Goal: Task Accomplishment & Management: Use online tool/utility

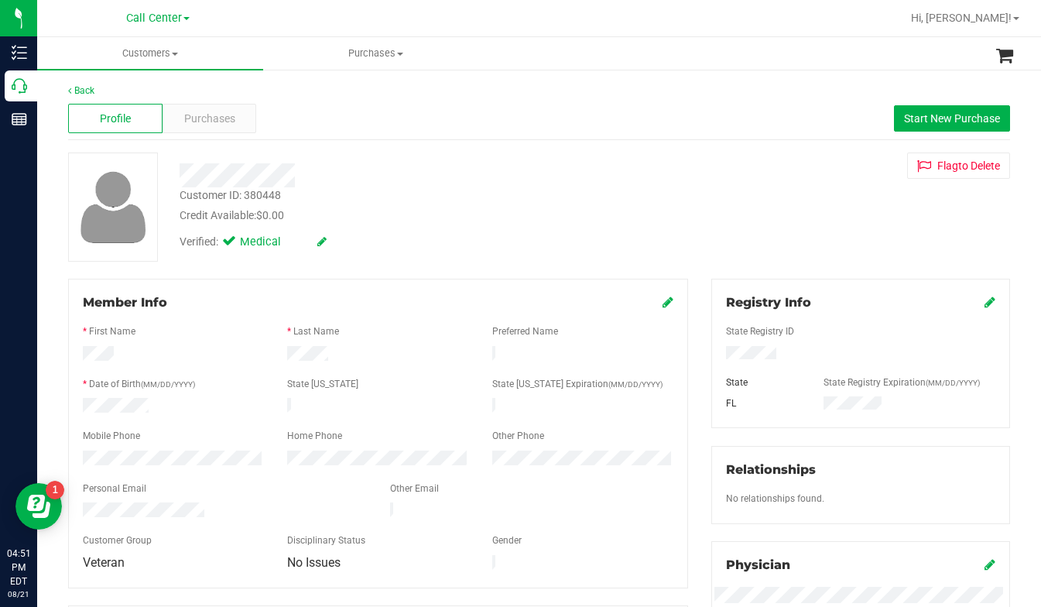
click at [799, 213] on div "Customer ID: 380448 Credit Available: $0.00 Verified: Medical Flag to Delete" at bounding box center [538, 206] width 965 height 109
click at [178, 55] on span at bounding box center [175, 54] width 6 height 3
click at [125, 92] on span "All customers" at bounding box center [92, 93] width 111 height 13
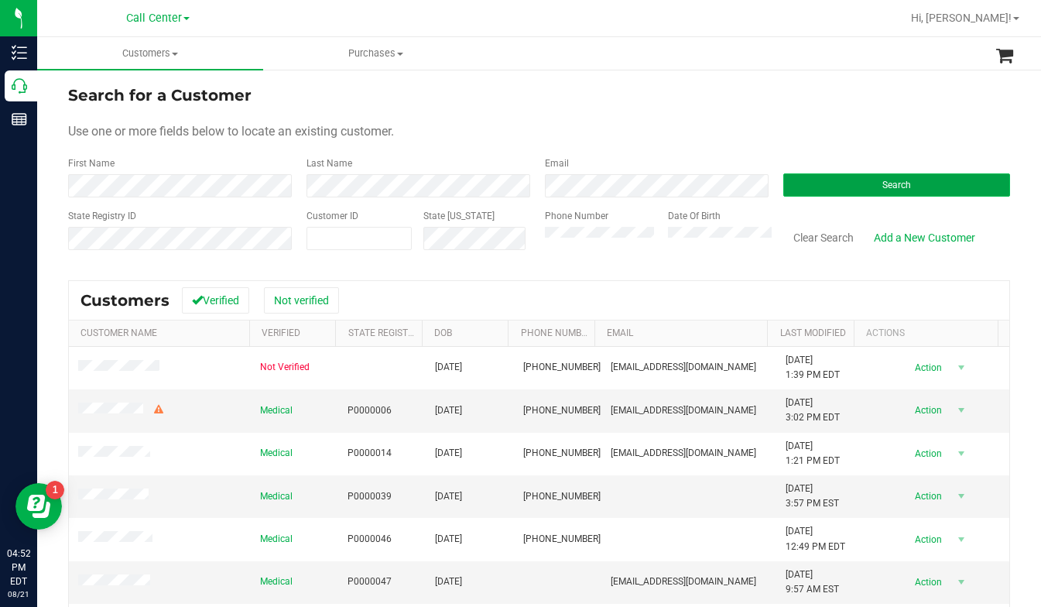
click at [825, 195] on button "Search" at bounding box center [896, 184] width 227 height 23
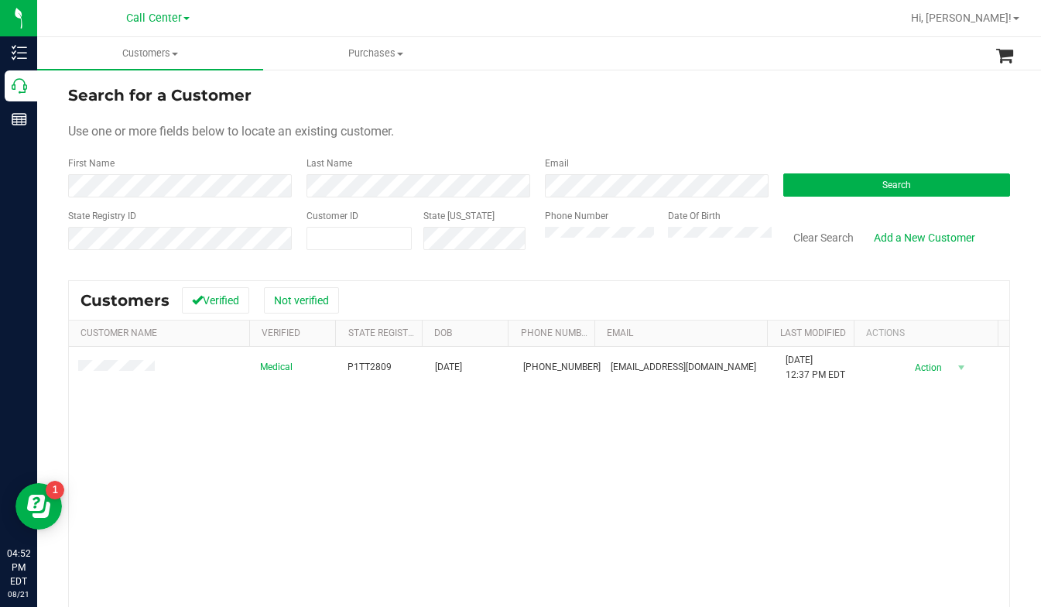
click at [823, 107] on form "Search for a Customer Use one or more fields below to locate an existing custom…" at bounding box center [539, 174] width 942 height 180
click at [833, 456] on div "Medical P1TT2809 07/26/1961 (352) 281-3343 mjarsenault61@gmail.com 7/28/2024 12…" at bounding box center [539, 538] width 940 height 382
click at [172, 53] on span "Customers" at bounding box center [150, 53] width 226 height 14
click at [101, 97] on span "All customers" at bounding box center [92, 93] width 111 height 13
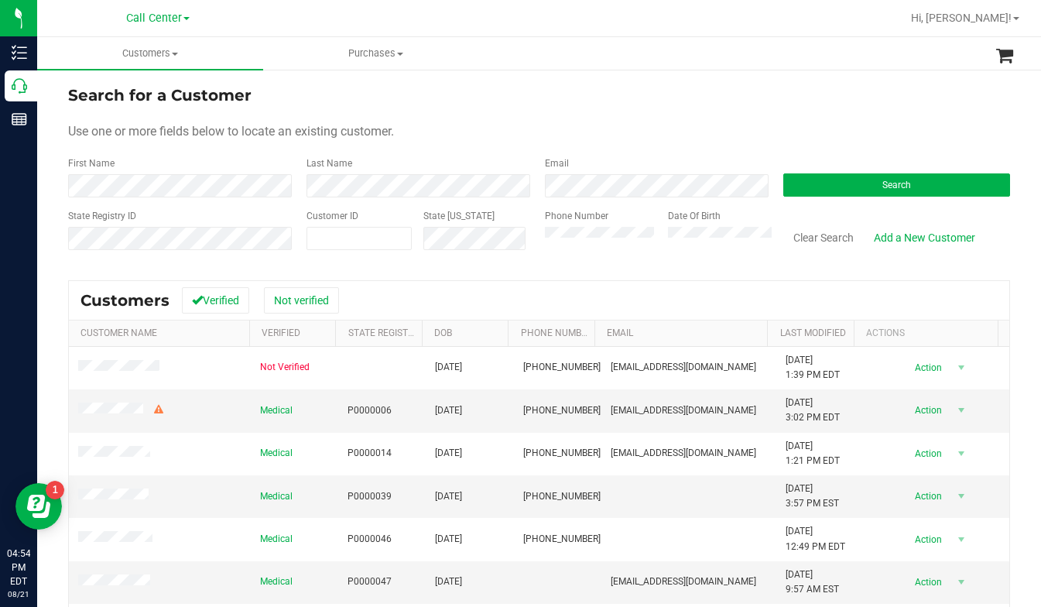
click at [827, 118] on form "Search for a Customer Use one or more fields below to locate an existing custom…" at bounding box center [539, 174] width 942 height 180
click at [349, 240] on span at bounding box center [358, 238] width 105 height 23
type input "260949"
click at [813, 198] on form "Search for a Customer Use one or more fields below to locate an existing custom…" at bounding box center [539, 174] width 942 height 180
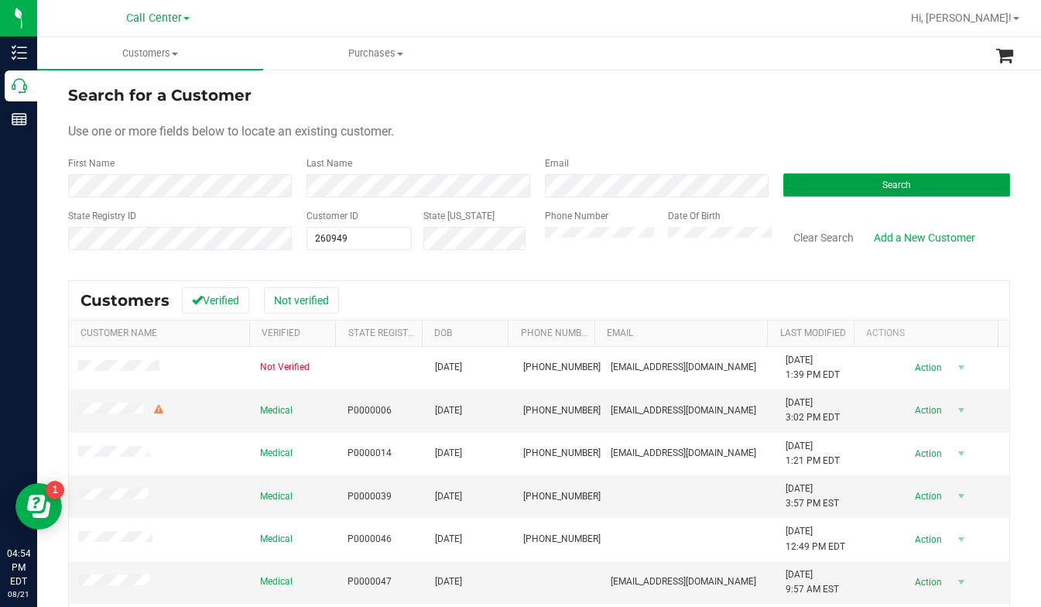
click at [809, 185] on button "Search" at bounding box center [896, 184] width 227 height 23
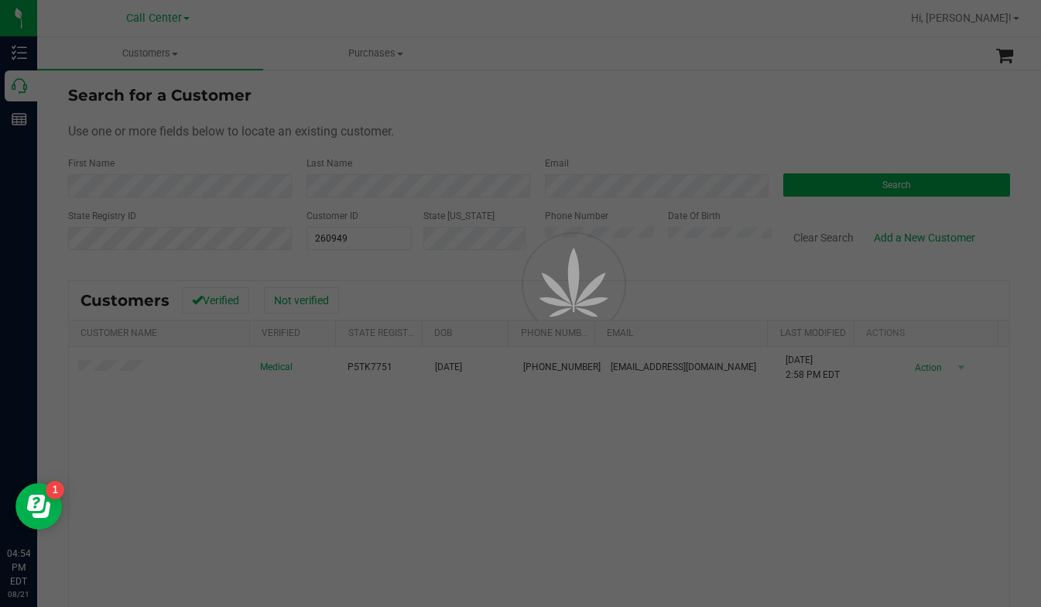
click at [121, 373] on div at bounding box center [520, 303] width 1041 height 607
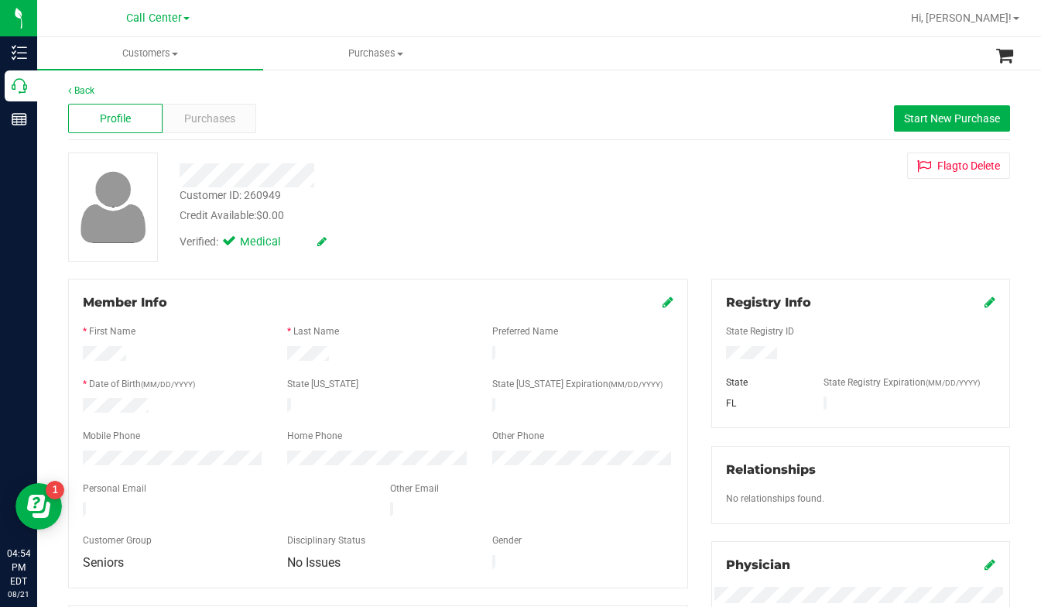
drag, startPoint x: 777, startPoint y: 217, endPoint x: 740, endPoint y: 197, distance: 42.6
click at [778, 217] on div "Customer ID: 260949 Credit Available: $0.00 Verified: Medical Flag to Delete" at bounding box center [538, 206] width 965 height 109
drag, startPoint x: 200, startPoint y: 101, endPoint x: 200, endPoint y: 109, distance: 8.5
click at [200, 104] on div "Profile Purchases Start New Purchase" at bounding box center [539, 119] width 942 height 43
click at [204, 122] on span "Purchases" at bounding box center [209, 119] width 51 height 16
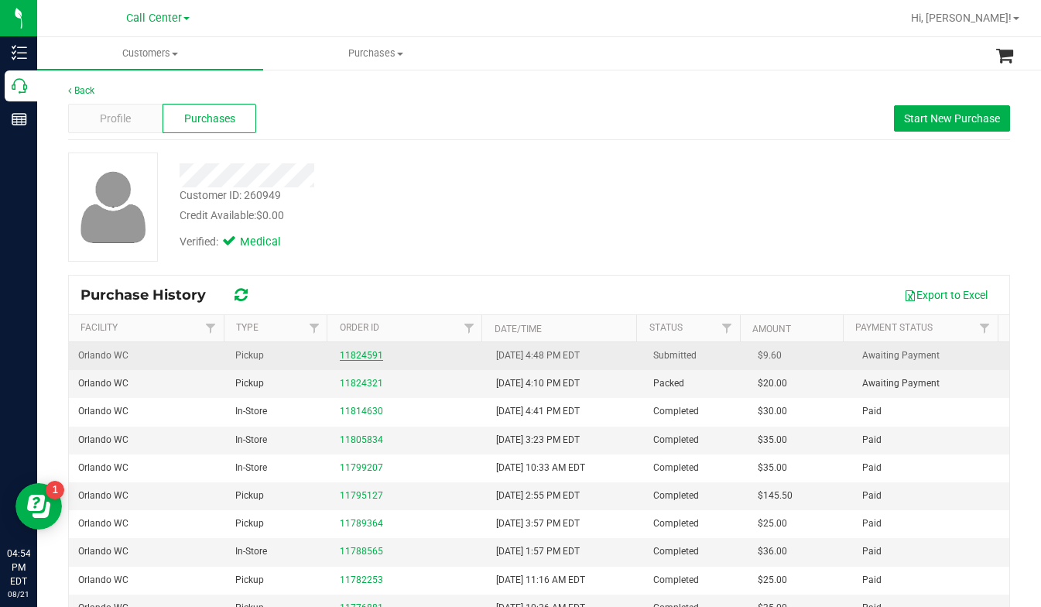
click at [354, 353] on link "11824591" at bounding box center [361, 355] width 43 height 11
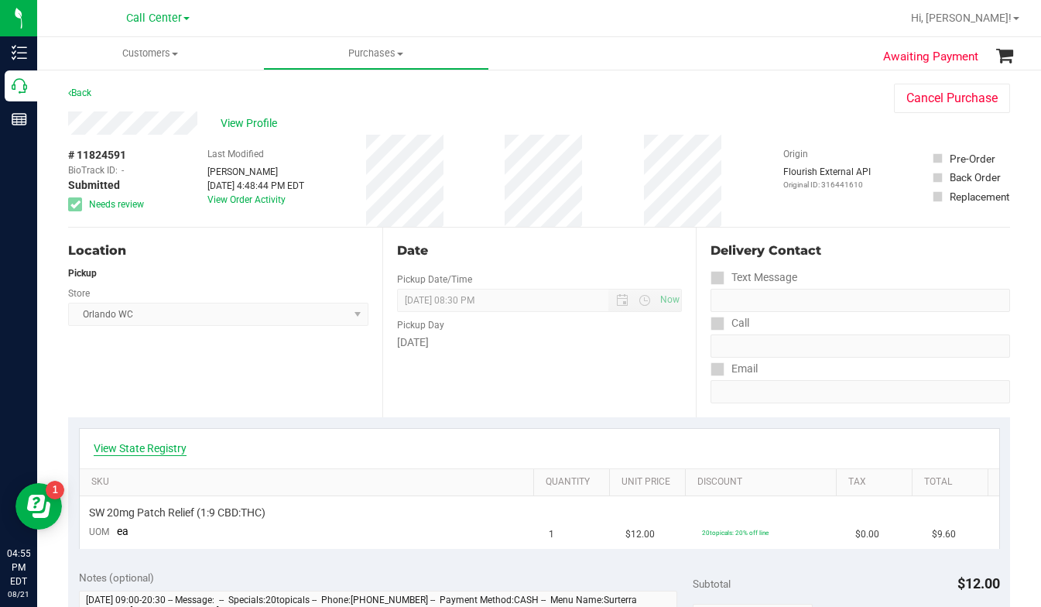
click at [139, 445] on link "View State Registry" at bounding box center [140, 447] width 93 height 15
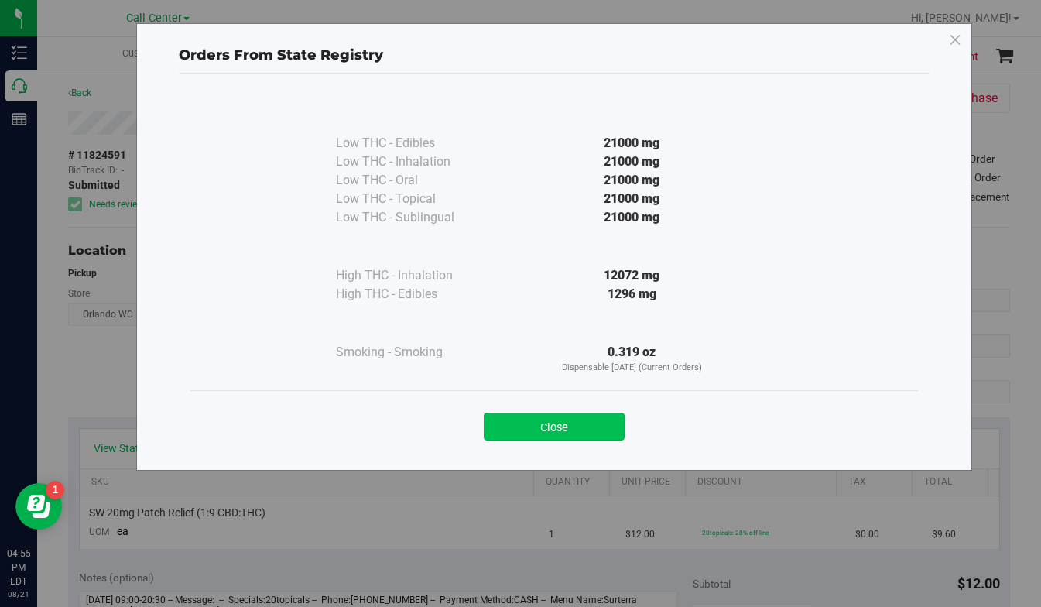
click at [518, 430] on button "Close" at bounding box center [554, 426] width 141 height 28
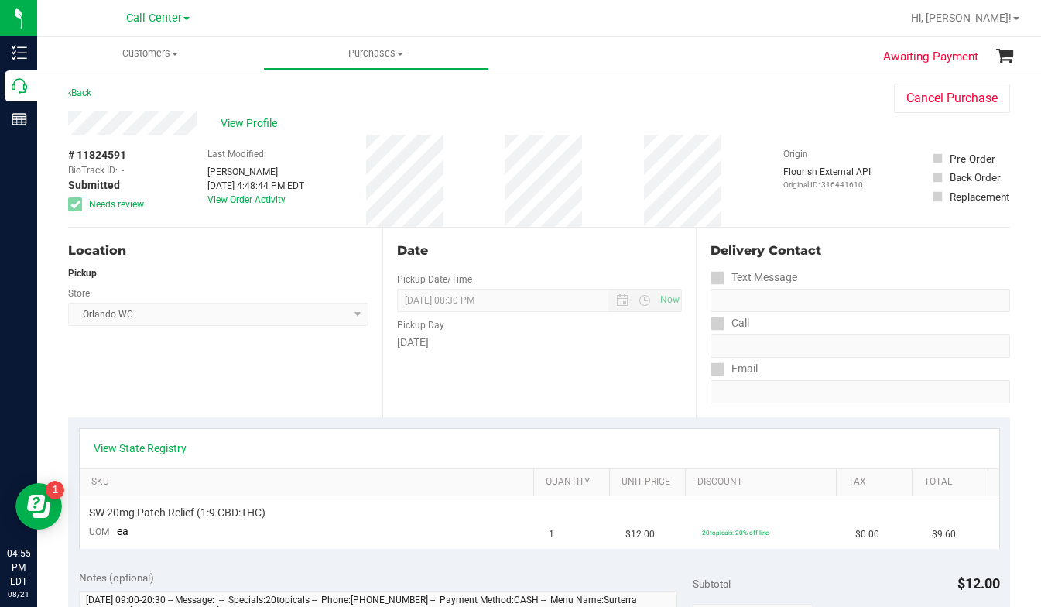
click at [791, 114] on div "View Profile" at bounding box center [465, 122] width 795 height 23
click at [241, 118] on span "View Profile" at bounding box center [252, 123] width 62 height 16
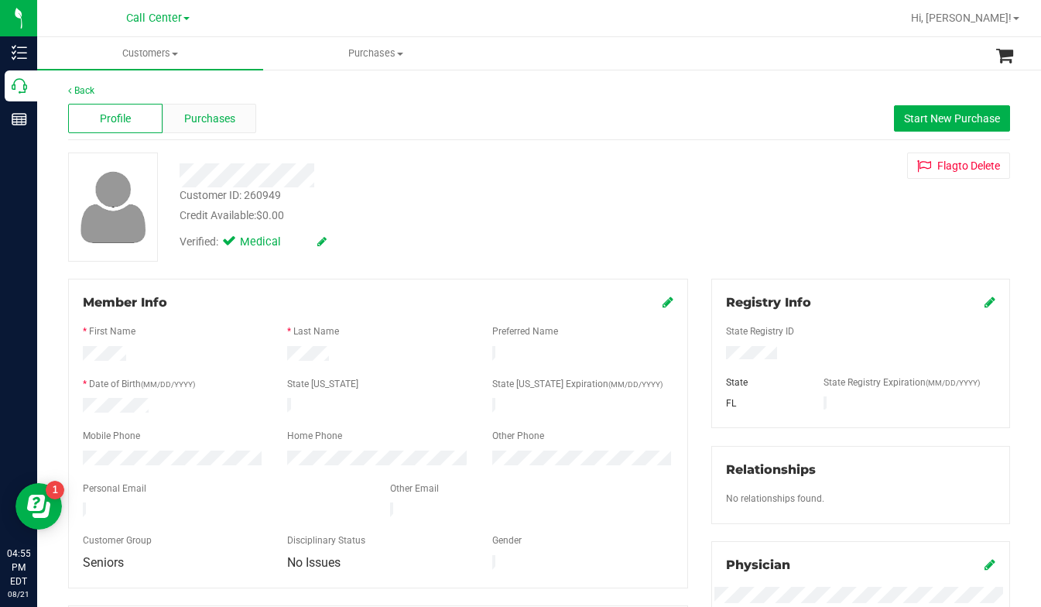
click at [222, 123] on span "Purchases" at bounding box center [209, 119] width 51 height 16
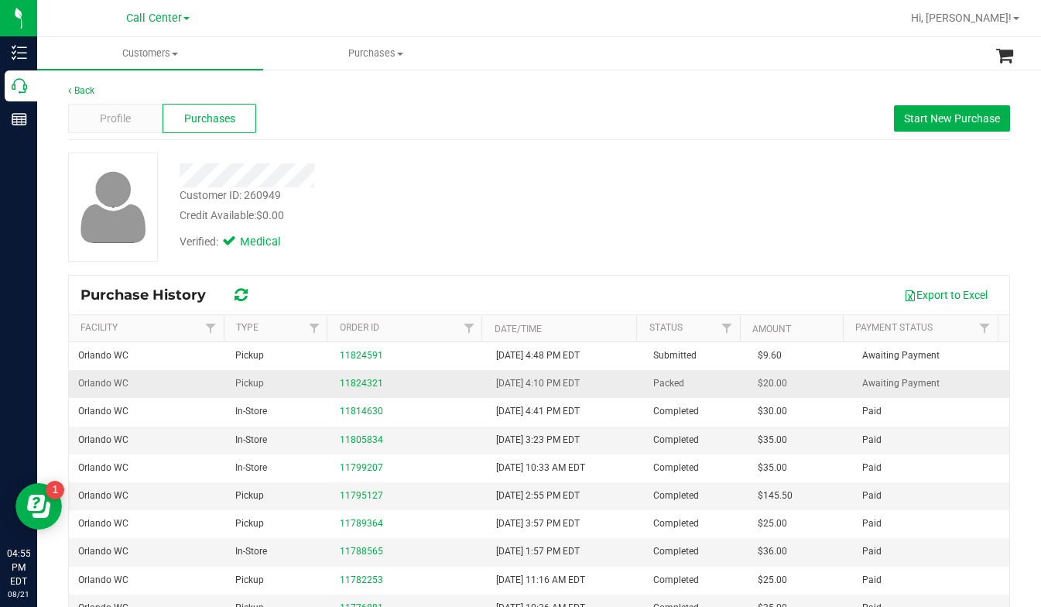
click at [348, 389] on div "11824321" at bounding box center [409, 383] width 139 height 15
click at [354, 379] on link "11824321" at bounding box center [361, 383] width 43 height 11
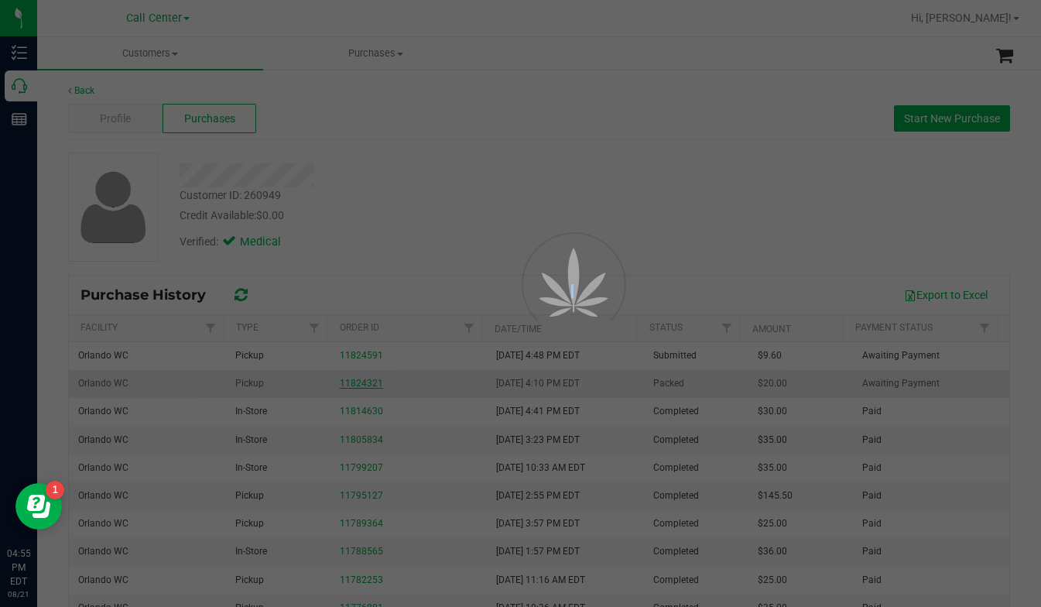
click at [354, 379] on div at bounding box center [520, 303] width 1041 height 607
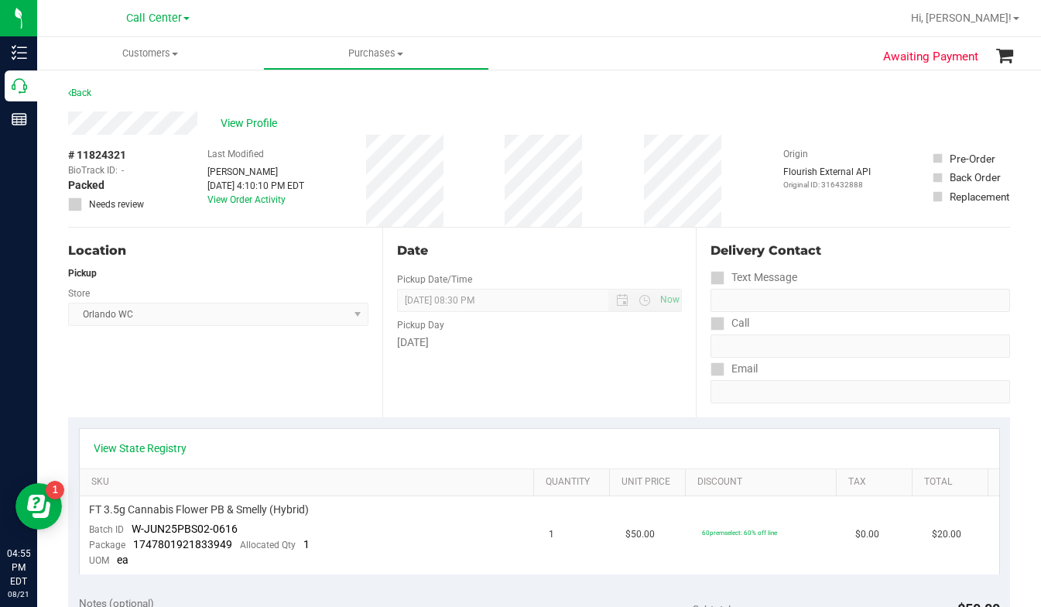
click at [180, 378] on div "Location Pickup Store Orlando WC Select Store Bonita Springs WC Boynton Beach W…" at bounding box center [225, 323] width 314 height 190
click at [138, 447] on link "View State Registry" at bounding box center [140, 447] width 93 height 15
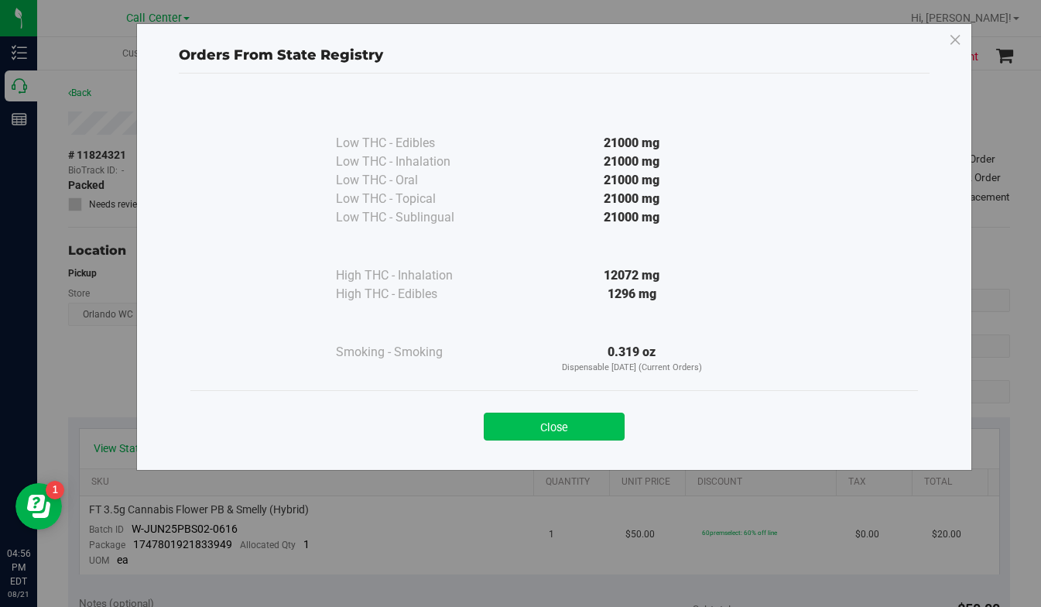
click at [515, 433] on button "Close" at bounding box center [554, 426] width 141 height 28
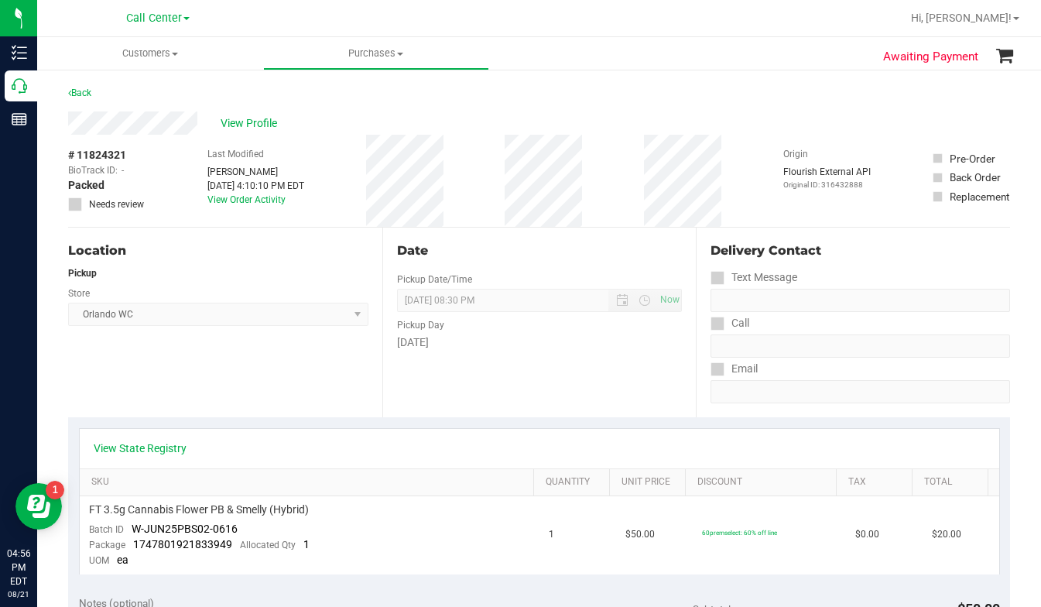
click at [254, 371] on div "Location Pickup Store Orlando WC Select Store Bonita Springs WC Boynton Beach W…" at bounding box center [225, 323] width 314 height 190
click at [851, 125] on div "View Profile" at bounding box center [539, 122] width 942 height 23
click at [831, 108] on div "Back" at bounding box center [539, 98] width 942 height 28
click at [783, 187] on p "Original ID: 316432888" at bounding box center [826, 185] width 87 height 12
click at [277, 369] on div "Location Pickup Store Orlando WC Select Store Bonita Springs WC Boynton Beach W…" at bounding box center [225, 323] width 314 height 190
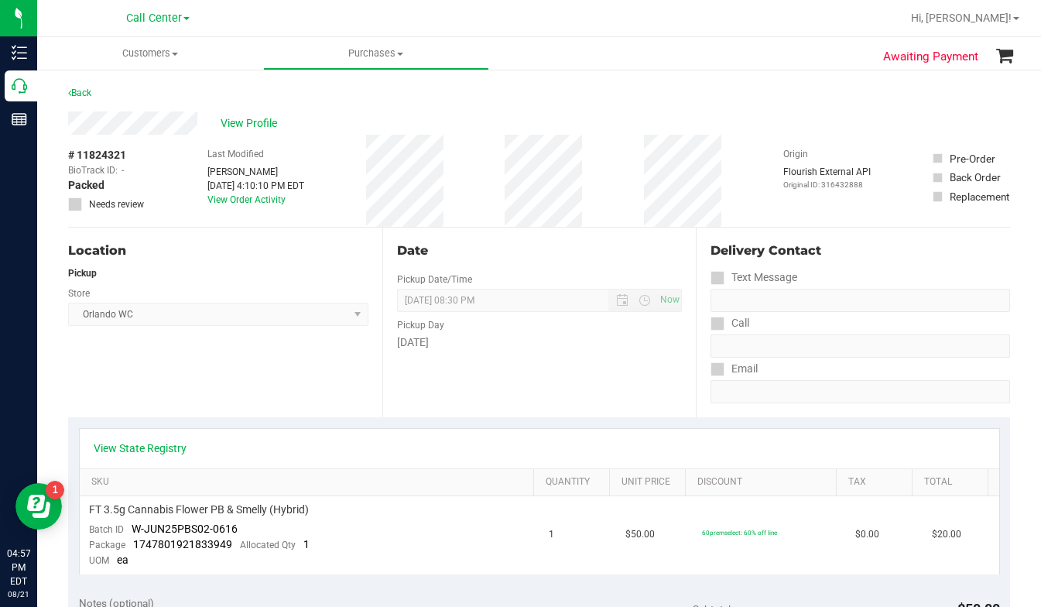
click at [250, 371] on div "Location Pickup Store Orlando WC Select Store Bonita Springs WC Boynton Beach W…" at bounding box center [225, 323] width 314 height 190
click at [238, 373] on div "Location Pickup Store Orlando WC Select Store Bonita Springs WC Boynton Beach W…" at bounding box center [225, 323] width 314 height 190
click at [223, 401] on div "Location Pickup Store Orlando WC Select Store Bonita Springs WC Boynton Beach W…" at bounding box center [225, 323] width 314 height 190
click at [861, 269] on div "Text Message" at bounding box center [859, 277] width 299 height 22
drag, startPoint x: 814, startPoint y: 132, endPoint x: 587, endPoint y: 115, distance: 228.2
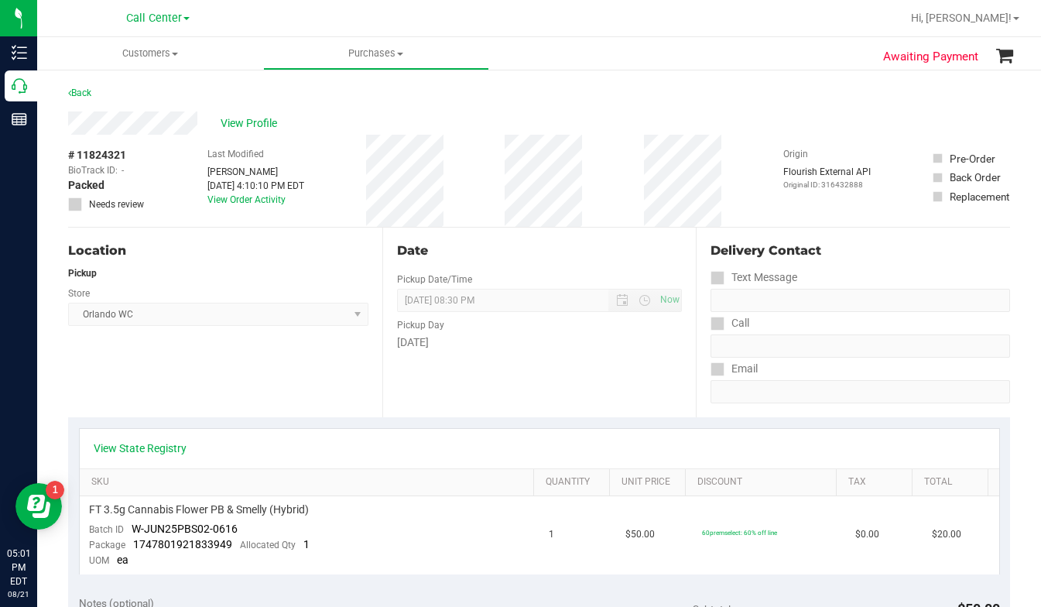
click at [814, 132] on div "View Profile" at bounding box center [539, 122] width 942 height 23
click at [178, 56] on span "Customers" at bounding box center [150, 53] width 226 height 14
click at [135, 97] on span "All customers" at bounding box center [92, 93] width 111 height 13
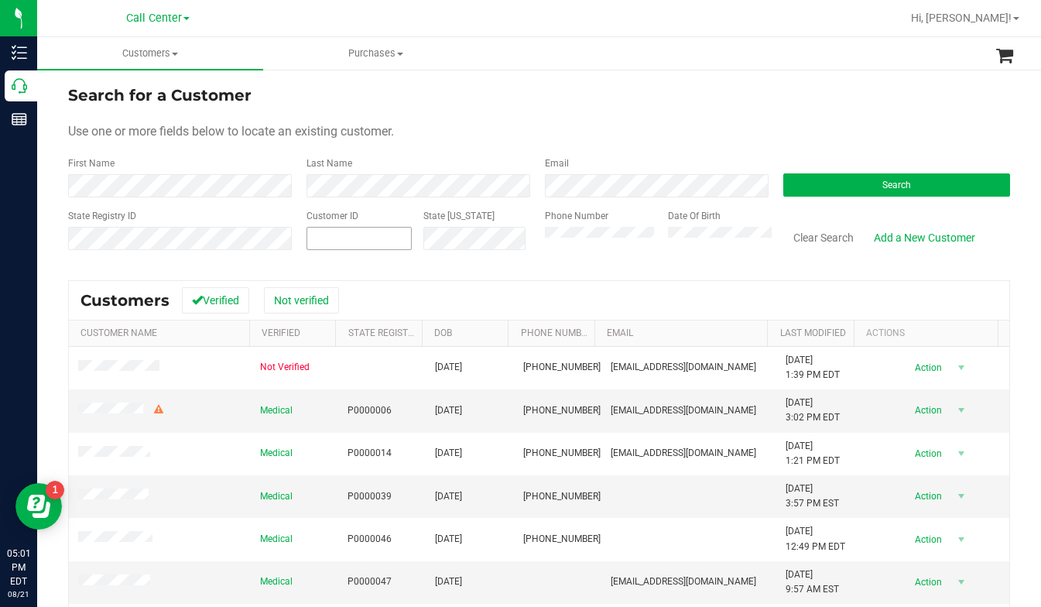
click at [323, 243] on span at bounding box center [358, 238] width 105 height 23
type input "642370"
click at [788, 195] on button "Search" at bounding box center [896, 184] width 227 height 23
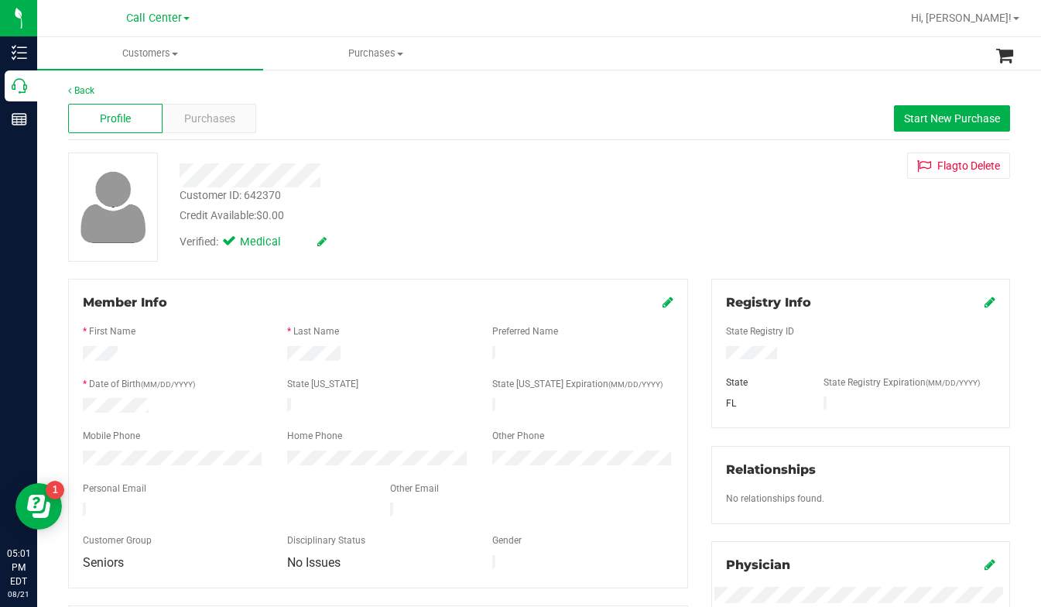
click at [757, 224] on div "Customer ID: 642370 Credit Available: $0.00 Verified: Medical Flag to Delete" at bounding box center [538, 206] width 965 height 109
click at [785, 238] on div "Customer ID: 642370 Credit Available: $0.00 Verified: Medical Flag to Delete" at bounding box center [538, 206] width 965 height 109
drag, startPoint x: 832, startPoint y: 199, endPoint x: 786, endPoint y: 243, distance: 63.5
click at [830, 201] on div "Customer ID: 642370 Credit Available: $0.00 Verified: Medical Flag to Delete" at bounding box center [538, 206] width 965 height 109
click at [751, 229] on div "Customer ID: 642370 Credit Available: $0.00 Verified: Medical Flag to Delete" at bounding box center [538, 206] width 965 height 109
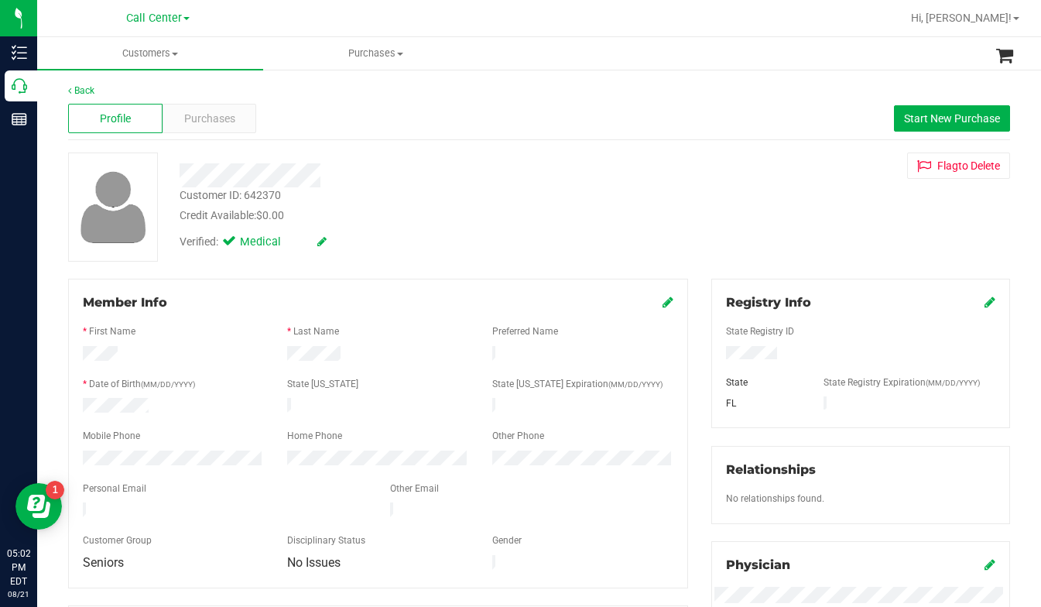
click at [118, 395] on div at bounding box center [378, 397] width 590 height 4
click at [117, 397] on form "Member Info * First Name * Last Name Preferred Name * Date of Birth (MM/DD/YYYY…" at bounding box center [378, 433] width 590 height 280
click at [896, 275] on div "Back Profile Purchases Start New Purchase Customer ID: 642370 Credit Available:…" at bounding box center [539, 577] width 942 height 987
click at [785, 220] on div "Customer ID: 642370 Credit Available: $0.00 Verified: Medical Flag to Delete" at bounding box center [538, 206] width 965 height 109
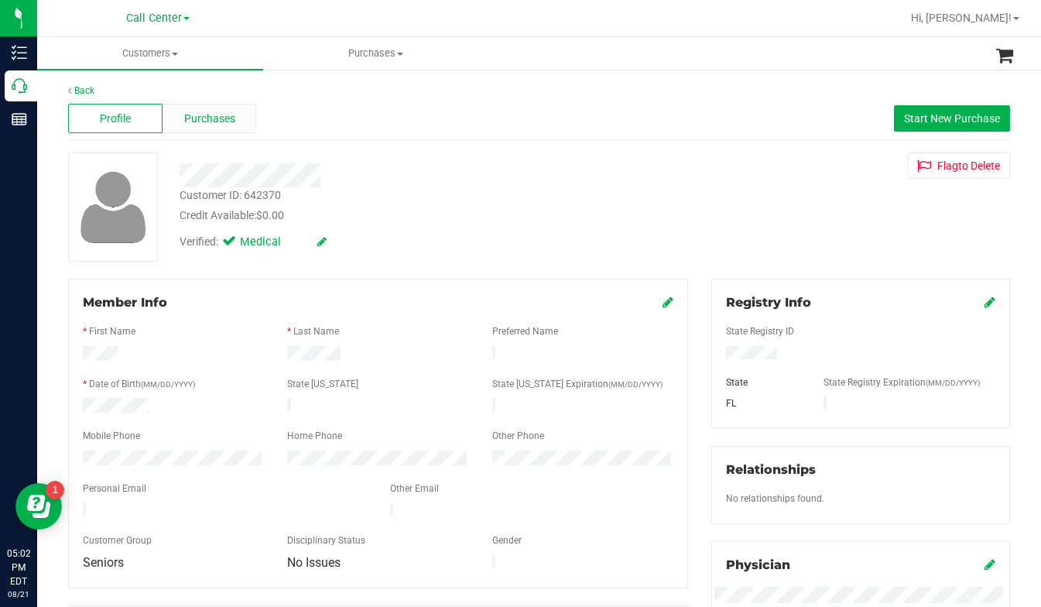
click at [197, 122] on span "Purchases" at bounding box center [209, 119] width 51 height 16
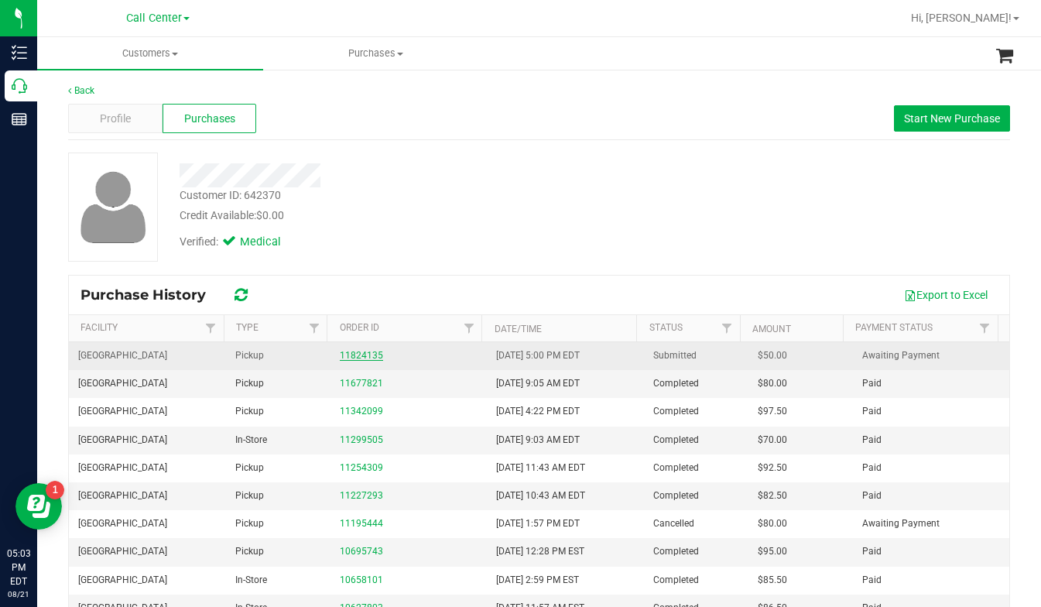
click at [344, 355] on link "11824135" at bounding box center [361, 355] width 43 height 11
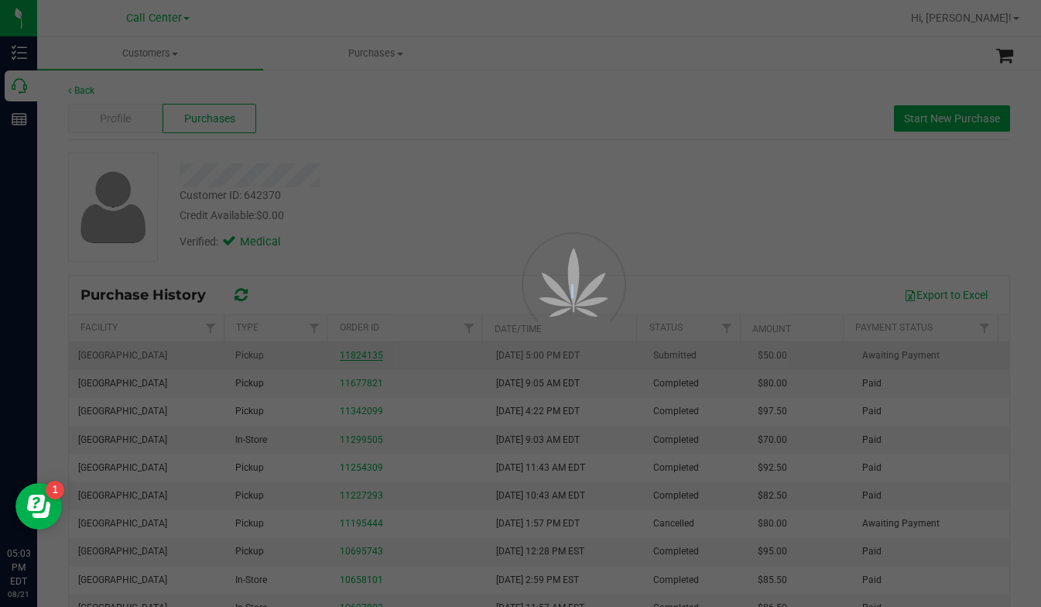
click at [344, 355] on div at bounding box center [520, 303] width 1041 height 607
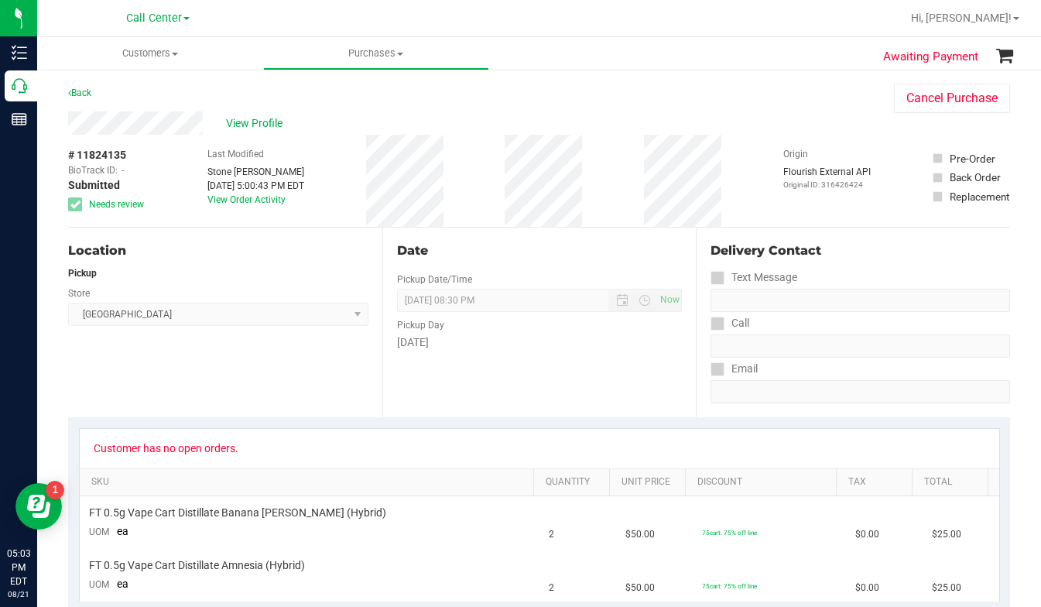
click at [792, 212] on div "Origin Flourish External API Original ID: 316426424" at bounding box center [826, 181] width 87 height 92
click at [268, 391] on div "Location Pickup Store Port St. Lucie WC Select Store Bonita Springs WC Boynton …" at bounding box center [225, 323] width 314 height 190
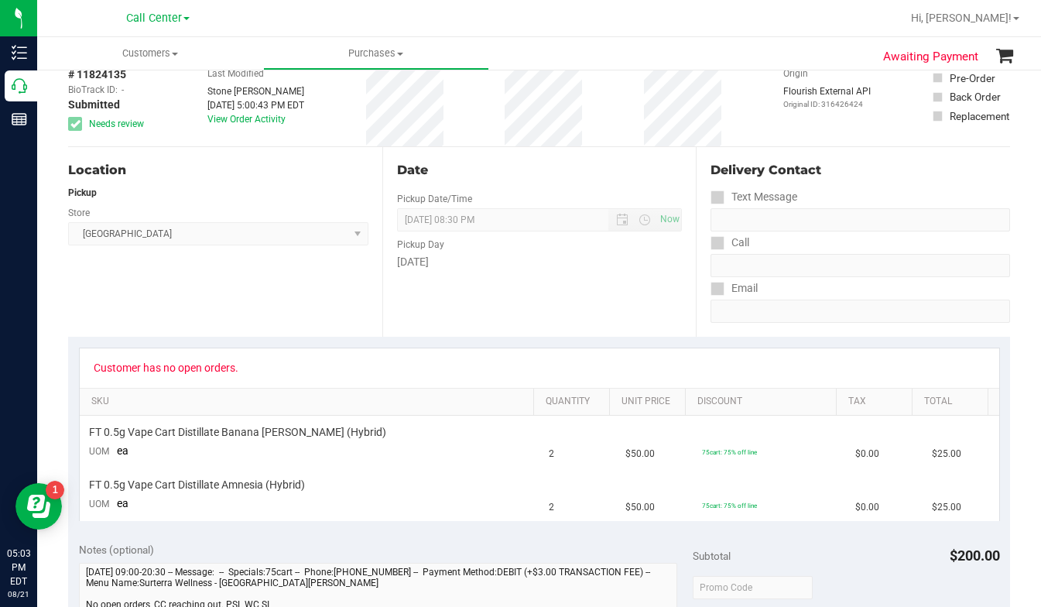
scroll to position [232, 0]
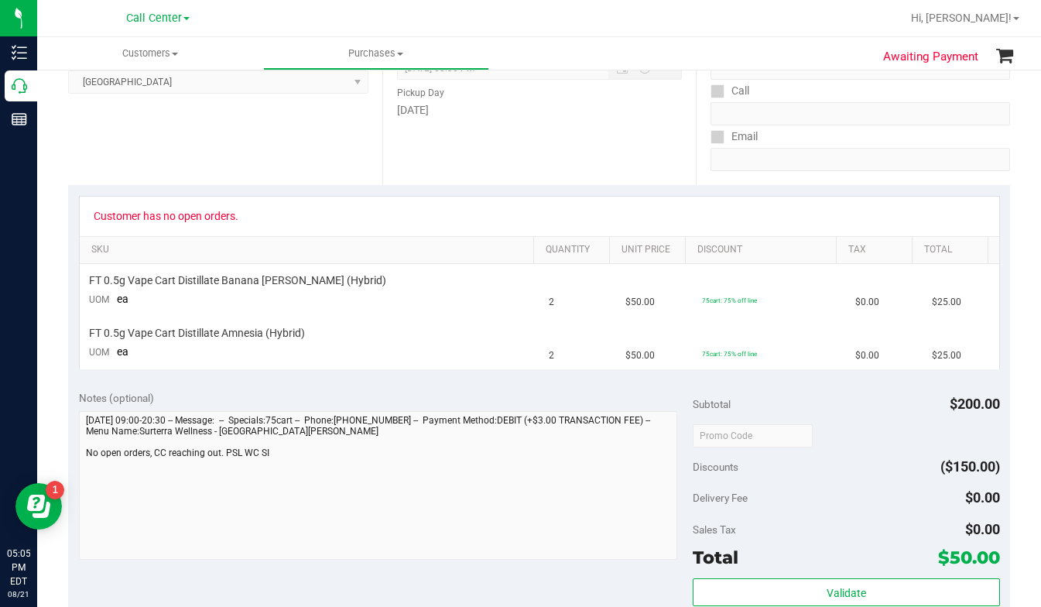
click at [907, 501] on div "Delivery Fee $0.00" at bounding box center [846, 498] width 307 height 28
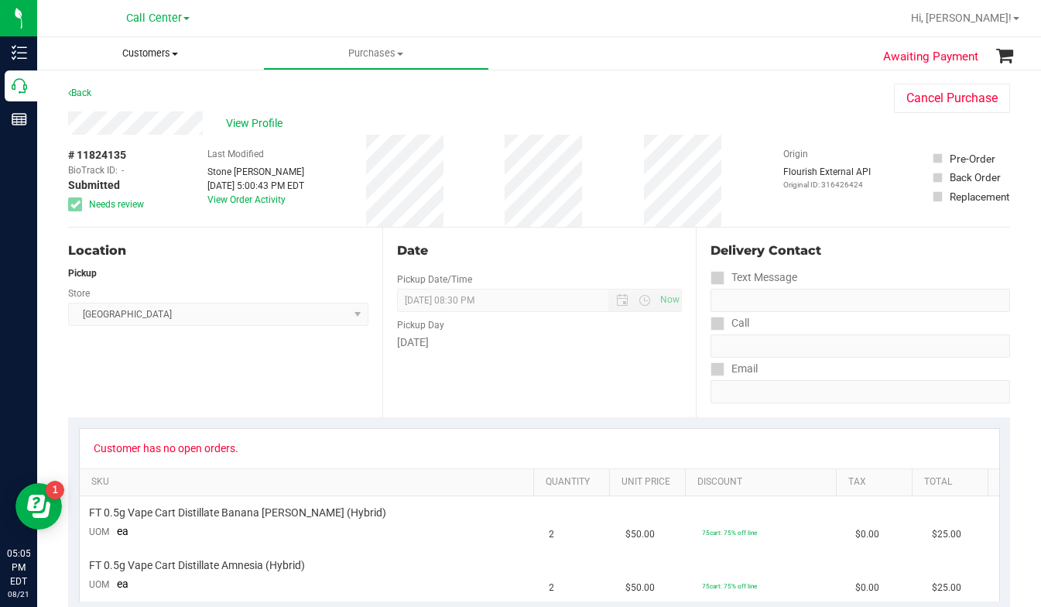
click at [174, 55] on span at bounding box center [175, 54] width 6 height 3
click at [121, 94] on span "All customers" at bounding box center [92, 93] width 111 height 13
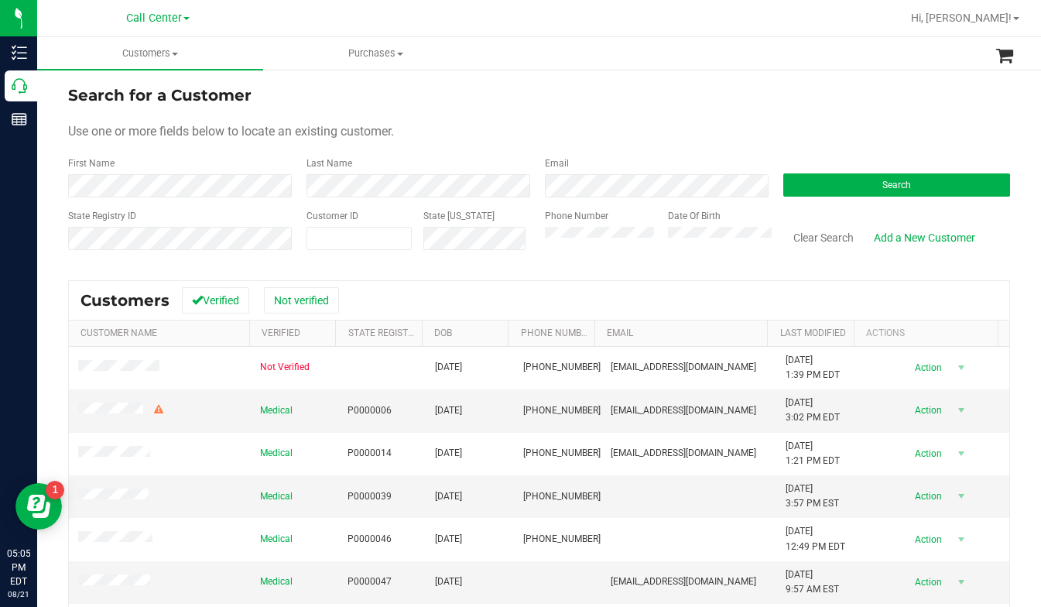
click at [840, 131] on div "Use one or more fields below to locate an existing customer." at bounding box center [539, 131] width 942 height 19
click at [702, 142] on form "Search for a Customer Use one or more fields below to locate an existing custom…" at bounding box center [539, 174] width 942 height 180
click at [714, 128] on div "Use one or more fields below to locate an existing customer." at bounding box center [539, 131] width 942 height 19
click at [807, 131] on div "Use one or more fields below to locate an existing customer." at bounding box center [539, 131] width 942 height 19
click at [786, 187] on button "Search" at bounding box center [896, 184] width 227 height 23
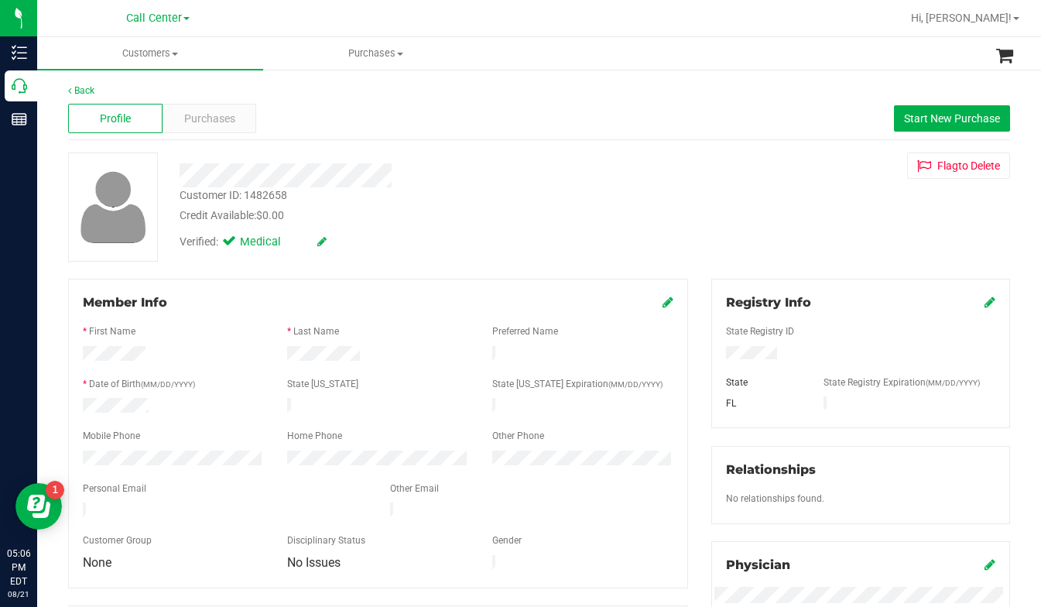
click at [416, 239] on div "Verified: Medical" at bounding box center [409, 241] width 483 height 34
click at [877, 241] on div "Customer ID: 1482658 Credit Available: $0.00 Verified: Medical Flag to Delete" at bounding box center [538, 206] width 965 height 109
drag, startPoint x: 860, startPoint y: 213, endPoint x: 848, endPoint y: 228, distance: 18.7
click at [860, 213] on div "Customer ID: 1482658 Credit Available: $0.00 Verified: Medical Flag to Delete" at bounding box center [538, 206] width 965 height 109
click at [786, 267] on div "Back Profile Purchases Start New Purchase Customer ID: 1482658 Credit Available…" at bounding box center [539, 577] width 942 height 987
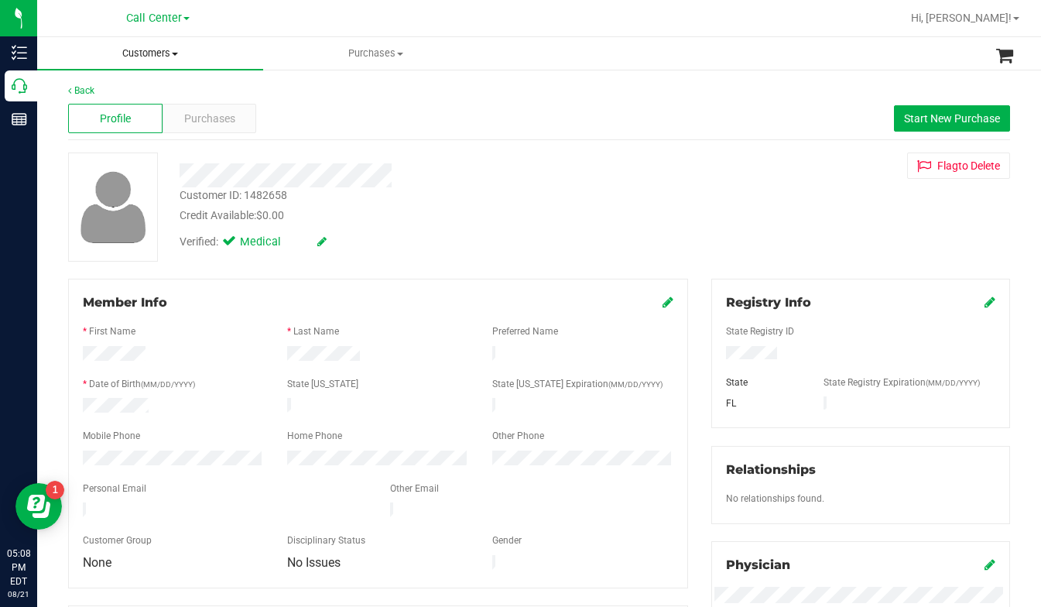
click at [175, 55] on span at bounding box center [175, 54] width 6 height 3
click at [114, 97] on span "All customers" at bounding box center [92, 93] width 111 height 13
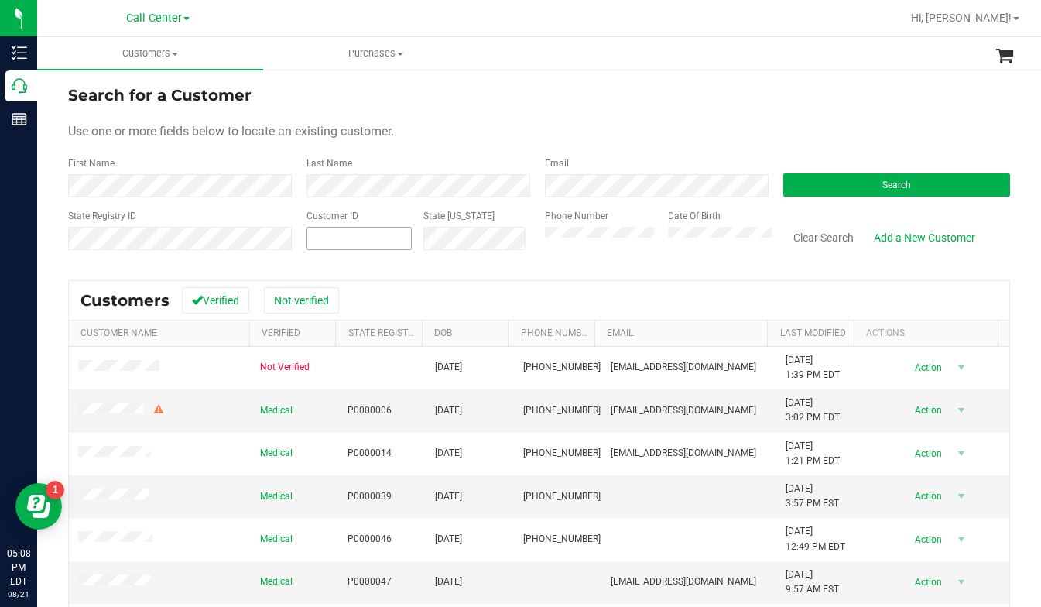
click at [358, 238] on span at bounding box center [358, 238] width 105 height 23
type input "217092"
click at [833, 185] on button "Search" at bounding box center [896, 184] width 227 height 23
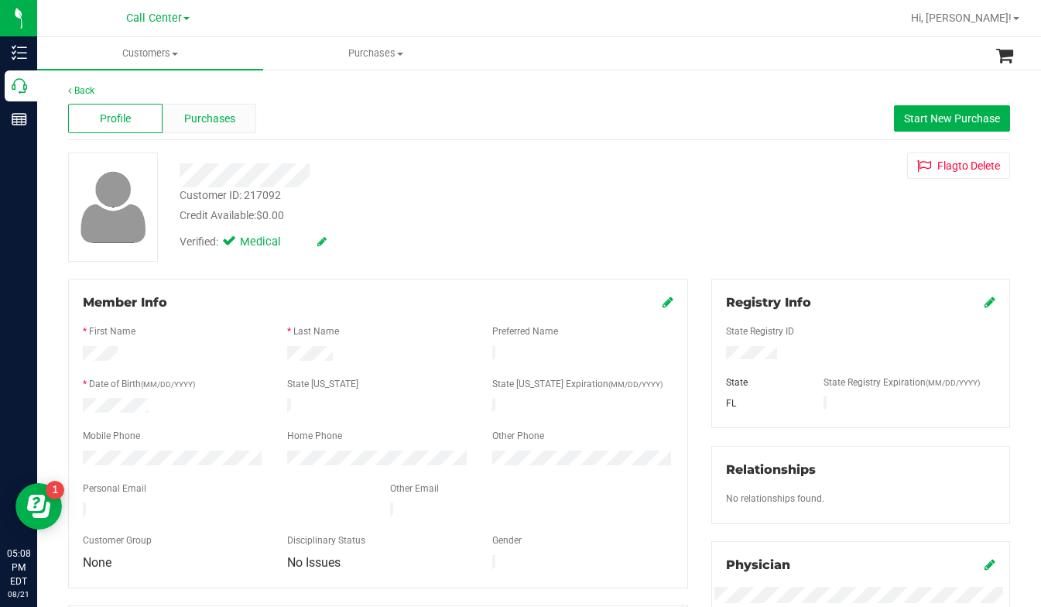
click at [205, 121] on span "Purchases" at bounding box center [209, 119] width 51 height 16
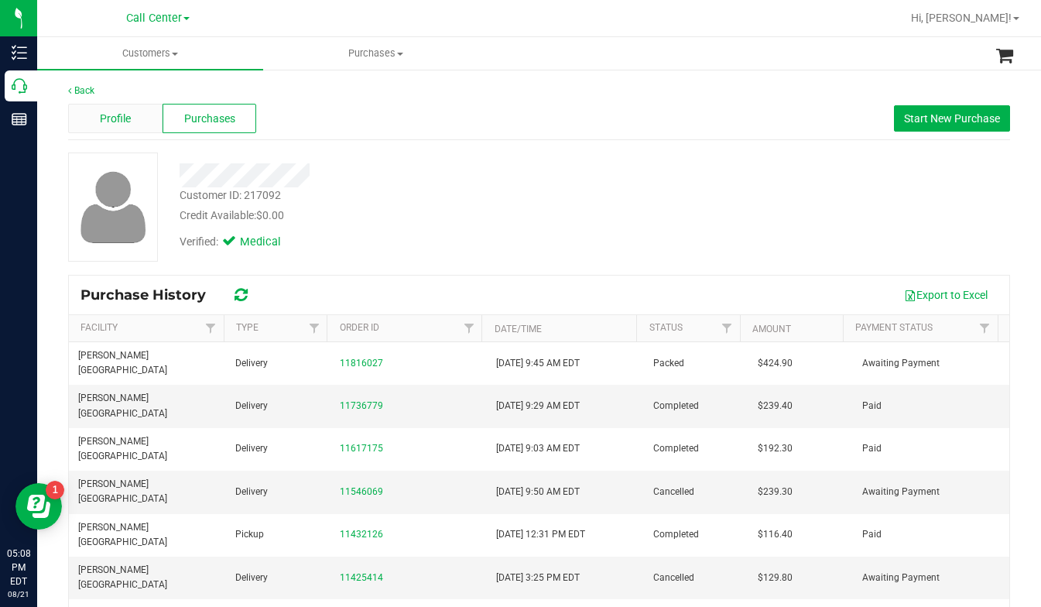
click at [128, 119] on span "Profile" at bounding box center [115, 119] width 31 height 16
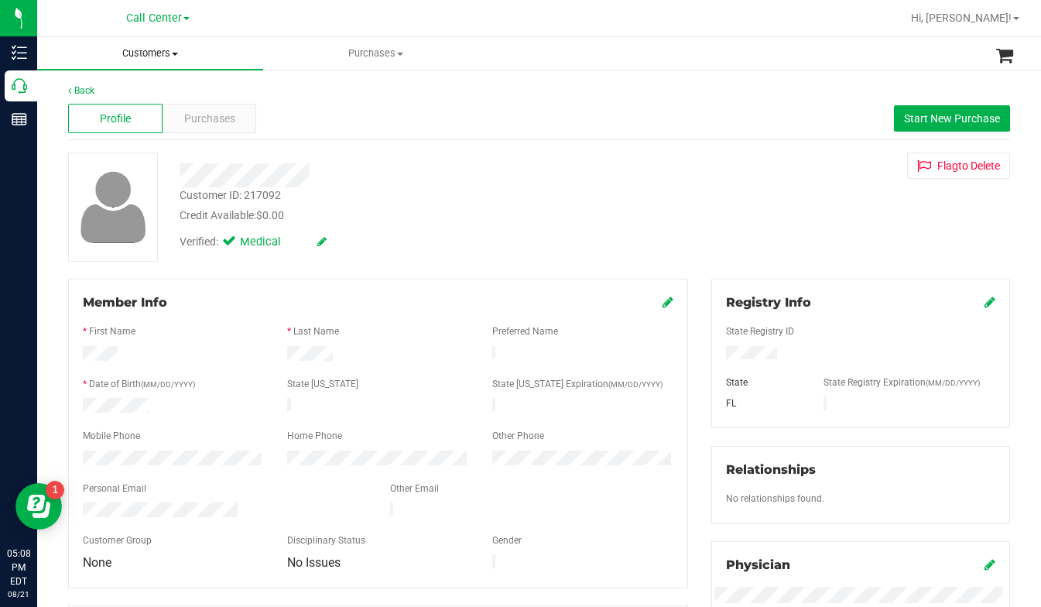
click at [176, 57] on span "Customers" at bounding box center [150, 53] width 226 height 14
click at [122, 99] on span "All customers" at bounding box center [92, 93] width 111 height 13
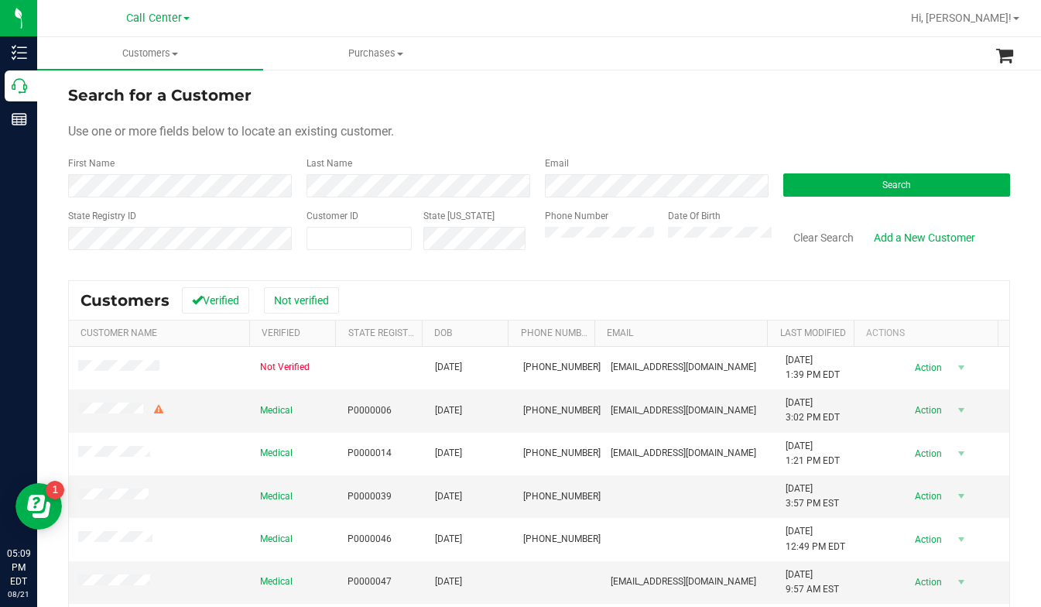
click at [786, 138] on div "Use one or more fields below to locate an existing customer." at bounding box center [539, 131] width 942 height 19
click at [808, 189] on button "Search" at bounding box center [896, 184] width 227 height 23
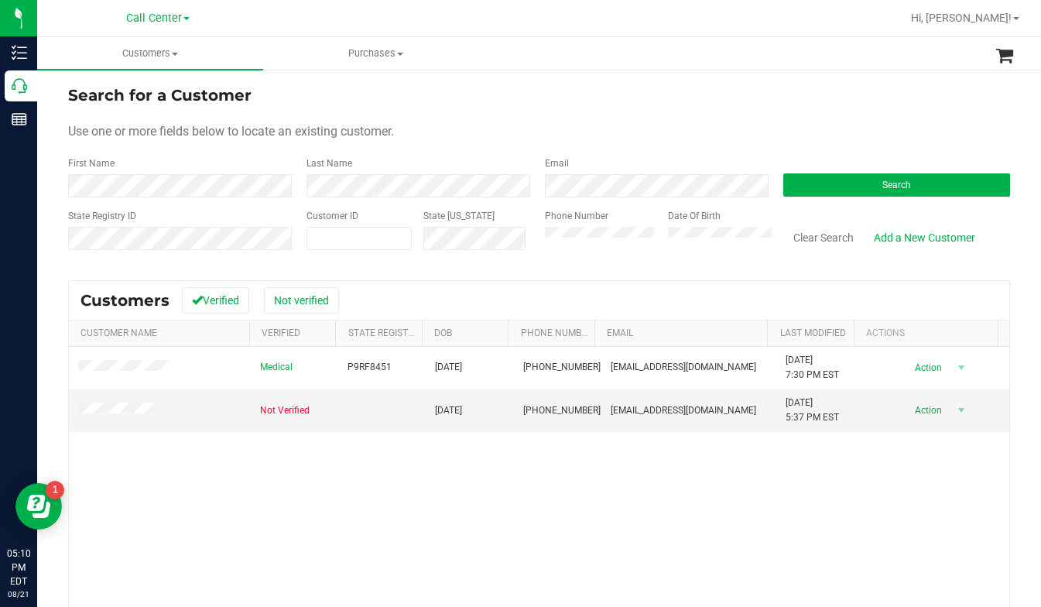
click at [795, 130] on div "Use one or more fields below to locate an existing customer." at bounding box center [539, 131] width 942 height 19
click at [87, 419] on td at bounding box center [160, 410] width 182 height 42
click at [114, 402] on td at bounding box center [160, 410] width 182 height 42
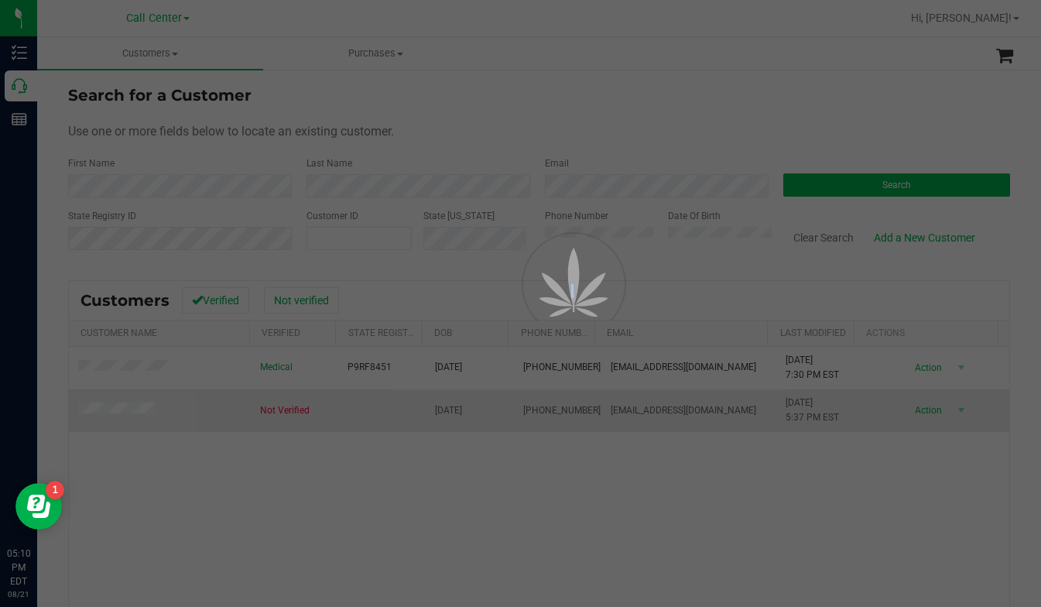
click at [114, 411] on div at bounding box center [520, 303] width 1041 height 607
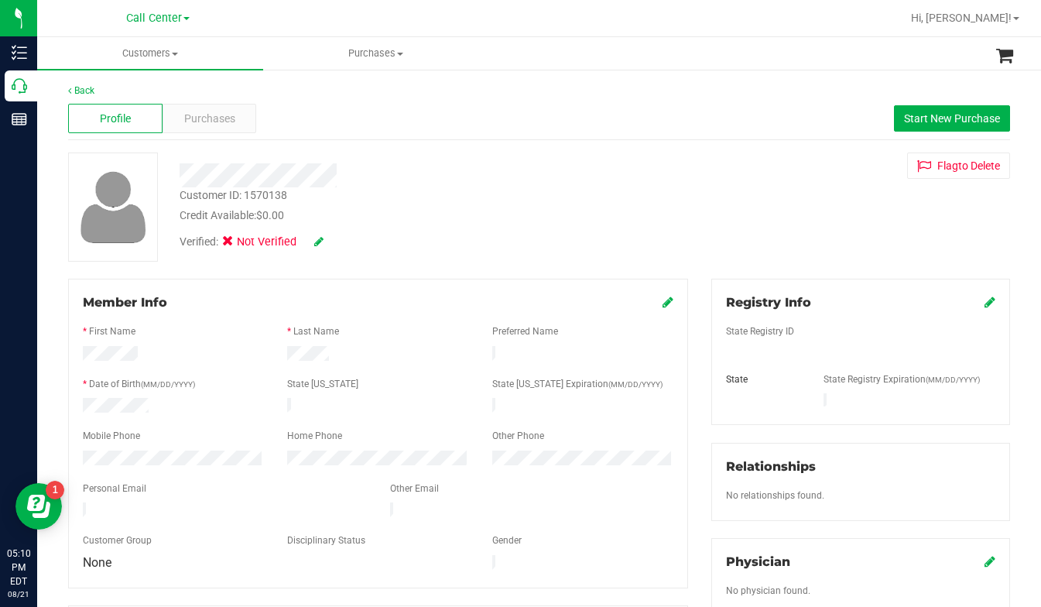
click at [322, 238] on icon at bounding box center [318, 241] width 9 height 11
click at [662, 302] on icon at bounding box center [667, 302] width 11 height 12
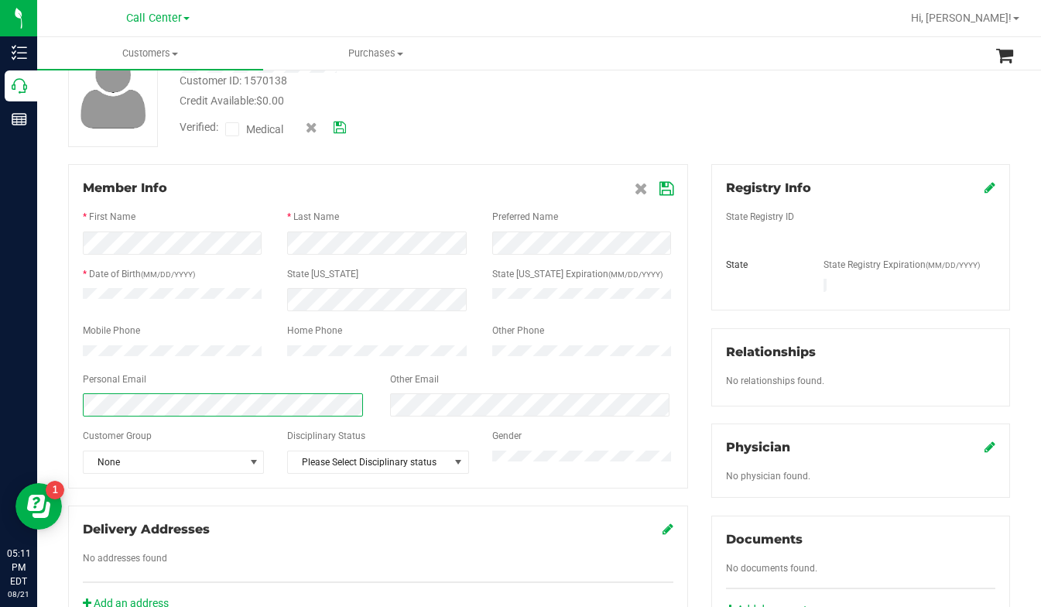
scroll to position [77, 0]
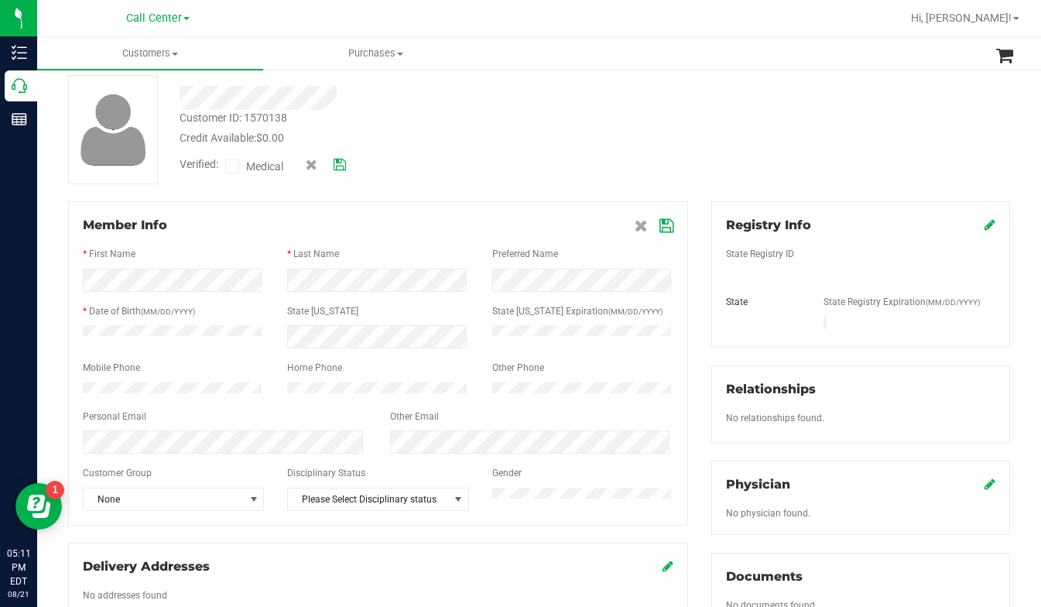
click at [665, 234] on span at bounding box center [654, 225] width 39 height 19
click at [659, 226] on icon at bounding box center [666, 226] width 14 height 12
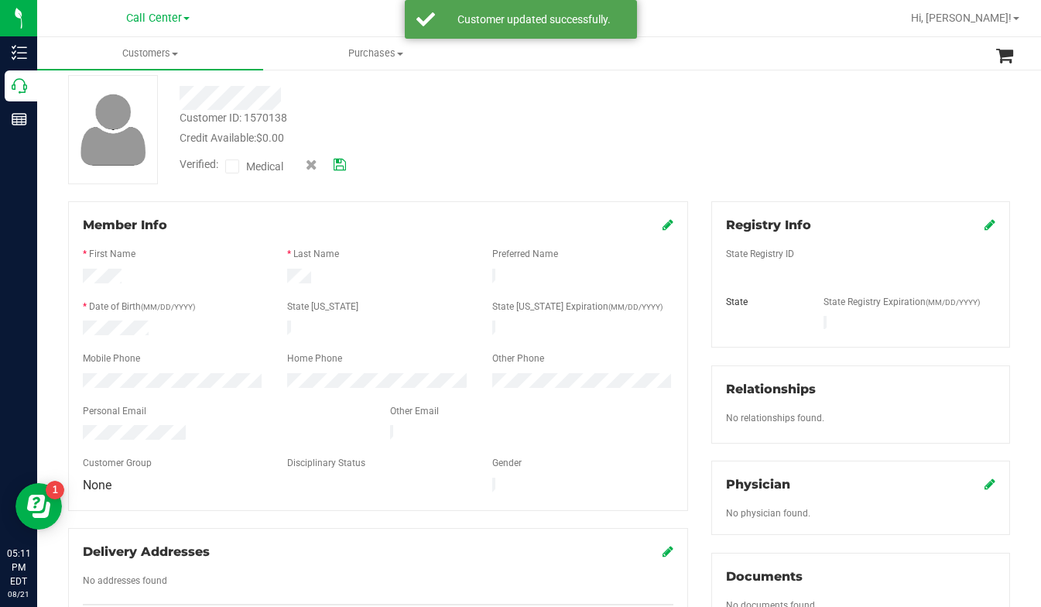
click at [662, 226] on icon at bounding box center [667, 224] width 11 height 12
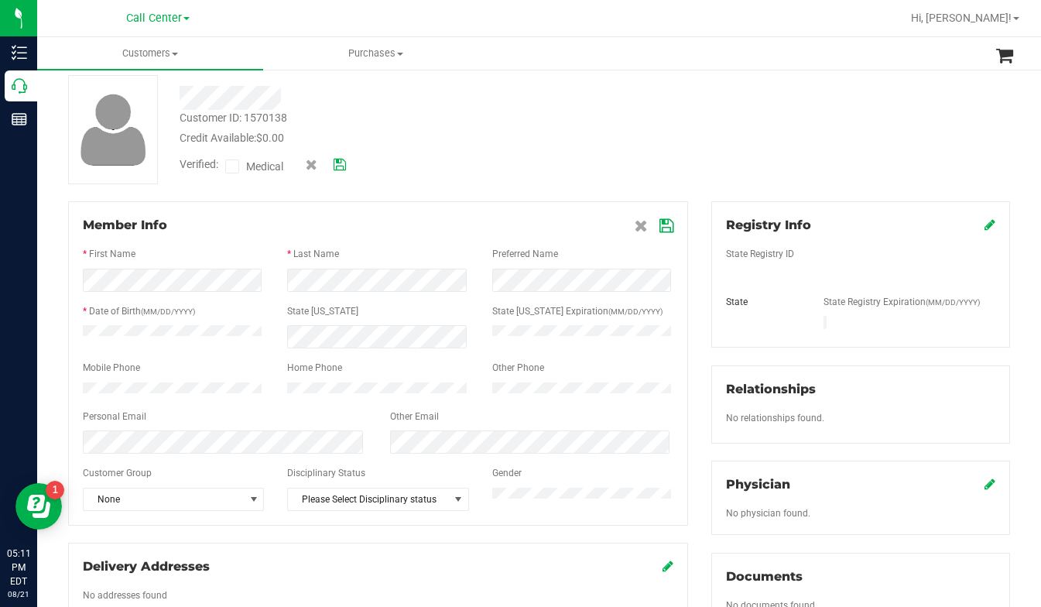
click at [340, 167] on icon at bounding box center [340, 164] width 12 height 11
click at [913, 97] on button "Flag to Delete" at bounding box center [958, 88] width 103 height 26
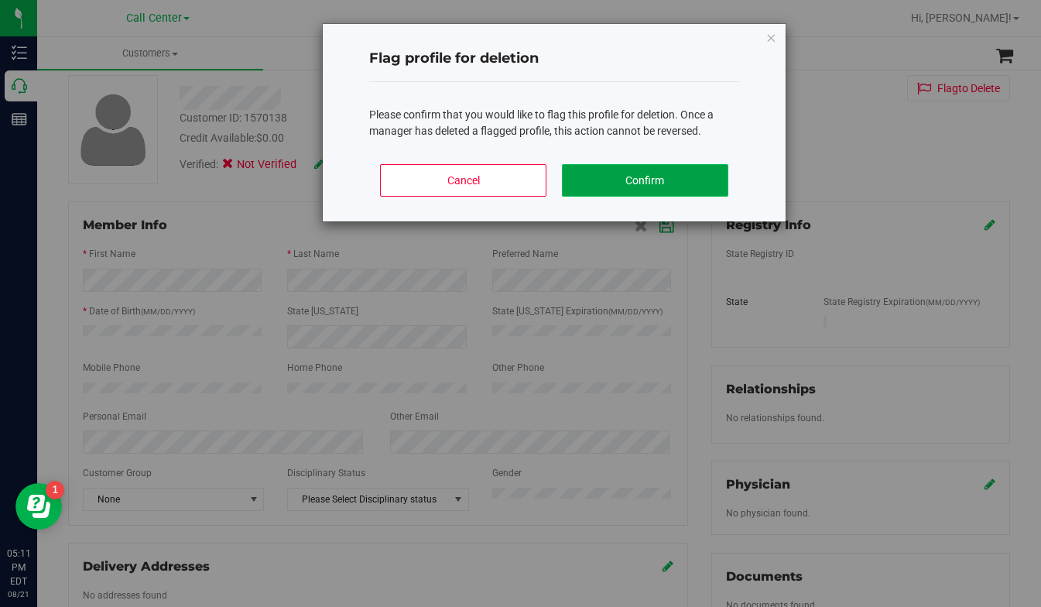
click at [638, 173] on button "Confirm" at bounding box center [645, 180] width 166 height 33
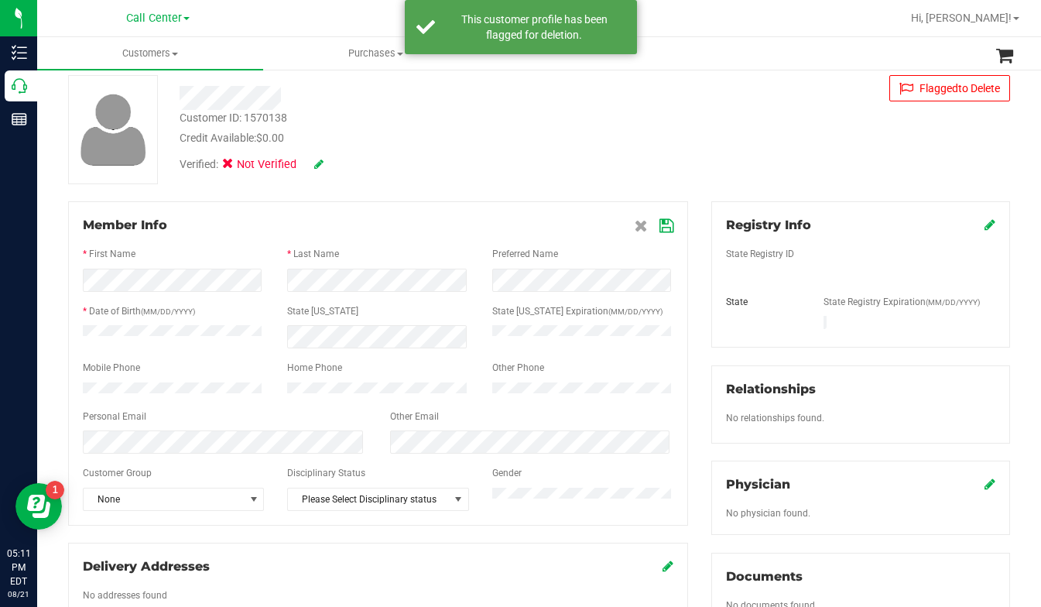
click at [184, 17] on span at bounding box center [186, 18] width 6 height 3
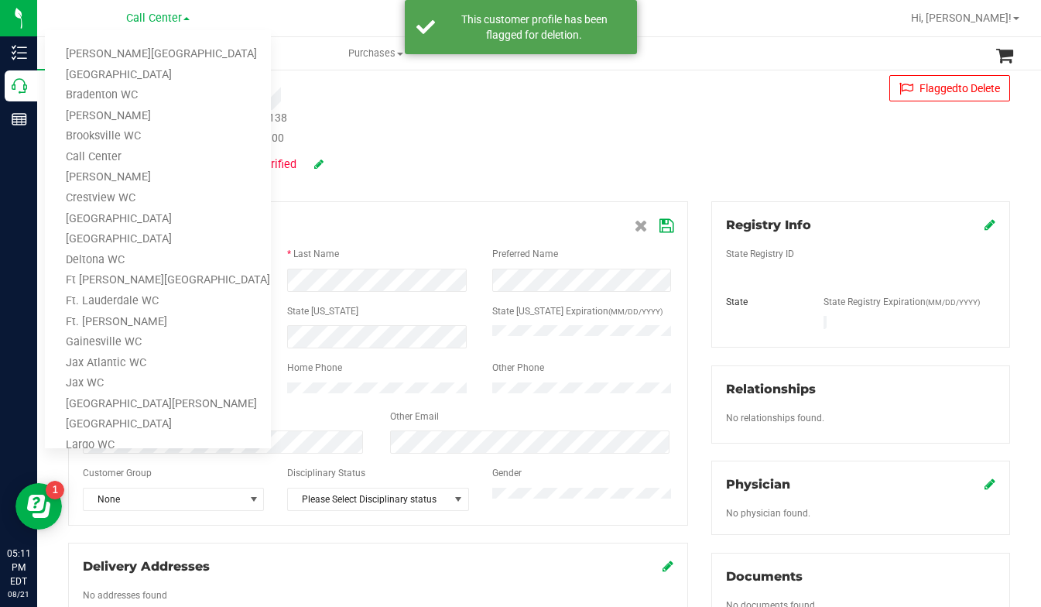
click at [422, 173] on div "Verified: Not Verified" at bounding box center [409, 163] width 483 height 34
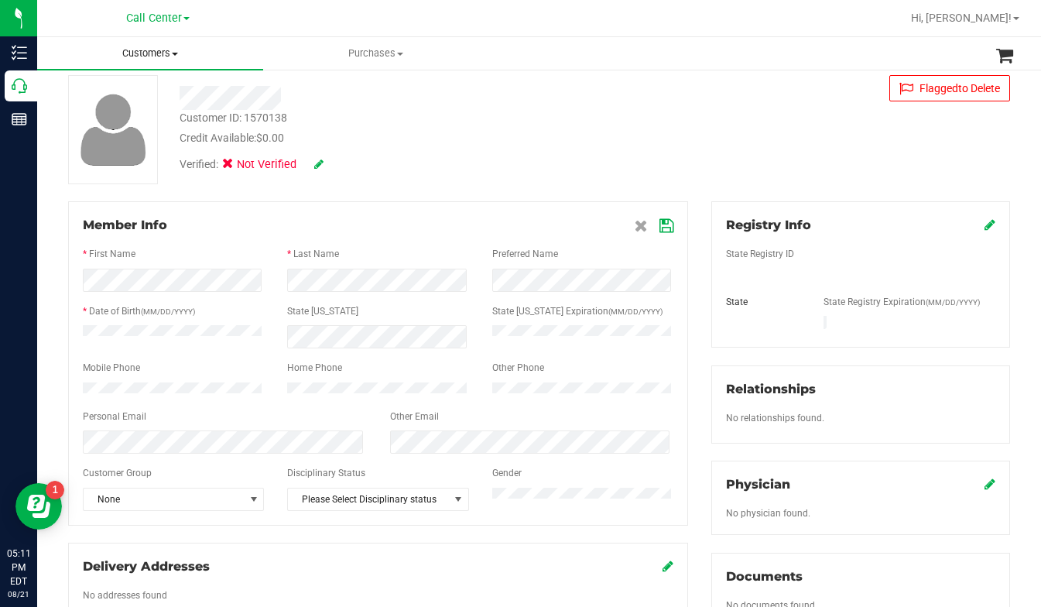
click at [173, 53] on span at bounding box center [175, 54] width 6 height 3
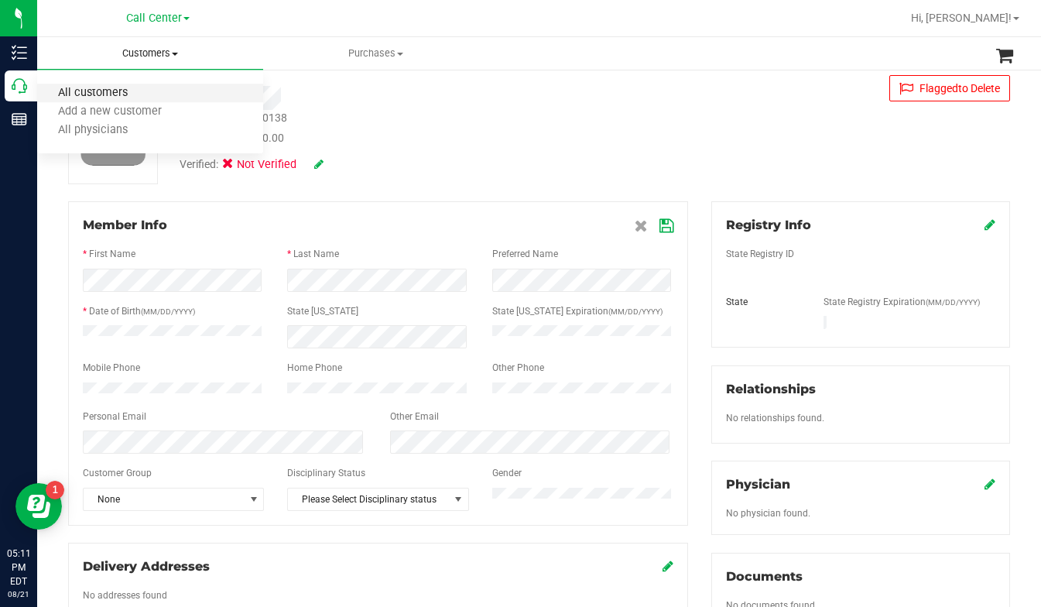
click at [69, 94] on span "All customers" at bounding box center [92, 93] width 111 height 13
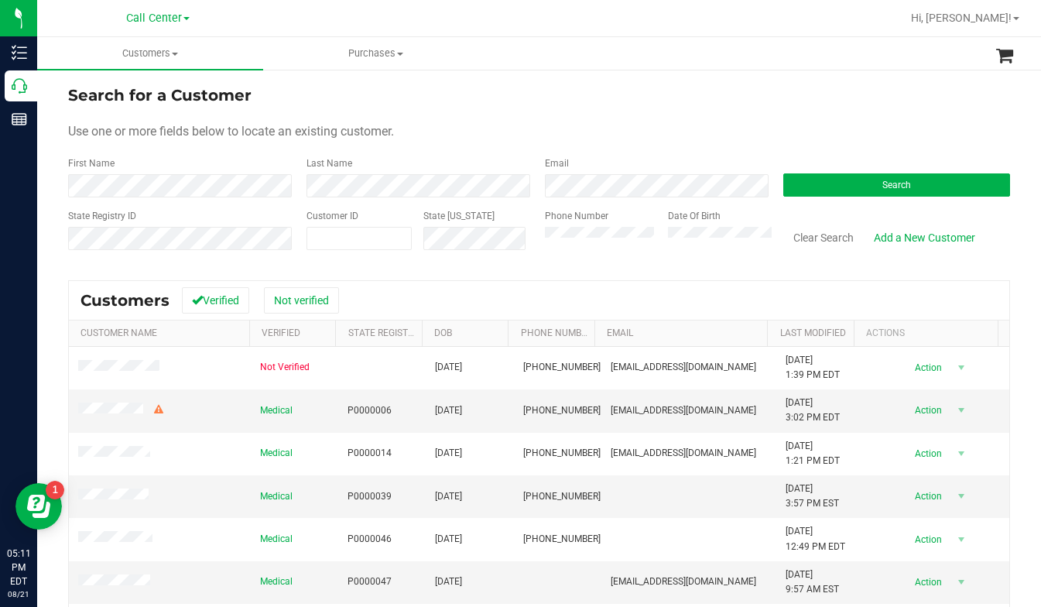
click at [453, 141] on form "Search for a Customer Use one or more fields below to locate an existing custom…" at bounding box center [539, 174] width 942 height 180
click at [801, 148] on form "Search for a Customer Use one or more fields below to locate an existing custom…" at bounding box center [539, 174] width 942 height 180
click at [830, 187] on button "Search" at bounding box center [896, 184] width 227 height 23
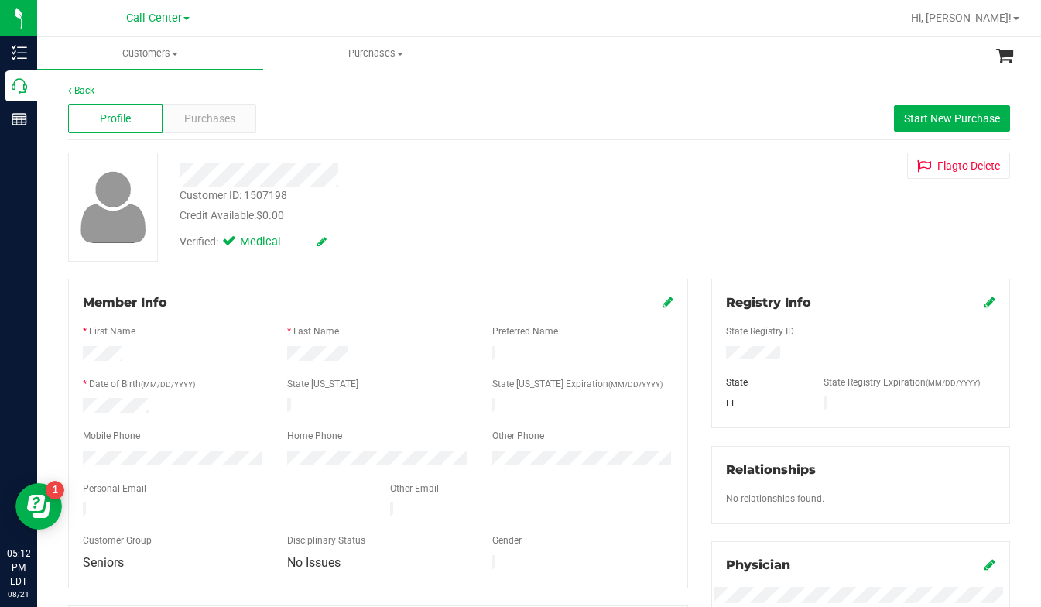
drag, startPoint x: 789, startPoint y: 238, endPoint x: 778, endPoint y: 256, distance: 20.8
click at [789, 238] on div "Customer ID: 1507198 Credit Available: $0.00 Verified: Medical Flag to Delete" at bounding box center [538, 206] width 965 height 109
click at [880, 227] on div "Customer ID: 1507198 Credit Available: $0.00 Verified: Medical Flag to Delete" at bounding box center [538, 206] width 965 height 109
click at [807, 248] on div "Customer ID: 1507198 Credit Available: $0.00 Verified: Medical Flag to Delete" at bounding box center [538, 206] width 965 height 109
click at [219, 122] on span "Purchases" at bounding box center [209, 119] width 51 height 16
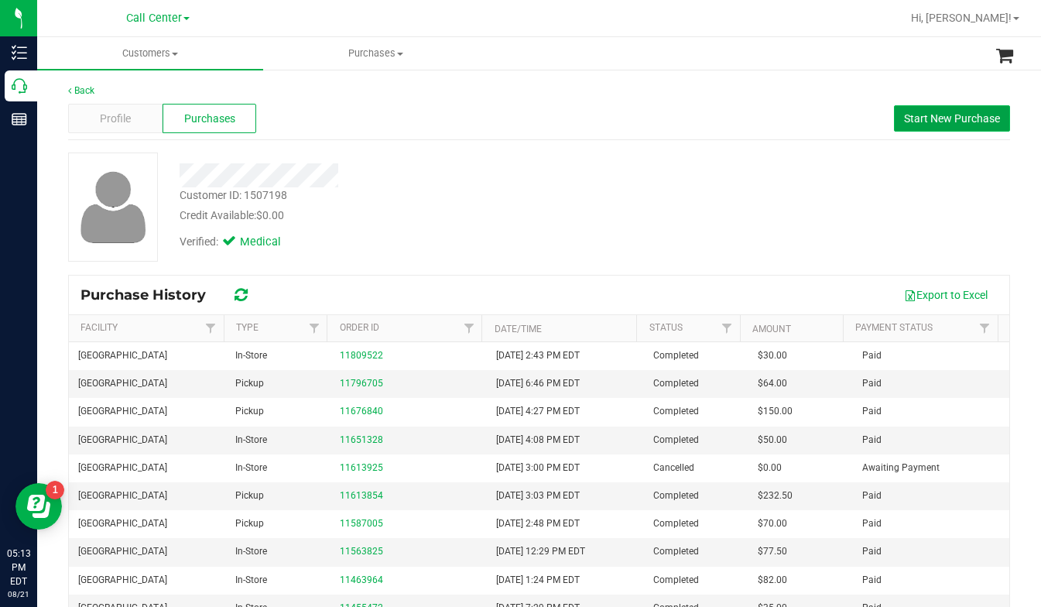
click at [914, 111] on button "Start New Purchase" at bounding box center [952, 118] width 116 height 26
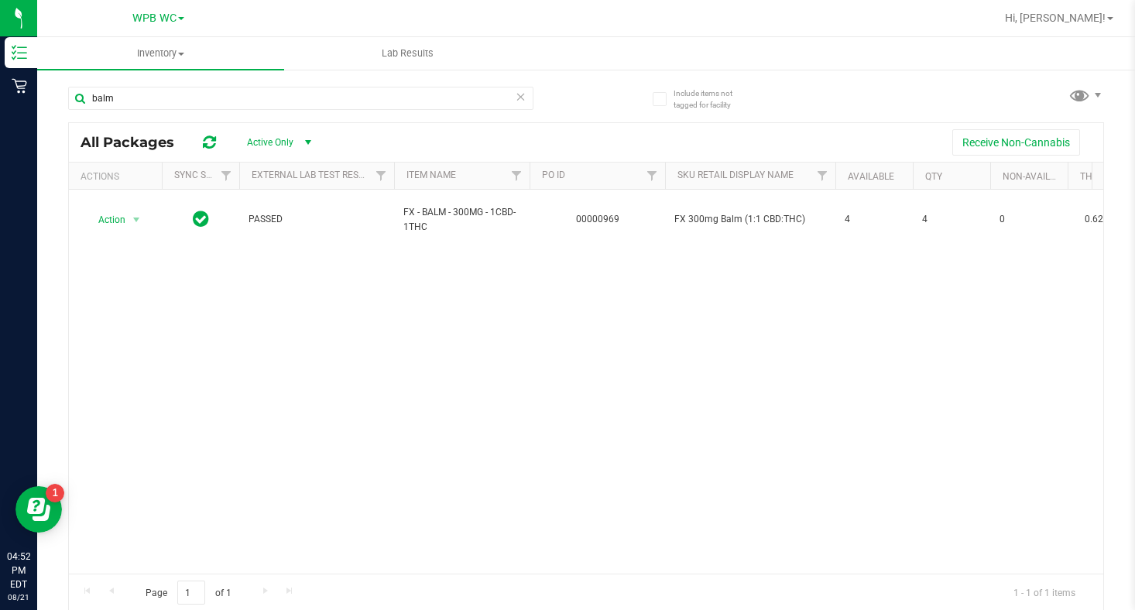
click at [182, 17] on span at bounding box center [181, 18] width 6 height 3
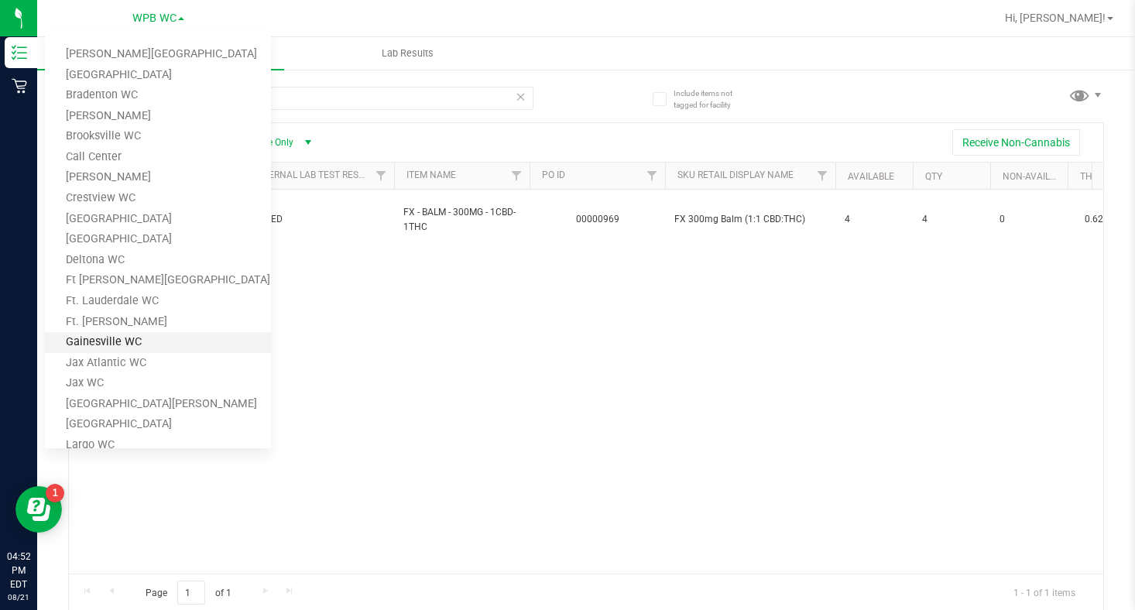
click at [96, 343] on link "Gainesville WC" at bounding box center [158, 342] width 226 height 21
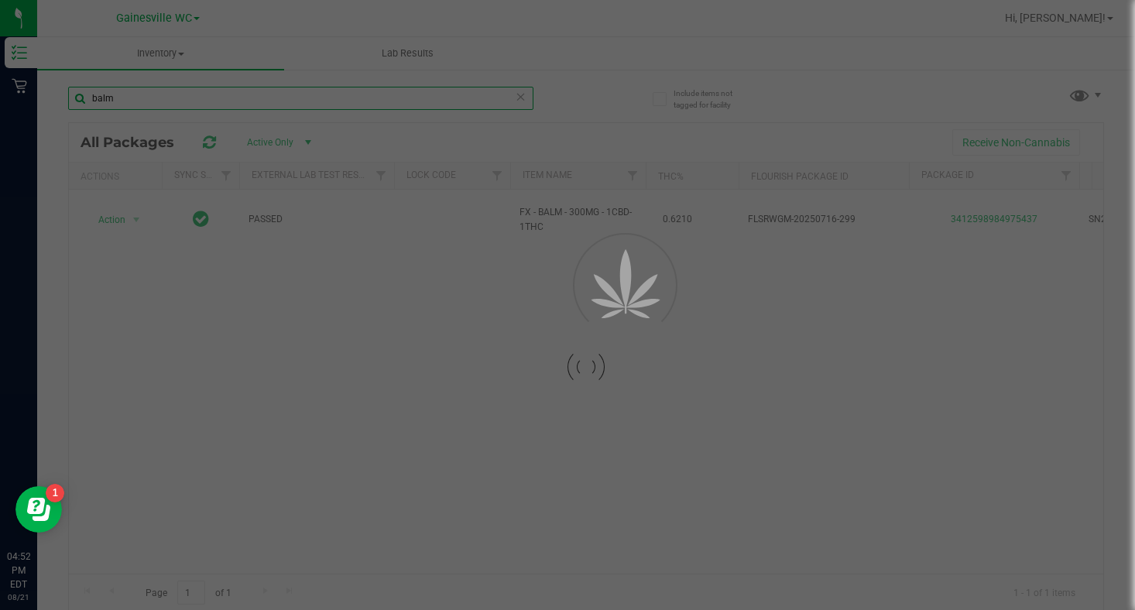
click at [138, 104] on input "balm" at bounding box center [300, 98] width 465 height 23
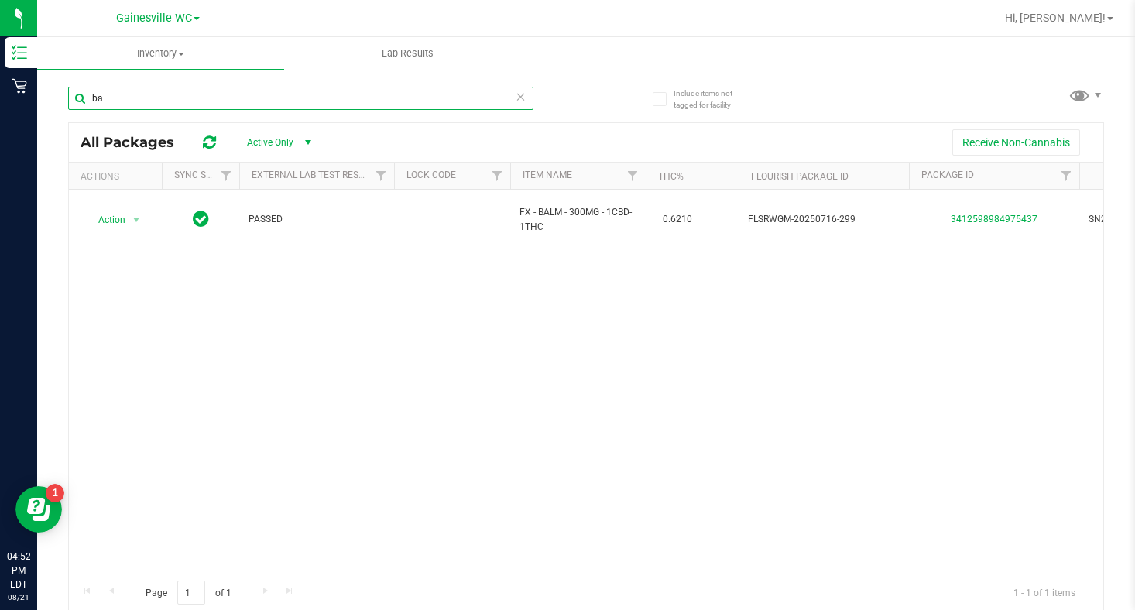
type input "b"
type input "hash"
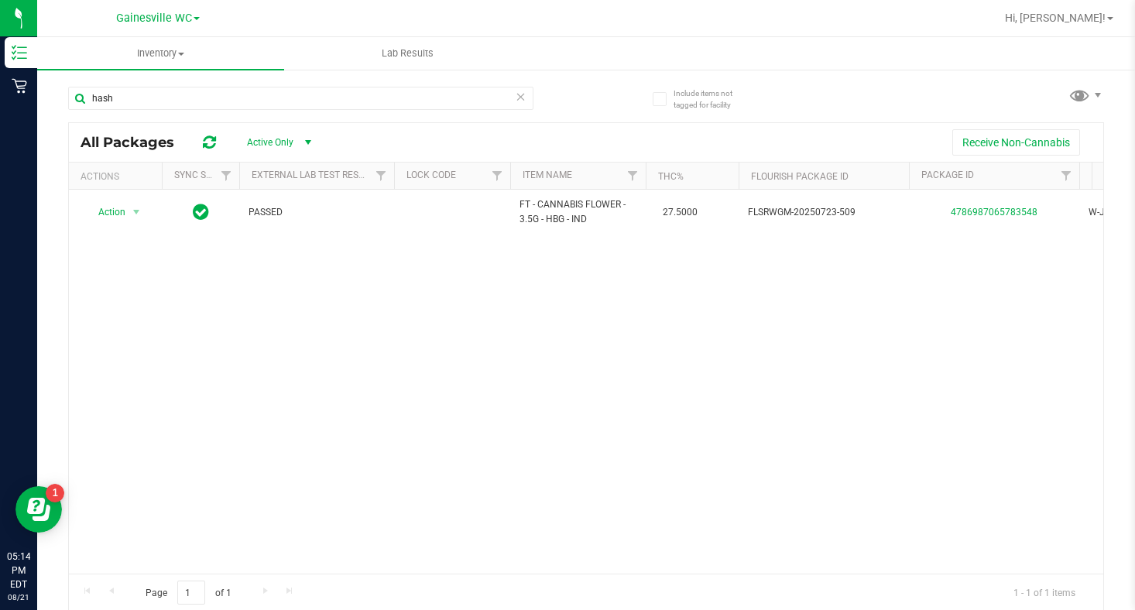
click at [200, 15] on div "Gainesville WC Bonita Springs WC Boynton Beach WC Bradenton WC Brandon WC Brook…" at bounding box center [158, 18] width 84 height 19
click at [198, 18] on span at bounding box center [196, 18] width 6 height 3
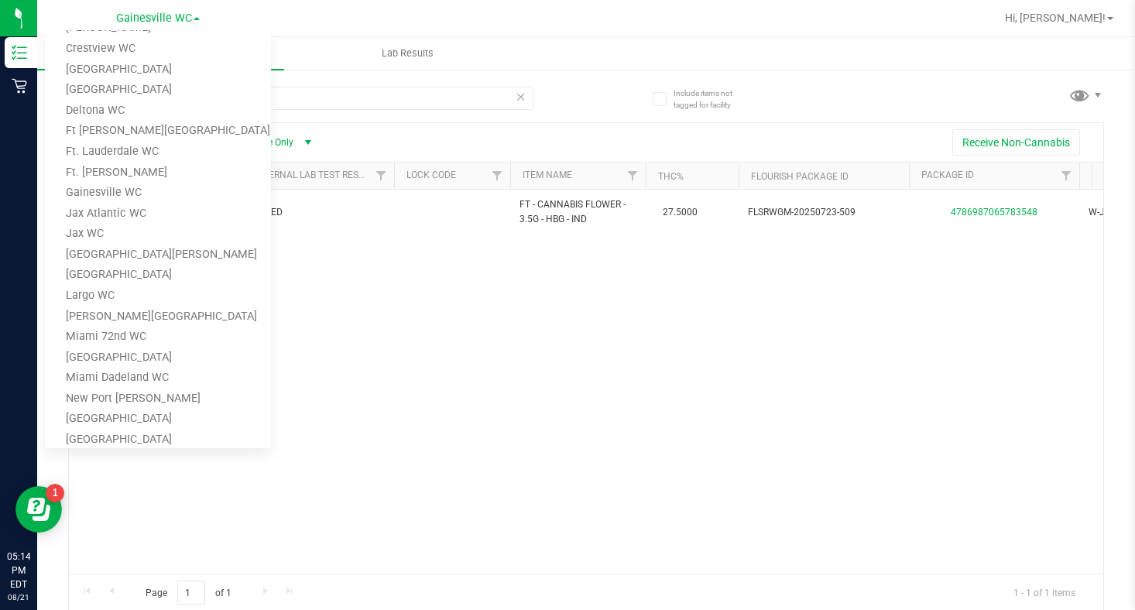
scroll to position [310, 0]
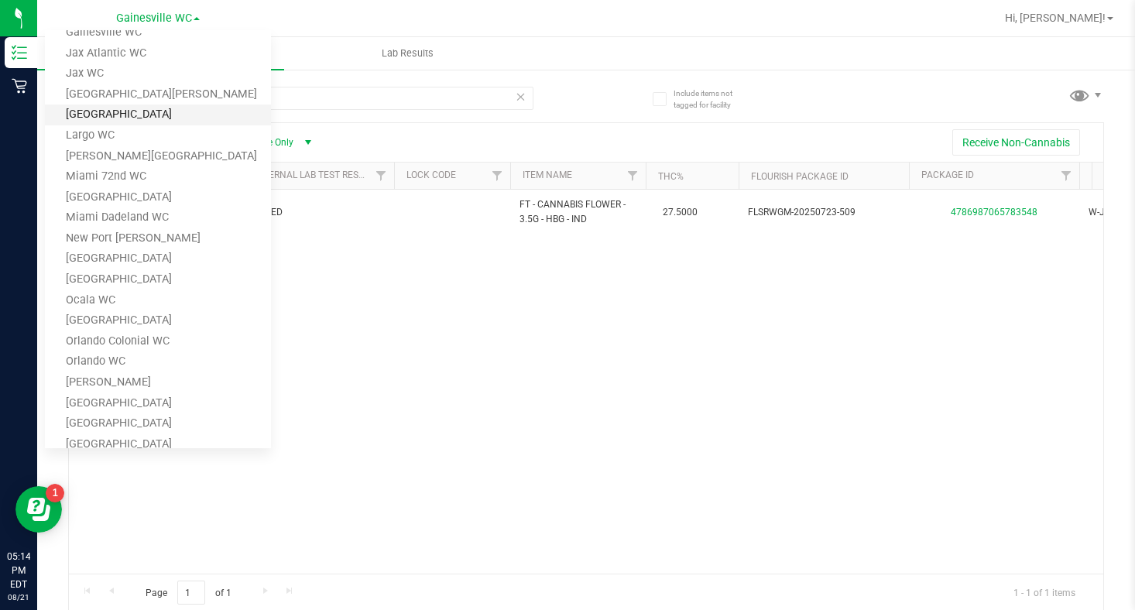
click at [83, 117] on link "[GEOGRAPHIC_DATA]" at bounding box center [158, 114] width 226 height 21
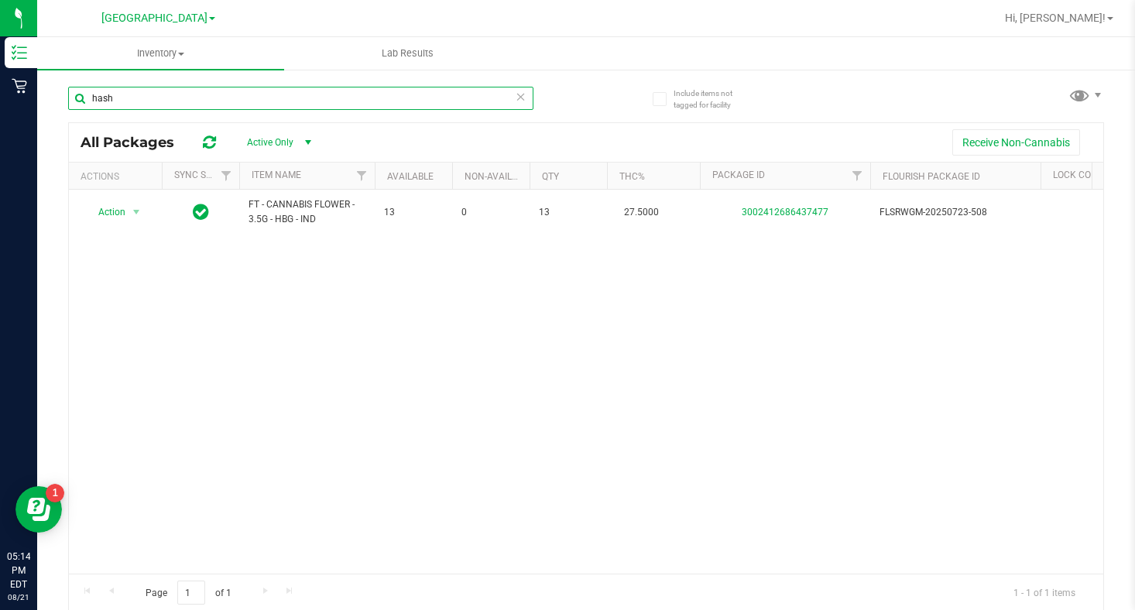
click at [131, 95] on input "hash" at bounding box center [300, 98] width 465 height 23
type input "h"
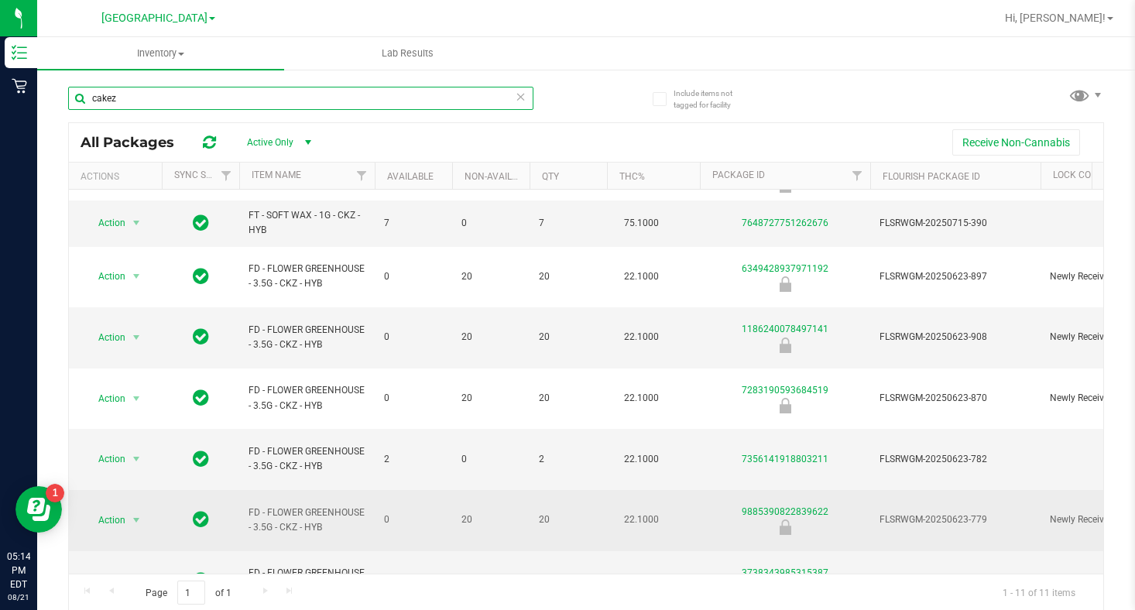
scroll to position [155, 0]
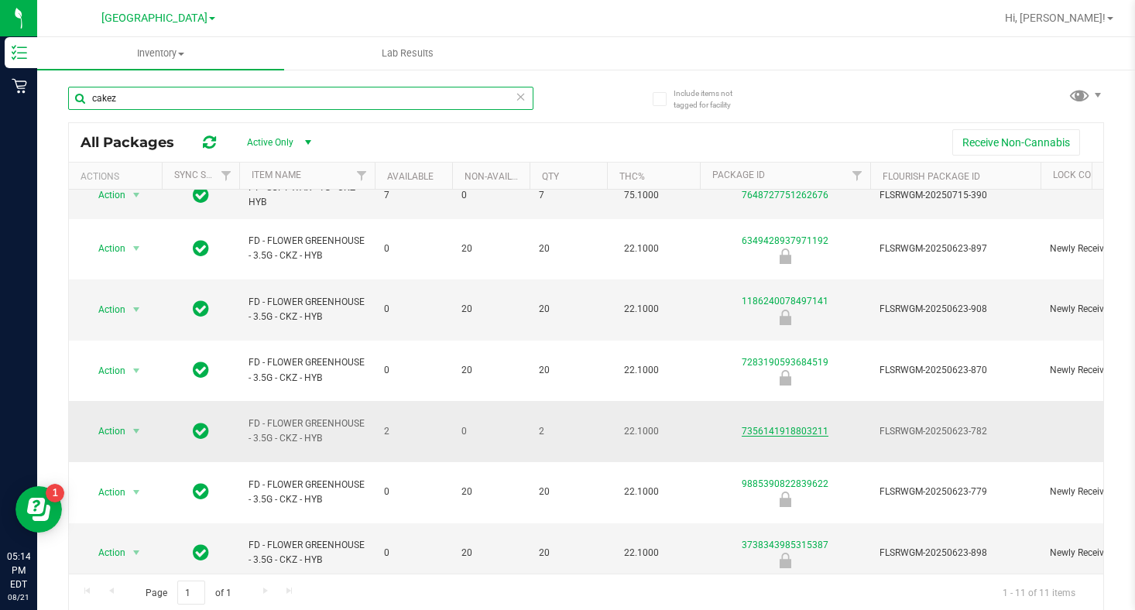
type input "cakez"
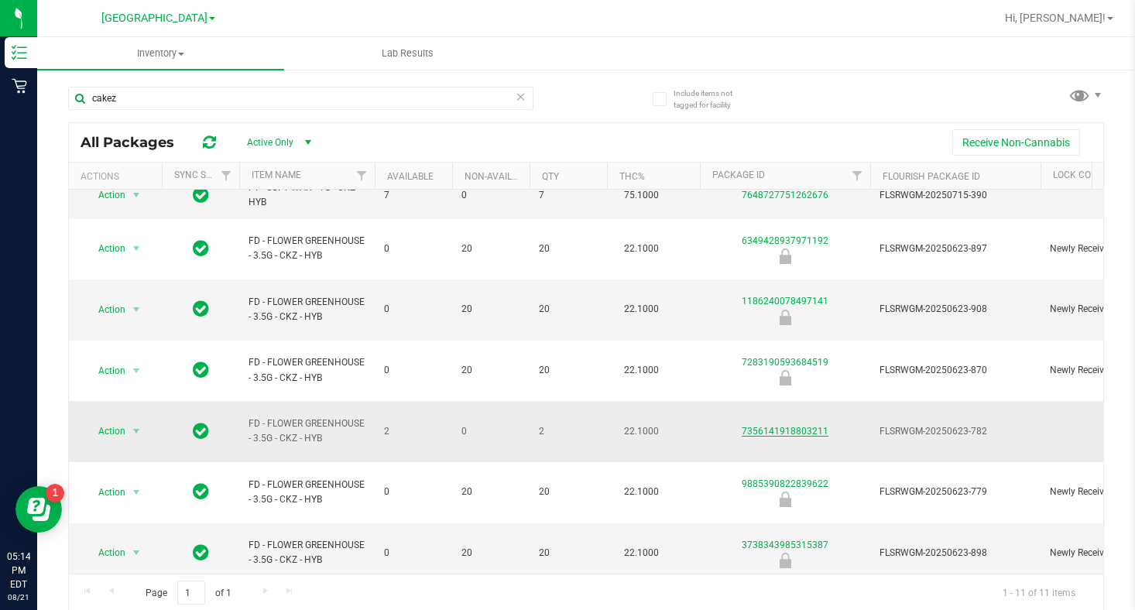
click at [767, 426] on link "7356141918803211" at bounding box center [784, 431] width 87 height 11
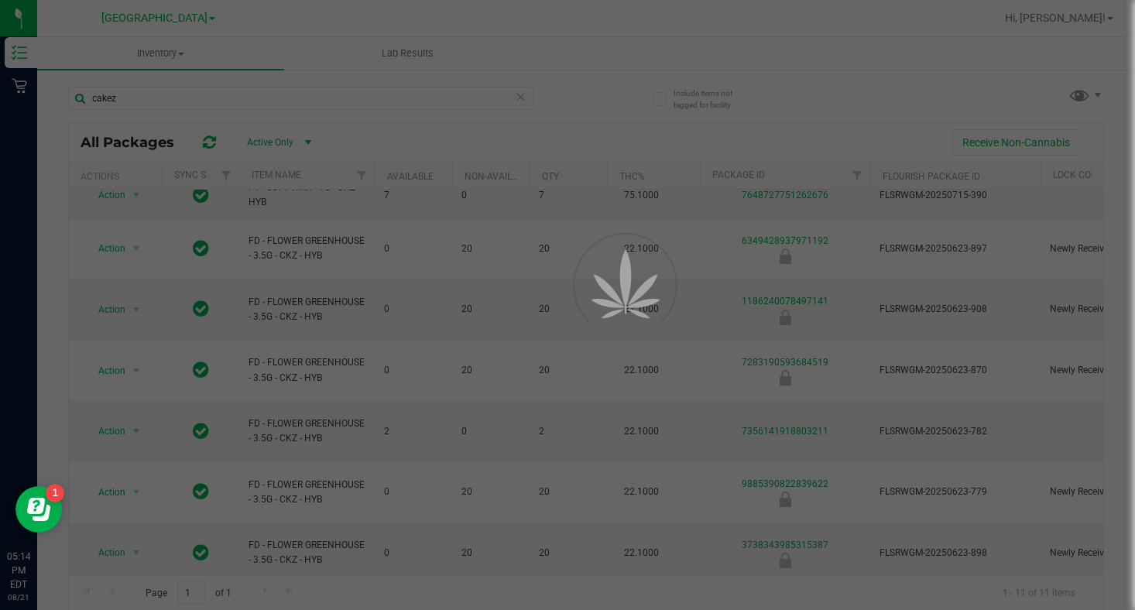
click at [768, 416] on div at bounding box center [567, 305] width 1135 height 610
click at [752, 416] on div at bounding box center [567, 305] width 1135 height 610
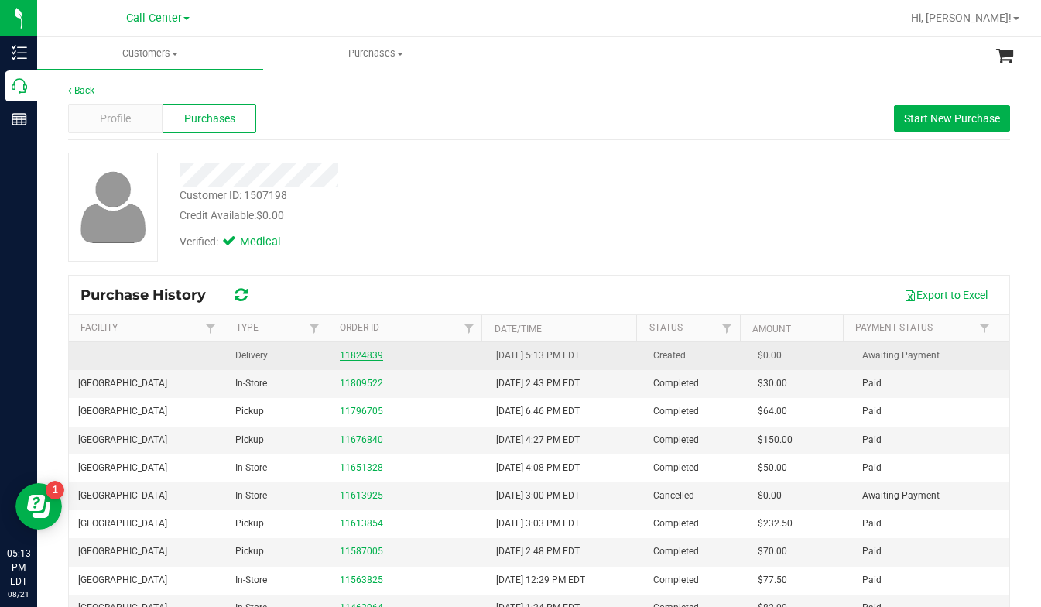
click at [352, 354] on link "11824839" at bounding box center [361, 355] width 43 height 11
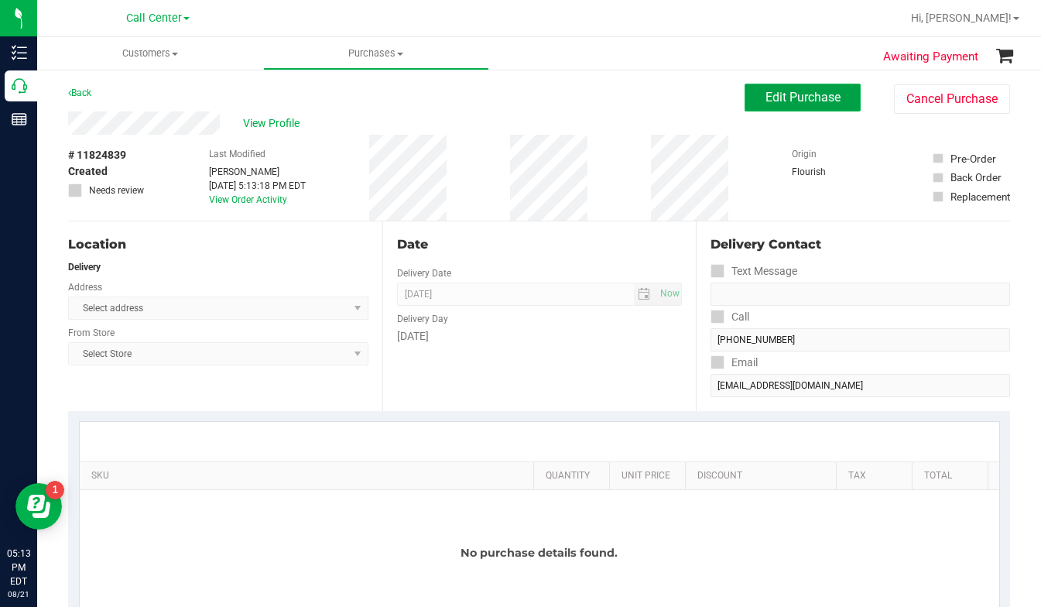
click at [755, 105] on button "Edit Purchase" at bounding box center [802, 98] width 116 height 28
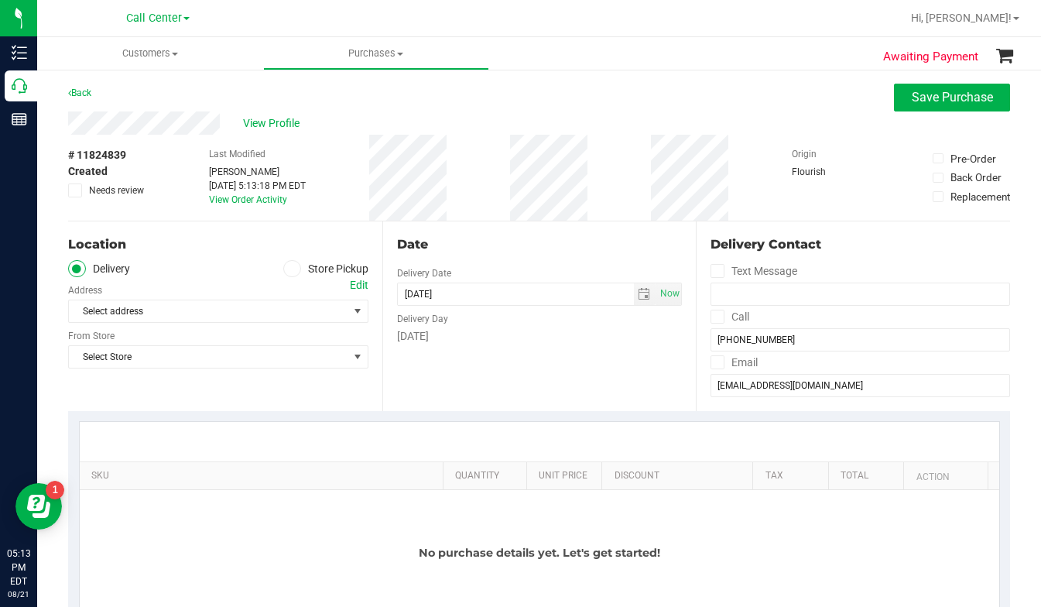
click at [296, 270] on label "Store Pickup" at bounding box center [325, 269] width 85 height 18
click at [0, 0] on input "Store Pickup" at bounding box center [0, 0] width 0 height 0
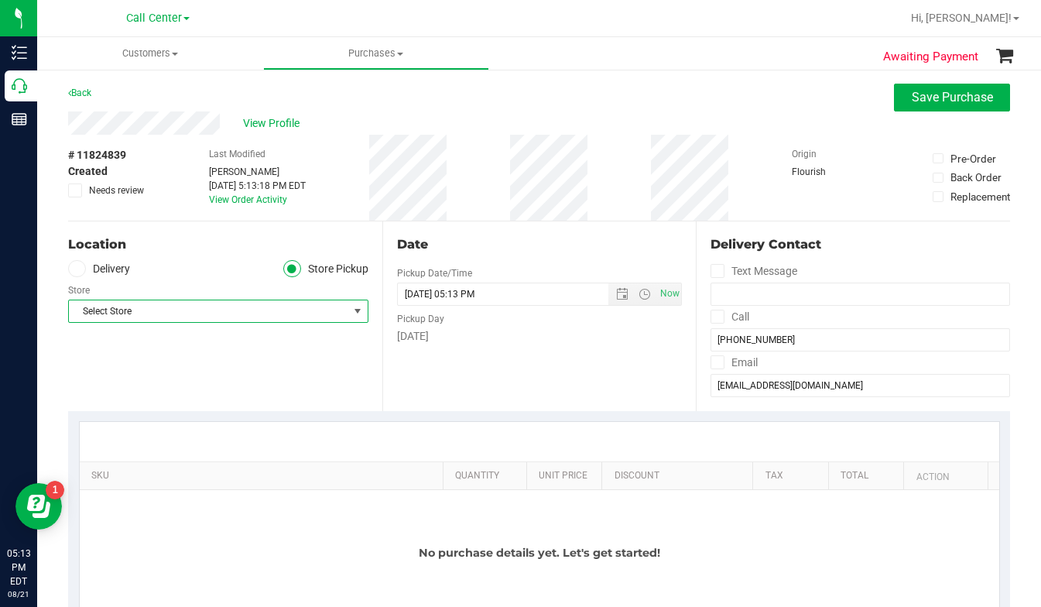
click at [230, 316] on span "Select Store" at bounding box center [208, 311] width 279 height 22
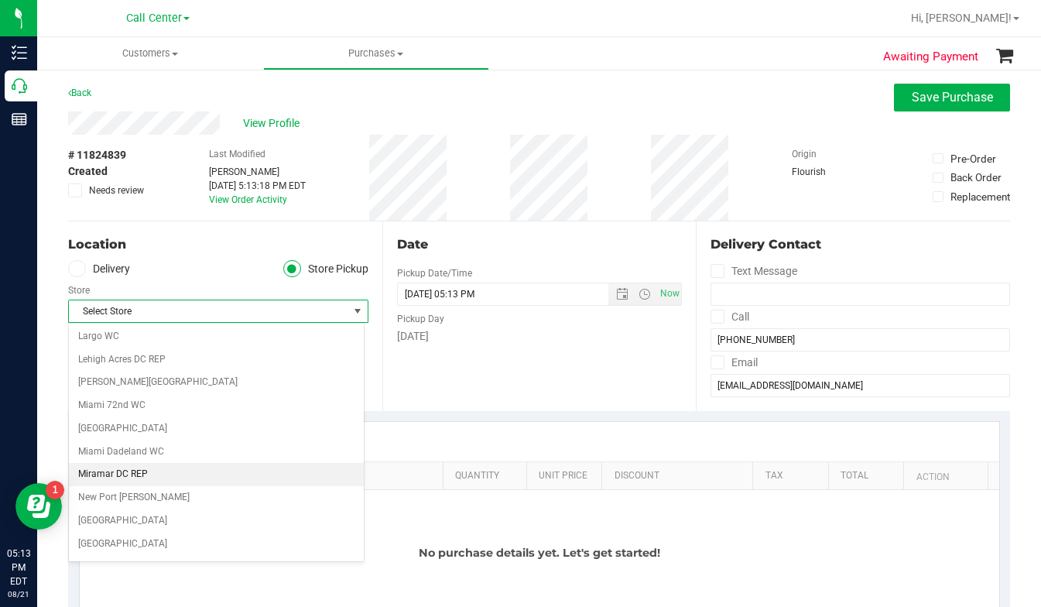
scroll to position [387, 0]
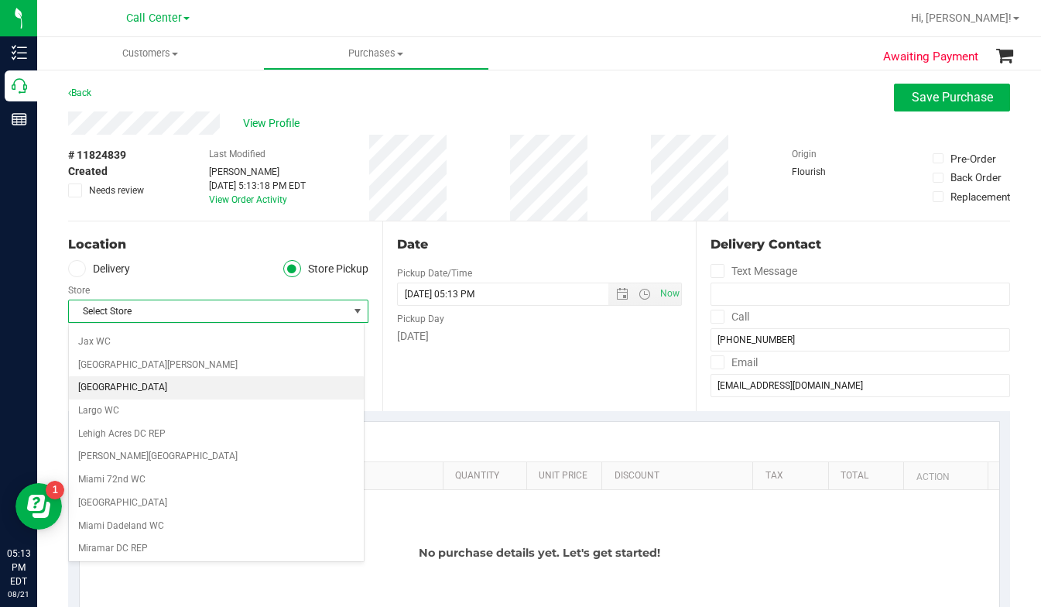
click at [94, 390] on li "[GEOGRAPHIC_DATA]" at bounding box center [216, 387] width 295 height 23
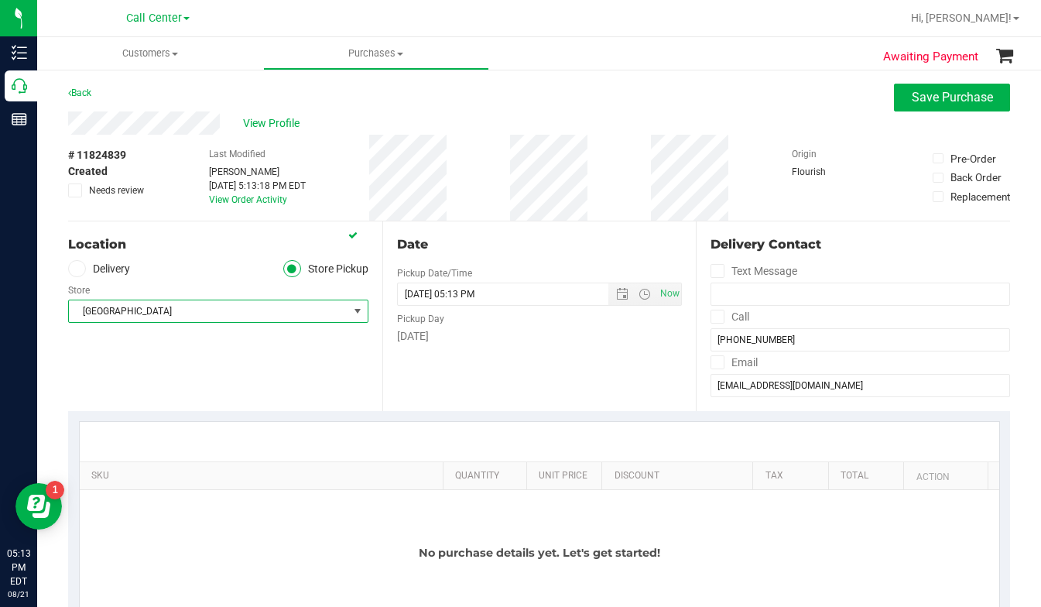
scroll to position [77, 0]
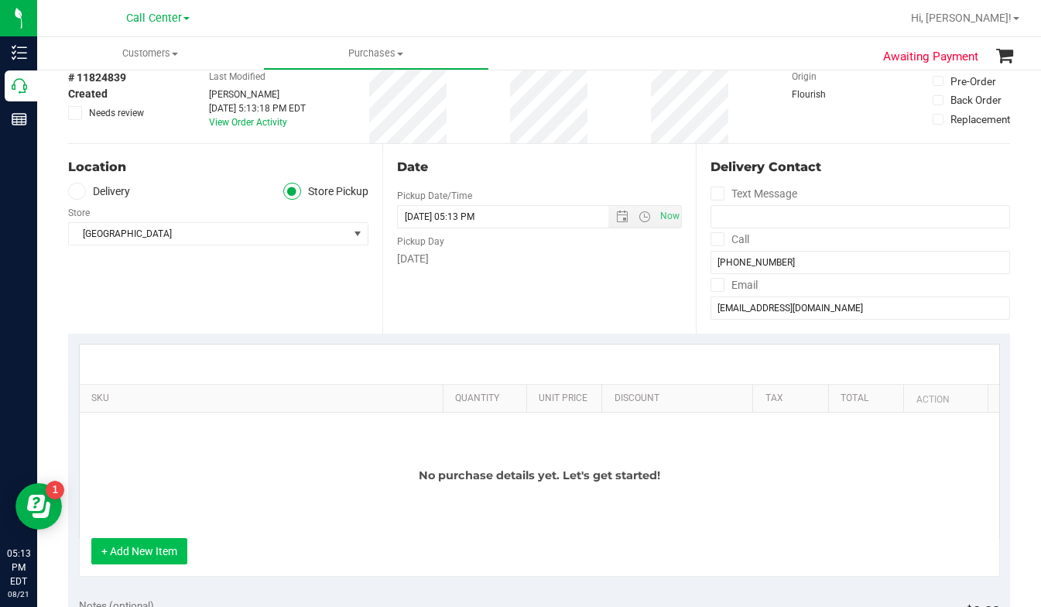
click at [166, 550] on button "+ Add New Item" at bounding box center [139, 551] width 96 height 26
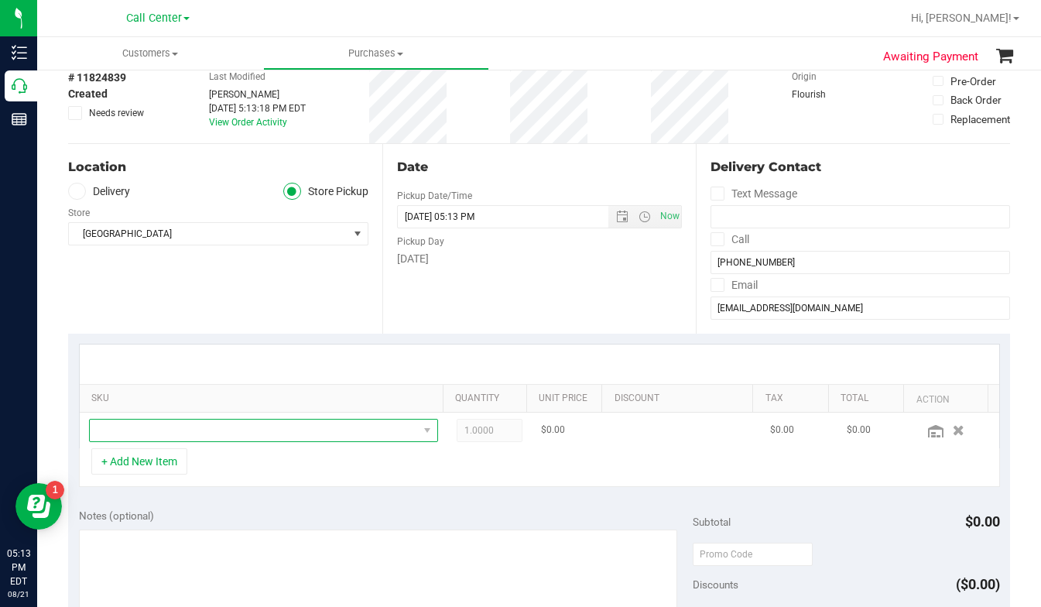
click at [132, 439] on span "NO DATA FOUND" at bounding box center [254, 430] width 328 height 22
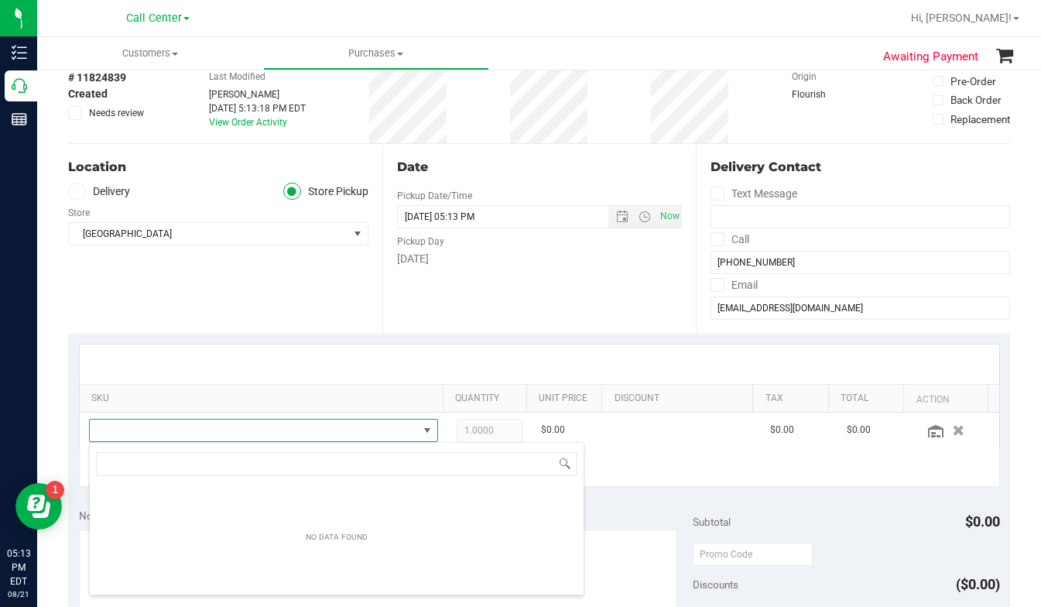
scroll to position [23, 335]
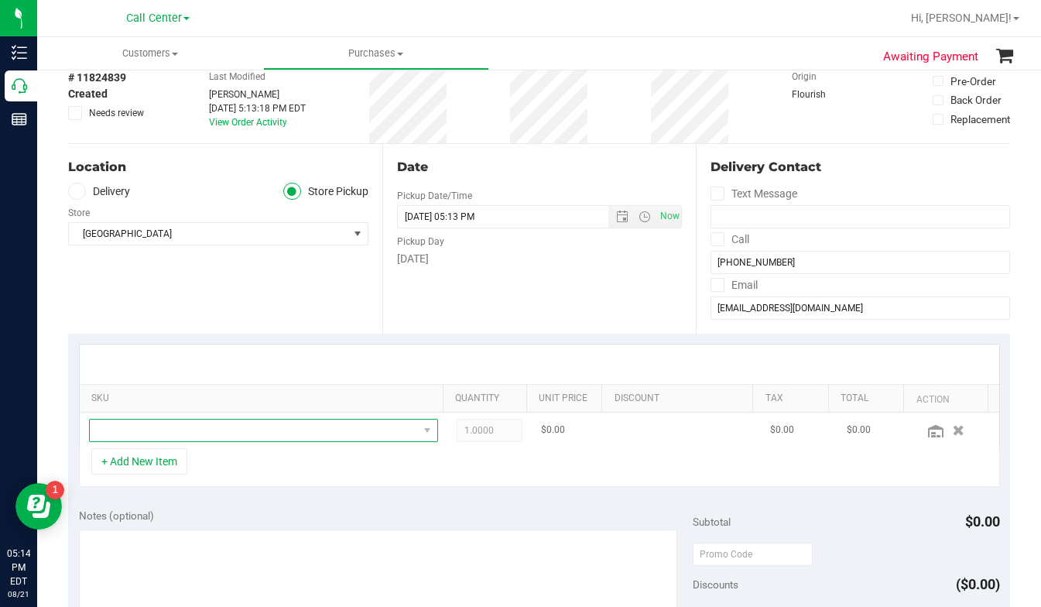
click at [142, 433] on span "NO DATA FOUND" at bounding box center [254, 430] width 328 height 22
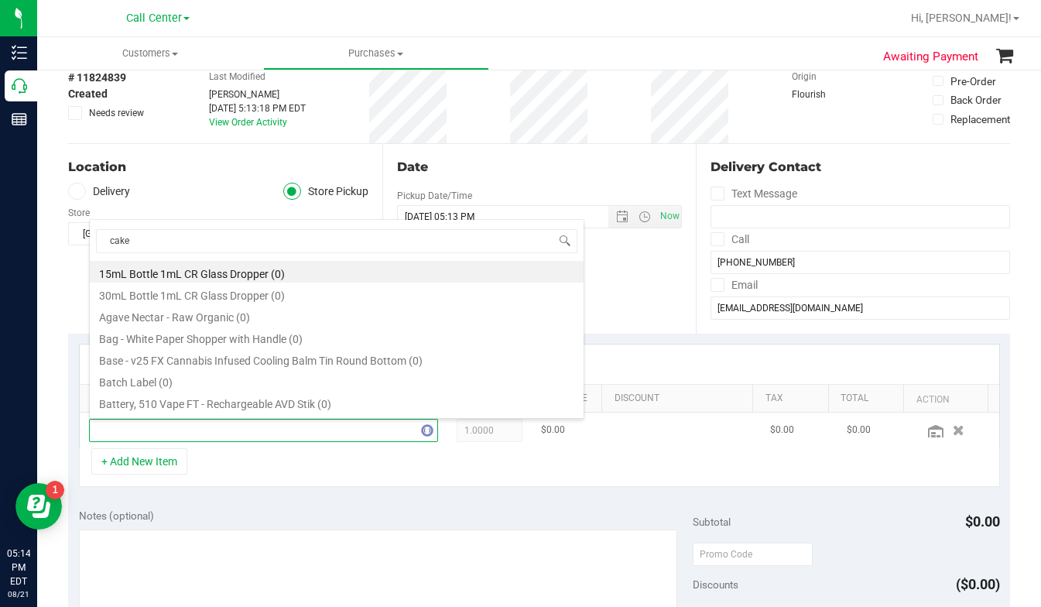
type input "cakez"
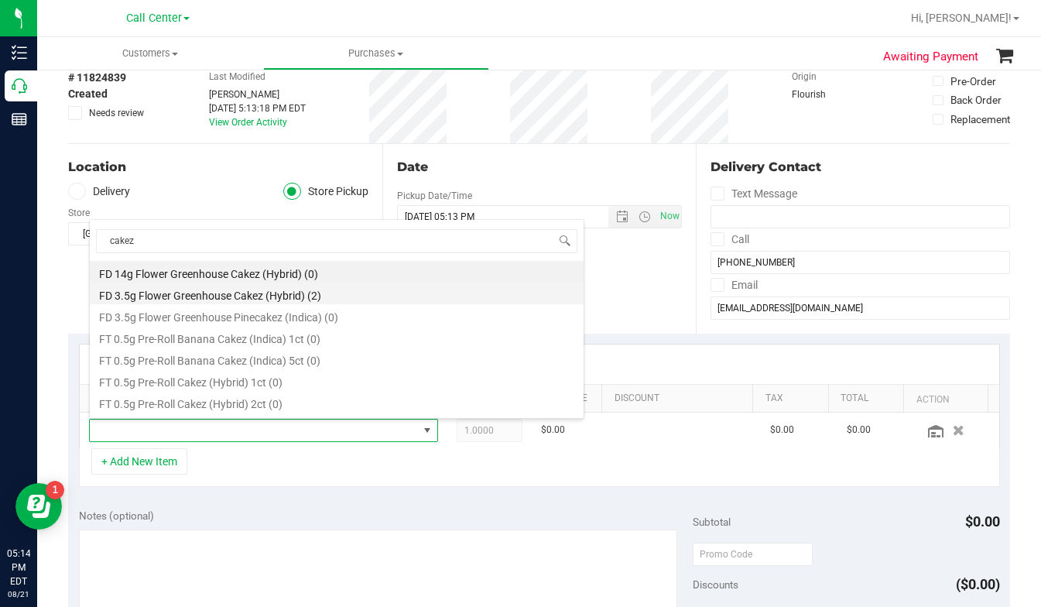
click at [178, 295] on li "FD 3.5g Flower Greenhouse Cakez (Hybrid) (2)" at bounding box center [337, 293] width 494 height 22
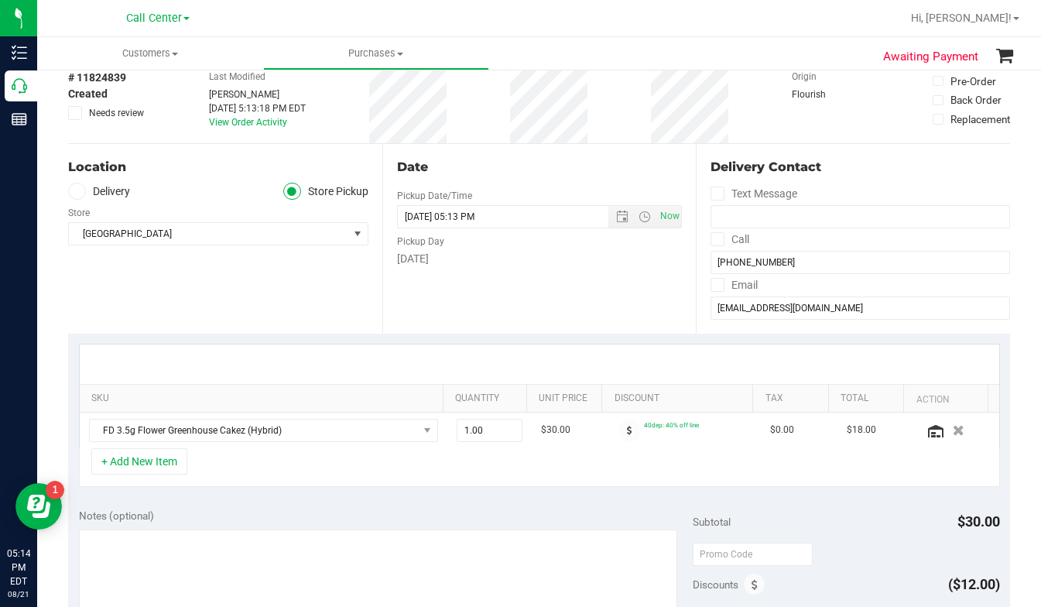
click at [374, 466] on div "+ Add New Item" at bounding box center [539, 467] width 921 height 39
click at [849, 176] on div "Delivery Contact" at bounding box center [859, 167] width 299 height 19
click at [952, 431] on icon "button" at bounding box center [958, 430] width 13 height 12
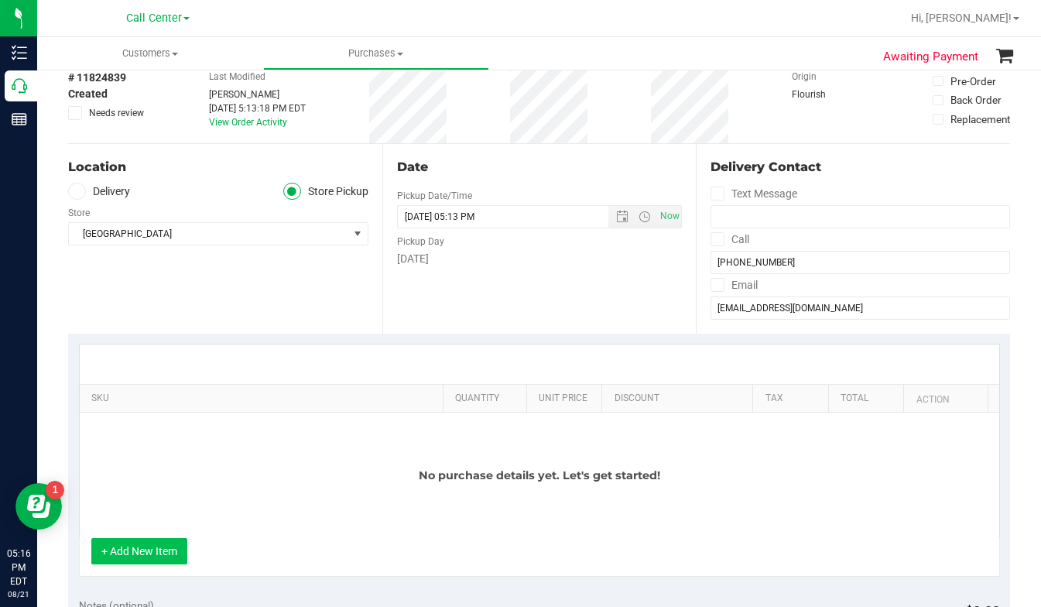
click at [149, 549] on button "+ Add New Item" at bounding box center [139, 551] width 96 height 26
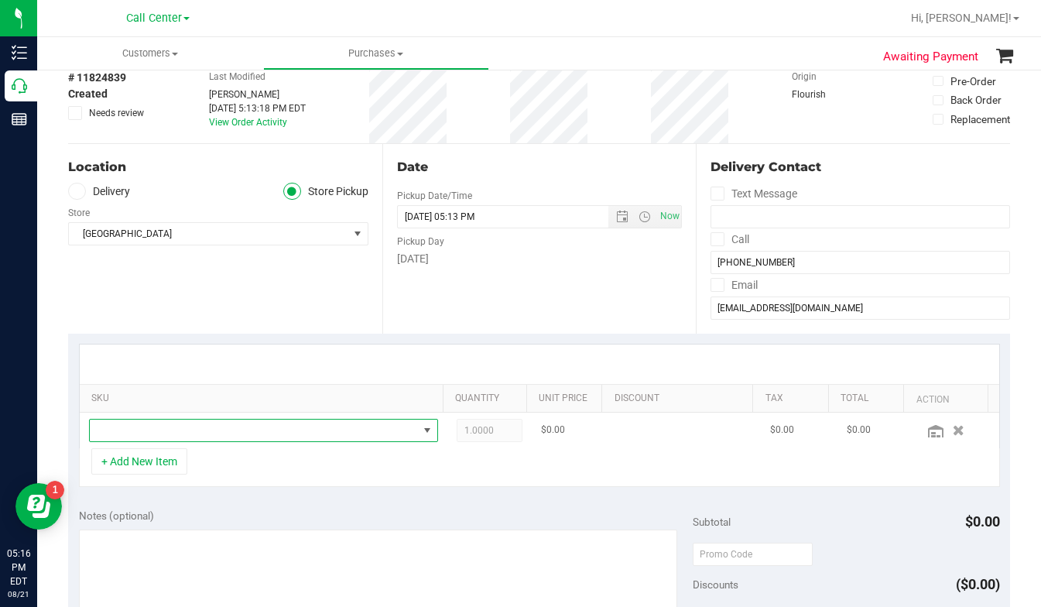
click at [135, 431] on span "NO DATA FOUND" at bounding box center [254, 430] width 328 height 22
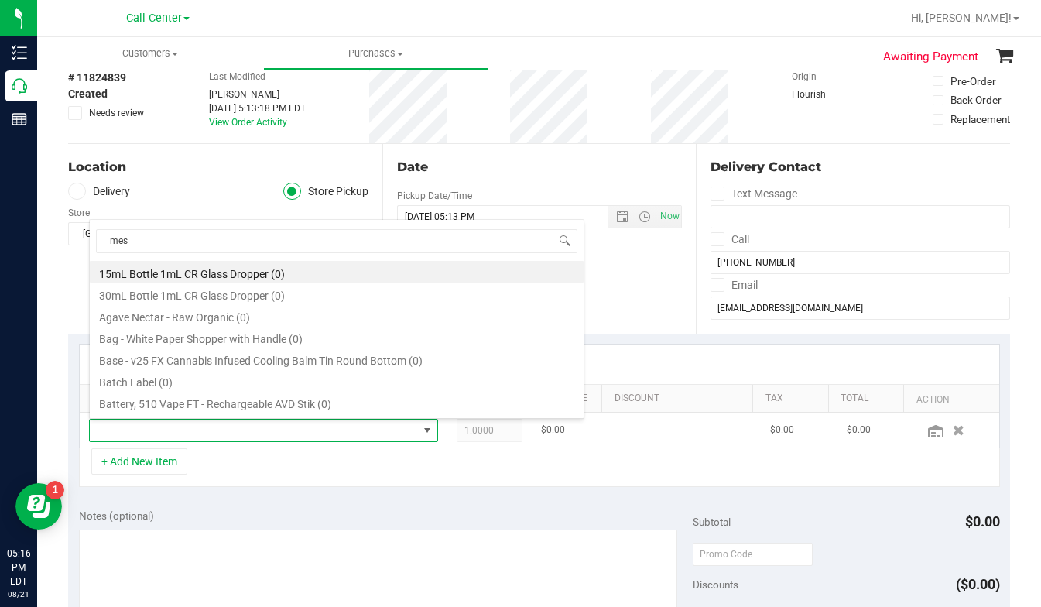
type input "mess"
click at [141, 275] on li "FD 3.5g Flower Greenhouse Hot Mess (Hybrid) (13)" at bounding box center [337, 272] width 494 height 22
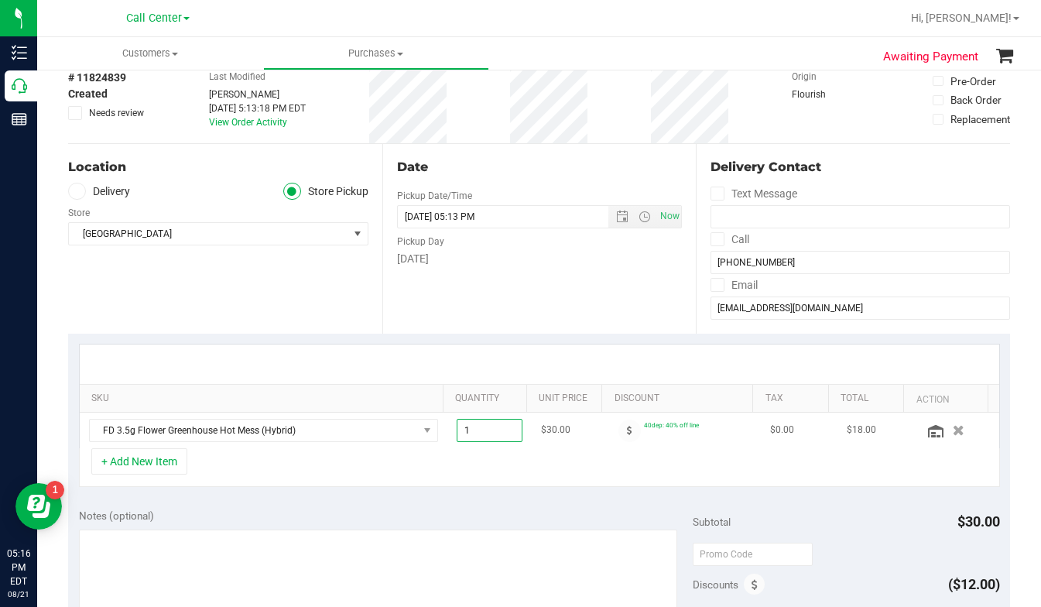
drag, startPoint x: 457, startPoint y: 421, endPoint x: 469, endPoint y: 421, distance: 12.4
click at [469, 421] on span "1.00 1" at bounding box center [490, 430] width 67 height 23
type input "2"
type input "2.00"
click at [383, 449] on div "+ Add New Item" at bounding box center [539, 467] width 921 height 39
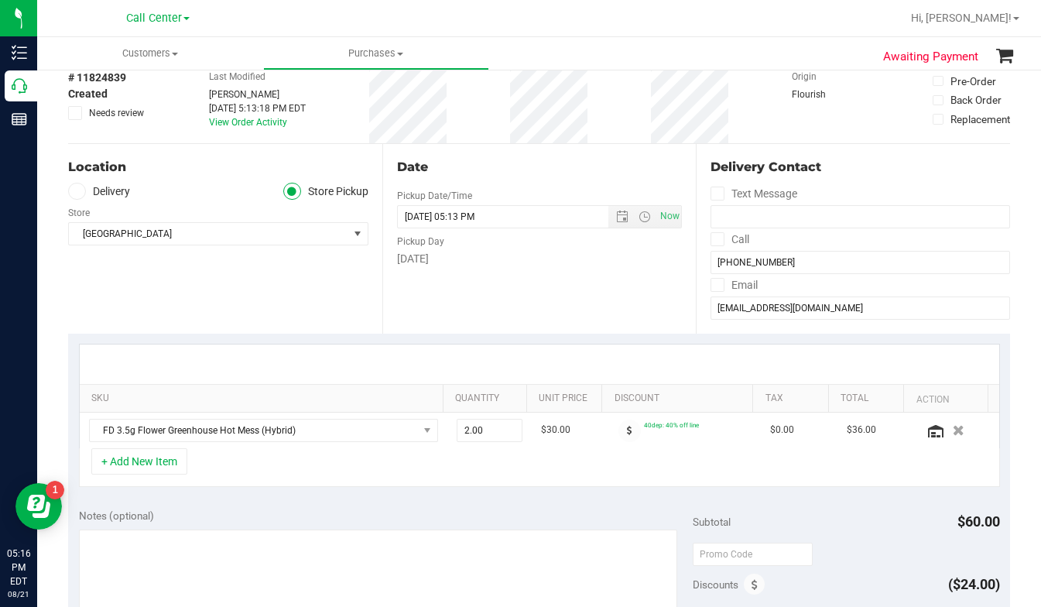
click at [796, 120] on div "Origin Flourish" at bounding box center [830, 100] width 77 height 86
click at [214, 305] on div "Location Delivery Store Pickup Store Lakeland WC Select Store Bonita Springs WC…" at bounding box center [225, 239] width 314 height 190
click at [216, 299] on div "Location Delivery Store Pickup Store Lakeland WC Select Store Bonita Springs WC…" at bounding box center [225, 239] width 314 height 190
click at [779, 451] on div "+ Add New Item" at bounding box center [539, 467] width 921 height 39
click at [159, 469] on button "+ Add New Item" at bounding box center [139, 461] width 96 height 26
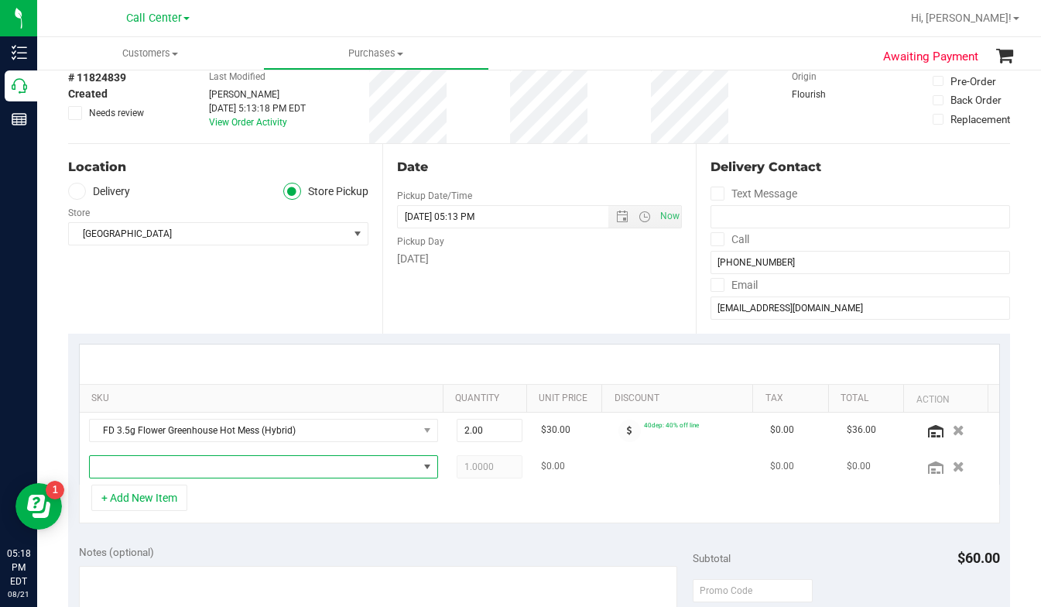
click at [131, 473] on span "NO DATA FOUND" at bounding box center [254, 467] width 328 height 22
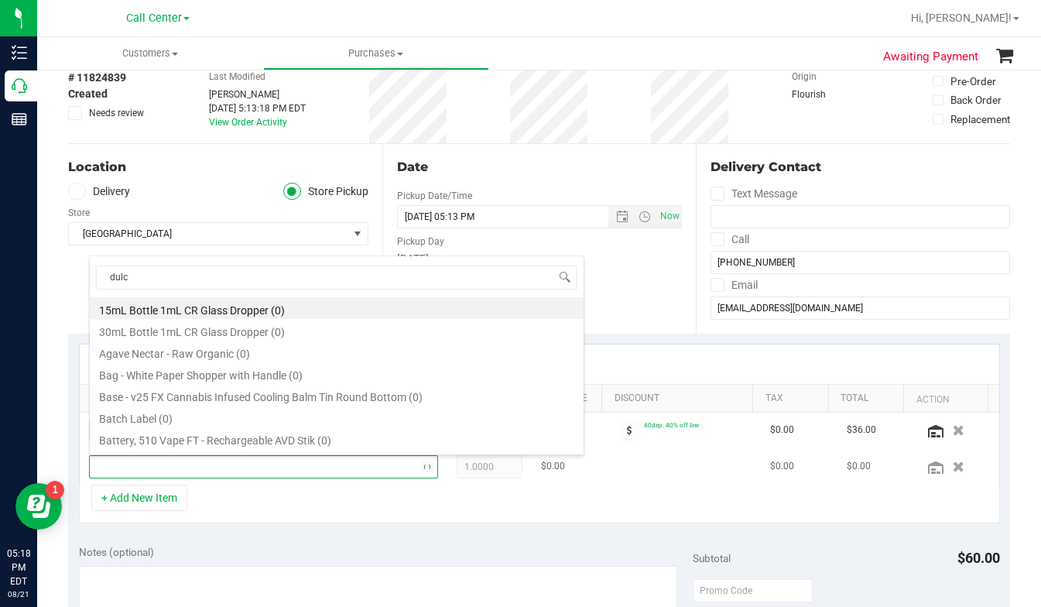
type input "dulce"
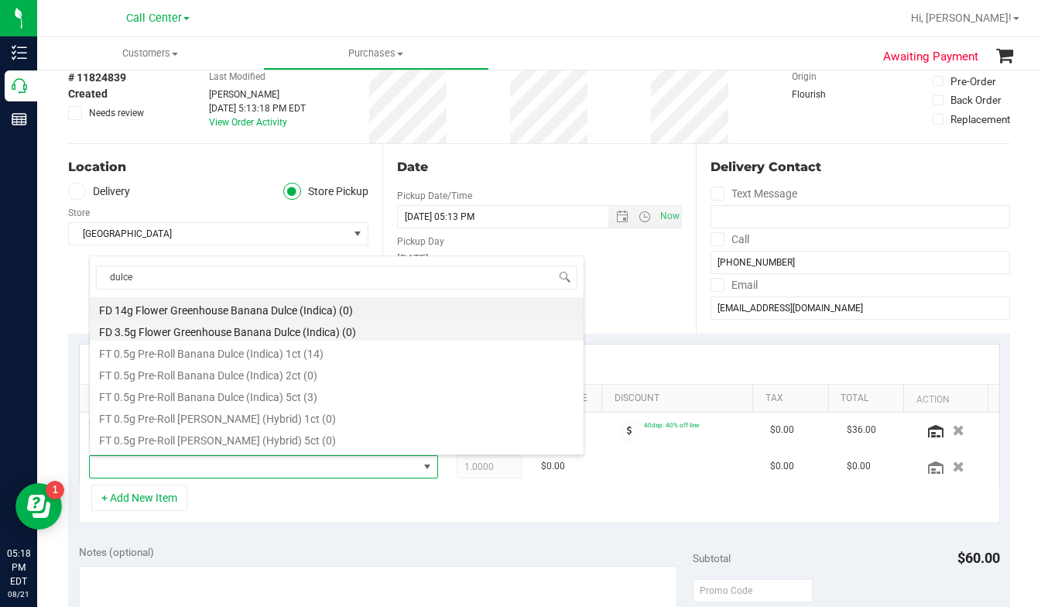
click at [187, 329] on li "FD 3.5g Flower Greenhouse Banana Dulce (Indica) (0)" at bounding box center [337, 330] width 494 height 22
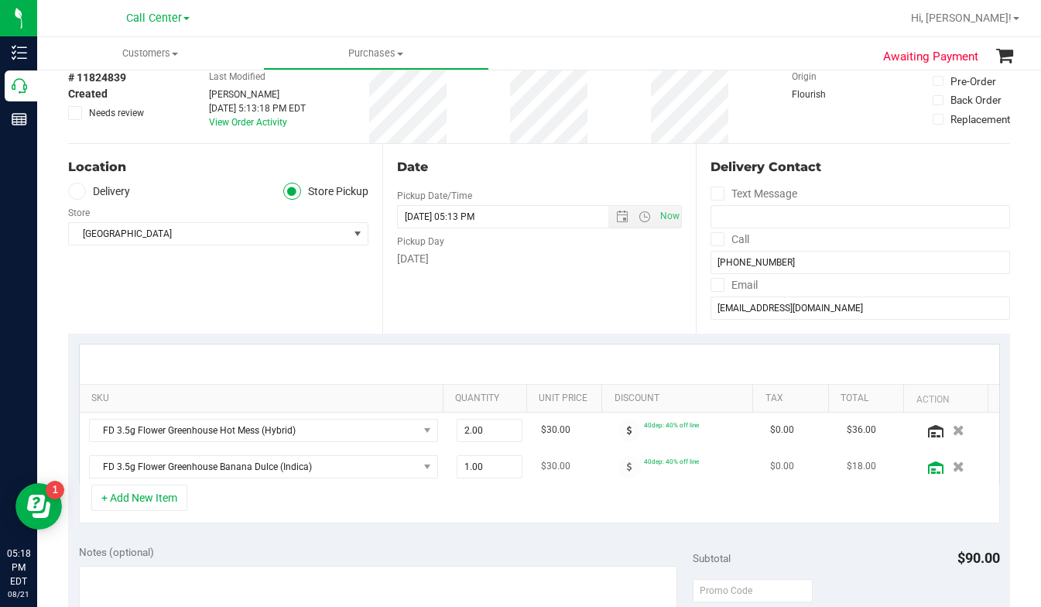
click at [928, 470] on icon at bounding box center [935, 467] width 15 height 12
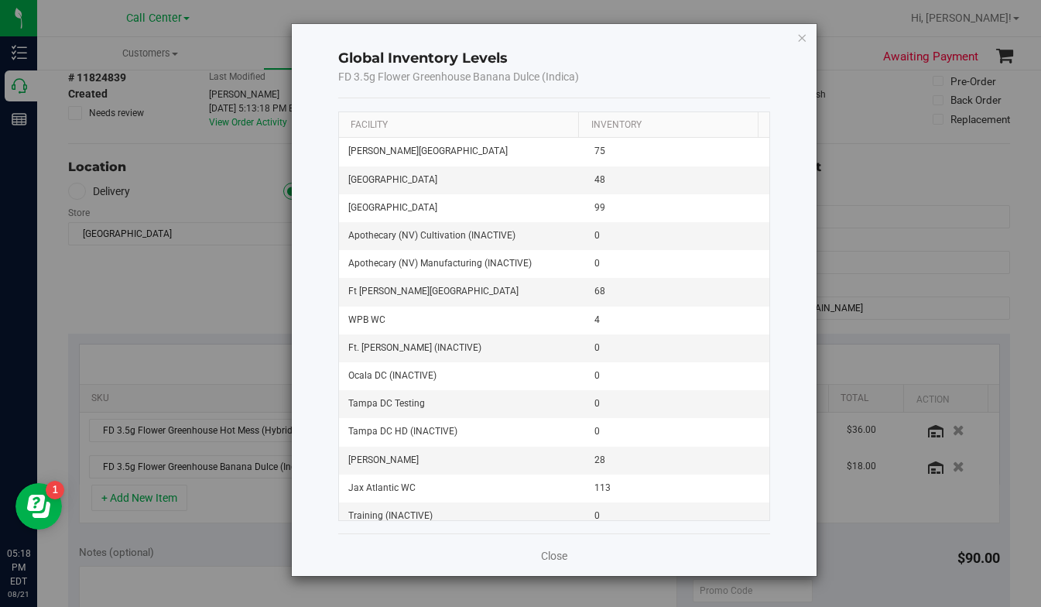
click at [365, 118] on th "Facility" at bounding box center [458, 125] width 239 height 26
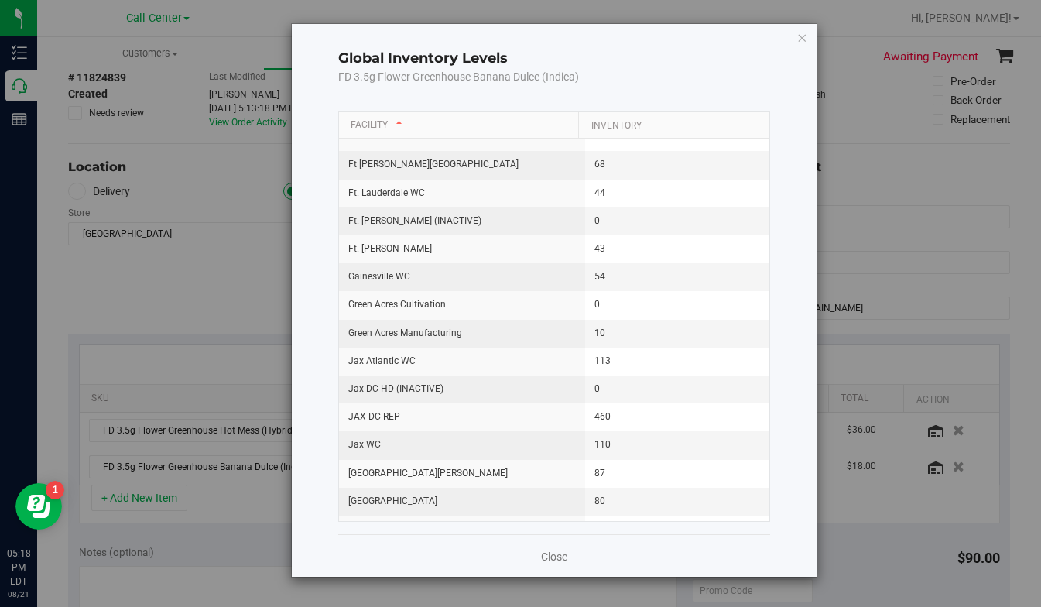
scroll to position [696, 0]
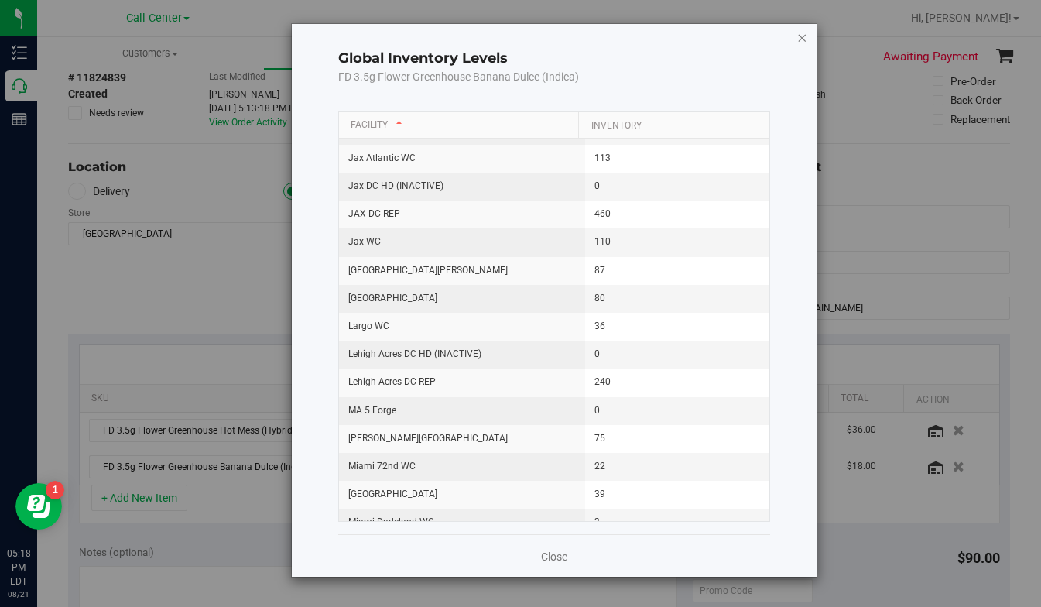
click at [801, 39] on icon "button" at bounding box center [801, 37] width 11 height 19
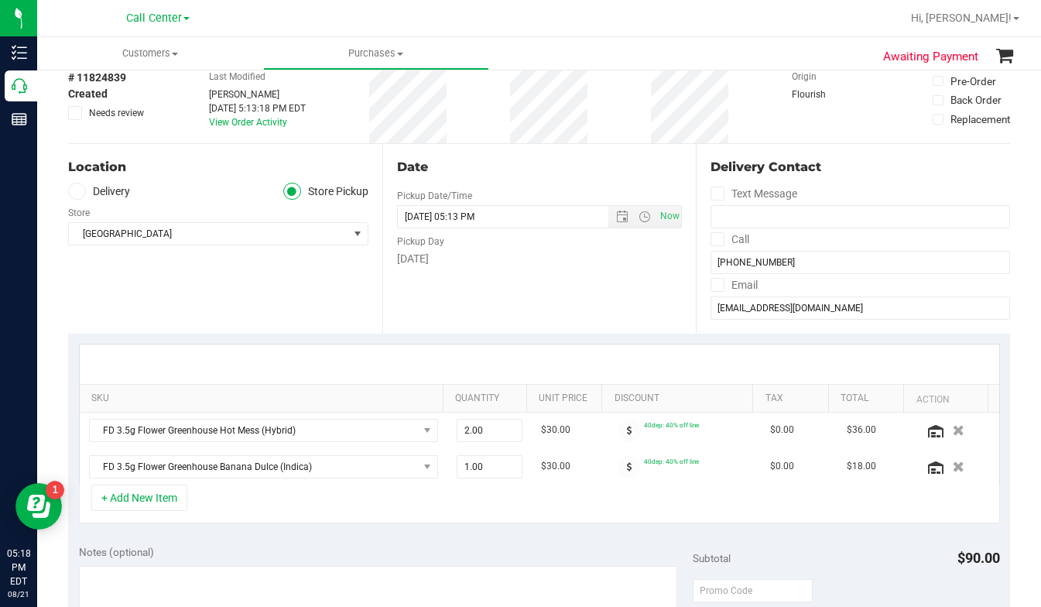
click at [174, 291] on div "Location Delivery Store Pickup Store Lakeland WC Select Store Bonita Springs WC…" at bounding box center [225, 239] width 314 height 190
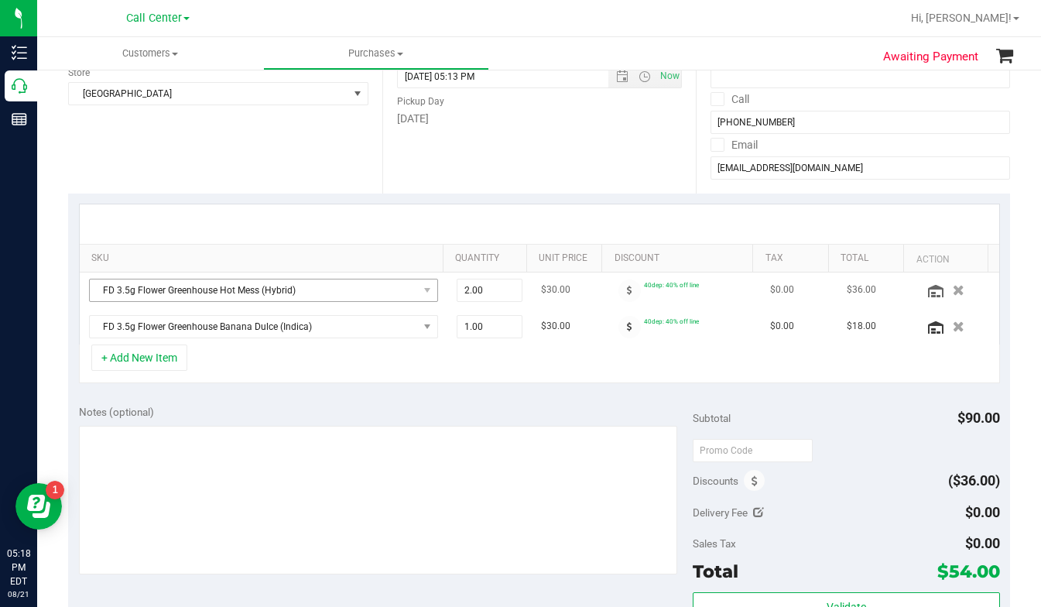
scroll to position [232, 0]
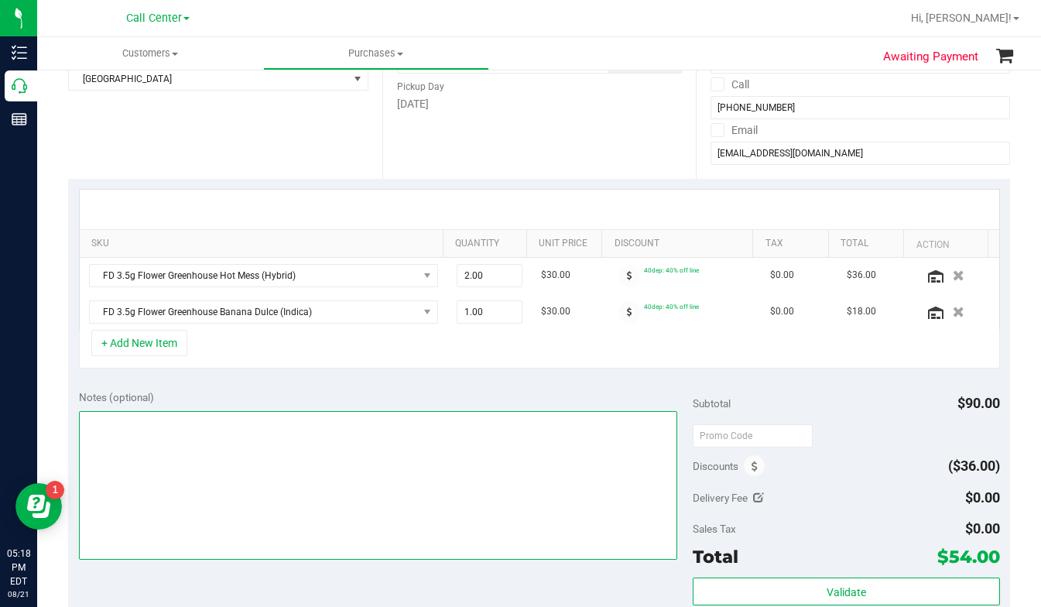
click at [145, 426] on textarea at bounding box center [378, 485] width 598 height 149
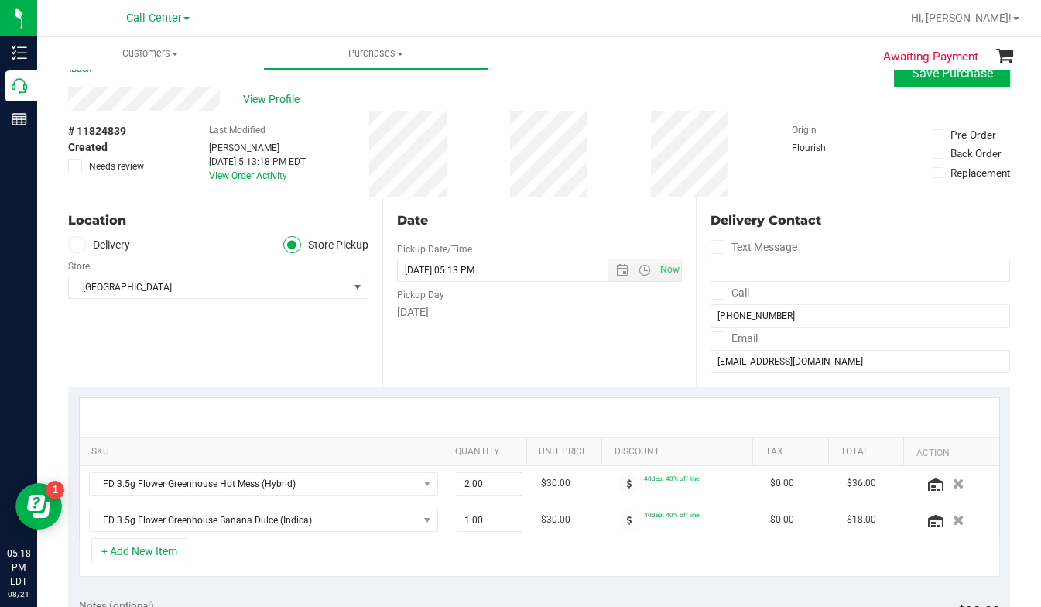
scroll to position [0, 0]
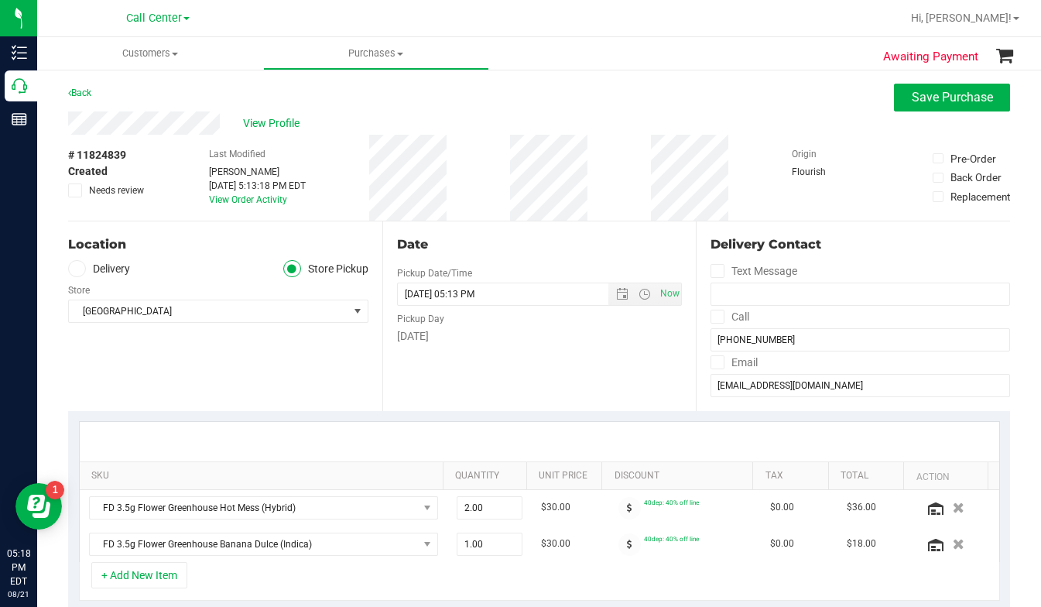
type textarea "LC CC"
click at [875, 243] on div "Delivery Contact" at bounding box center [859, 244] width 299 height 19
click at [739, 382] on input "ldoconnor1104@gmail.com" at bounding box center [859, 385] width 299 height 23
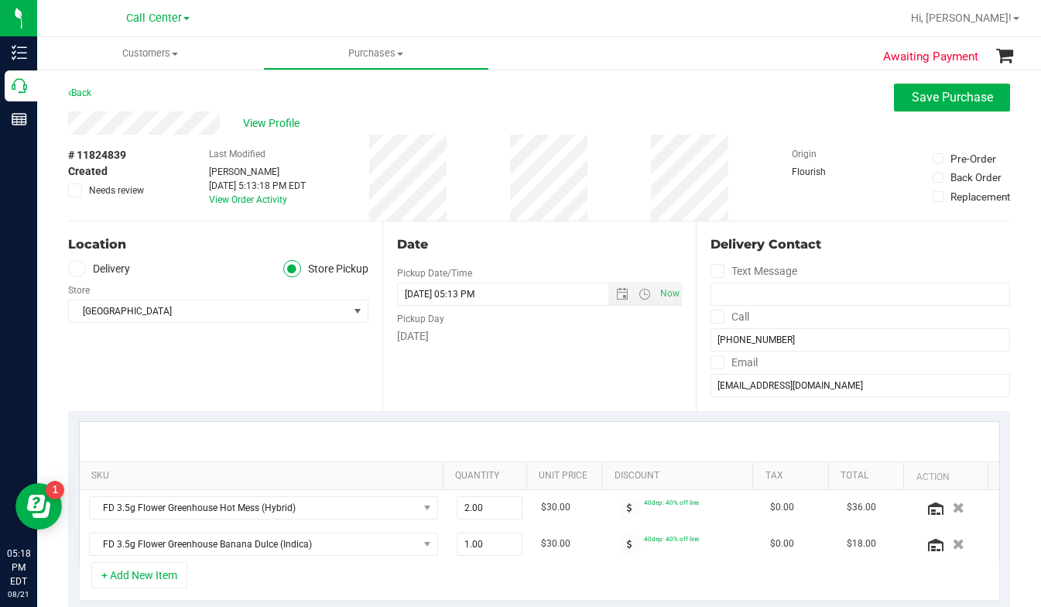
click at [792, 185] on div "Origin Flourish" at bounding box center [830, 178] width 77 height 86
click at [141, 388] on div "Location Delivery Store Pickup Store Lakeland WC Select Store Bonita Springs WC…" at bounding box center [225, 316] width 314 height 190
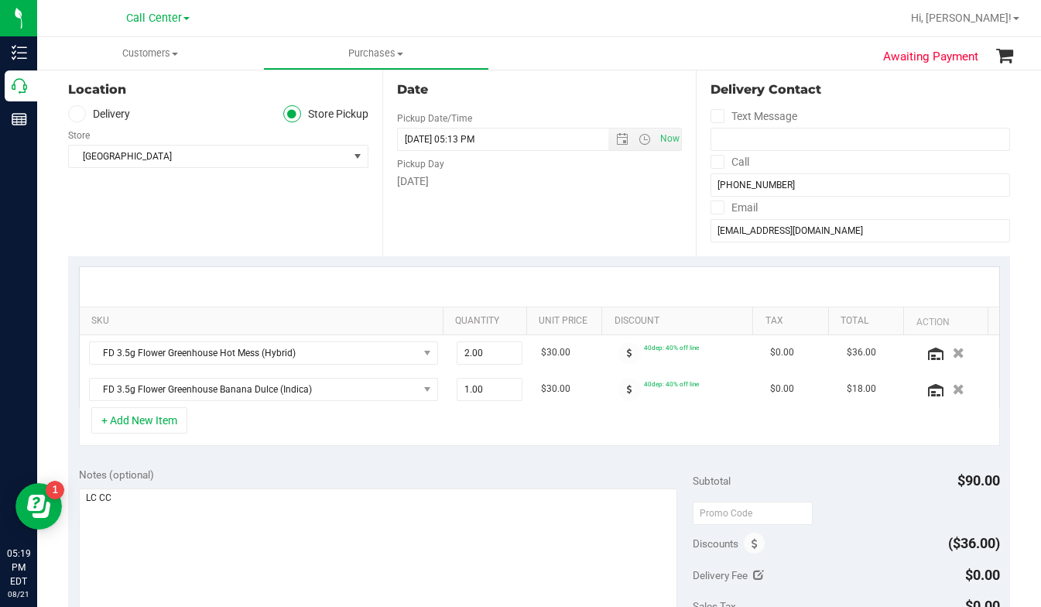
scroll to position [77, 0]
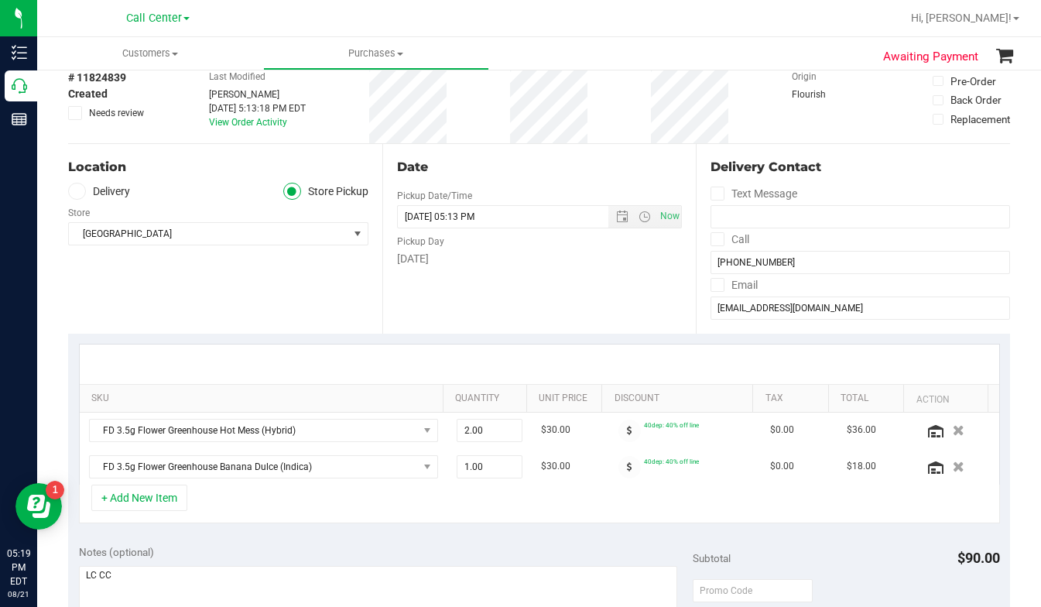
click at [128, 314] on div "Location Delivery Store Pickup Store Lakeland WC Select Store Bonita Springs WC…" at bounding box center [225, 239] width 314 height 190
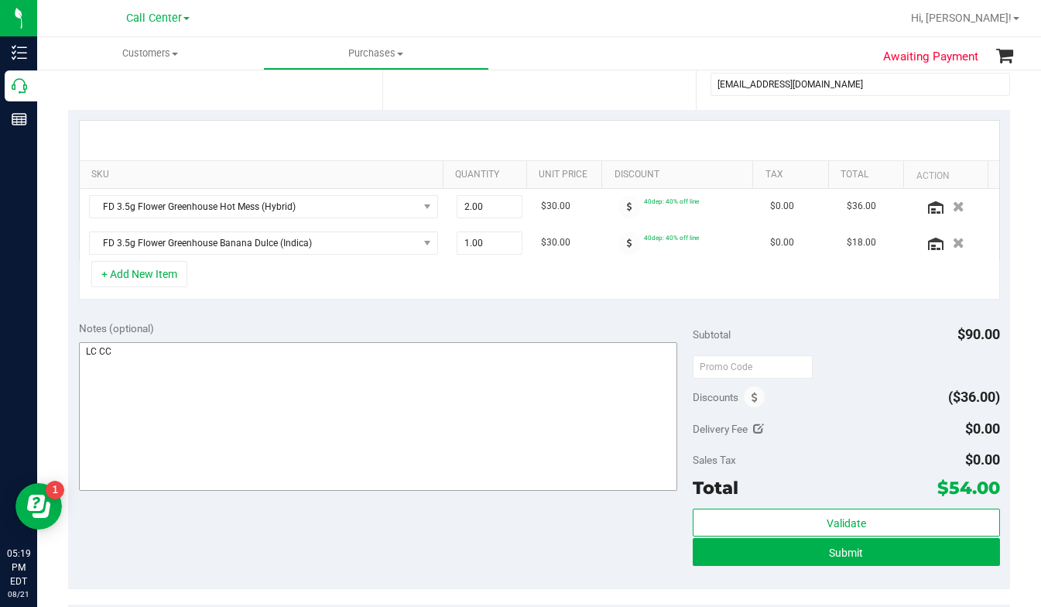
scroll to position [310, 0]
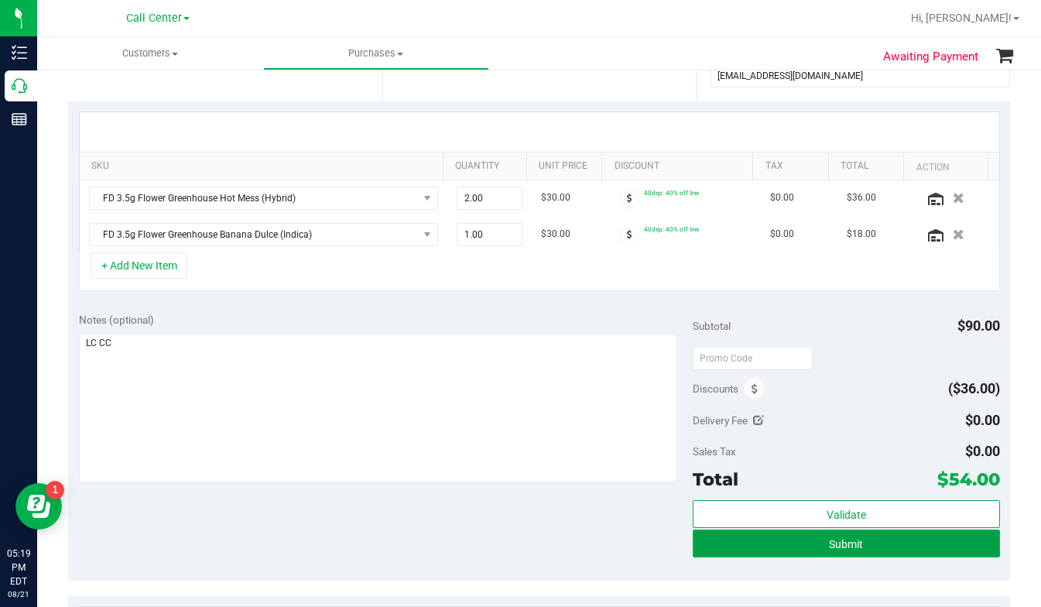
click at [729, 547] on button "Submit" at bounding box center [846, 543] width 307 height 28
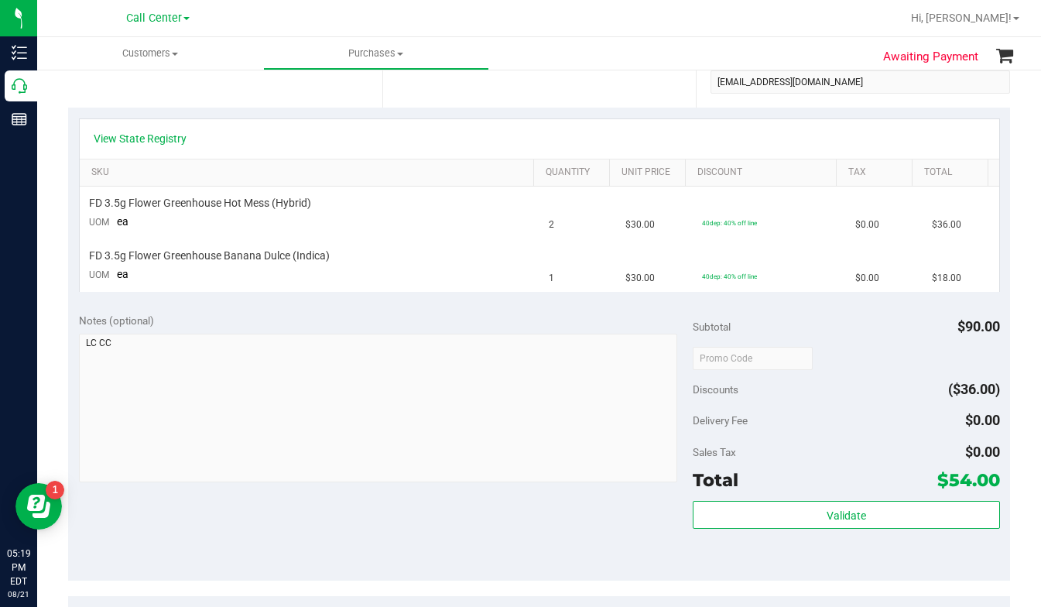
drag, startPoint x: 845, startPoint y: 341, endPoint x: 770, endPoint y: 299, distance: 85.9
click at [847, 336] on div "Subtotal $90.00 Discounts ($36.00) Delivery Fee $0.00 Sales Tax $0.00 Total $54…" at bounding box center [846, 442] width 307 height 258
click at [157, 139] on link "View State Registry" at bounding box center [140, 138] width 93 height 15
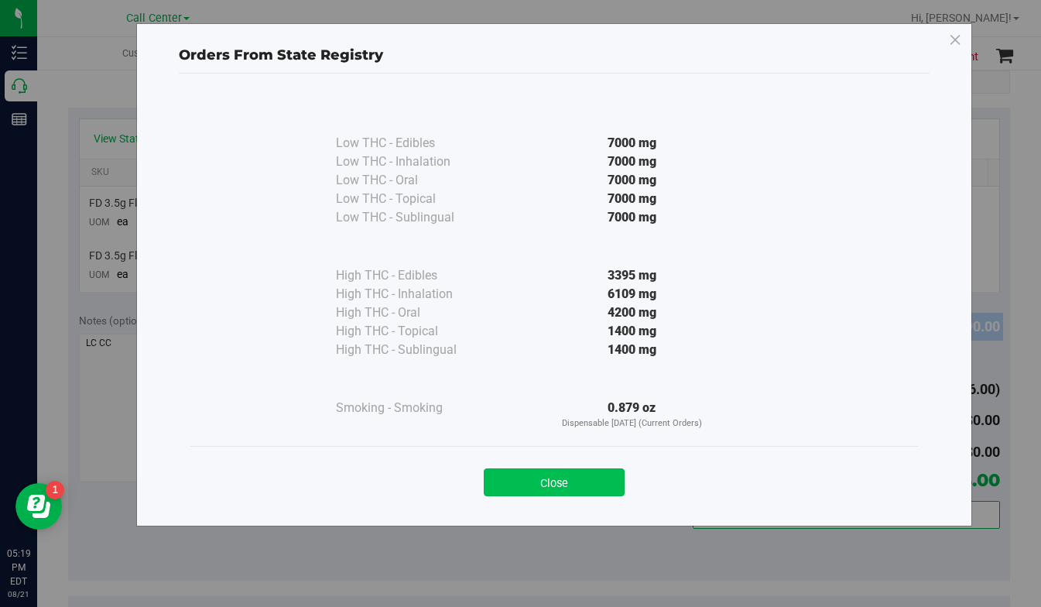
click at [557, 485] on button "Close" at bounding box center [554, 482] width 141 height 28
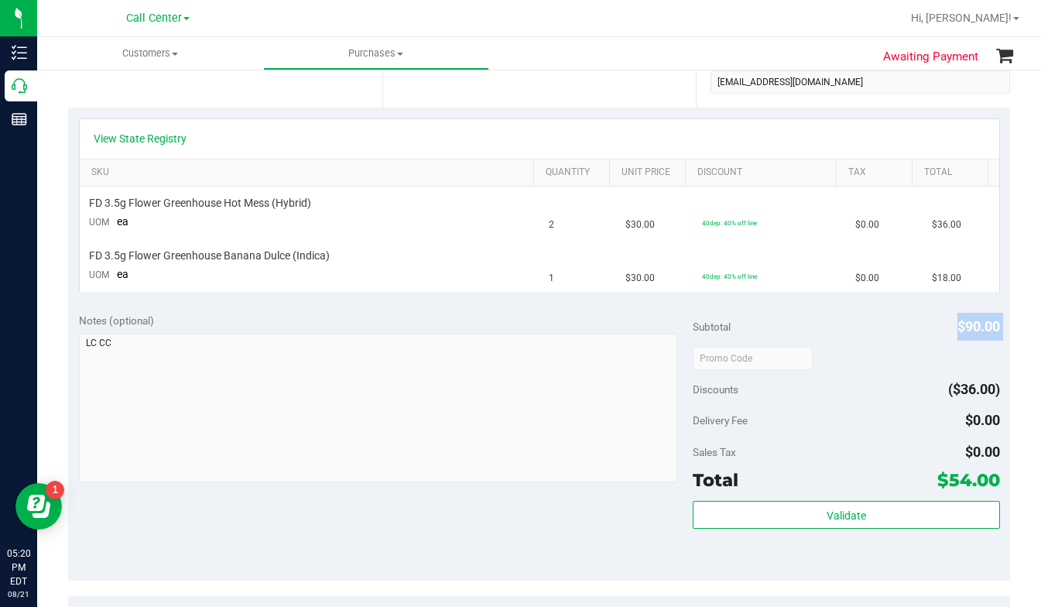
click at [808, 379] on div "Discounts ($36.00)" at bounding box center [846, 389] width 307 height 28
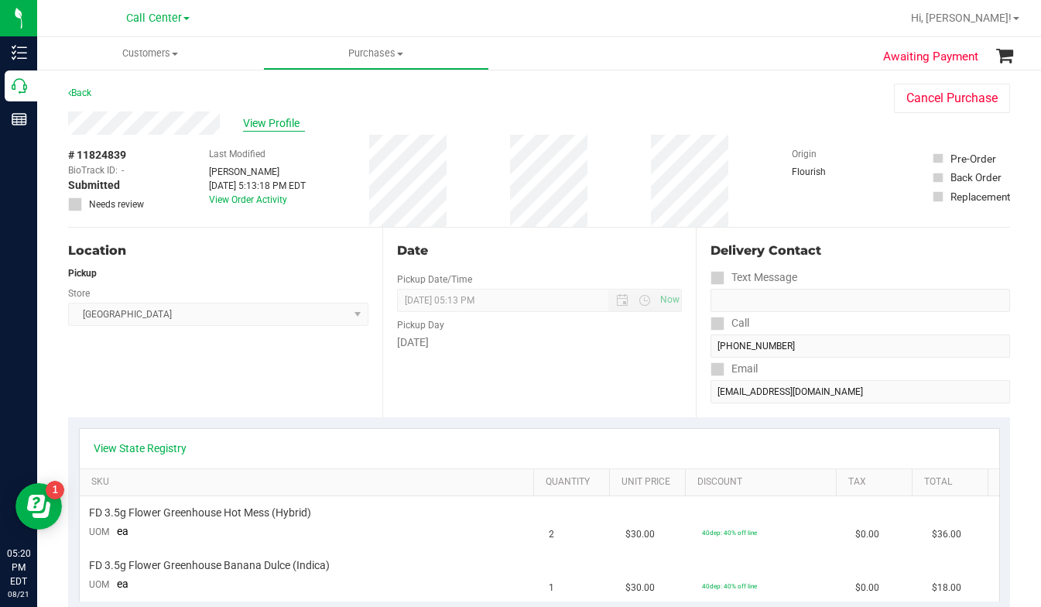
click at [273, 115] on span "View Profile" at bounding box center [274, 123] width 62 height 16
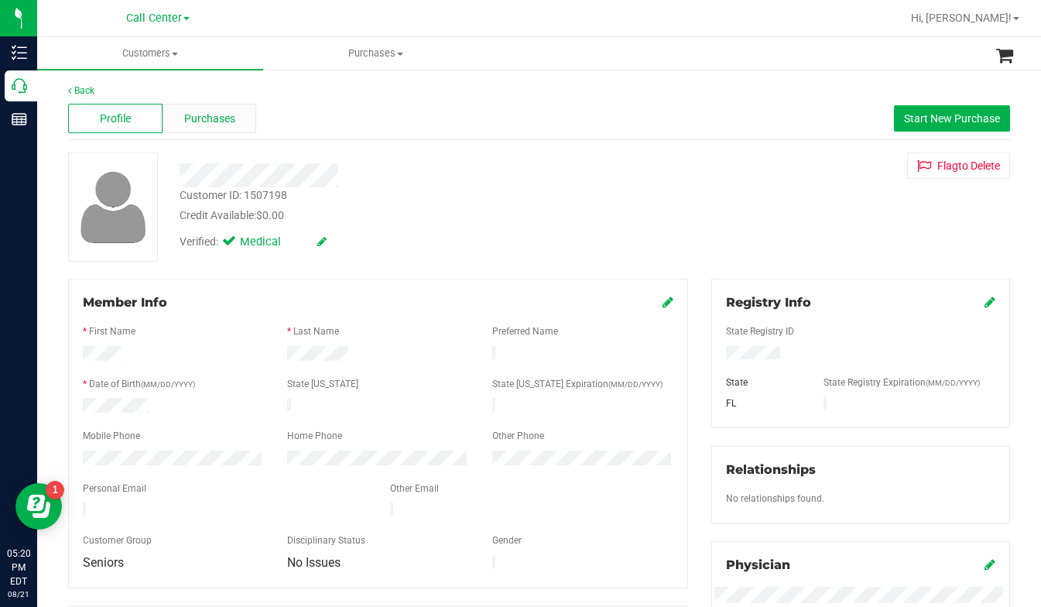
click at [207, 120] on span "Purchases" at bounding box center [209, 119] width 51 height 16
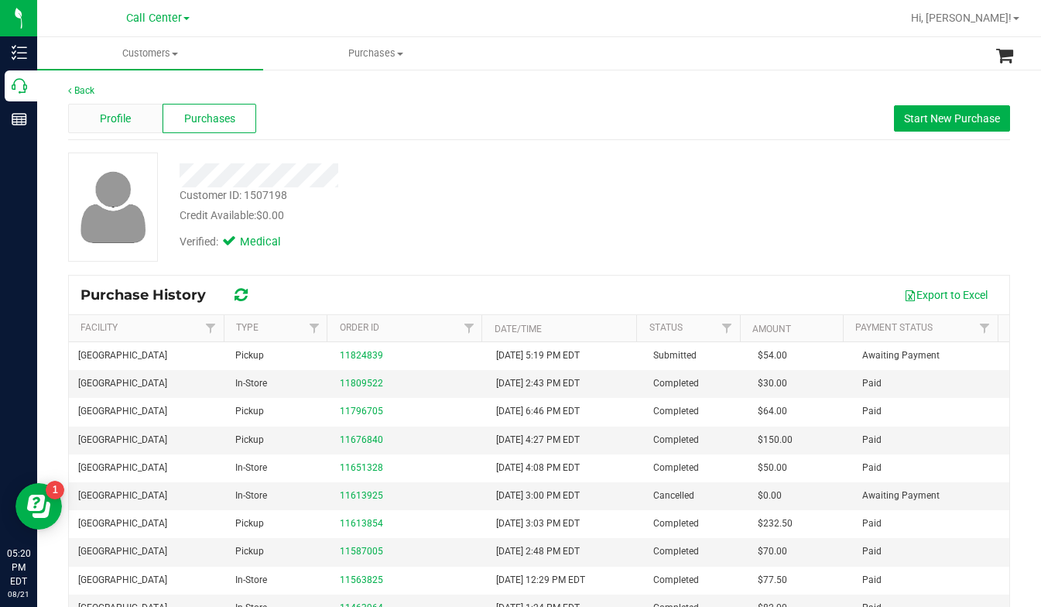
click at [124, 117] on span "Profile" at bounding box center [115, 119] width 31 height 16
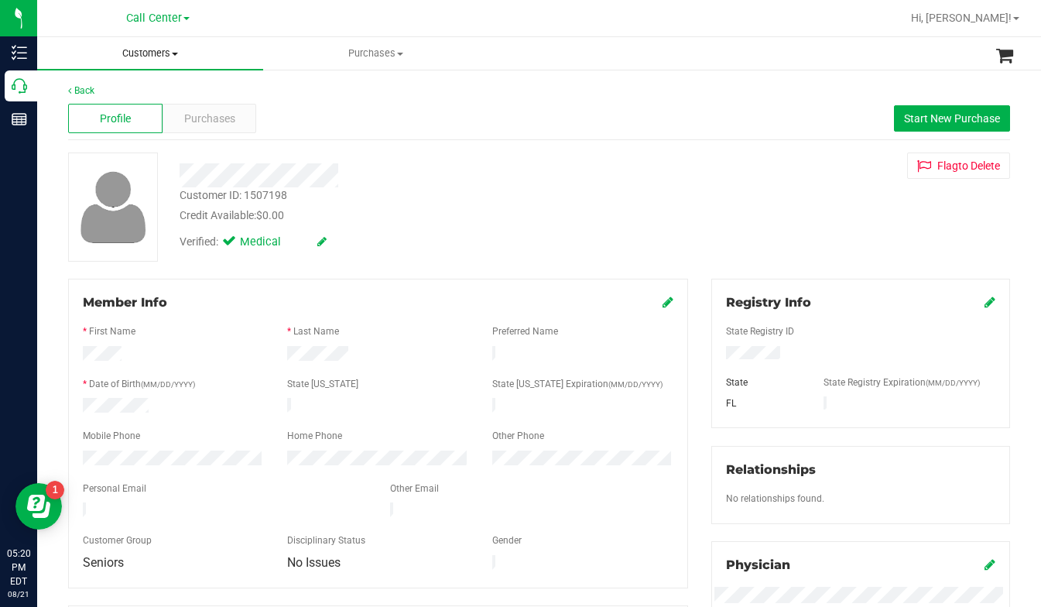
click at [173, 57] on span "Customers" at bounding box center [150, 53] width 226 height 14
click at [103, 96] on span "All customers" at bounding box center [92, 93] width 111 height 13
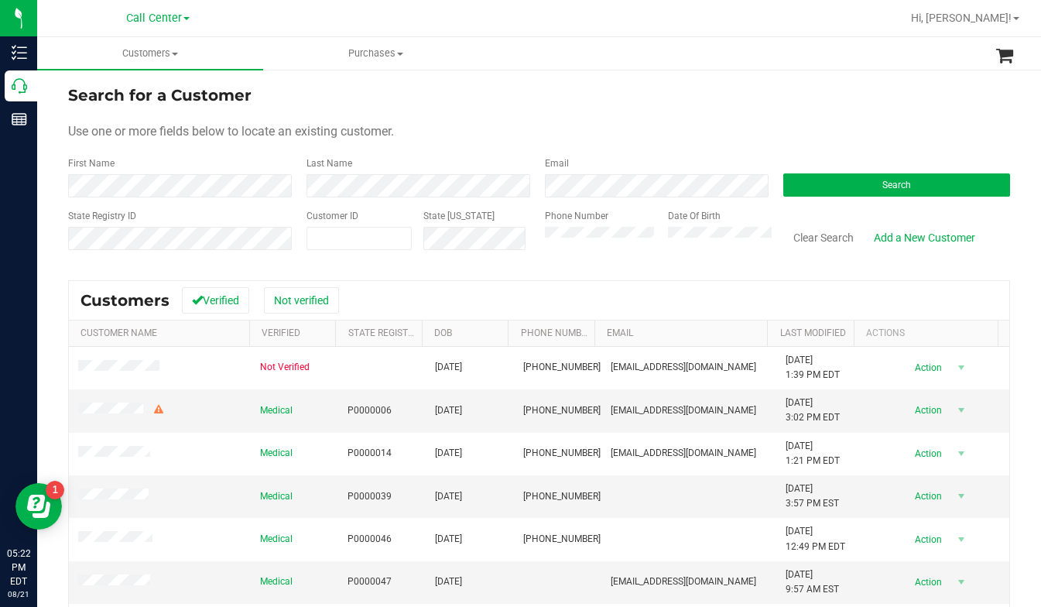
click at [799, 152] on form "Search for a Customer Use one or more fields below to locate an existing custom…" at bounding box center [539, 174] width 942 height 180
click at [802, 128] on div "Use one or more fields below to locate an existing customer." at bounding box center [539, 131] width 942 height 19
click at [825, 177] on button "Search" at bounding box center [896, 184] width 227 height 23
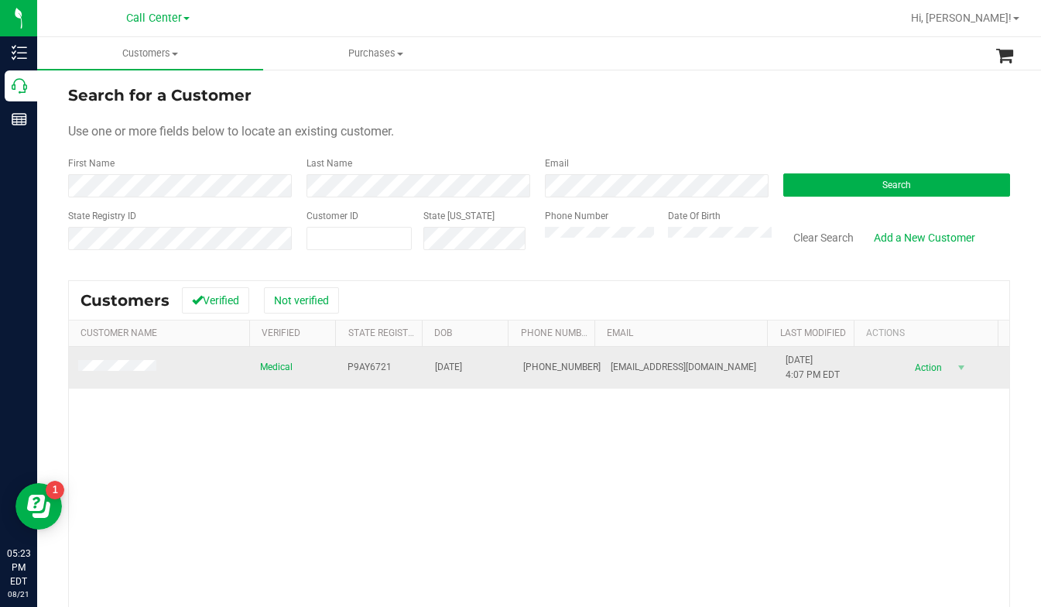
click at [98, 375] on td at bounding box center [160, 368] width 182 height 42
click at [108, 377] on td at bounding box center [160, 368] width 182 height 42
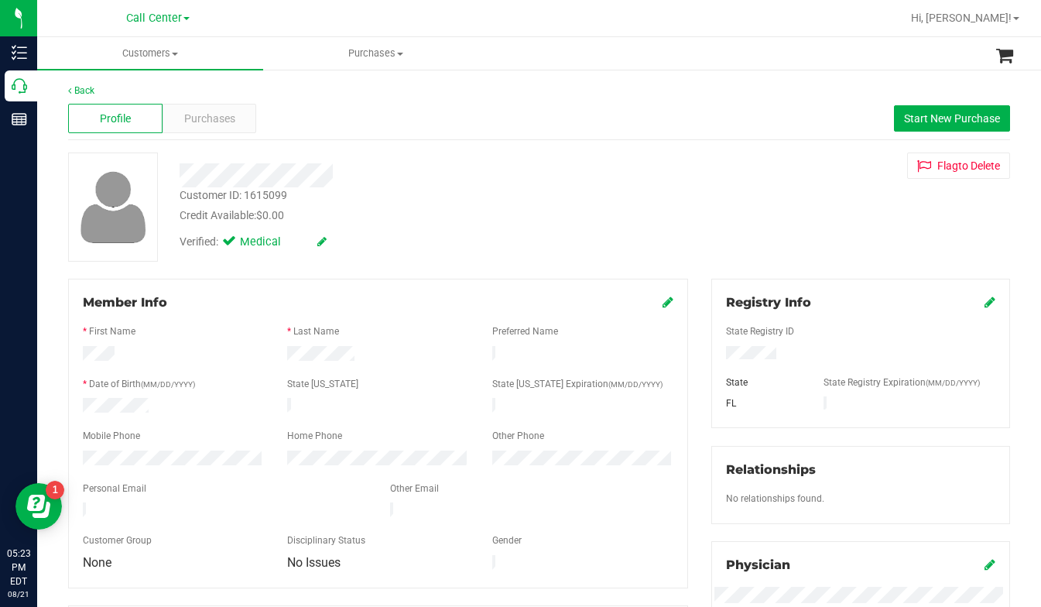
click at [265, 270] on div "Back Profile Purchases Start New Purchase Customer ID: 1615099 Credit Available…" at bounding box center [539, 577] width 942 height 987
click at [215, 127] on div "Purchases" at bounding box center [210, 118] width 94 height 29
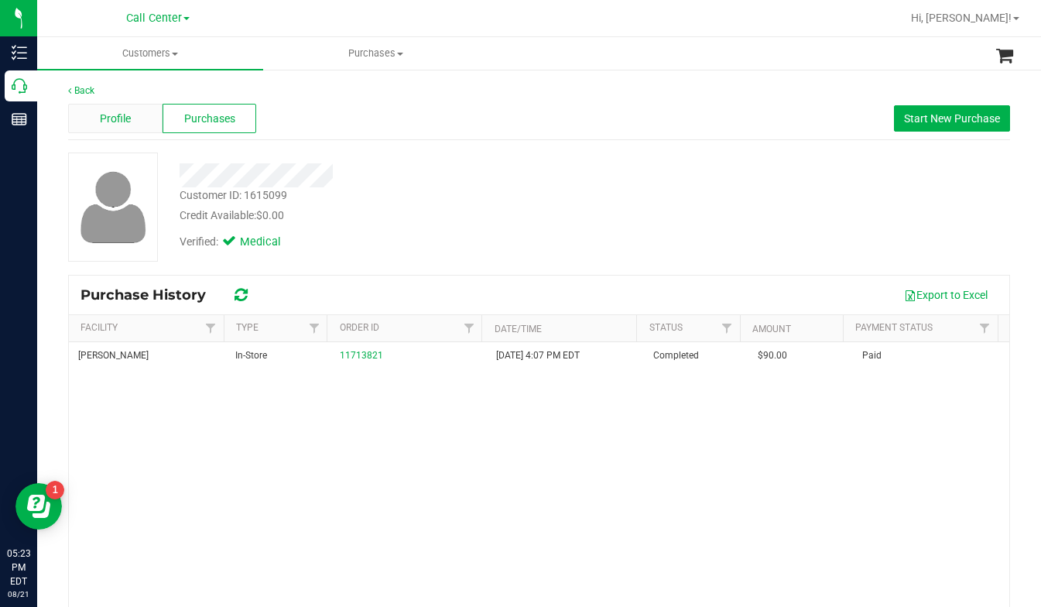
click at [127, 114] on span "Profile" at bounding box center [115, 119] width 31 height 16
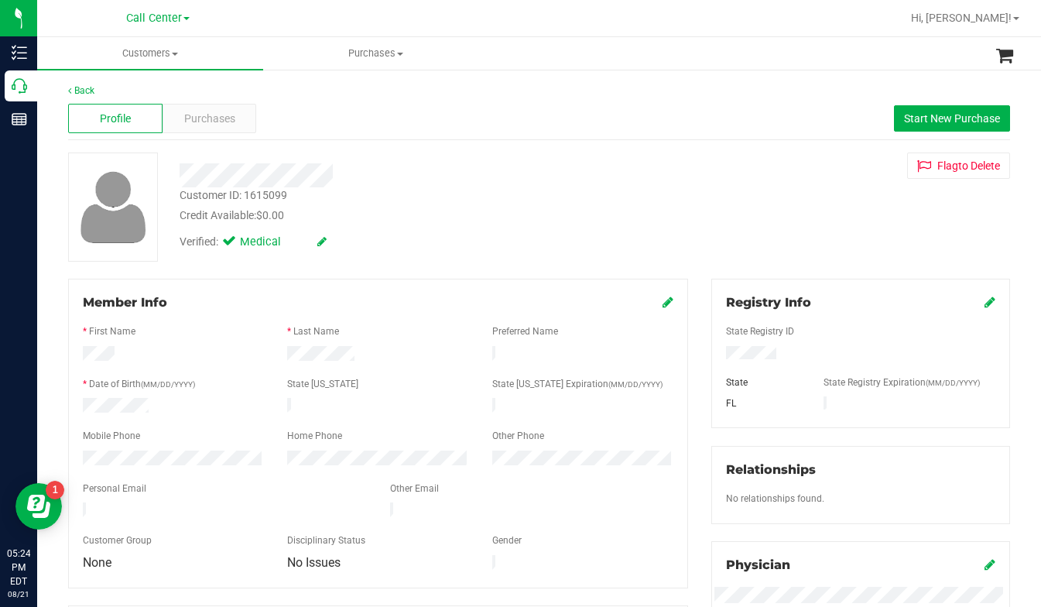
click at [440, 229] on div "Verified: Medical" at bounding box center [409, 241] width 483 height 34
drag, startPoint x: 785, startPoint y: 221, endPoint x: 768, endPoint y: 232, distance: 19.5
click at [785, 222] on div "Customer ID: 1615099 Credit Available: $0.00 Verified: Medical Flag to Delete" at bounding box center [538, 206] width 965 height 109
click at [175, 57] on span "Customers" at bounding box center [150, 53] width 226 height 14
click at [122, 91] on span "All customers" at bounding box center [92, 93] width 111 height 13
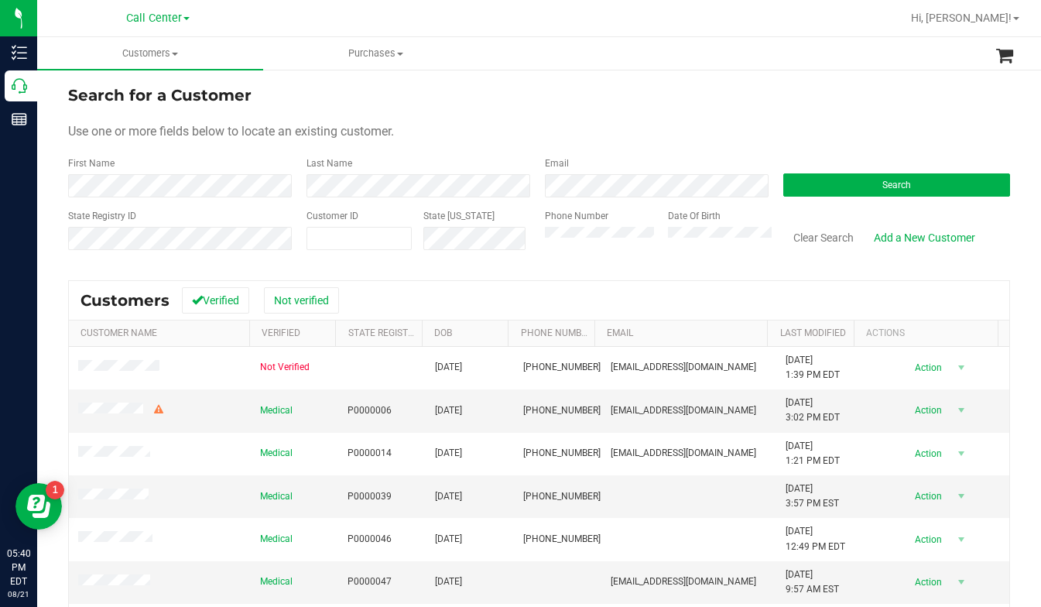
click at [830, 120] on form "Search for a Customer Use one or more fields below to locate an existing custom…" at bounding box center [539, 174] width 942 height 180
click at [860, 180] on button "Search" at bounding box center [896, 184] width 227 height 23
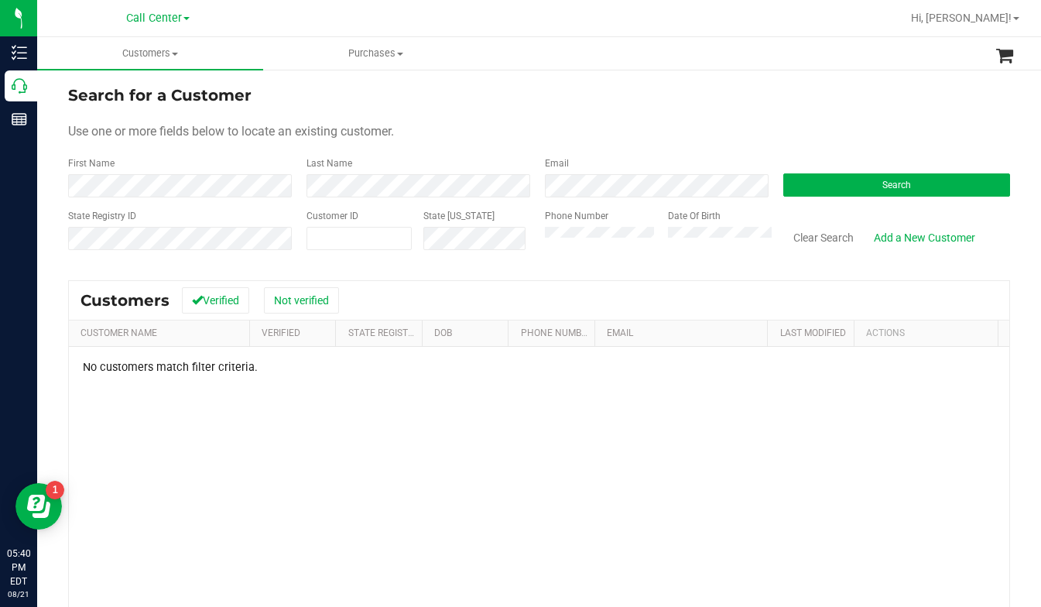
click at [729, 117] on form "Search for a Customer Use one or more fields below to locate an existing custom…" at bounding box center [539, 174] width 942 height 180
click at [788, 129] on div "Use one or more fields below to locate an existing customer." at bounding box center [539, 131] width 942 height 19
click at [863, 121] on form "Search for a Customer Use one or more fields below to locate an existing custom…" at bounding box center [539, 174] width 942 height 180
click at [844, 194] on button "Search" at bounding box center [896, 184] width 227 height 23
click at [830, 190] on button "Search" at bounding box center [896, 184] width 227 height 23
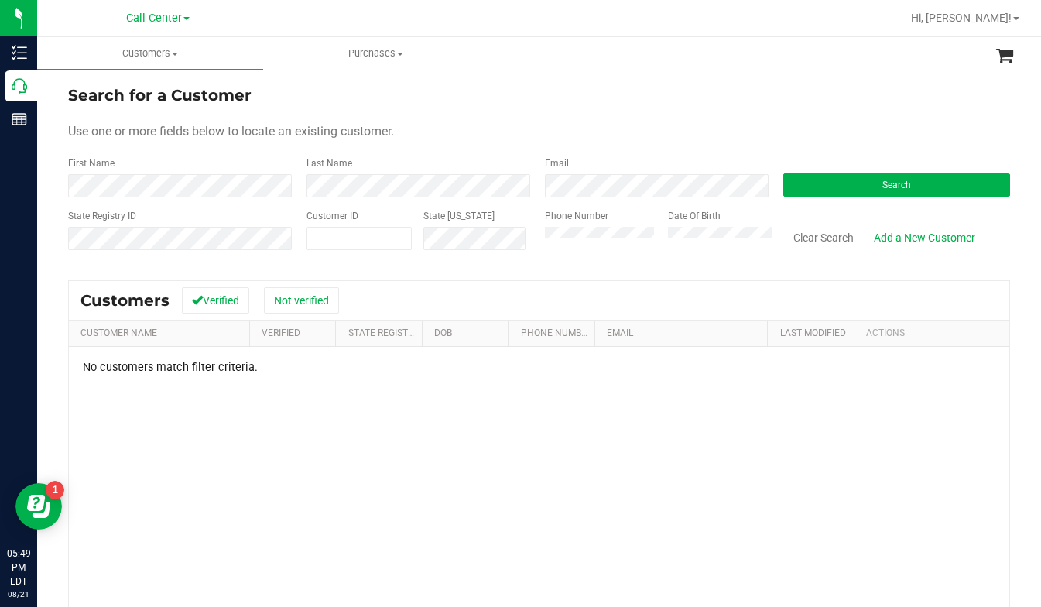
click at [771, 149] on form "Search for a Customer Use one or more fields below to locate an existing custom…" at bounding box center [539, 174] width 942 height 180
click at [809, 128] on div "Use one or more fields below to locate an existing customer." at bounding box center [539, 131] width 942 height 19
click at [842, 187] on button "Search" at bounding box center [896, 184] width 227 height 23
click at [768, 120] on form "Search for a Customer Use one or more fields below to locate an existing custom…" at bounding box center [539, 174] width 942 height 180
click at [623, 224] on div "Phone Number" at bounding box center [600, 236] width 111 height 55
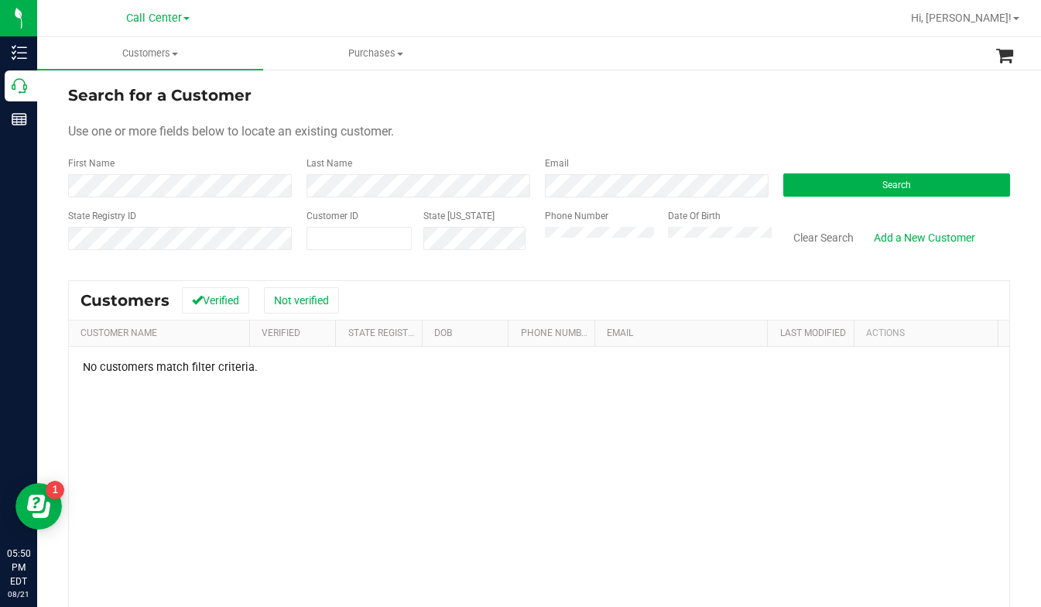
click at [589, 139] on div "Use one or more fields below to locate an existing customer." at bounding box center [539, 131] width 942 height 19
click at [871, 119] on form "Search for a Customer Use one or more fields below to locate an existing custom…" at bounding box center [539, 174] width 942 height 180
click at [568, 127] on div "Use one or more fields below to locate an existing customer." at bounding box center [539, 131] width 942 height 19
click at [348, 230] on span at bounding box center [358, 238] width 105 height 23
type input "274806"
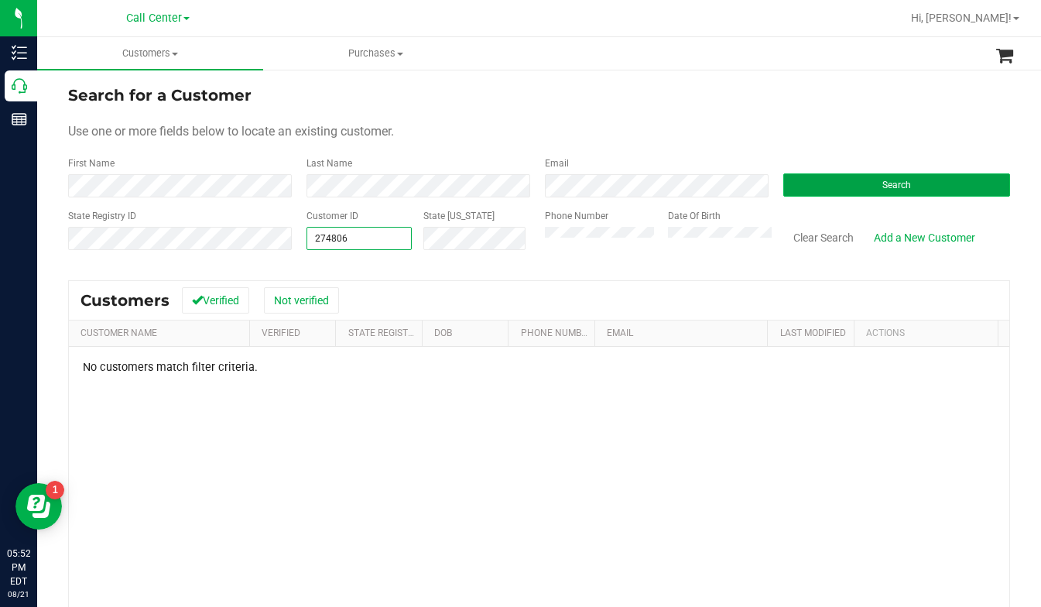
type input "274806"
click at [783, 188] on button "Search" at bounding box center [896, 184] width 227 height 23
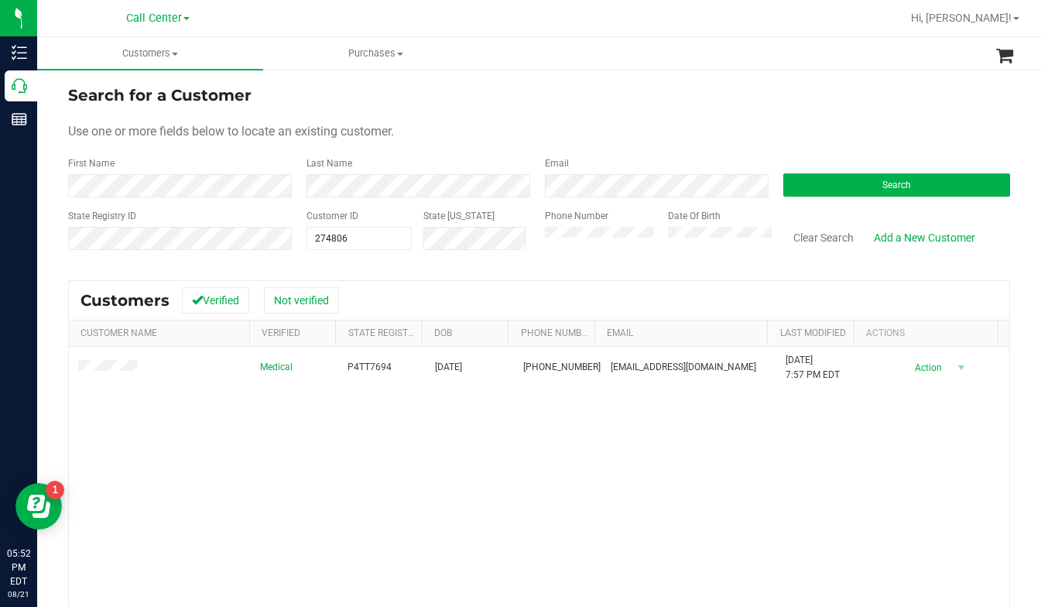
click at [782, 117] on form "Search for a Customer Use one or more fields below to locate an existing custom…" at bounding box center [539, 174] width 942 height 180
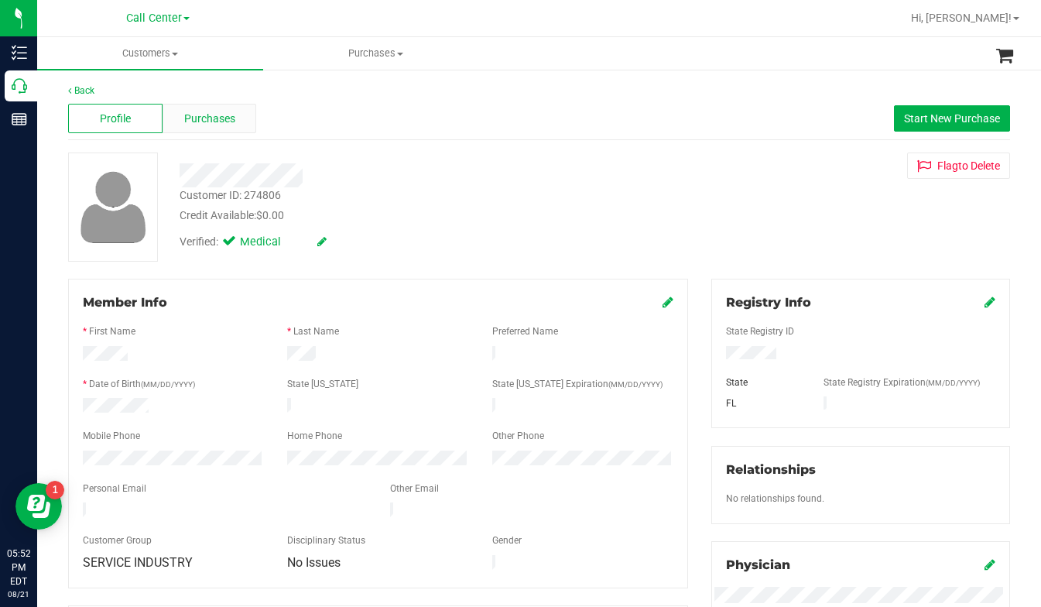
click at [209, 117] on span "Purchases" at bounding box center [209, 119] width 51 height 16
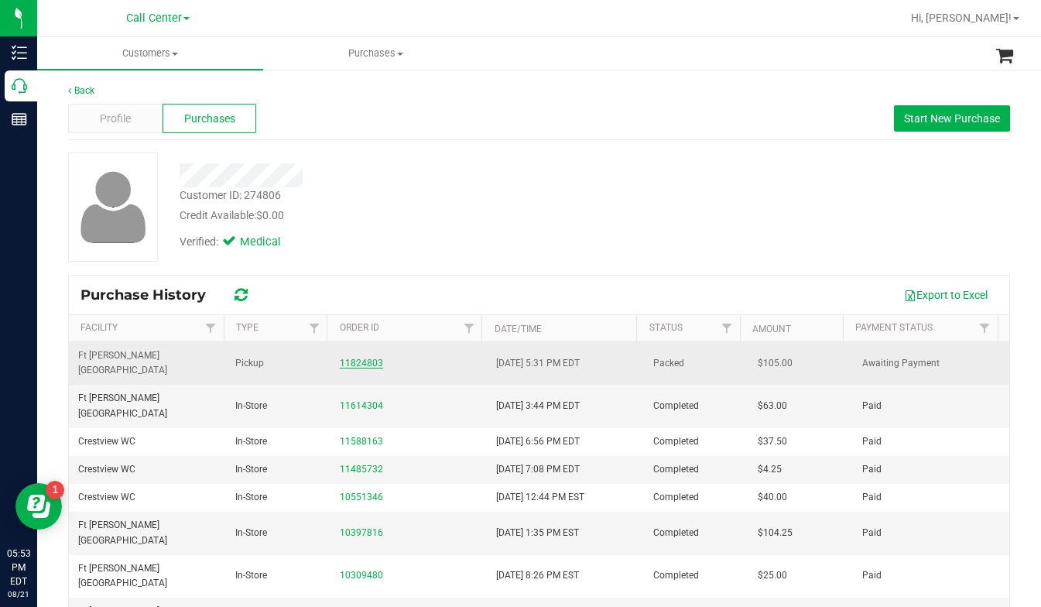
click at [347, 358] on link "11824803" at bounding box center [361, 363] width 43 height 11
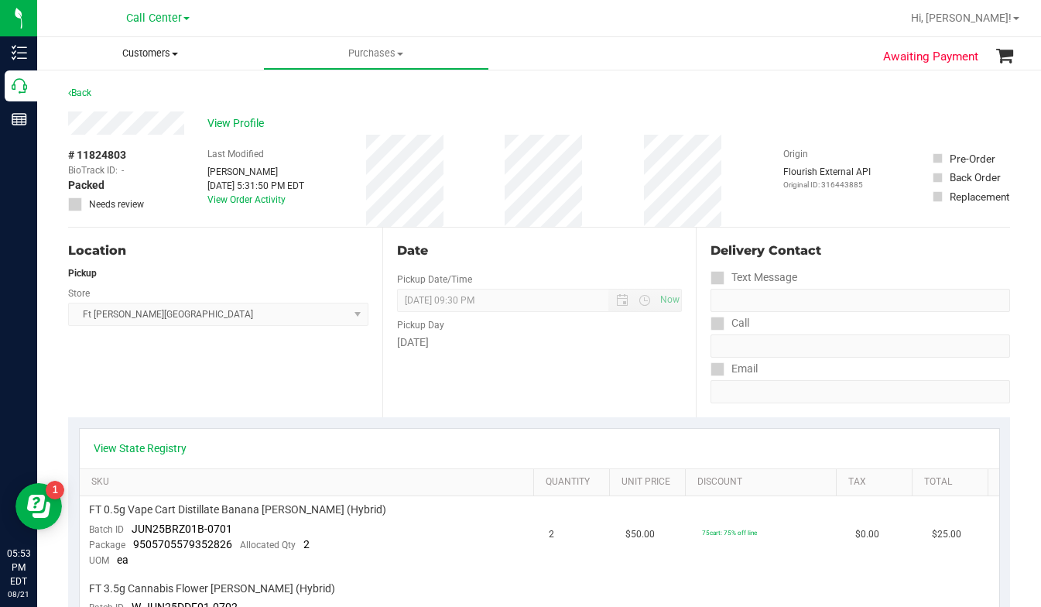
click at [177, 49] on span "Customers" at bounding box center [150, 53] width 226 height 14
click at [97, 98] on span "All customers" at bounding box center [92, 93] width 111 height 13
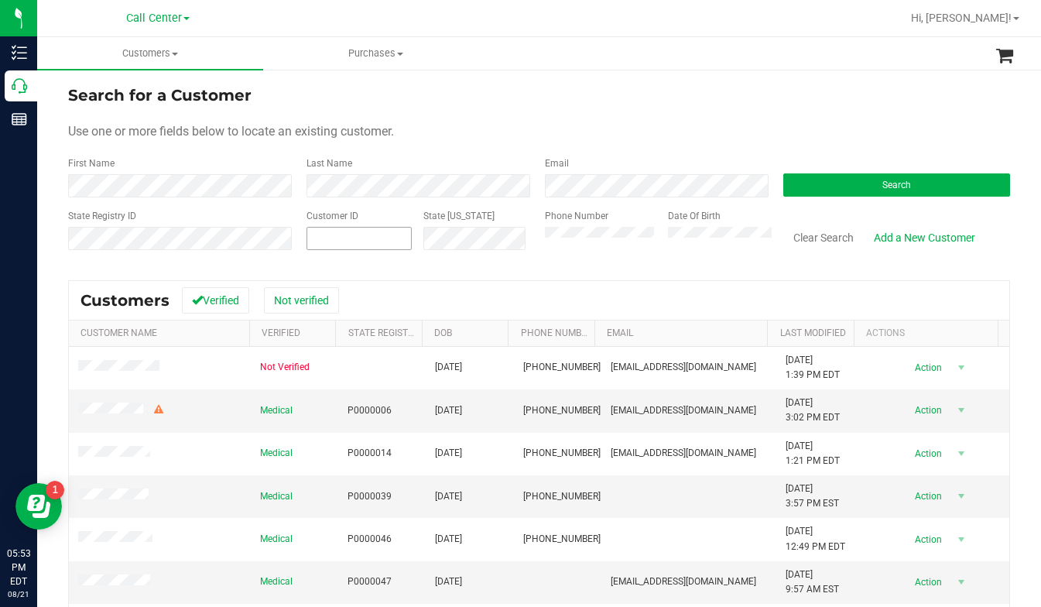
click at [362, 241] on span at bounding box center [358, 238] width 105 height 23
type input "392031"
click at [825, 189] on button "Search" at bounding box center [896, 184] width 227 height 23
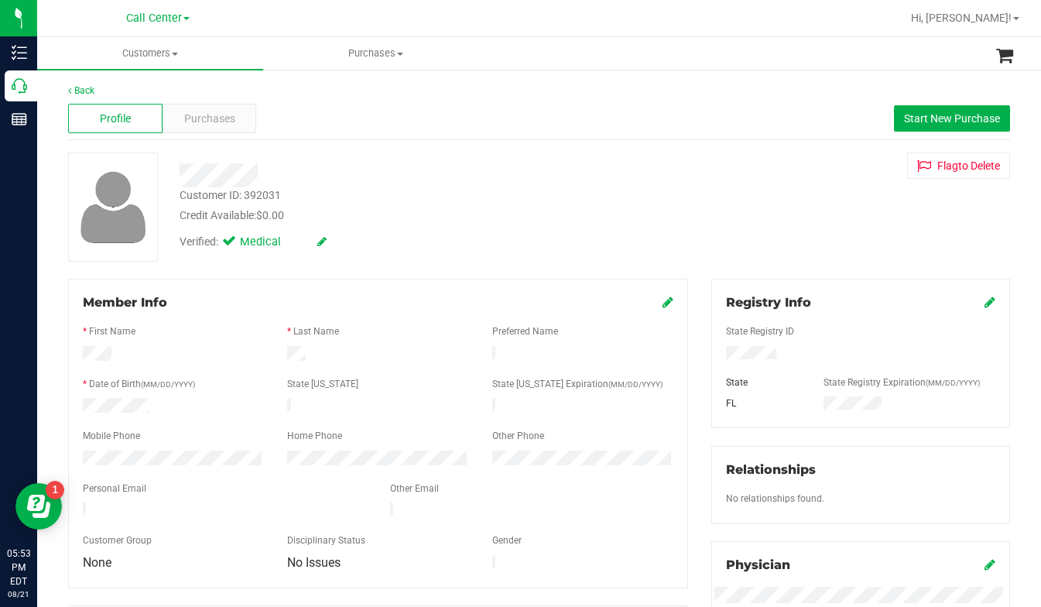
click at [819, 233] on div "Customer ID: 392031 Credit Available: $0.00 Verified: Medical Flag to Delete" at bounding box center [538, 206] width 965 height 109
click at [205, 128] on div "Purchases" at bounding box center [210, 118] width 94 height 29
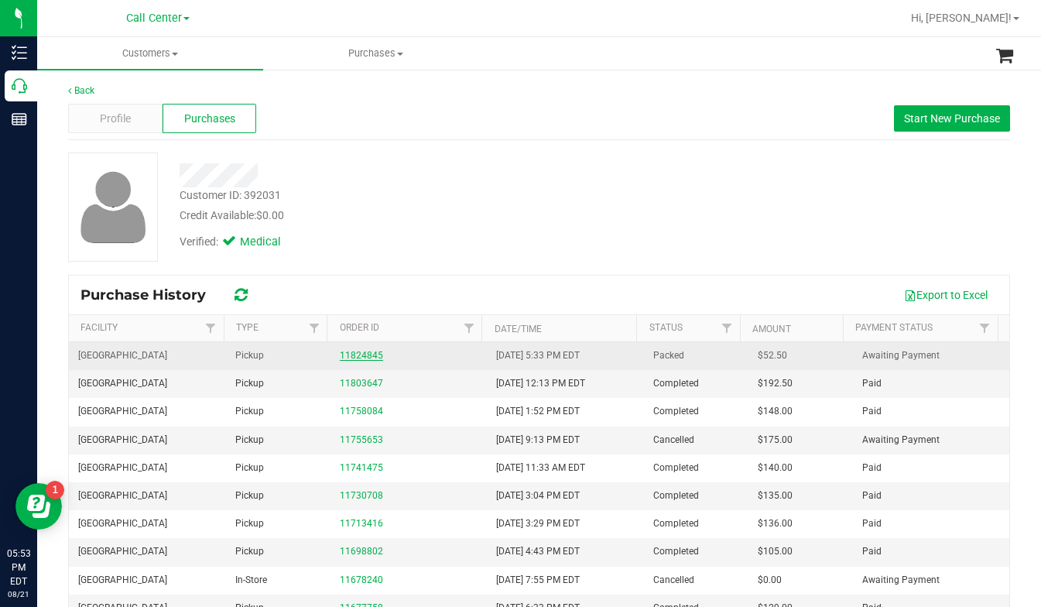
click at [361, 352] on link "11824845" at bounding box center [361, 355] width 43 height 11
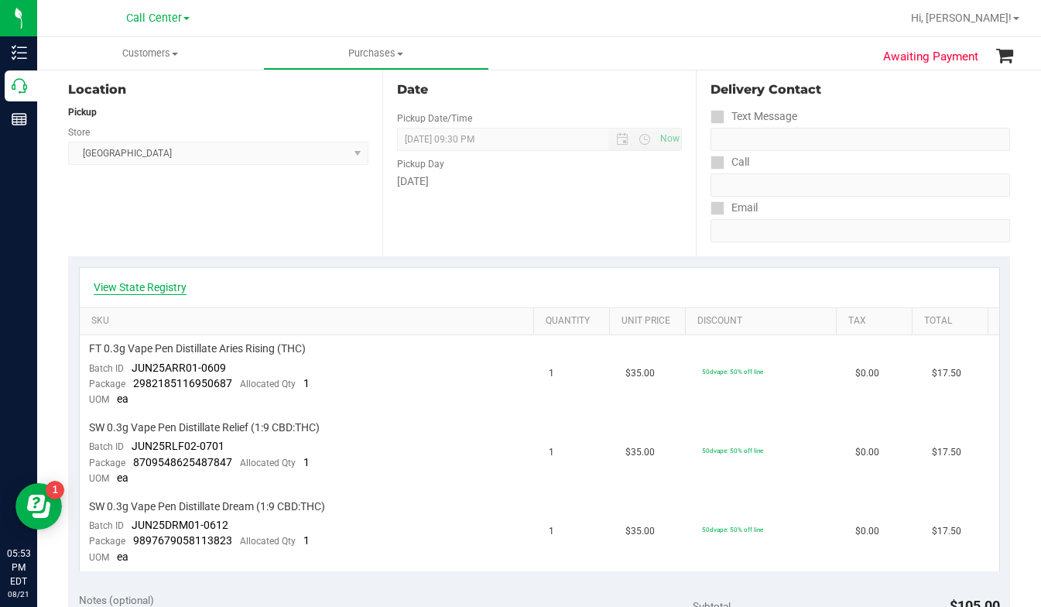
scroll to position [155, 0]
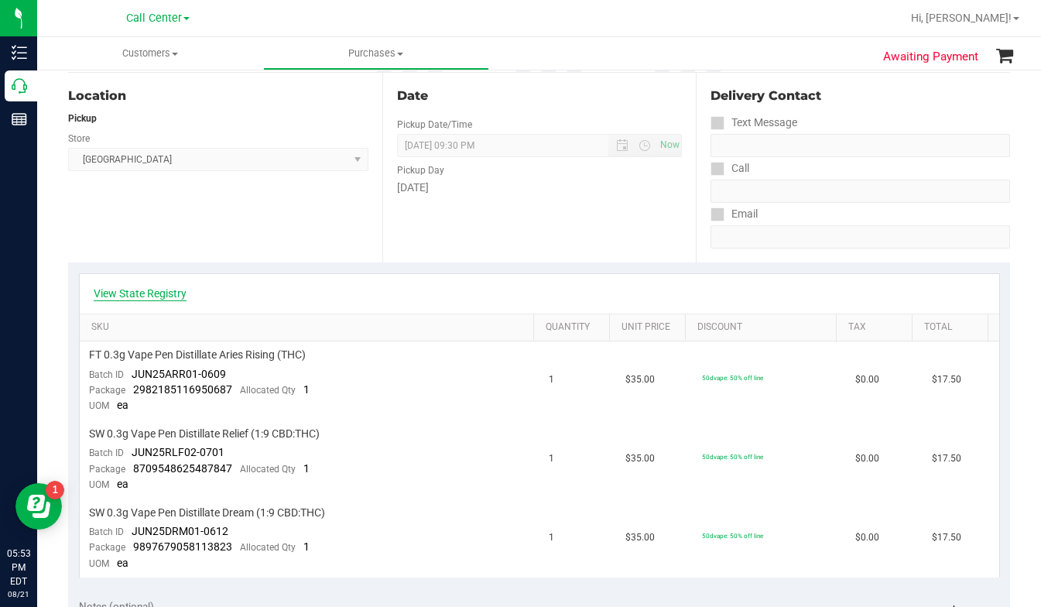
click at [152, 289] on link "View State Registry" at bounding box center [140, 293] width 93 height 15
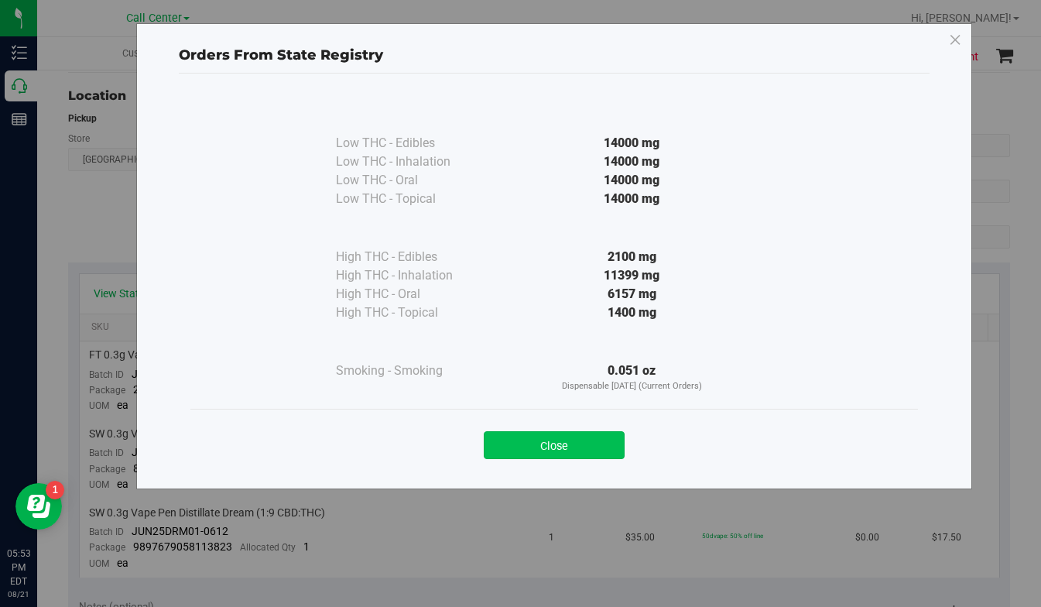
click at [510, 449] on button "Close" at bounding box center [554, 445] width 141 height 28
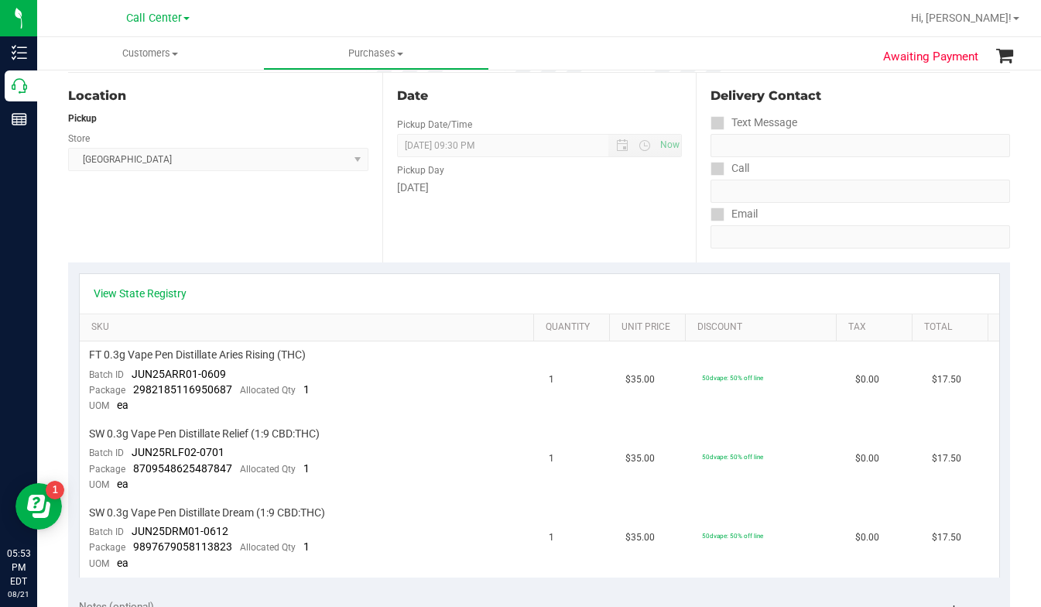
click at [785, 303] on div "View State Registry" at bounding box center [539, 293] width 919 height 39
drag, startPoint x: 850, startPoint y: 115, endPoint x: 717, endPoint y: 124, distance: 133.4
click at [850, 115] on div "Text Message" at bounding box center [859, 122] width 299 height 22
click at [178, 54] on span at bounding box center [175, 54] width 6 height 3
click at [99, 95] on span "All customers" at bounding box center [92, 93] width 111 height 13
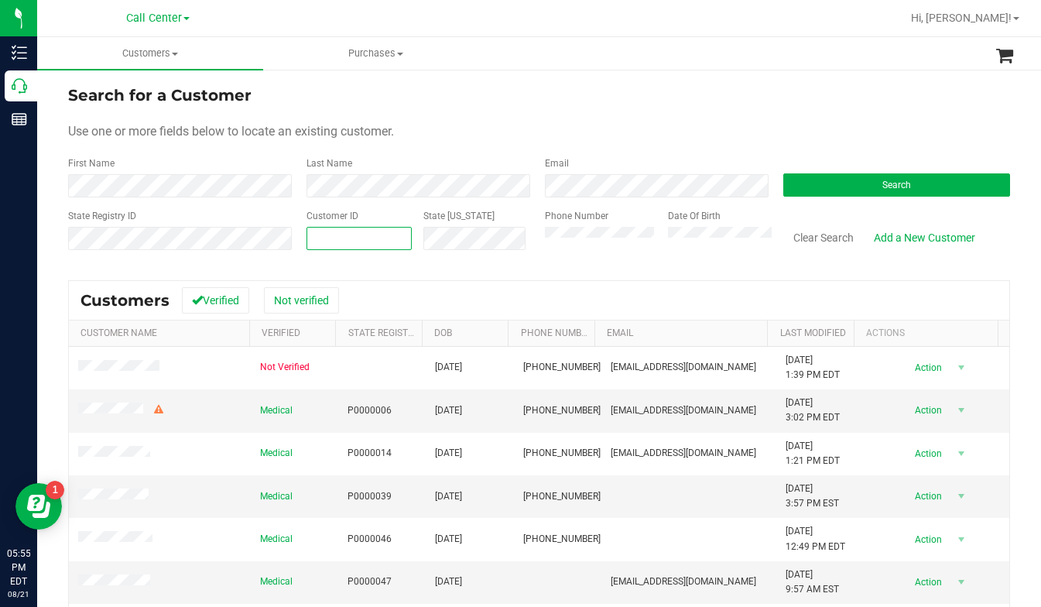
click at [340, 228] on span at bounding box center [358, 238] width 105 height 23
click at [330, 234] on input "27486" at bounding box center [359, 239] width 104 height 22
type input "274806"
click at [830, 190] on button "Search" at bounding box center [896, 184] width 227 height 23
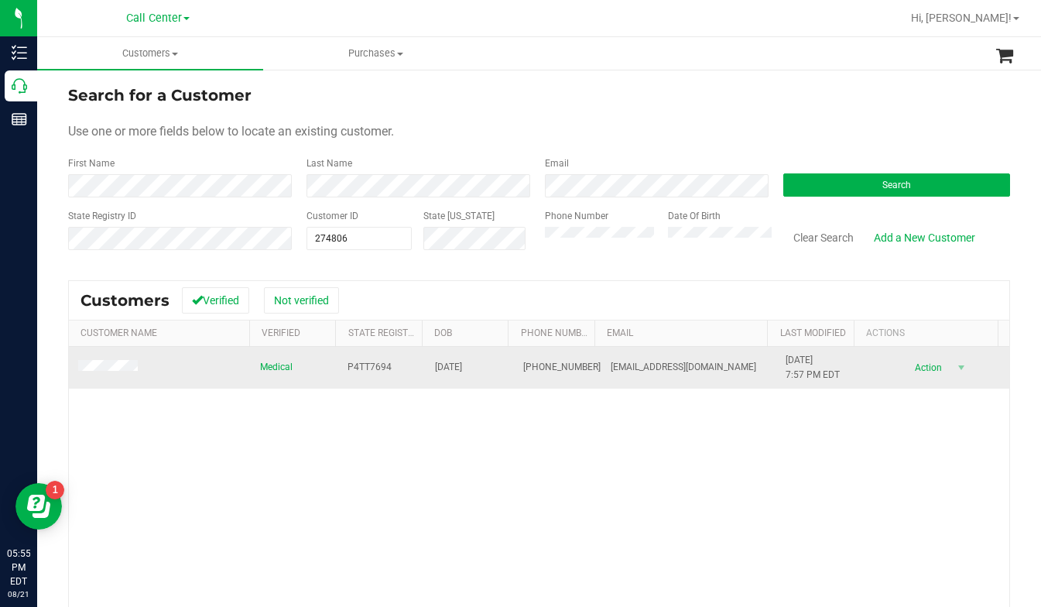
click at [101, 373] on span at bounding box center [110, 367] width 64 height 15
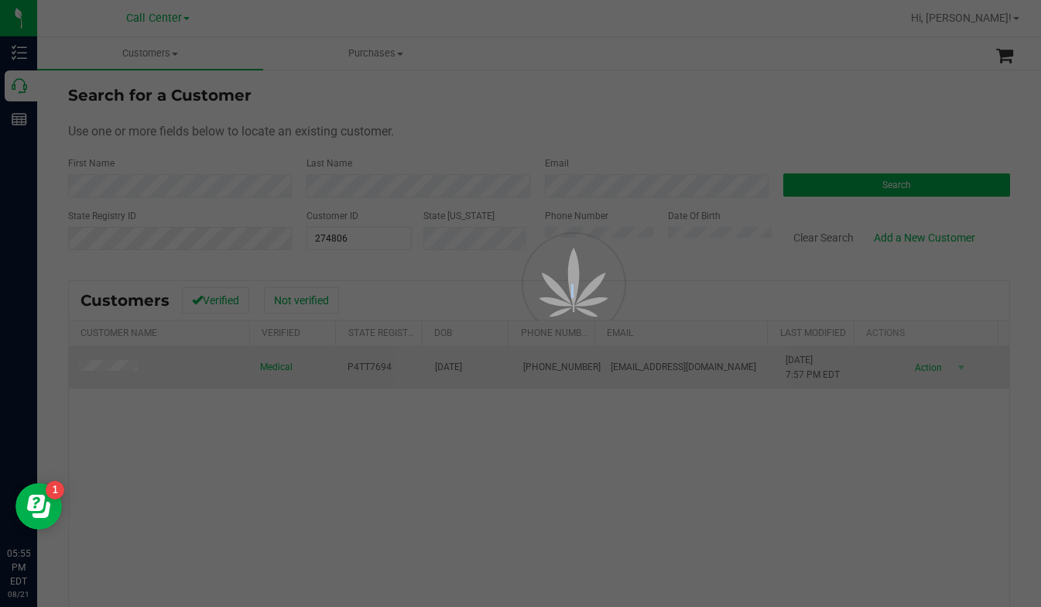
click at [101, 367] on div at bounding box center [520, 303] width 1041 height 607
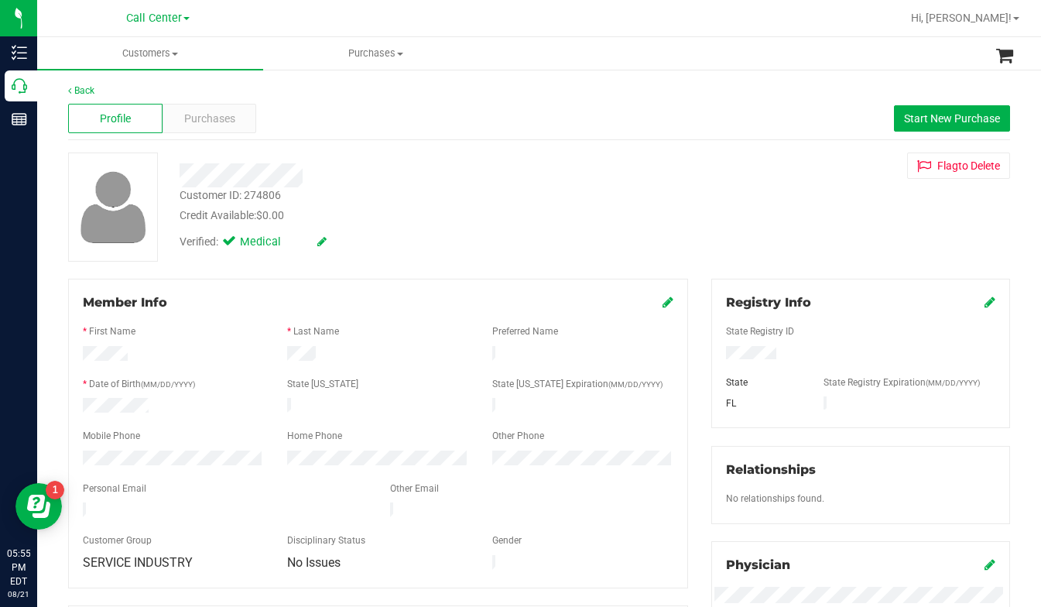
click at [375, 265] on div "Back Profile Purchases Start New Purchase Customer ID: 274806 Credit Available:…" at bounding box center [539, 577] width 942 height 987
click at [816, 245] on div "Customer ID: 274806 Credit Available: $0.00 Verified: Medical Flag to Delete" at bounding box center [538, 206] width 965 height 109
click at [205, 115] on span "Purchases" at bounding box center [209, 119] width 51 height 16
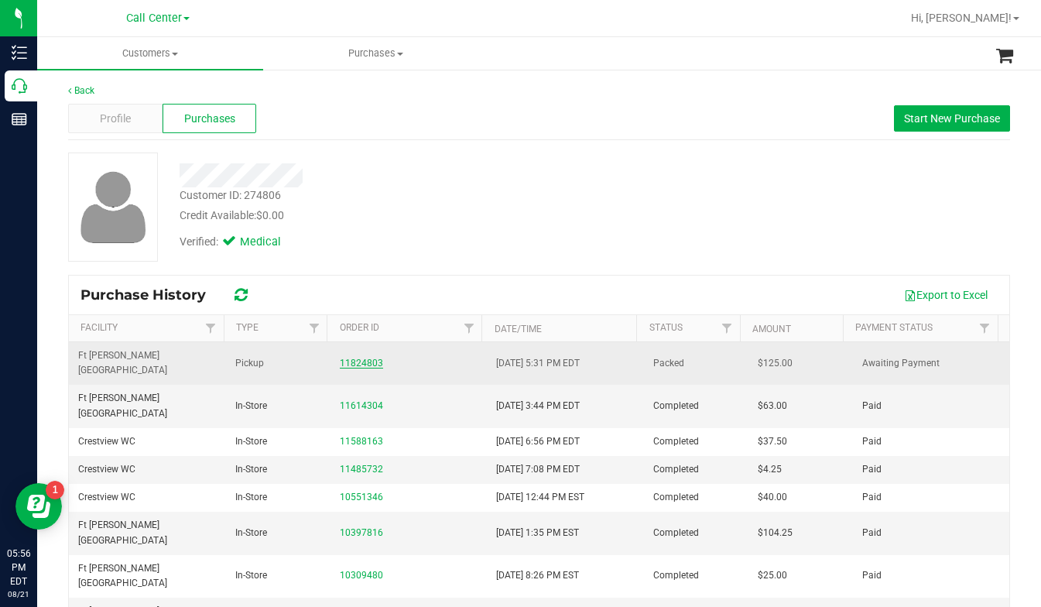
click at [355, 358] on link "11824803" at bounding box center [361, 363] width 43 height 11
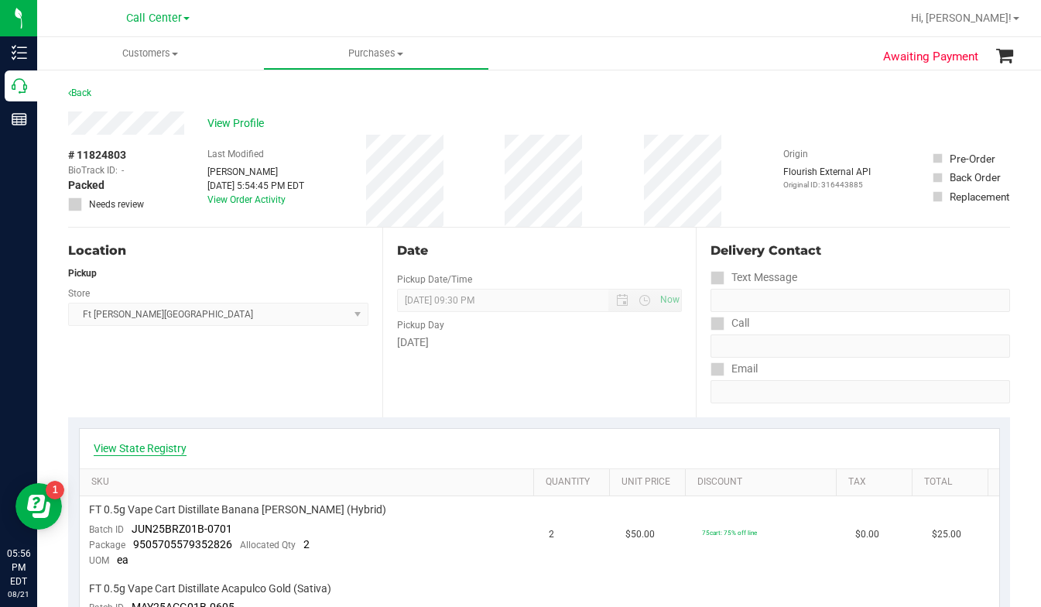
click at [156, 448] on link "View State Registry" at bounding box center [140, 447] width 93 height 15
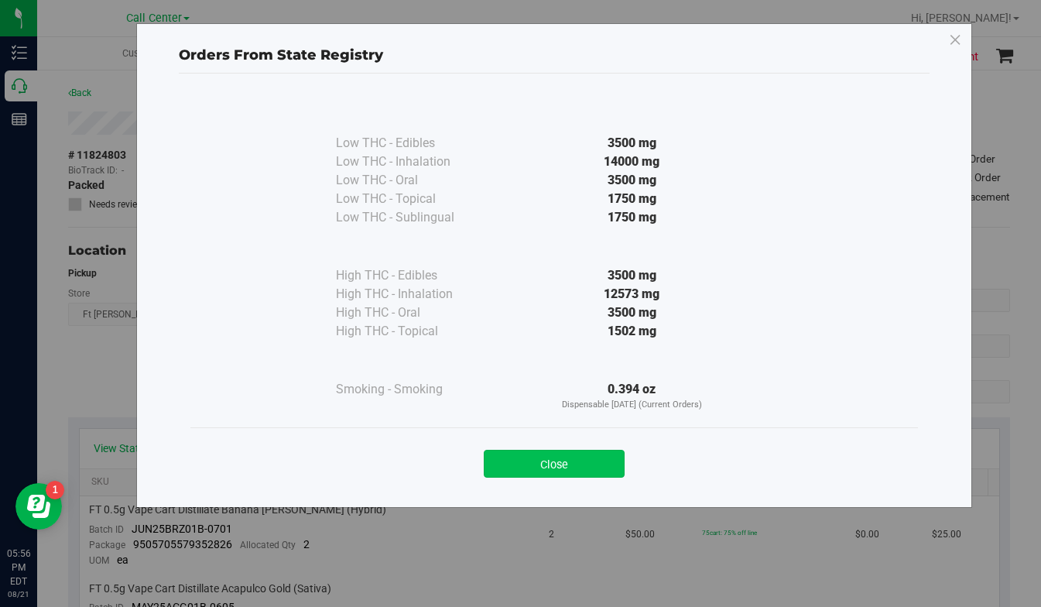
click at [563, 464] on button "Close" at bounding box center [554, 464] width 141 height 28
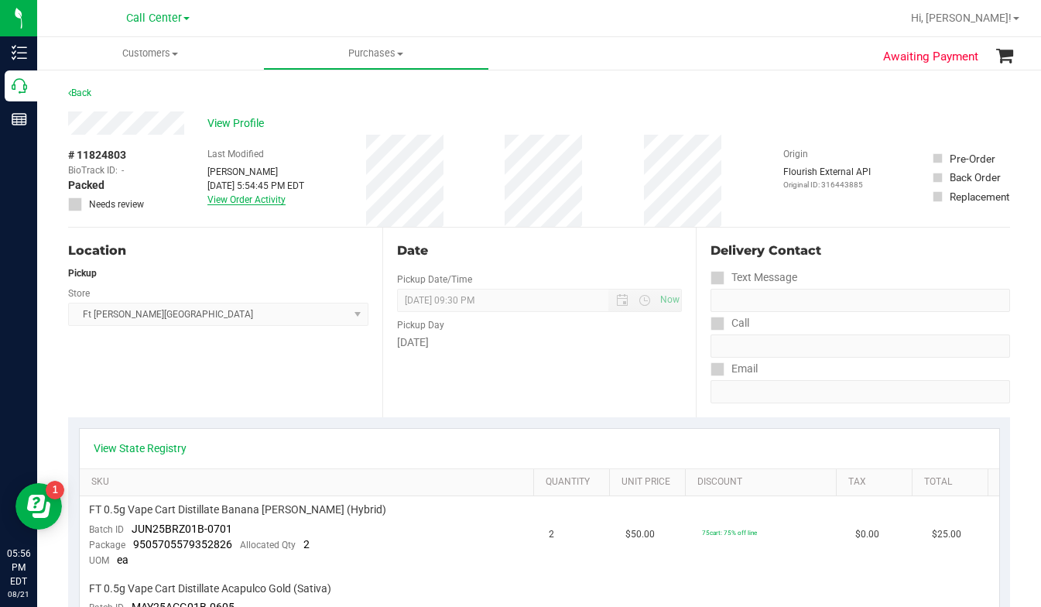
click at [238, 202] on link "View Order Activity" at bounding box center [246, 199] width 78 height 11
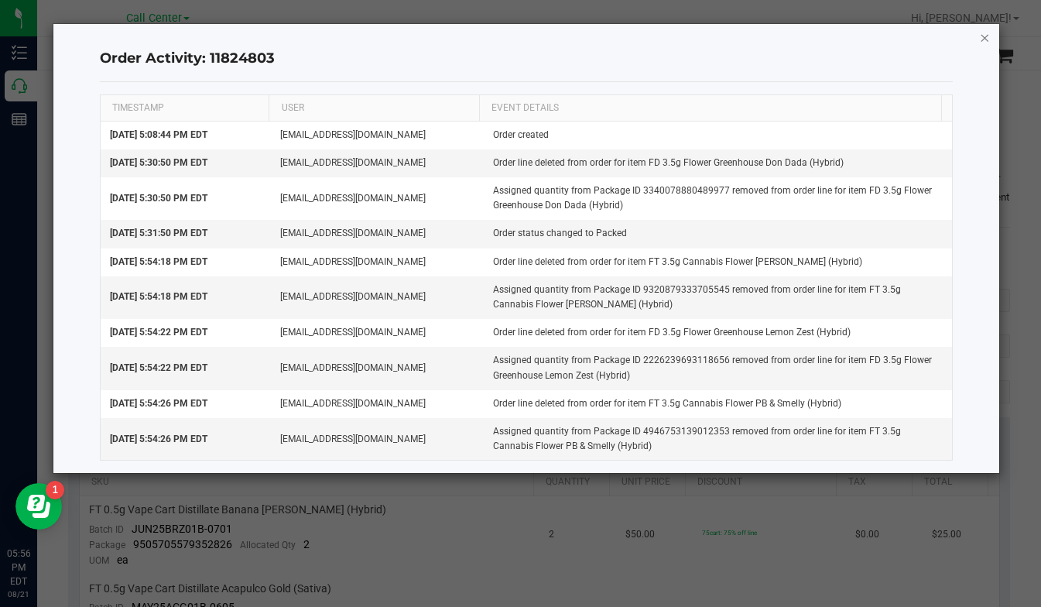
click at [987, 42] on icon "button" at bounding box center [984, 37] width 11 height 19
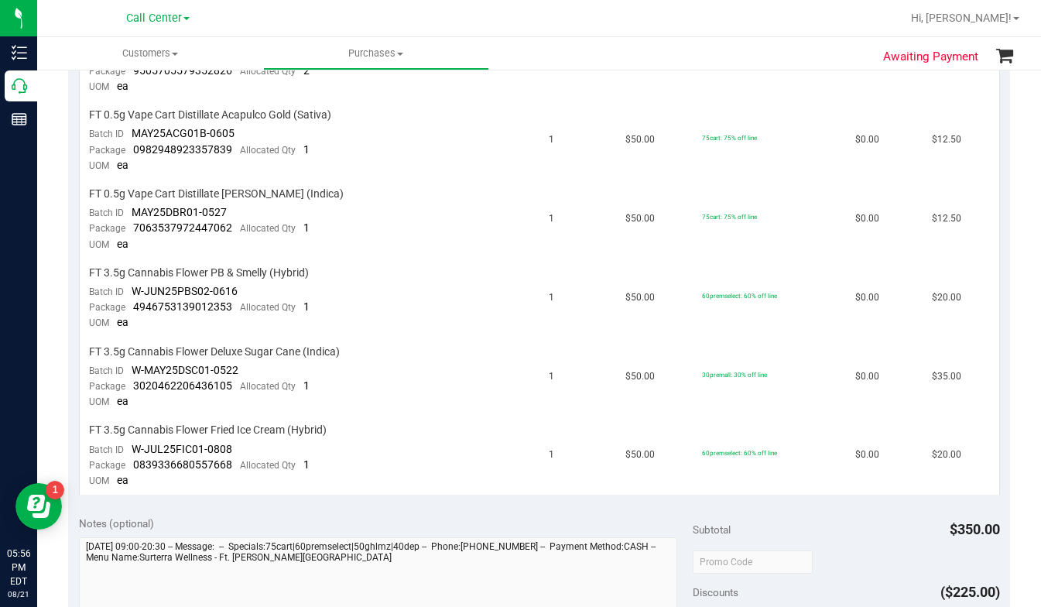
scroll to position [464, 0]
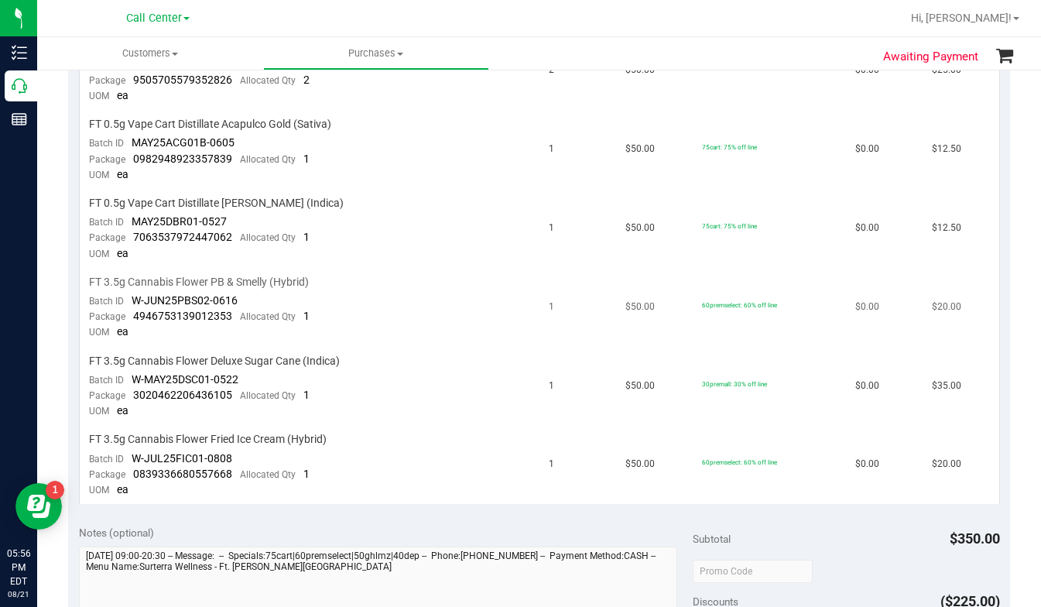
click at [789, 323] on td "60premselect: 60% off line" at bounding box center [769, 308] width 153 height 79
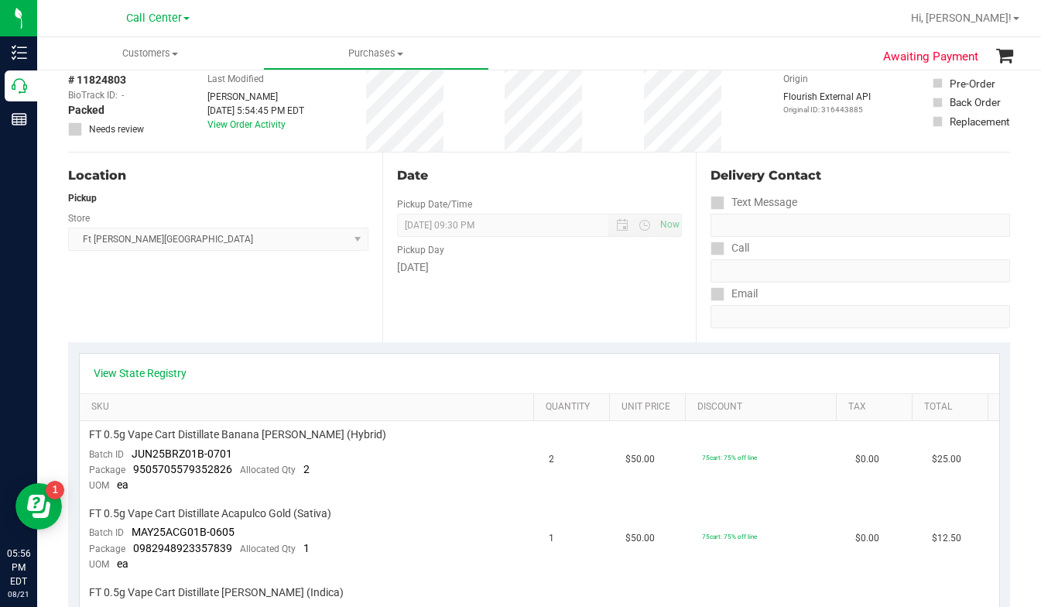
scroll to position [0, 0]
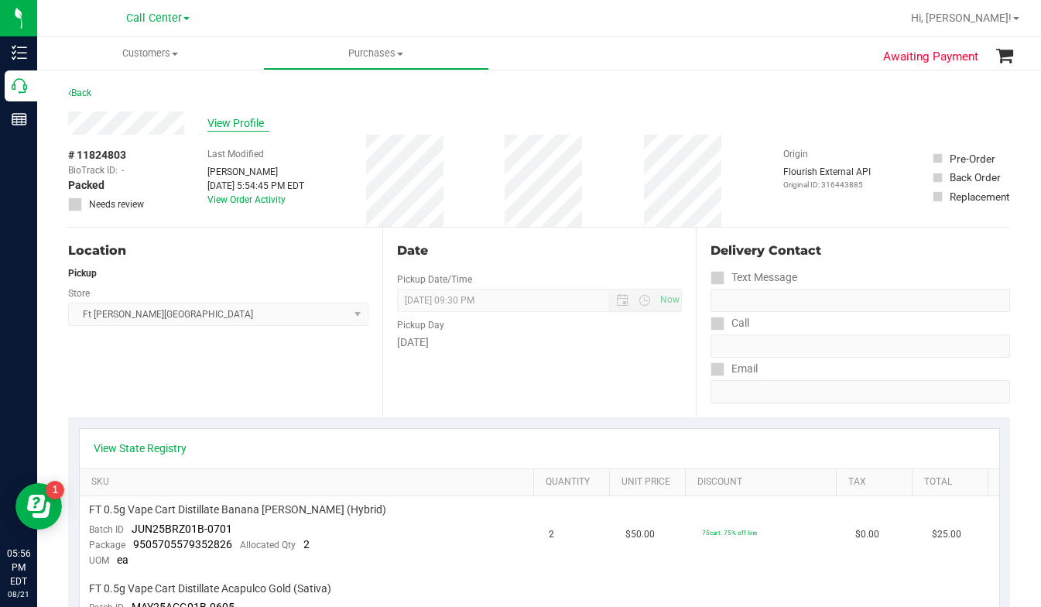
click at [217, 121] on span "View Profile" at bounding box center [238, 123] width 62 height 16
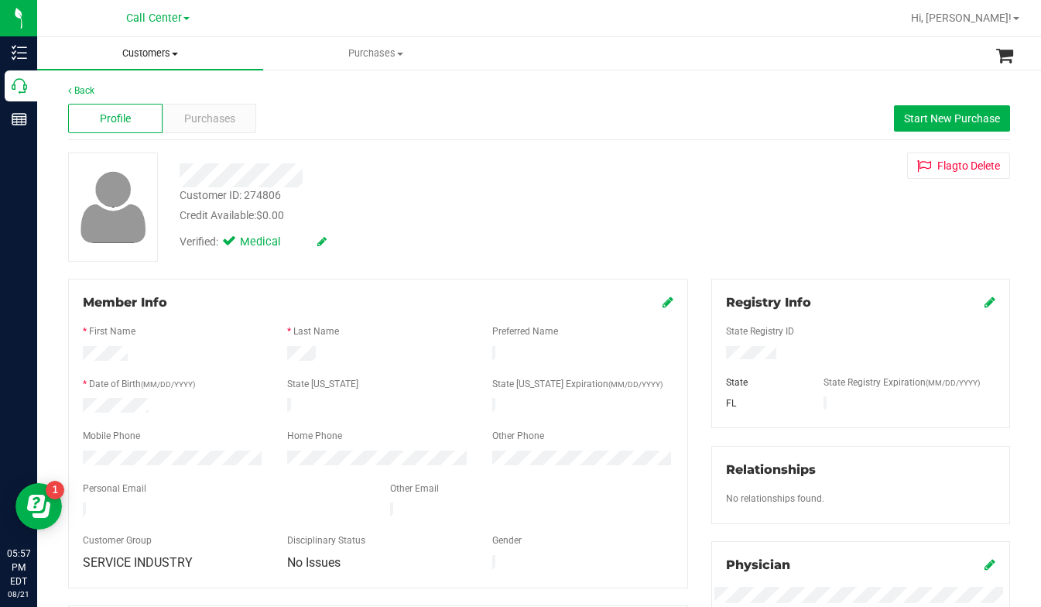
click at [173, 54] on span at bounding box center [175, 54] width 6 height 3
click at [103, 91] on span "All customers" at bounding box center [92, 93] width 111 height 13
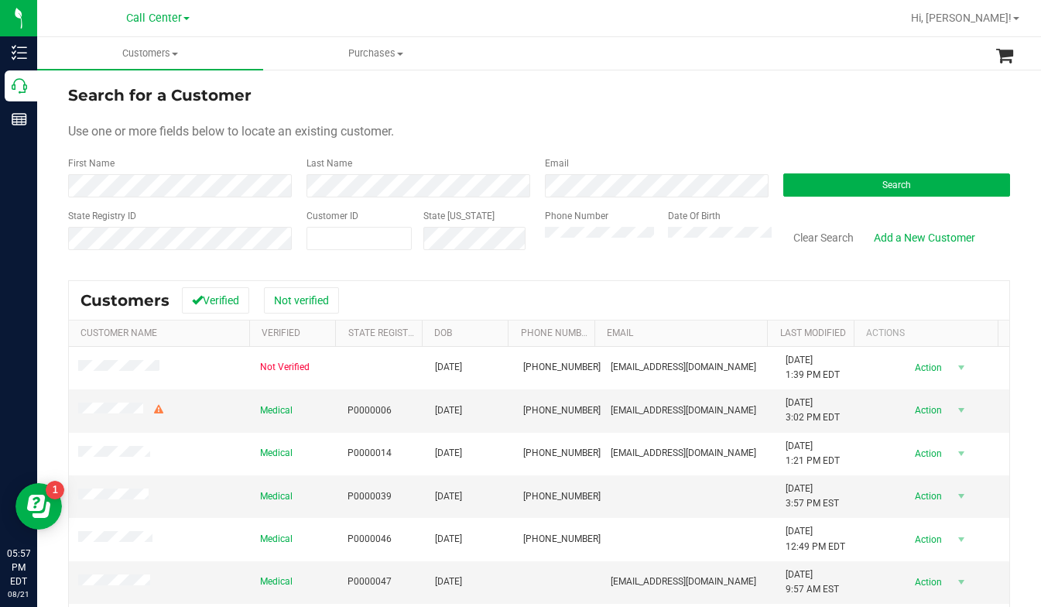
click at [509, 125] on div "Use one or more fields below to locate an existing customer." at bounding box center [539, 131] width 942 height 19
click at [840, 102] on div "Search for a Customer" at bounding box center [539, 95] width 942 height 23
click at [574, 125] on div "Use one or more fields below to locate an existing customer." at bounding box center [539, 131] width 942 height 19
click at [340, 238] on span at bounding box center [358, 238] width 105 height 23
type input "217092"
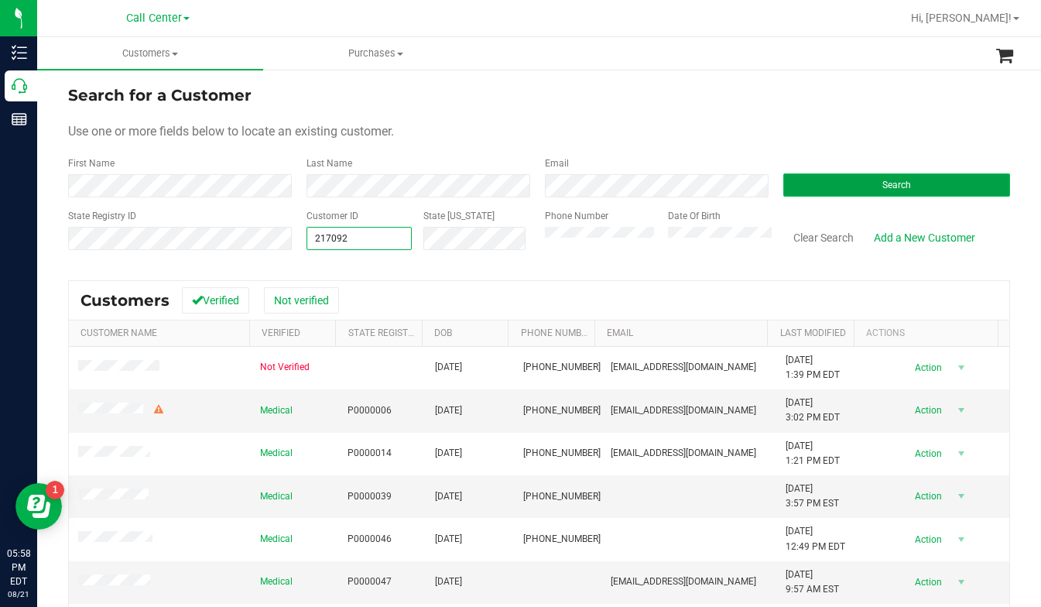
type input "217092"
click at [785, 180] on button "Search" at bounding box center [896, 184] width 227 height 23
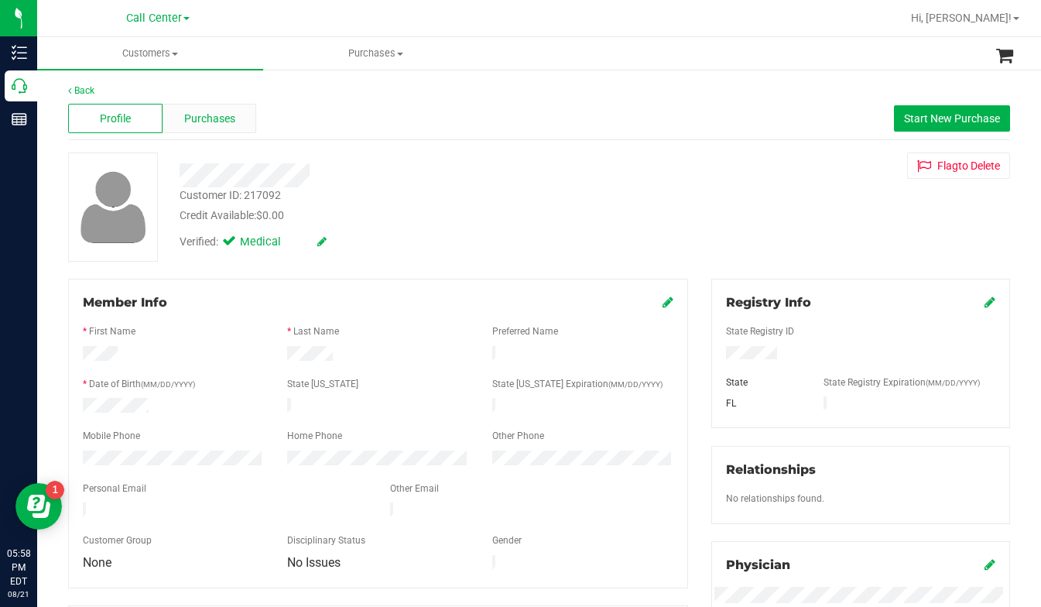
click at [193, 121] on span "Purchases" at bounding box center [209, 119] width 51 height 16
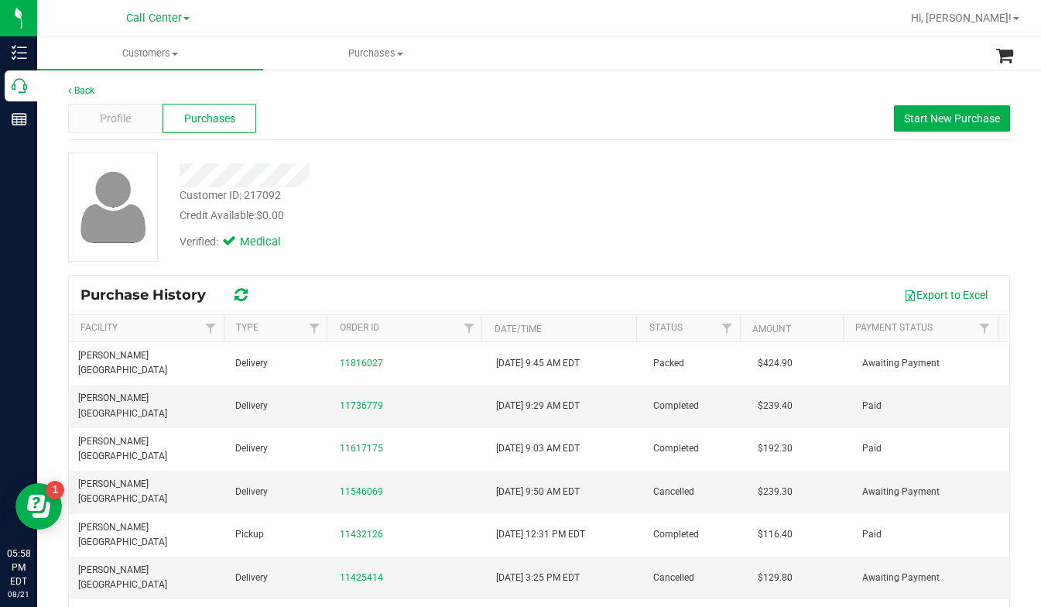
click at [807, 255] on div "Customer ID: 217092 Credit Available: $0.00 Verified: Medical" at bounding box center [538, 206] width 965 height 109
click at [178, 53] on span at bounding box center [175, 54] width 6 height 3
click at [132, 101] on li "All customers" at bounding box center [150, 93] width 226 height 19
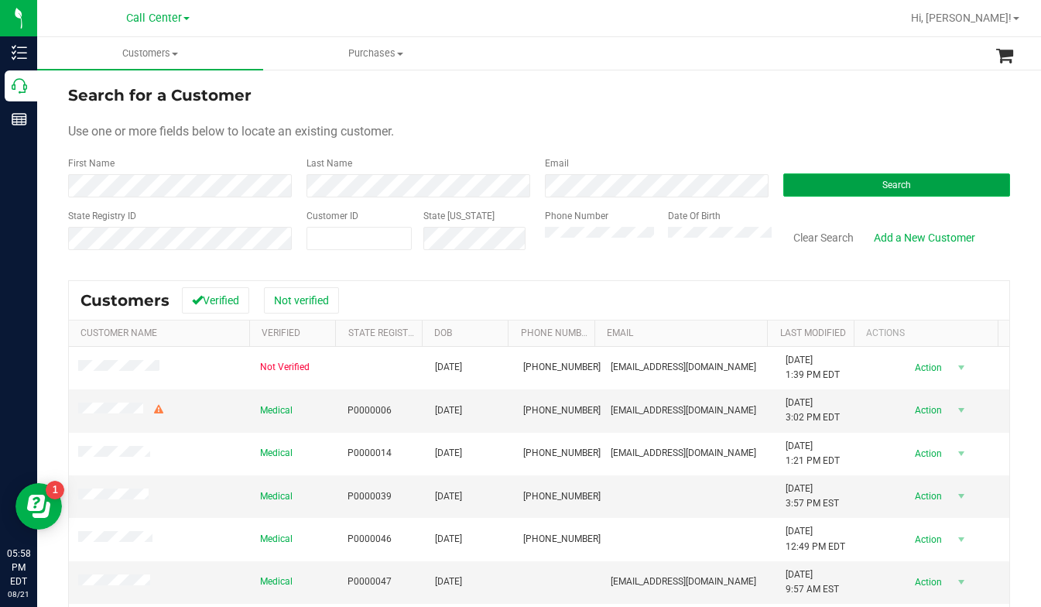
click at [840, 186] on button "Search" at bounding box center [896, 184] width 227 height 23
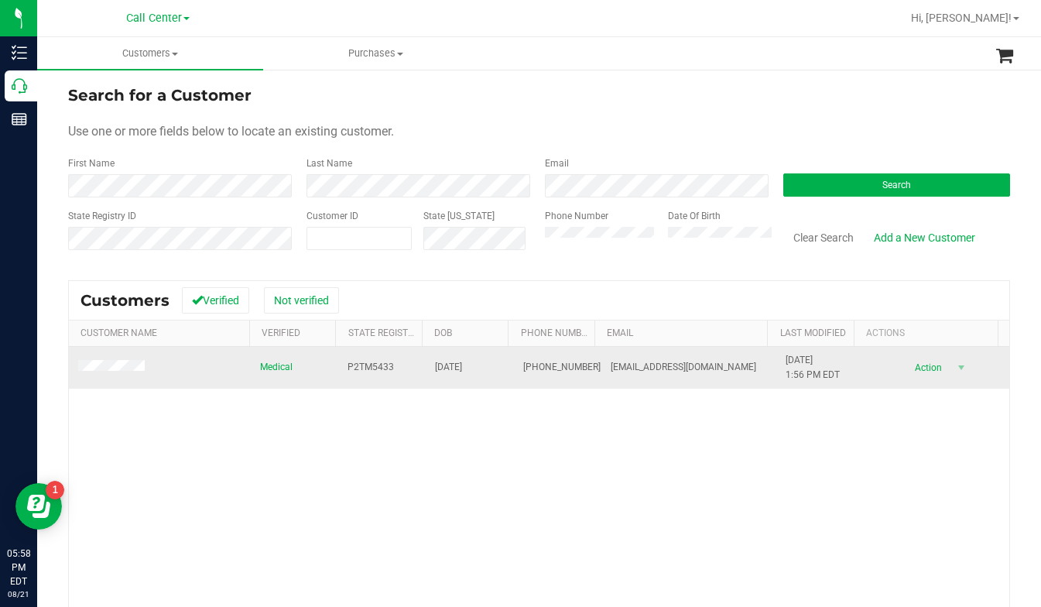
click at [117, 374] on span at bounding box center [113, 367] width 71 height 15
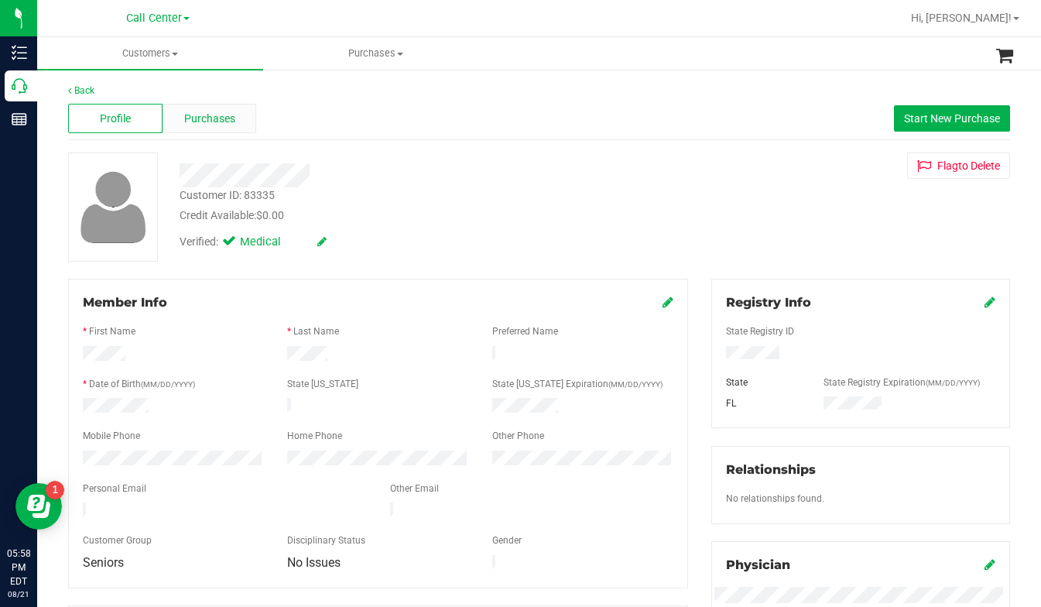
click at [216, 120] on span "Purchases" at bounding box center [209, 119] width 51 height 16
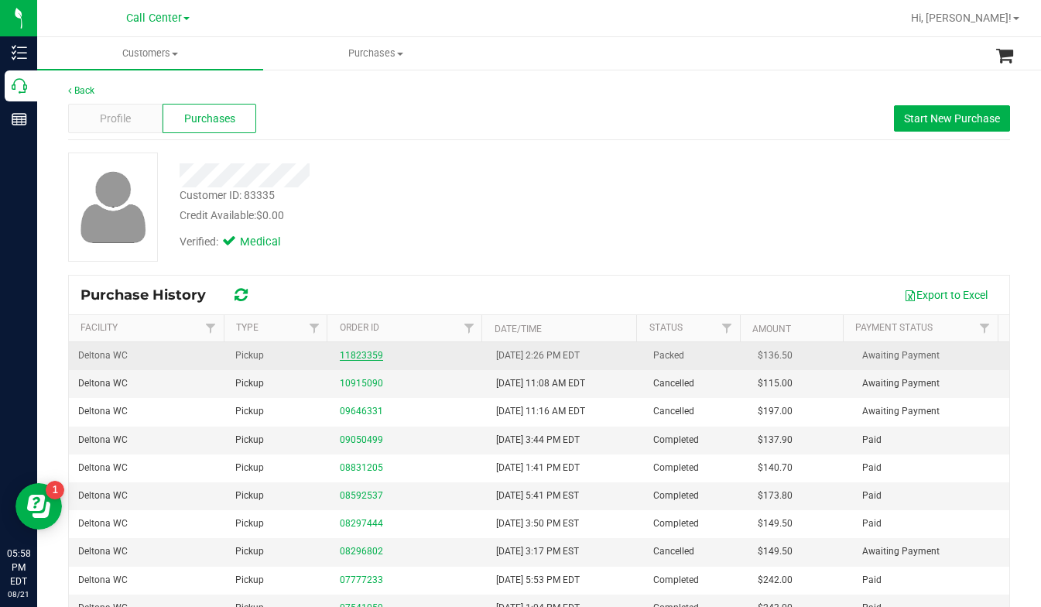
click at [351, 358] on link "11823359" at bounding box center [361, 355] width 43 height 11
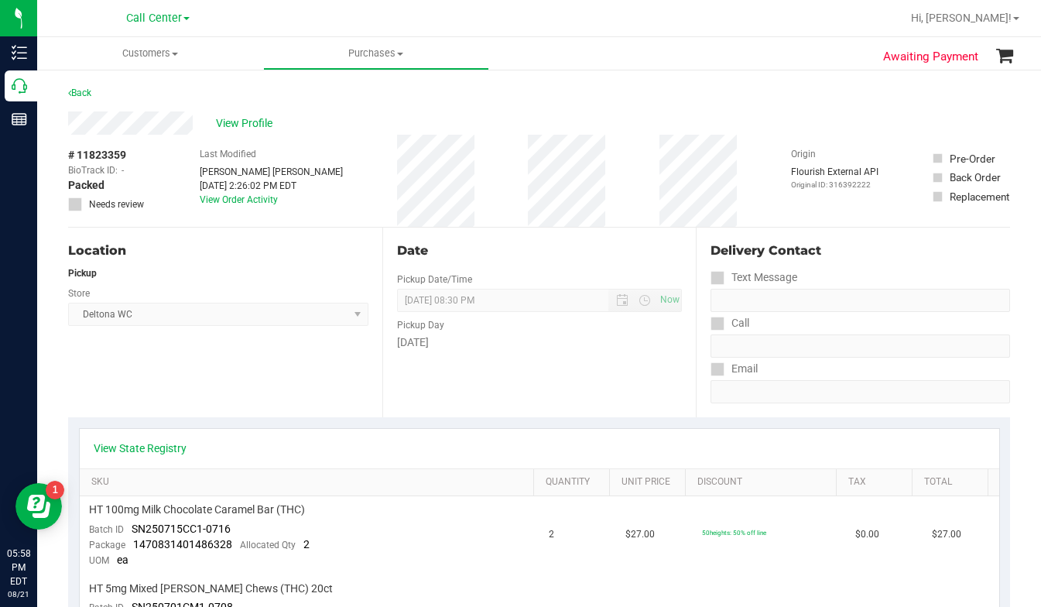
click at [320, 378] on div "Location Pickup Store Deltona WC Select Store Bonita Springs WC Boynton Beach W…" at bounding box center [225, 323] width 314 height 190
drag, startPoint x: 806, startPoint y: 117, endPoint x: 797, endPoint y: 117, distance: 9.3
click at [806, 116] on div "View Profile" at bounding box center [539, 122] width 942 height 23
click at [172, 55] on span "Customers" at bounding box center [150, 53] width 226 height 14
click at [88, 103] on li "Add a new customer" at bounding box center [150, 112] width 226 height 19
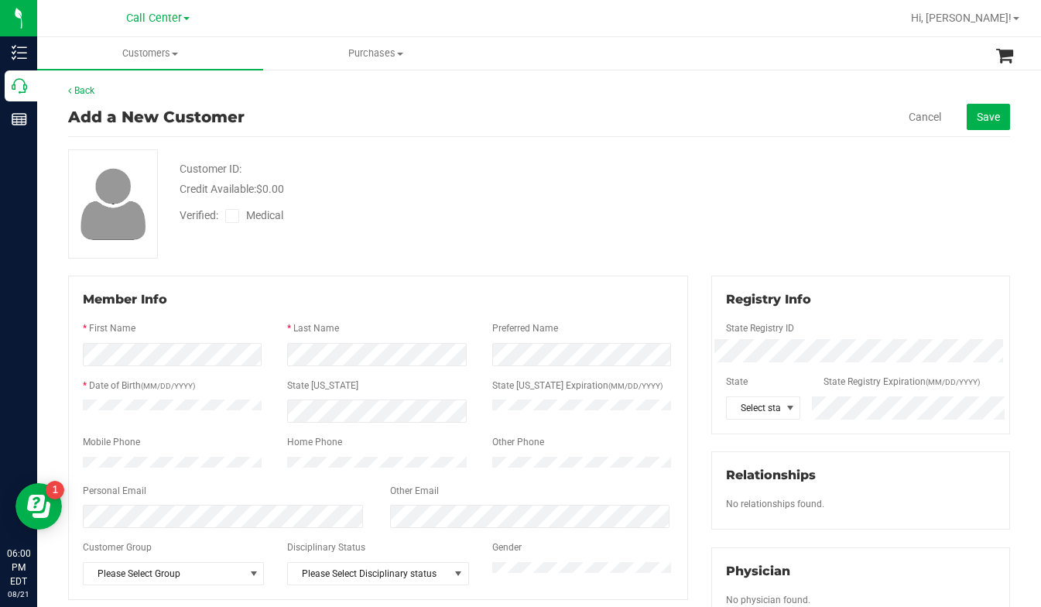
click at [498, 228] on div "Verified: Medical" at bounding box center [409, 214] width 483 height 34
click at [823, 207] on div "Customer ID: Credit Available: $0.00 Verified: Medical" at bounding box center [538, 203] width 965 height 109
click at [174, 55] on span at bounding box center [175, 54] width 6 height 3
click at [97, 92] on span "All customers" at bounding box center [92, 93] width 111 height 13
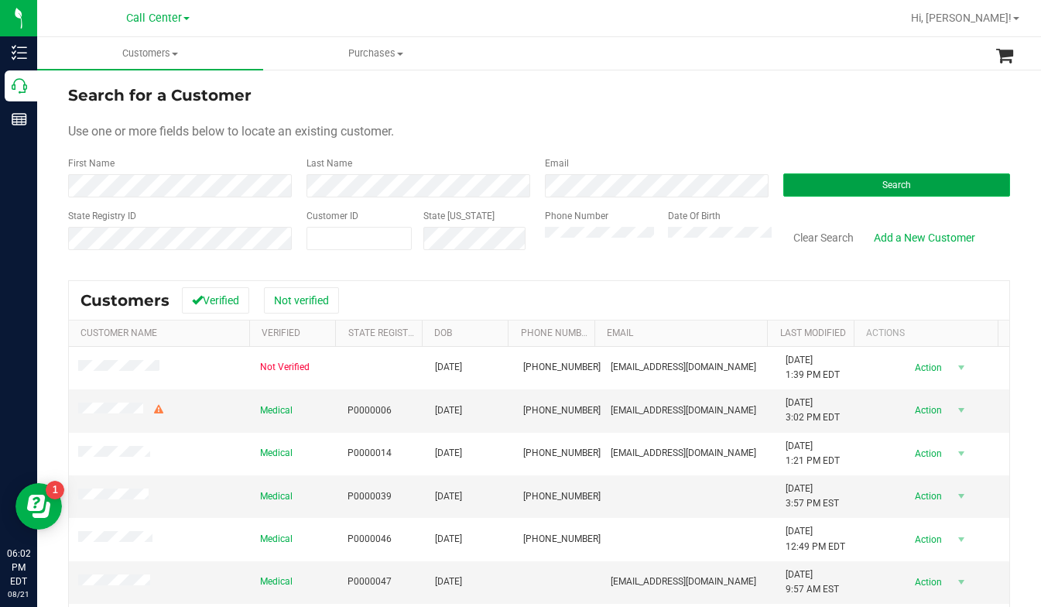
click at [809, 186] on button "Search" at bounding box center [896, 184] width 227 height 23
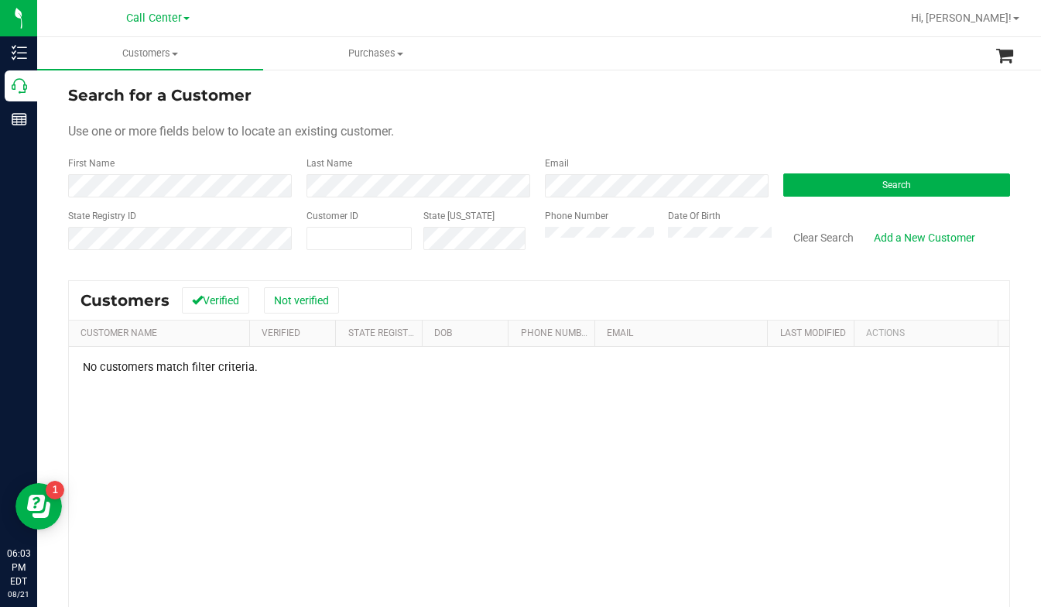
click at [823, 106] on div "Search for a Customer" at bounding box center [539, 95] width 942 height 23
click at [823, 121] on form "Search for a Customer Use one or more fields below to locate an existing custom…" at bounding box center [539, 174] width 942 height 180
click at [834, 193] on button "Search" at bounding box center [896, 184] width 227 height 23
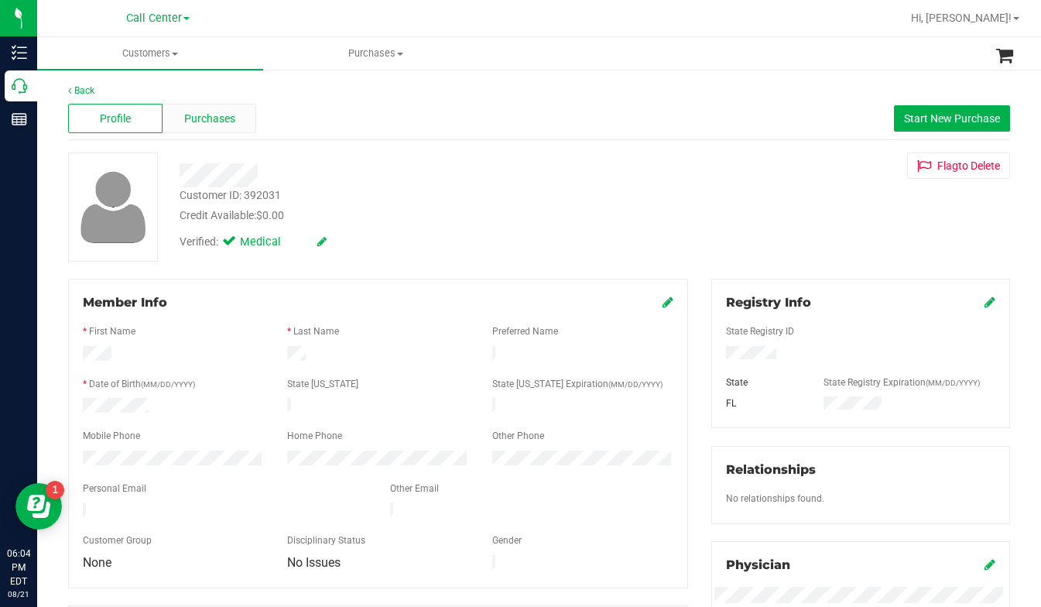
click at [197, 120] on span "Purchases" at bounding box center [209, 119] width 51 height 16
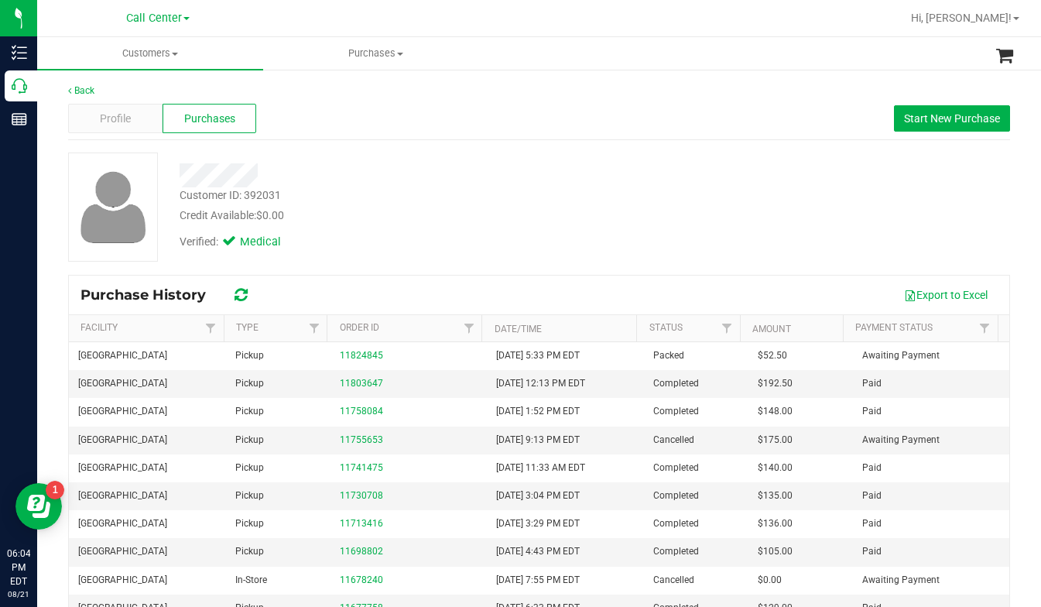
click at [595, 224] on div "Verified: Medical" at bounding box center [409, 241] width 483 height 34
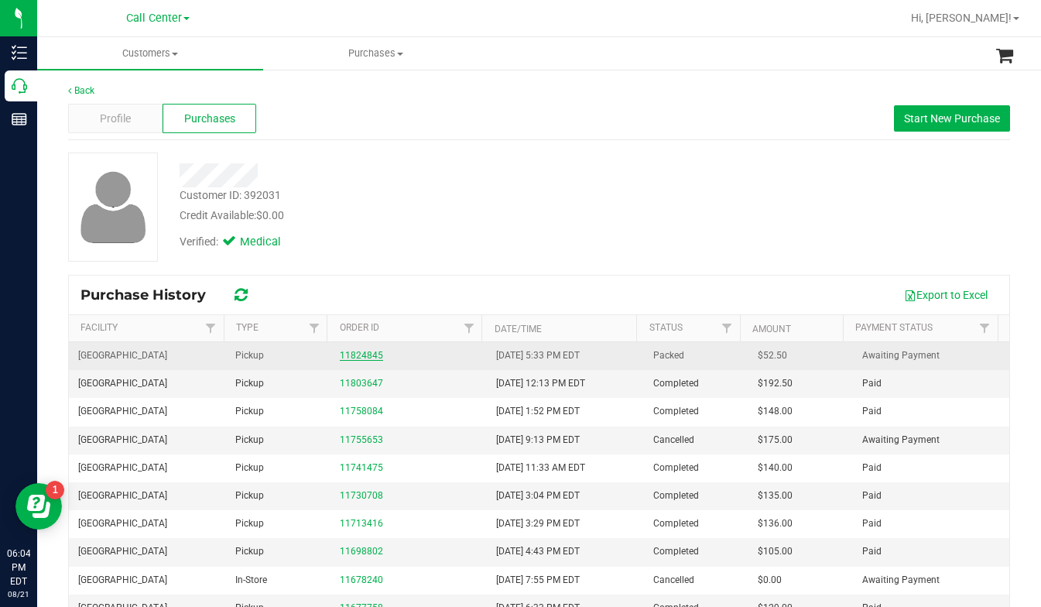
click at [361, 357] on link "11824845" at bounding box center [361, 355] width 43 height 11
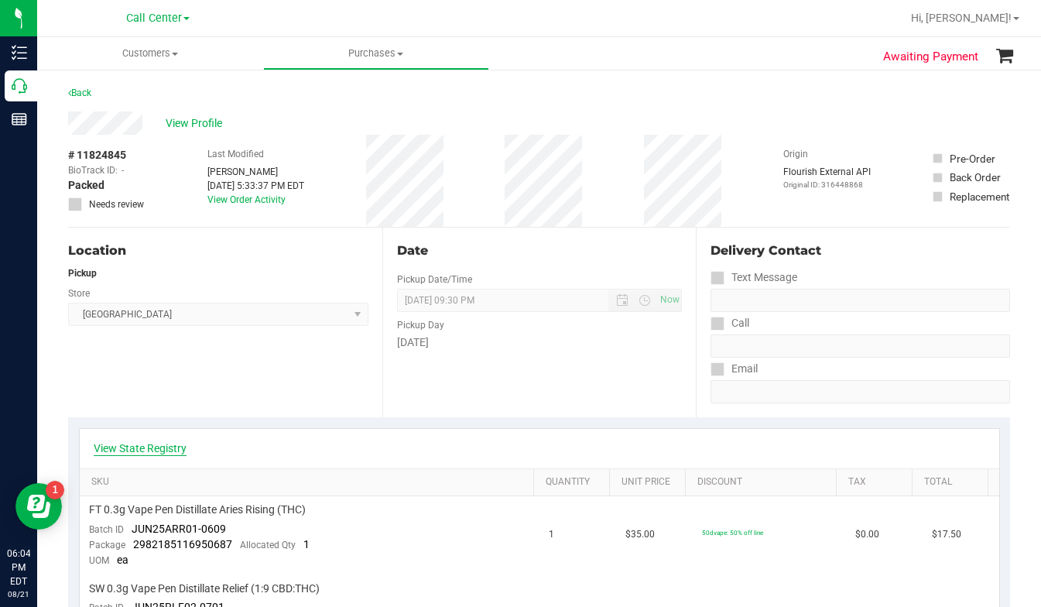
click at [159, 447] on link "View State Registry" at bounding box center [140, 447] width 93 height 15
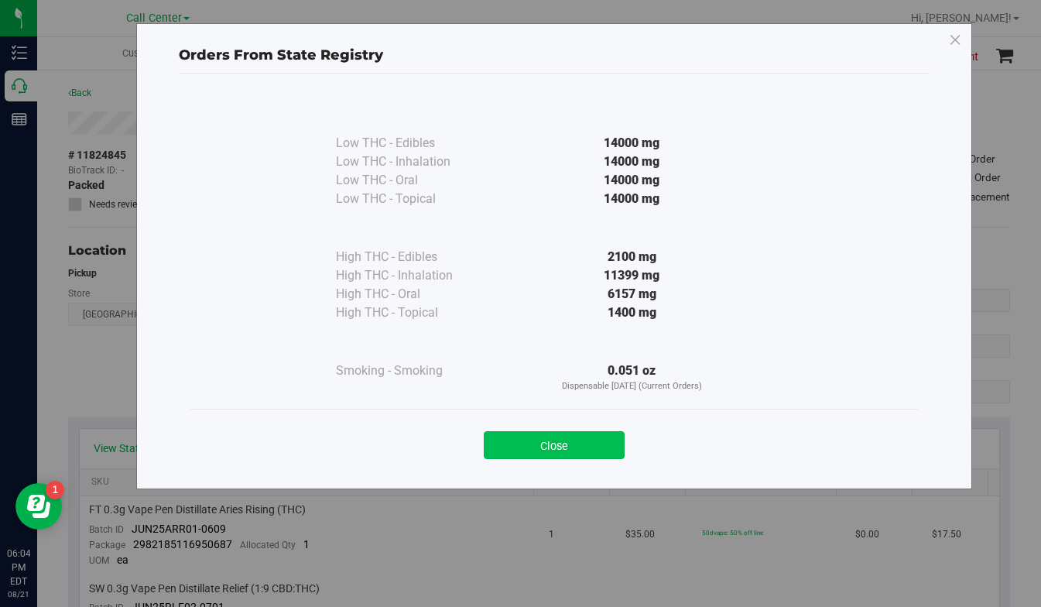
click at [531, 450] on button "Close" at bounding box center [554, 445] width 141 height 28
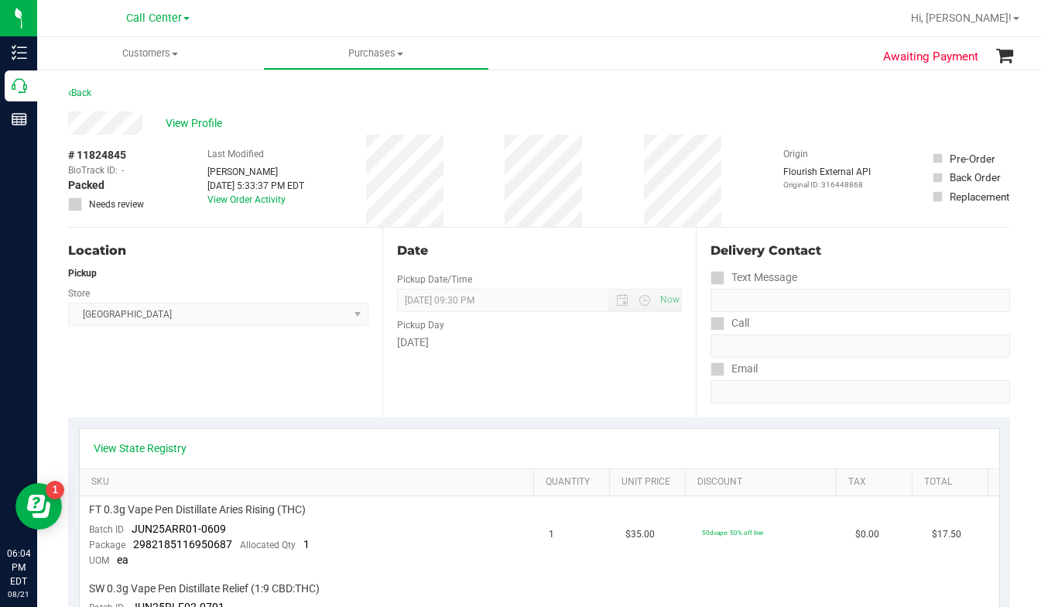
click at [173, 440] on div "View State Registry" at bounding box center [539, 448] width 919 height 39
click at [173, 443] on link "View State Registry" at bounding box center [140, 447] width 93 height 15
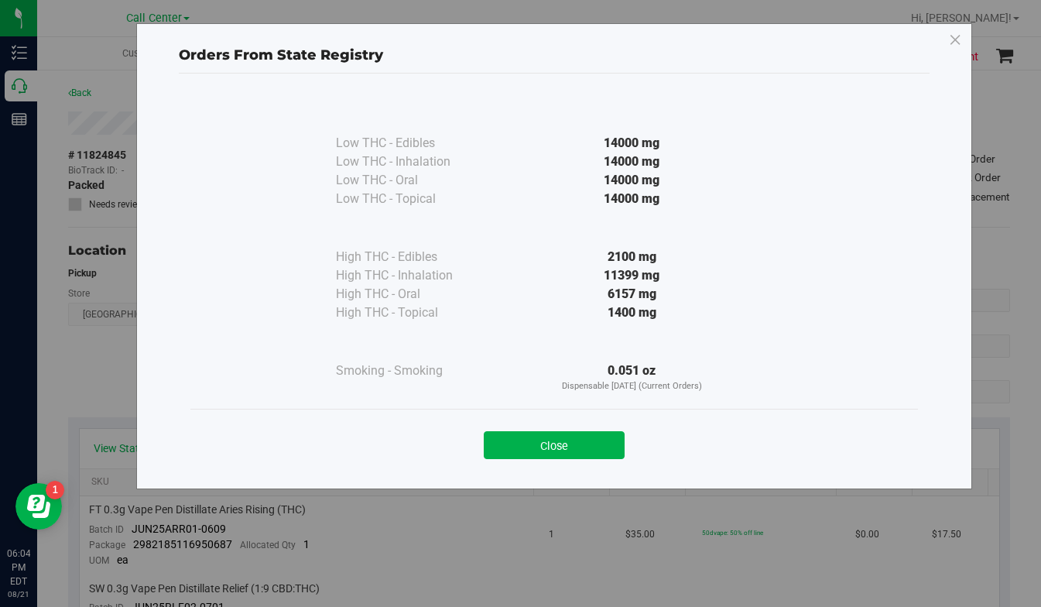
drag, startPoint x: 526, startPoint y: 440, endPoint x: 520, endPoint y: 456, distance: 17.4
click at [524, 446] on button "Close" at bounding box center [554, 445] width 141 height 28
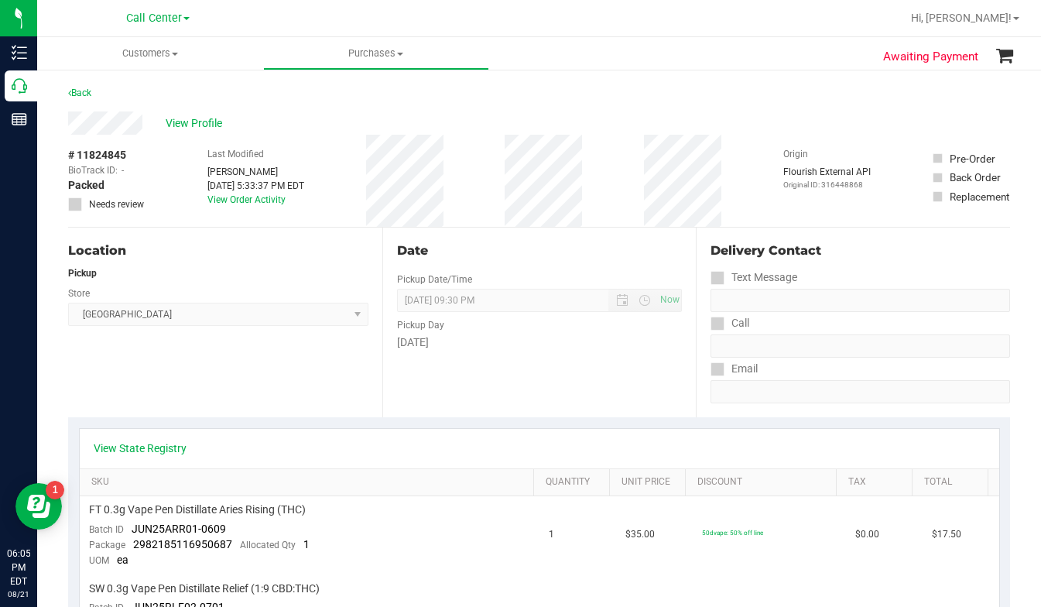
click at [775, 118] on div "View Profile" at bounding box center [539, 122] width 942 height 23
click at [240, 390] on div "Location Pickup Store Panama City WC Select Store Bonita Springs WC Boynton Bea…" at bounding box center [225, 323] width 314 height 190
click at [199, 118] on span "View Profile" at bounding box center [197, 123] width 62 height 16
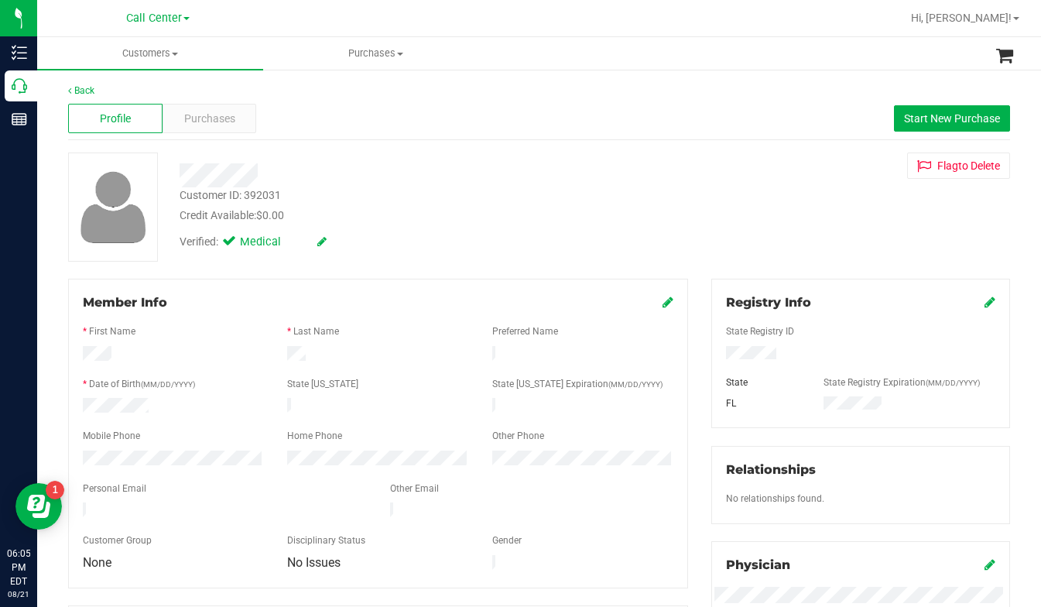
drag, startPoint x: 812, startPoint y: 223, endPoint x: 807, endPoint y: 231, distance: 9.0
click at [813, 223] on div "Customer ID: 392031 Credit Available: $0.00 Verified: Medical Flag to Delete" at bounding box center [538, 206] width 965 height 109
click at [730, 363] on div at bounding box center [860, 369] width 269 height 12
click at [855, 200] on div "Customer ID: 392031 Credit Available: $0.00 Verified: Medical Flag to Delete" at bounding box center [538, 206] width 965 height 109
click at [807, 261] on div "Customer ID: 392031 Credit Available: $0.00 Verified: Medical Flag to Delete" at bounding box center [538, 206] width 965 height 109
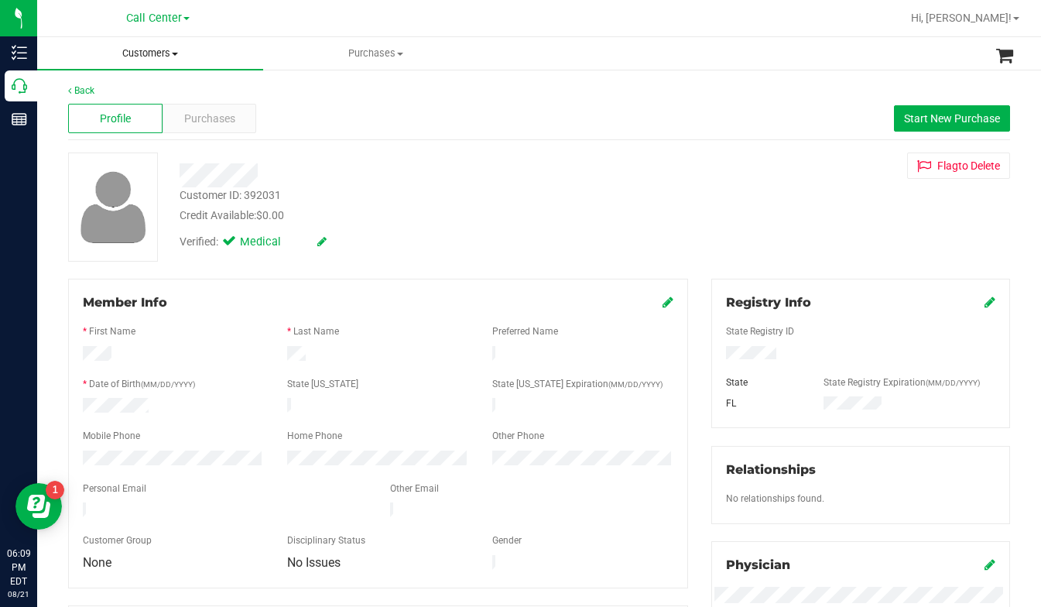
click at [177, 53] on span at bounding box center [175, 54] width 6 height 3
click at [127, 87] on span "All customers" at bounding box center [92, 93] width 111 height 13
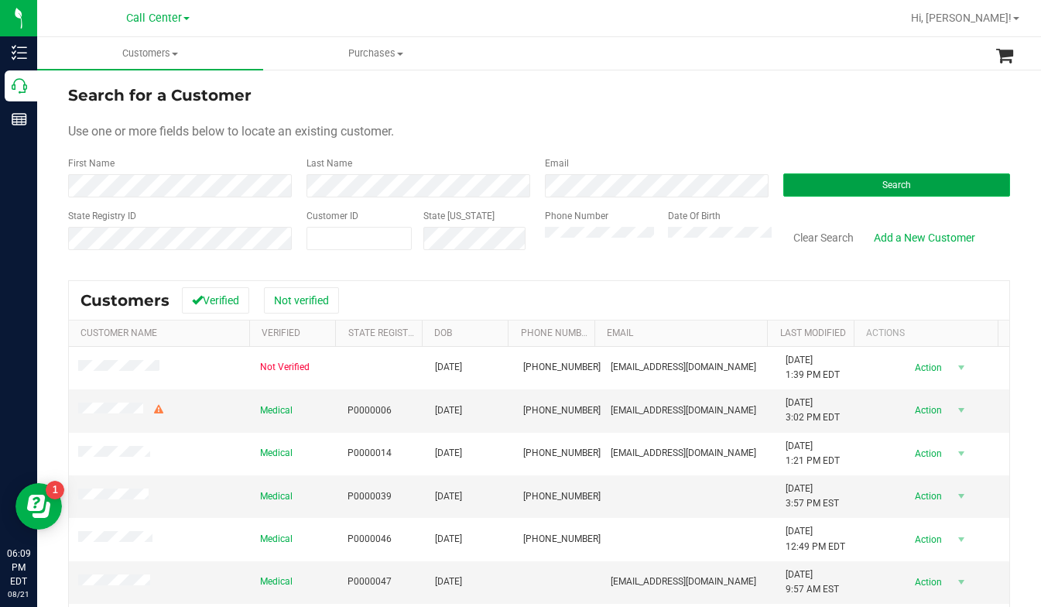
click at [847, 188] on button "Search" at bounding box center [896, 184] width 227 height 23
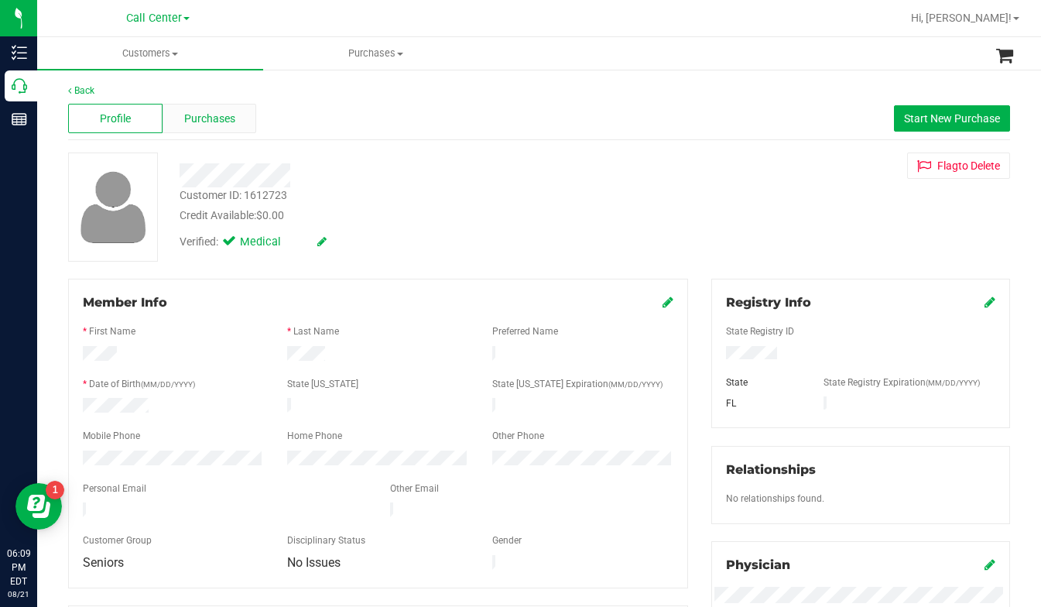
click at [197, 126] on span "Purchases" at bounding box center [209, 119] width 51 height 16
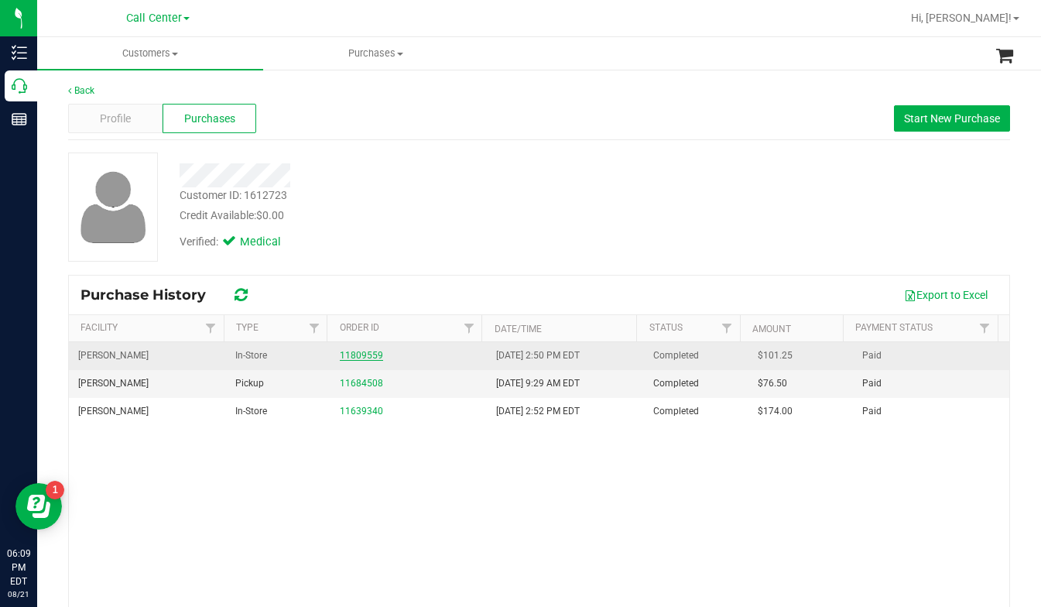
click at [348, 360] on link "11809559" at bounding box center [361, 355] width 43 height 11
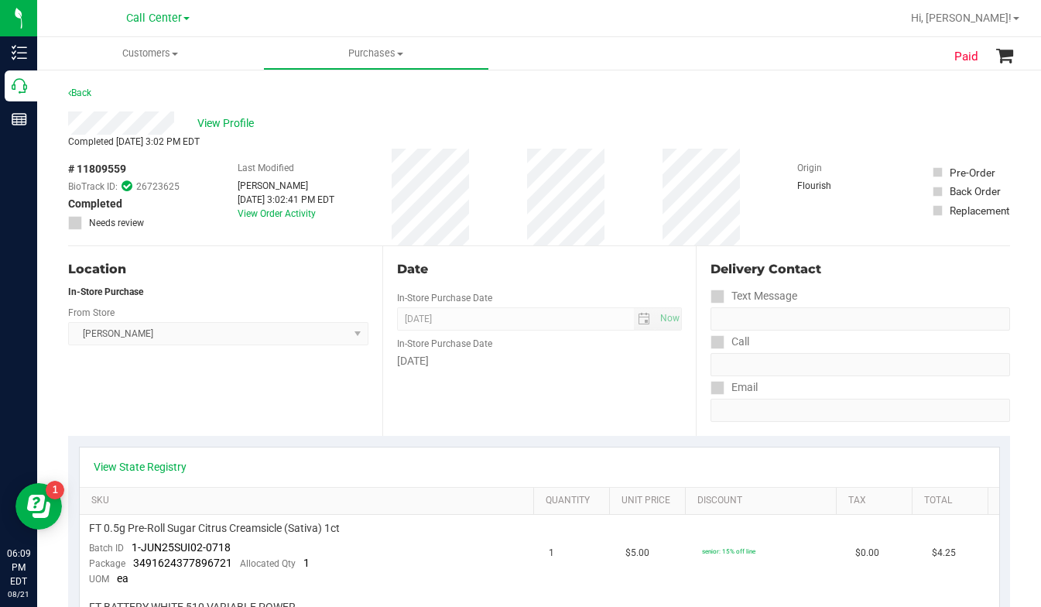
click at [301, 406] on div "Location In-Store Purchase From Store Sebring WC Select Store Bonita Springs WC…" at bounding box center [225, 341] width 314 height 190
click at [268, 398] on div "Location In-Store Purchase From Store Sebring WC Select Store Bonita Springs WC…" at bounding box center [225, 341] width 314 height 190
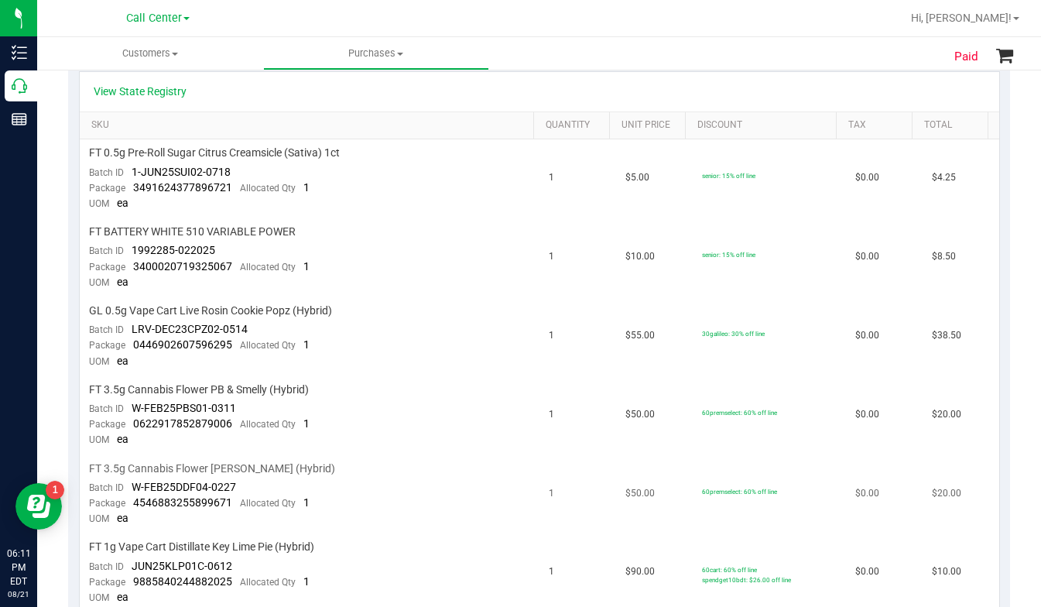
scroll to position [387, 0]
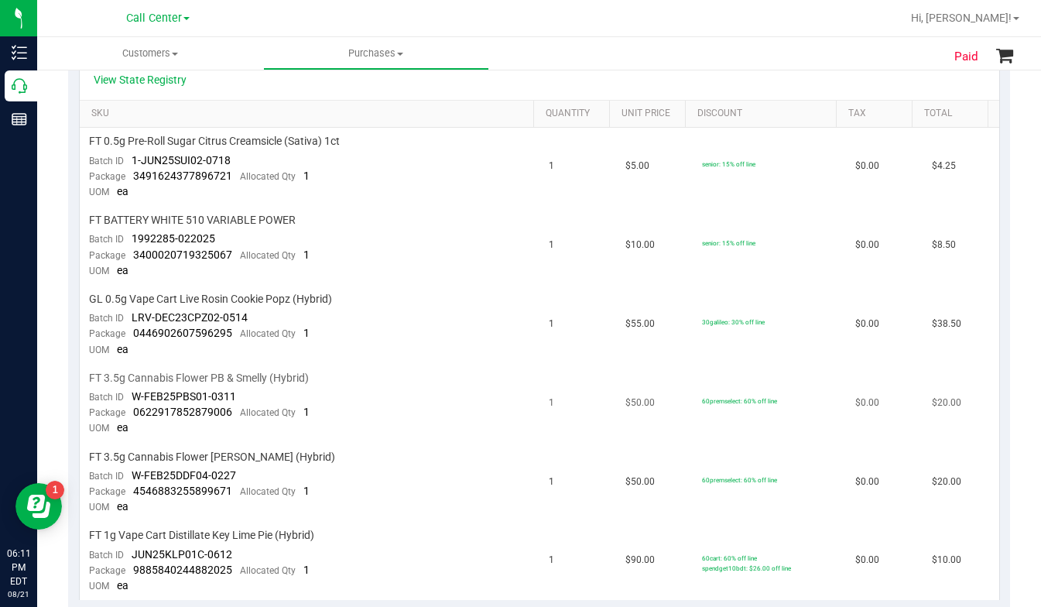
click at [421, 404] on td "FT 3.5g Cannabis Flower PB & Smelly (Hybrid) Batch ID W-FEB25PBS01-0311 Package…" at bounding box center [310, 403] width 460 height 79
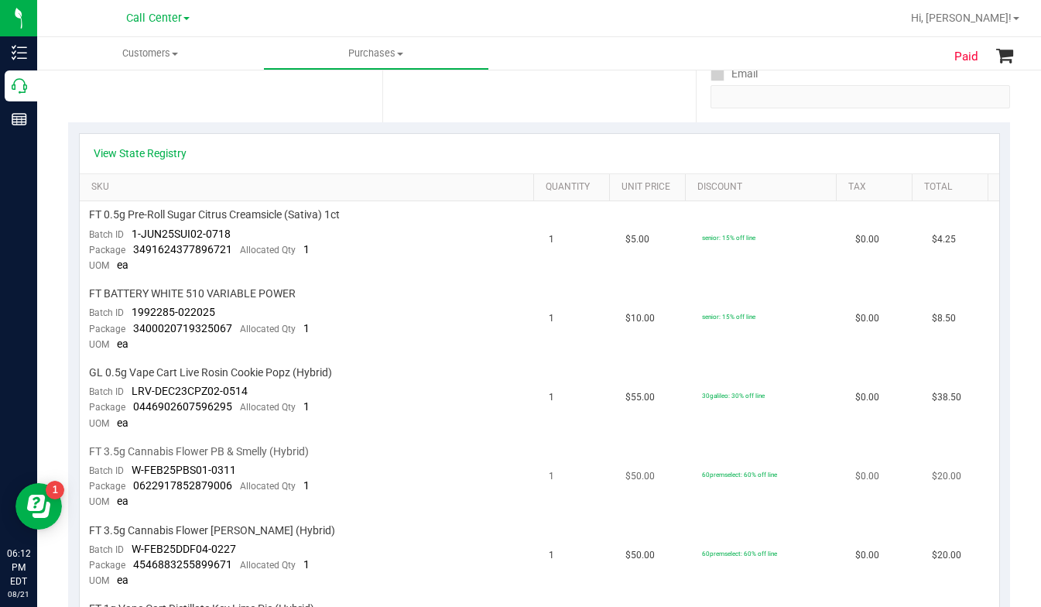
scroll to position [310, 0]
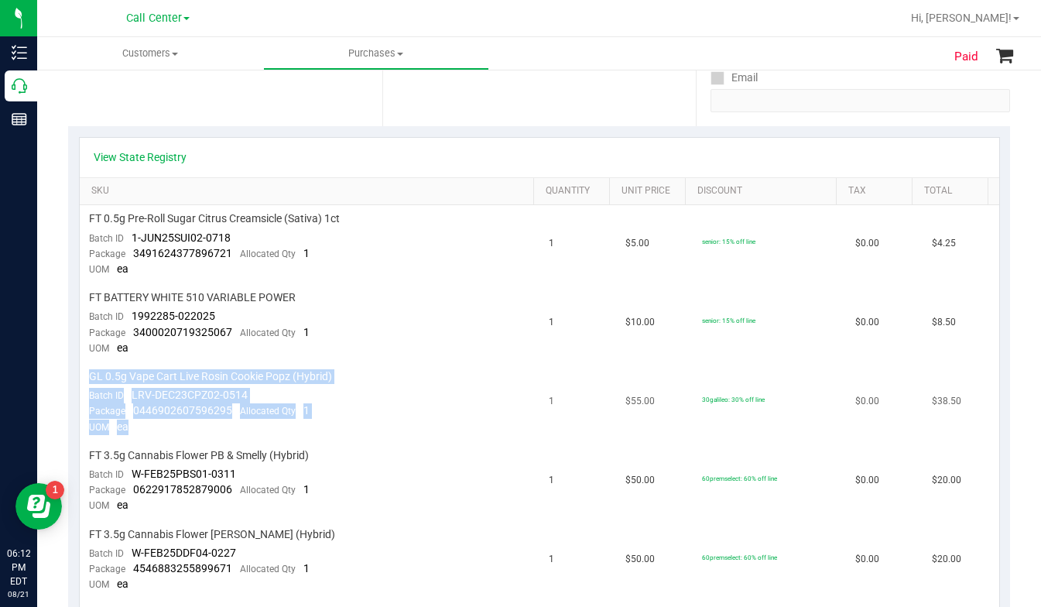
drag, startPoint x: 90, startPoint y: 378, endPoint x: 228, endPoint y: 435, distance: 148.9
click at [228, 435] on td "GL 0.5g Vape Cart Live Rosin Cookie Popz (Hybrid) Batch ID LRV-DEC23CPZ02-0514 …" at bounding box center [310, 402] width 460 height 79
click at [385, 419] on td "GL 0.5g Vape Cart Live Rosin Cookie Popz (Hybrid) Batch ID LRV-DEC23CPZ02-0514 …" at bounding box center [310, 402] width 460 height 79
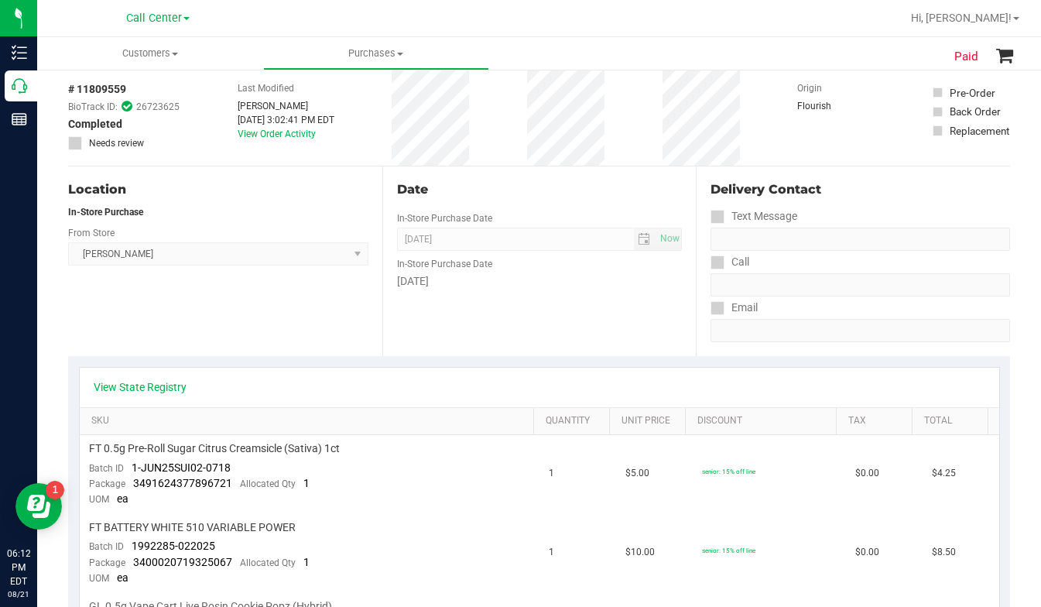
scroll to position [0, 0]
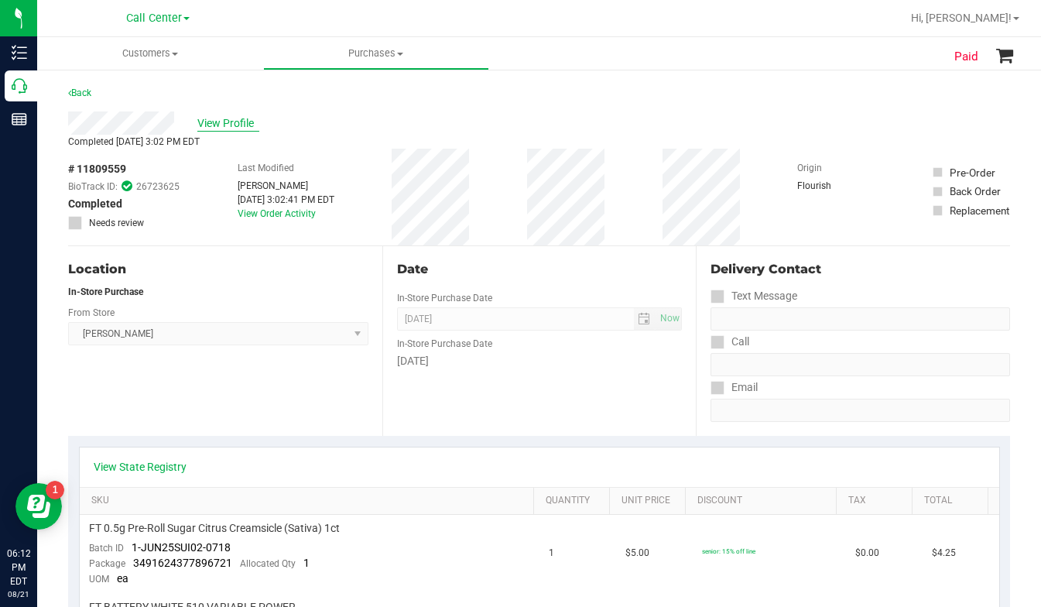
click at [209, 125] on span "View Profile" at bounding box center [228, 123] width 62 height 16
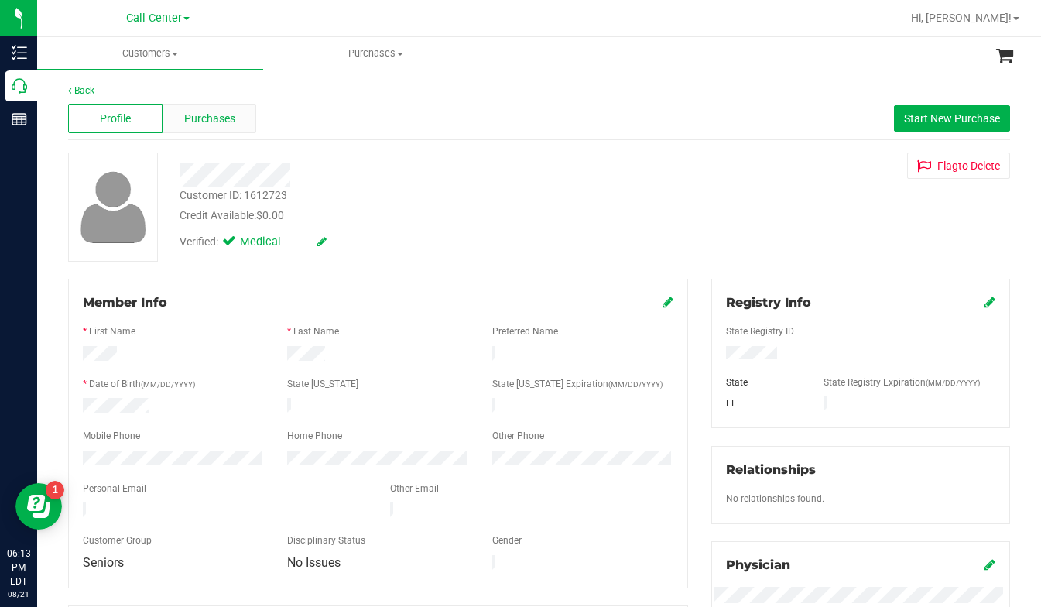
click at [188, 125] on span "Purchases" at bounding box center [209, 119] width 51 height 16
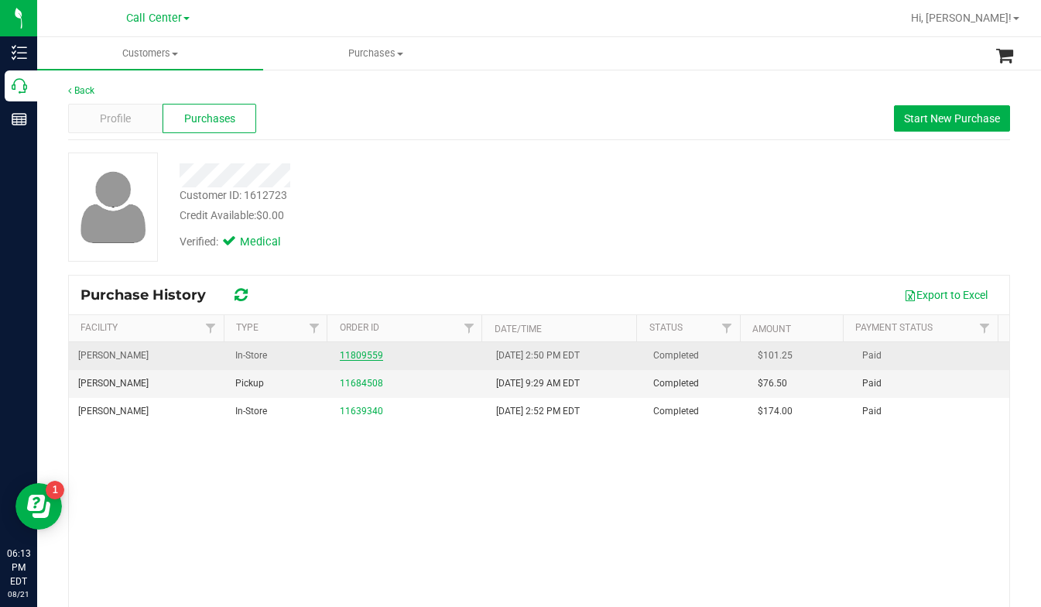
click at [368, 360] on link "11809559" at bounding box center [361, 355] width 43 height 11
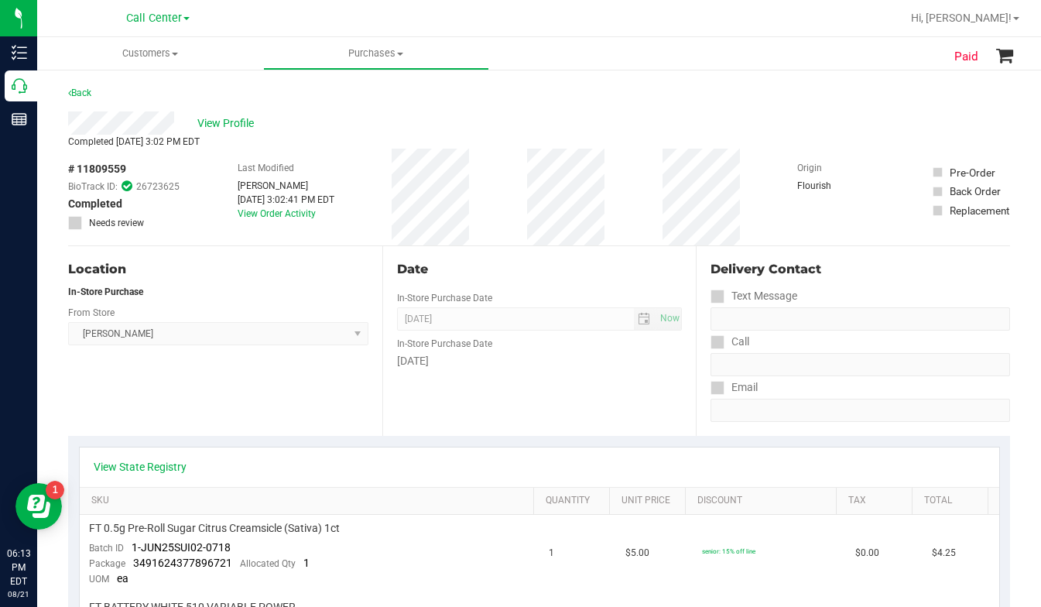
click at [815, 217] on div "Origin Flourish" at bounding box center [835, 197] width 77 height 97
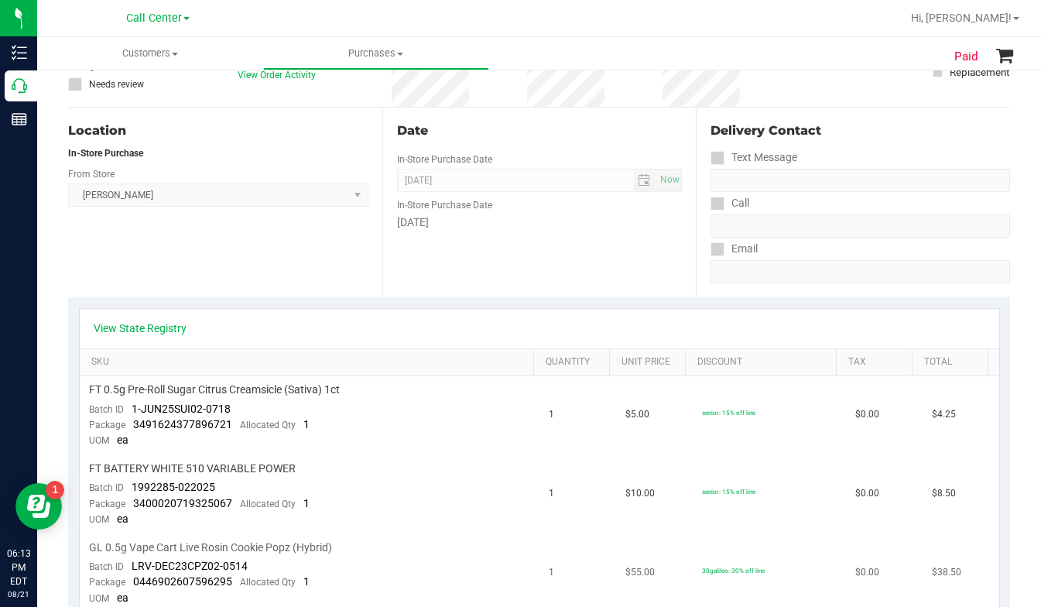
scroll to position [310, 0]
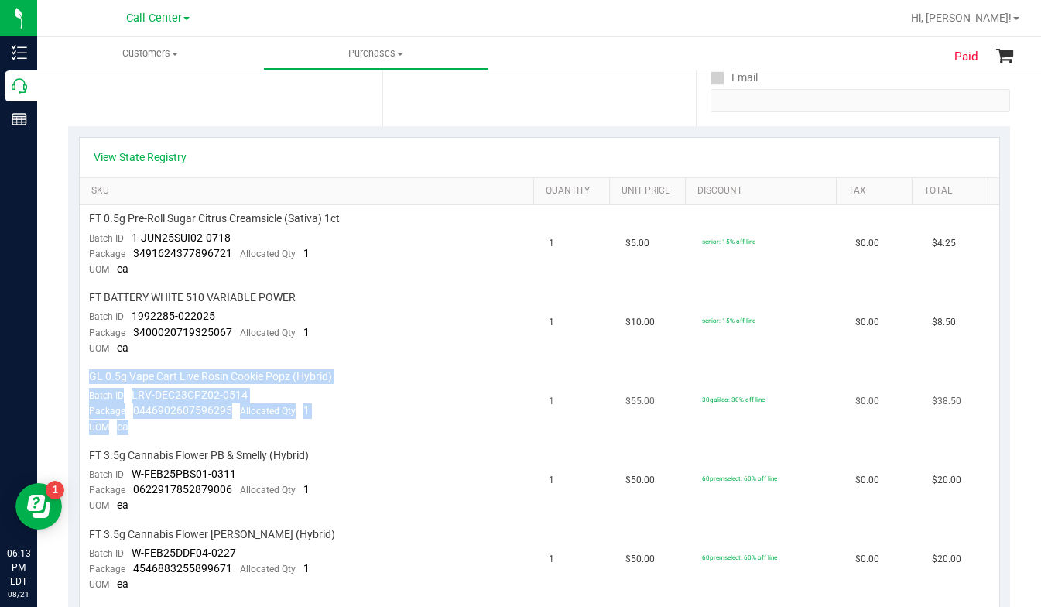
drag, startPoint x: 89, startPoint y: 375, endPoint x: 188, endPoint y: 433, distance: 114.4
click at [188, 433] on td "GL 0.5g Vape Cart Live Rosin Cookie Popz (Hybrid) Batch ID LRV-DEC23CPZ02-0514 …" at bounding box center [310, 402] width 460 height 79
copy td "GL 0.5g Vape Cart Live Rosin Cookie Popz (Hybrid) Batch ID LRV-DEC23CPZ02-0514 …"
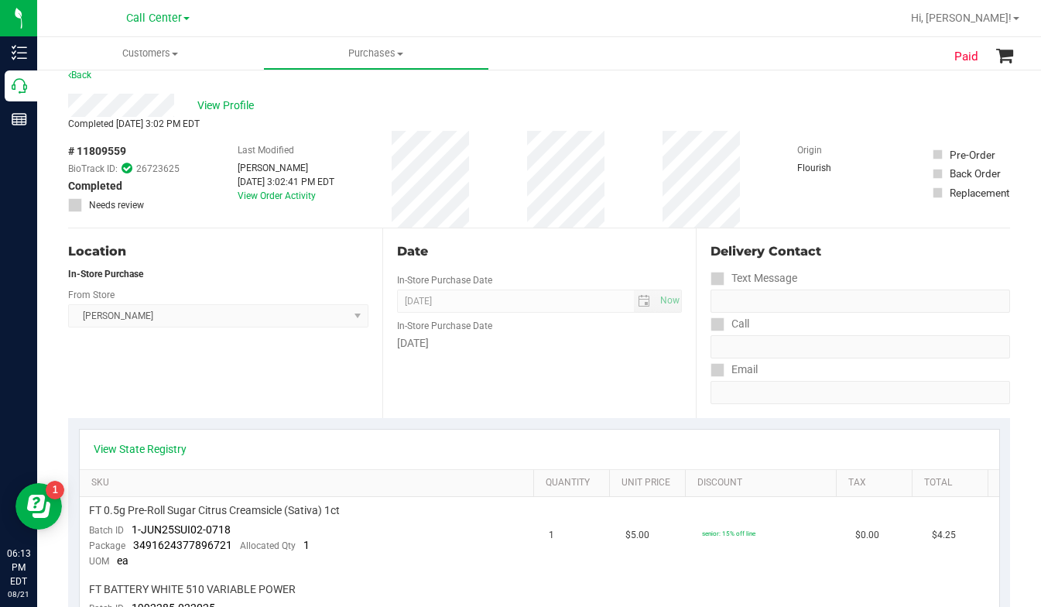
scroll to position [0, 0]
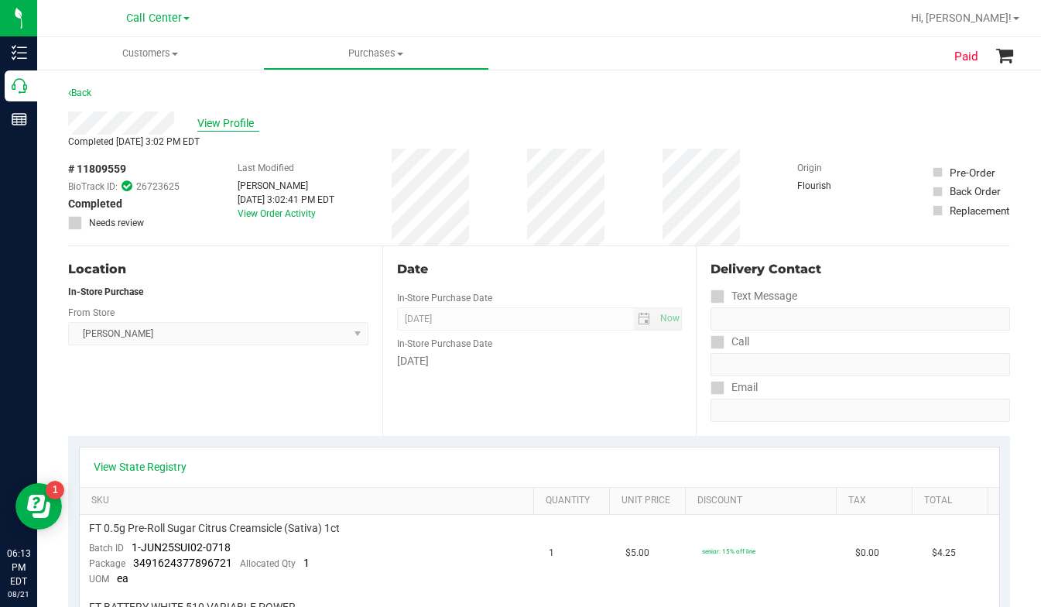
click at [223, 122] on span "View Profile" at bounding box center [228, 123] width 62 height 16
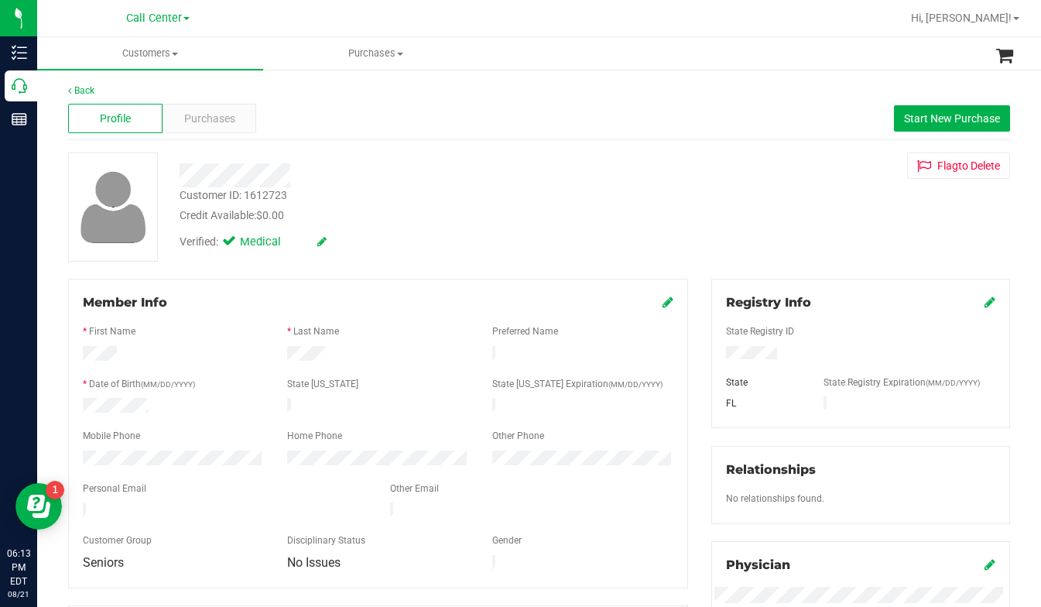
scroll to position [387, 0]
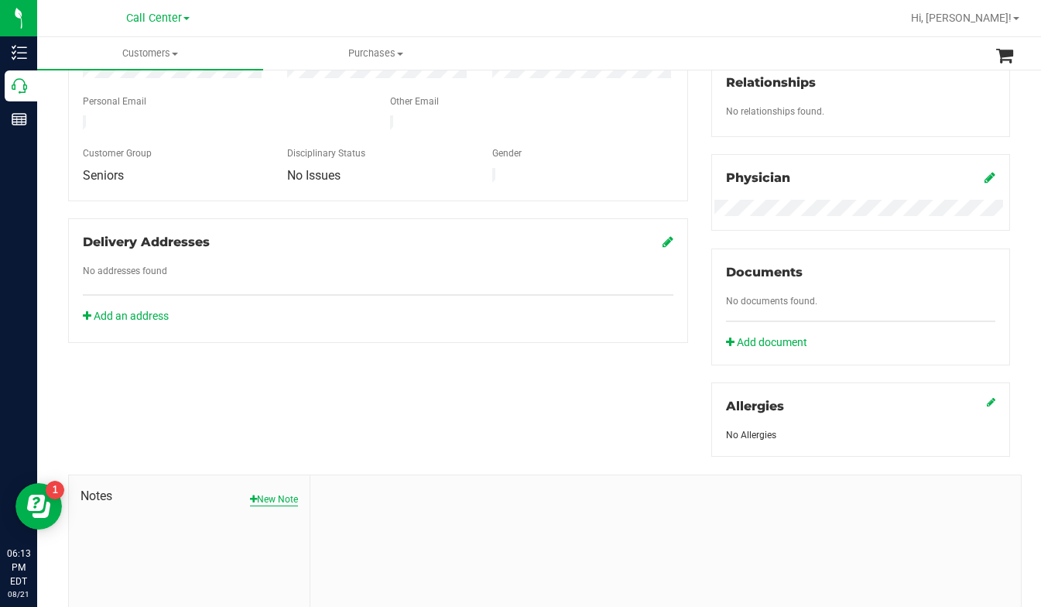
click at [271, 492] on button "New Note" at bounding box center [274, 499] width 48 height 14
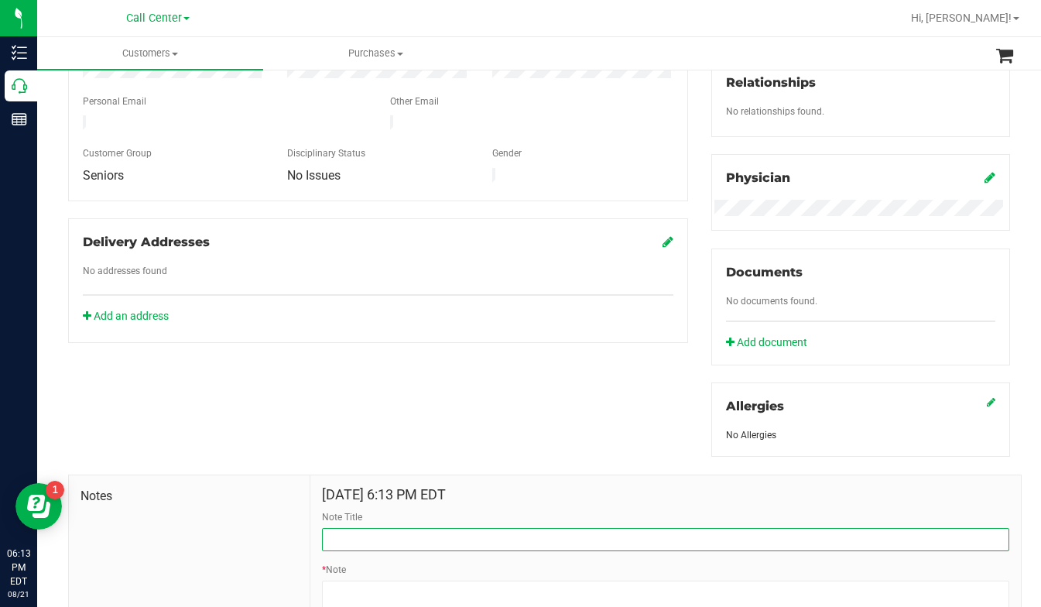
click at [374, 529] on input "Note Title" at bounding box center [665, 539] width 687 height 23
type input "LR cart not working"
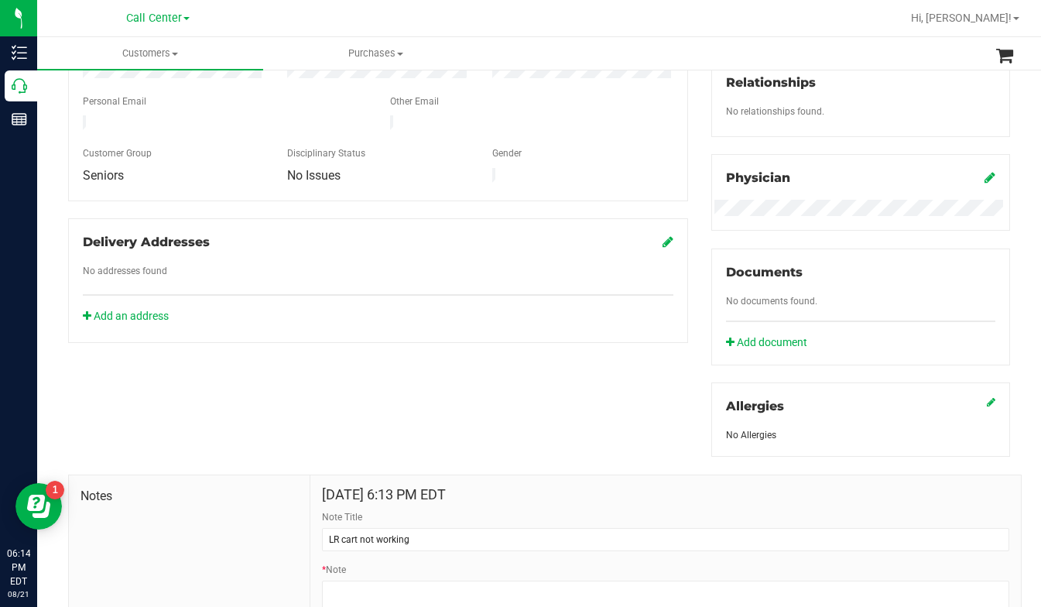
click at [334, 577] on div "* Note" at bounding box center [665, 603] width 687 height 80
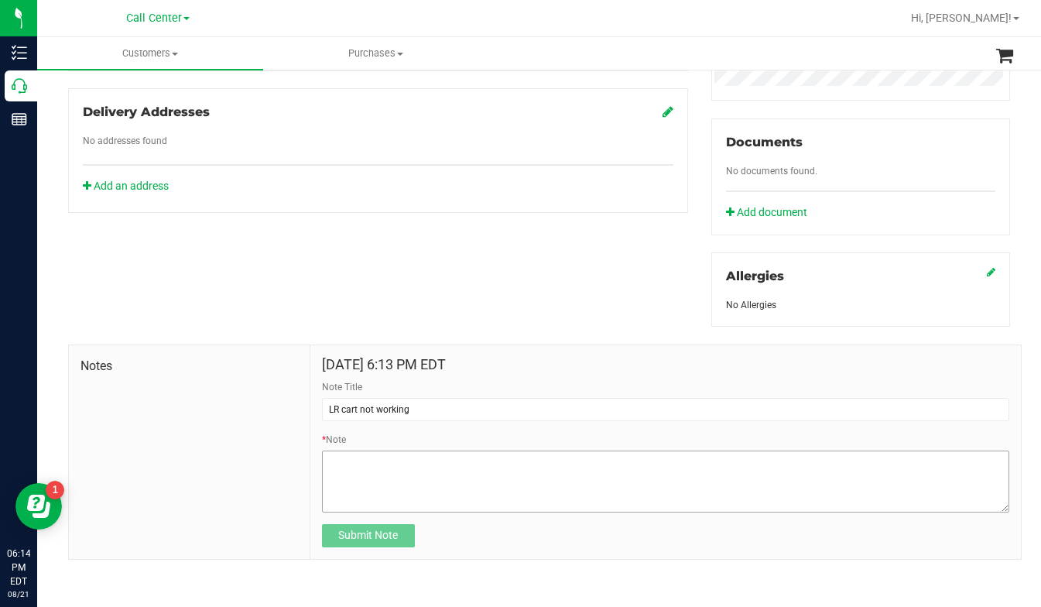
scroll to position [518, 0]
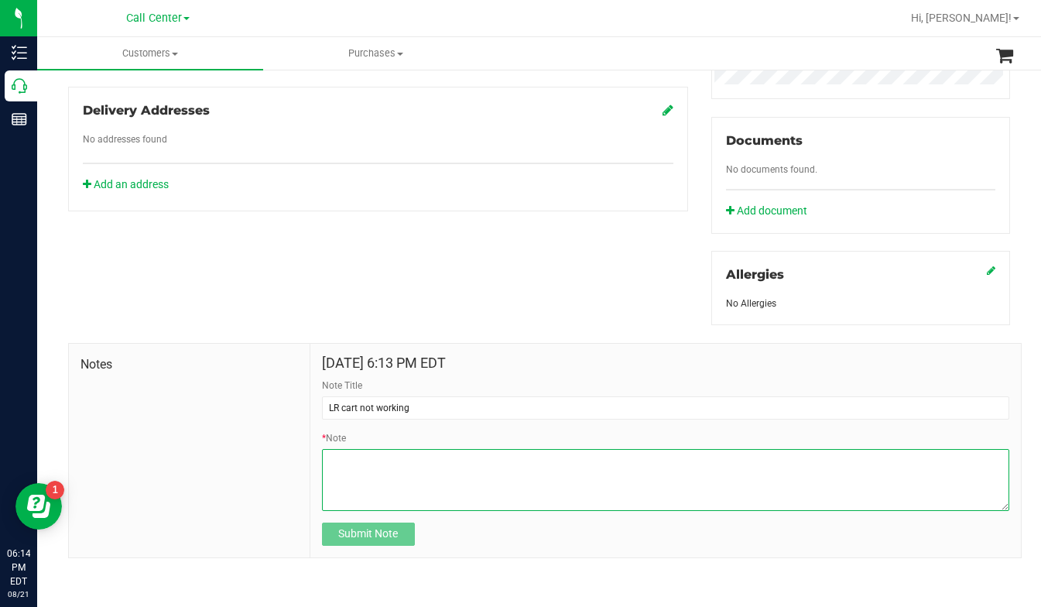
click at [346, 475] on textarea "* Note" at bounding box center [665, 480] width 687 height 62
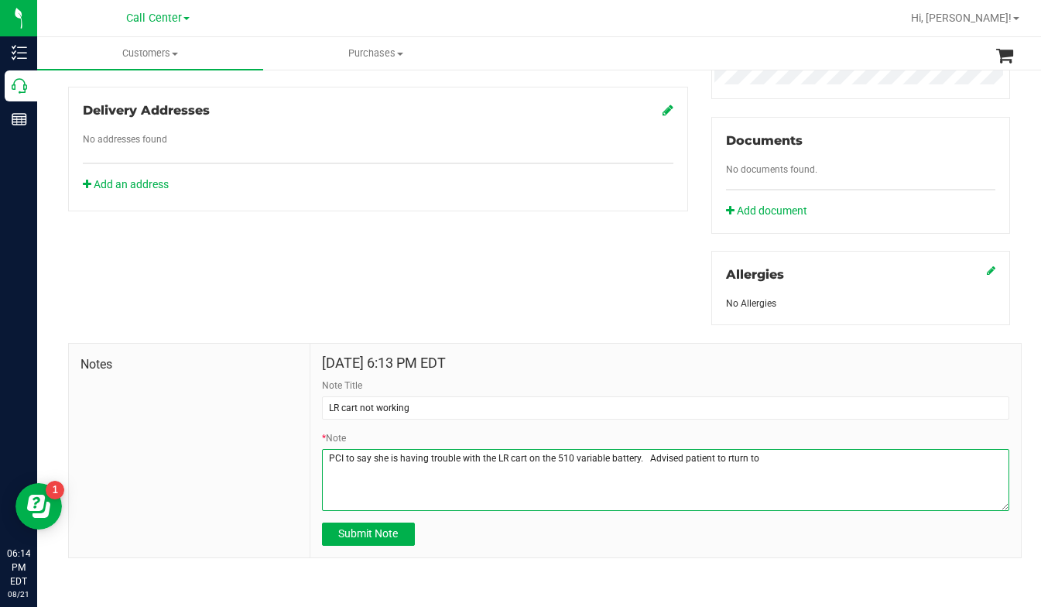
click at [724, 454] on textarea "* Note" at bounding box center [665, 480] width 687 height 62
click at [721, 449] on textarea "* Note" at bounding box center [665, 480] width 687 height 62
click at [777, 455] on textarea "* Note" at bounding box center [665, 480] width 687 height 62
paste textarea "GL 0.5g Vape Cart Live Rosin Cookie Popz (Hybrid) Batch IDLRV-DEC23CPZ02-0514 P…"
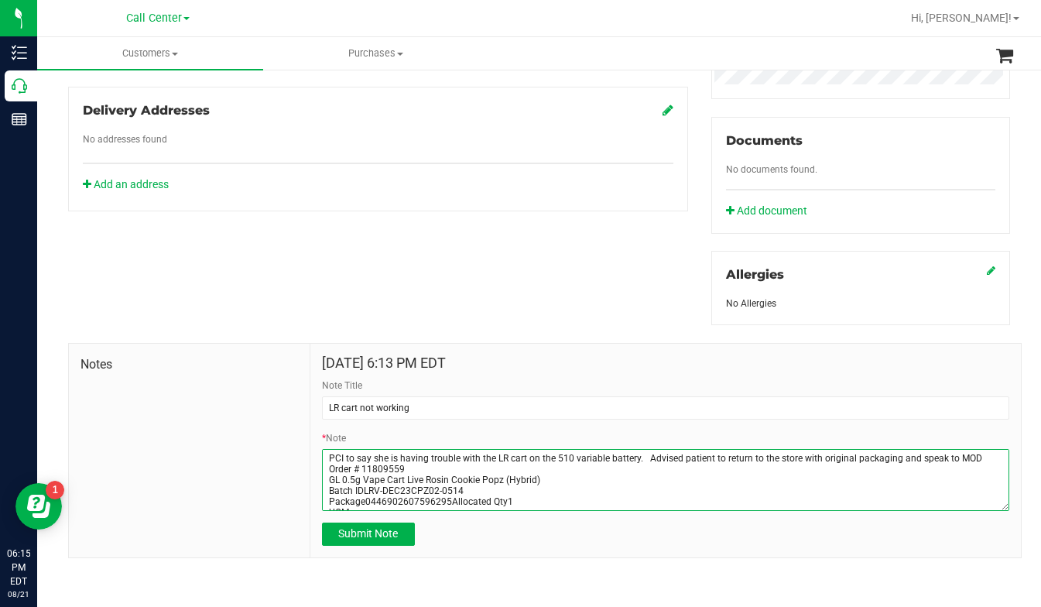
scroll to position [8, 0]
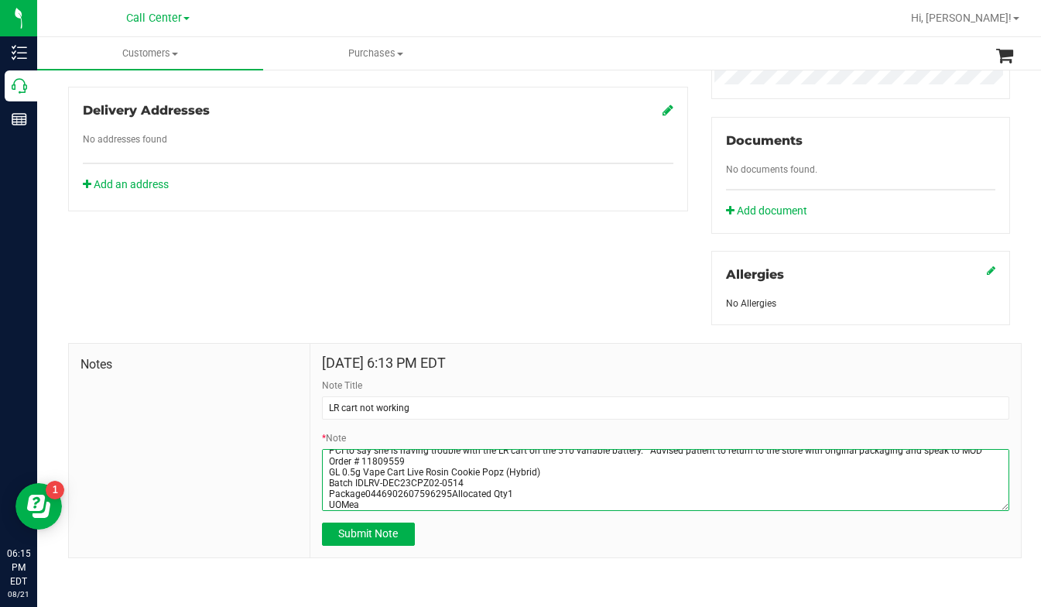
click at [445, 494] on textarea "* Note" at bounding box center [665, 480] width 687 height 62
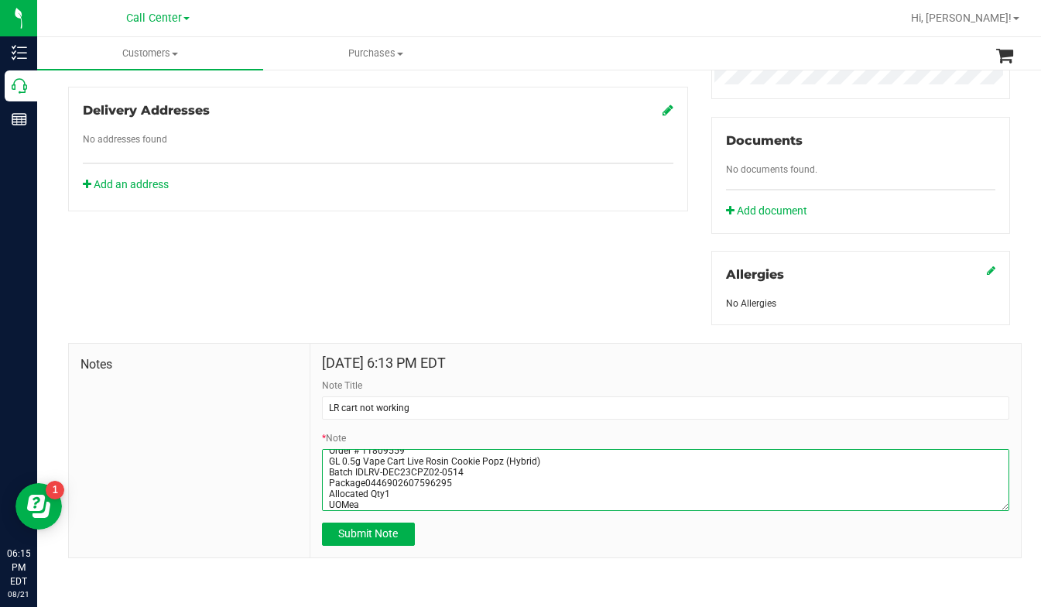
scroll to position [22, 0]
click at [362, 500] on textarea "* Note" at bounding box center [665, 480] width 687 height 62
type textarea "PCI to say she is having trouble with the LR cart on the 510 variable battery. …"
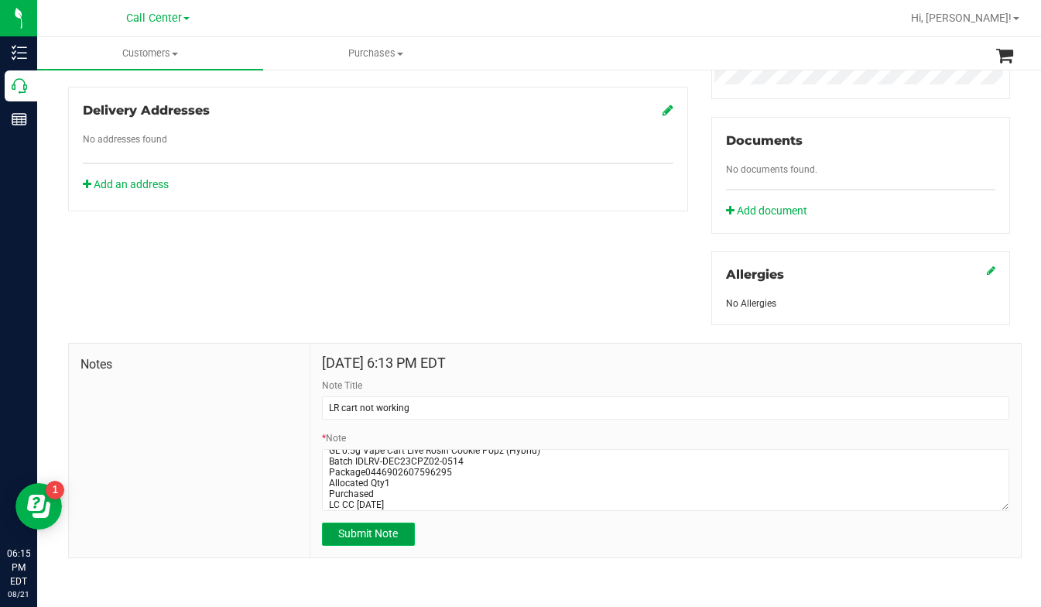
click at [365, 536] on span "Submit Note" at bounding box center [368, 533] width 60 height 12
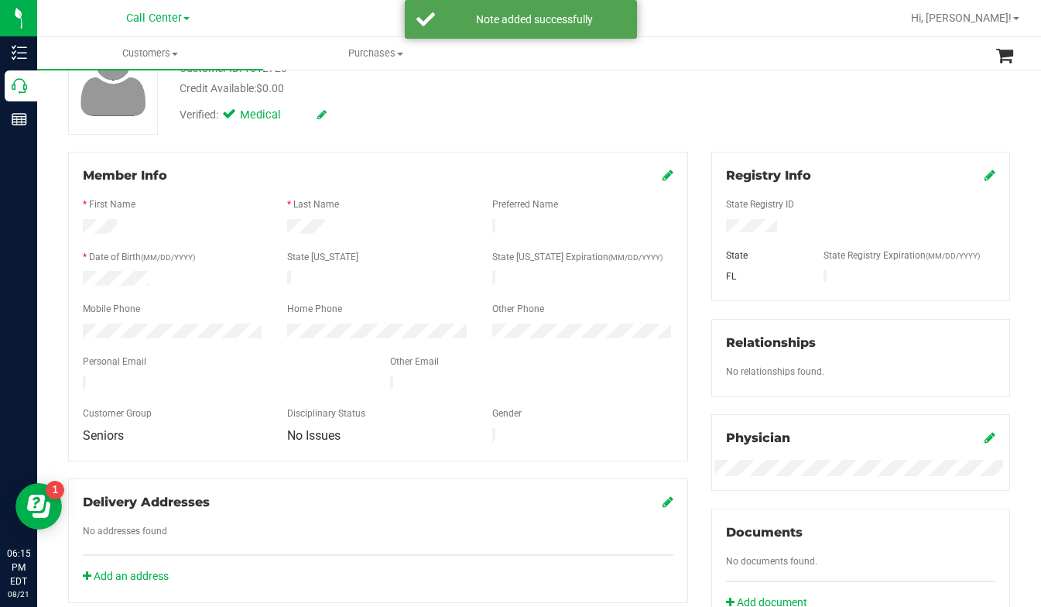
scroll to position [0, 0]
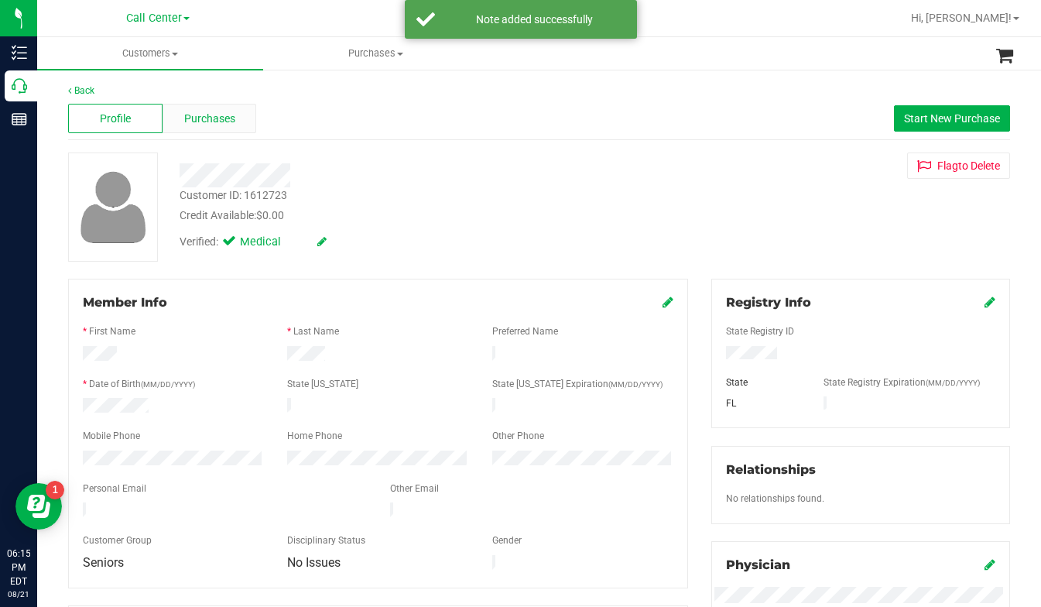
click at [195, 116] on span "Purchases" at bounding box center [209, 119] width 51 height 16
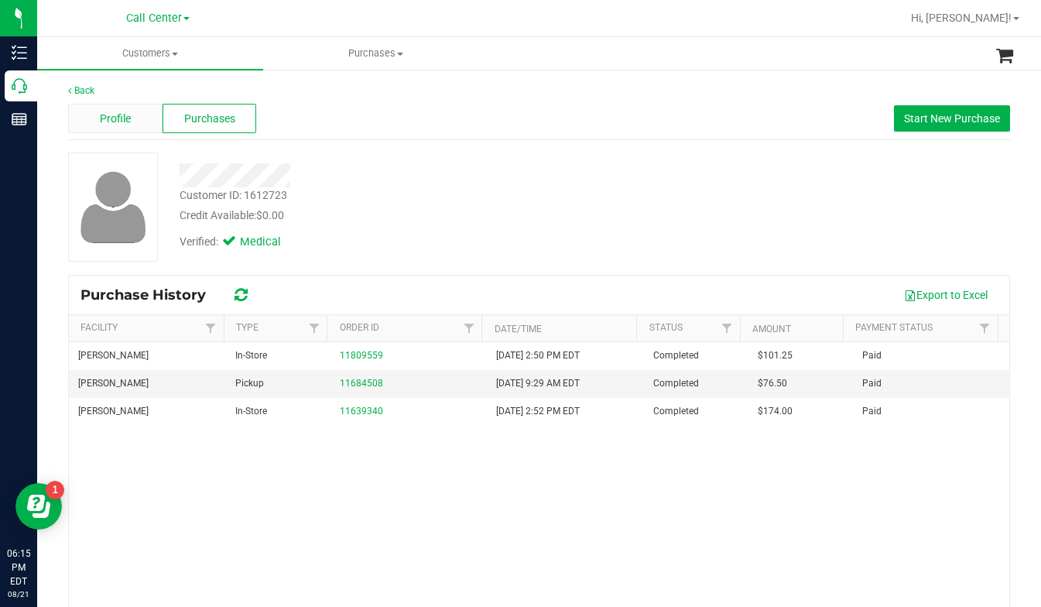
click at [129, 117] on span "Profile" at bounding box center [115, 119] width 31 height 16
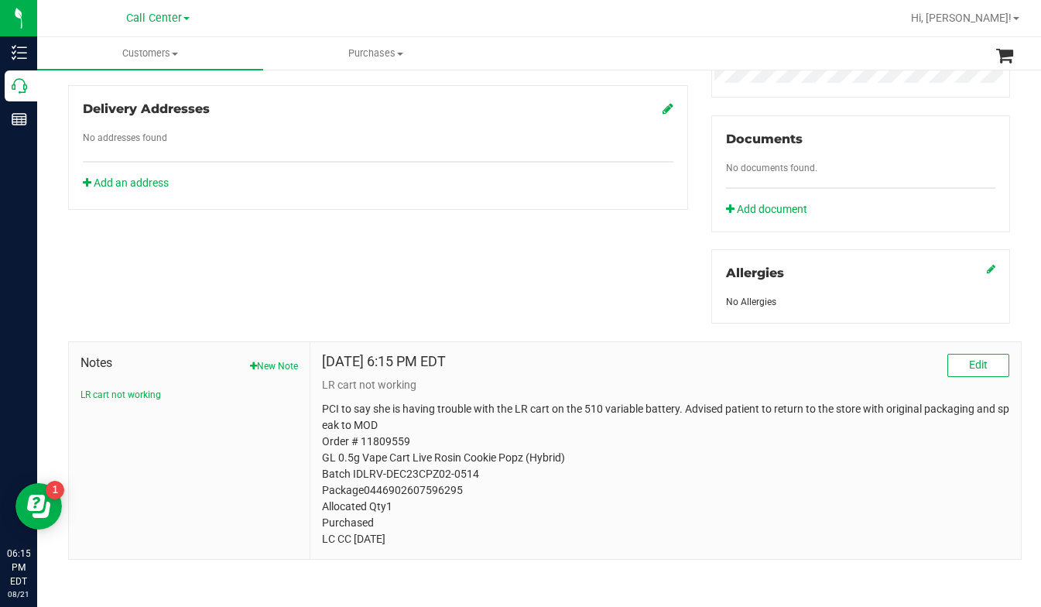
scroll to position [522, 0]
click at [969, 357] on span "Edit" at bounding box center [978, 363] width 19 height 12
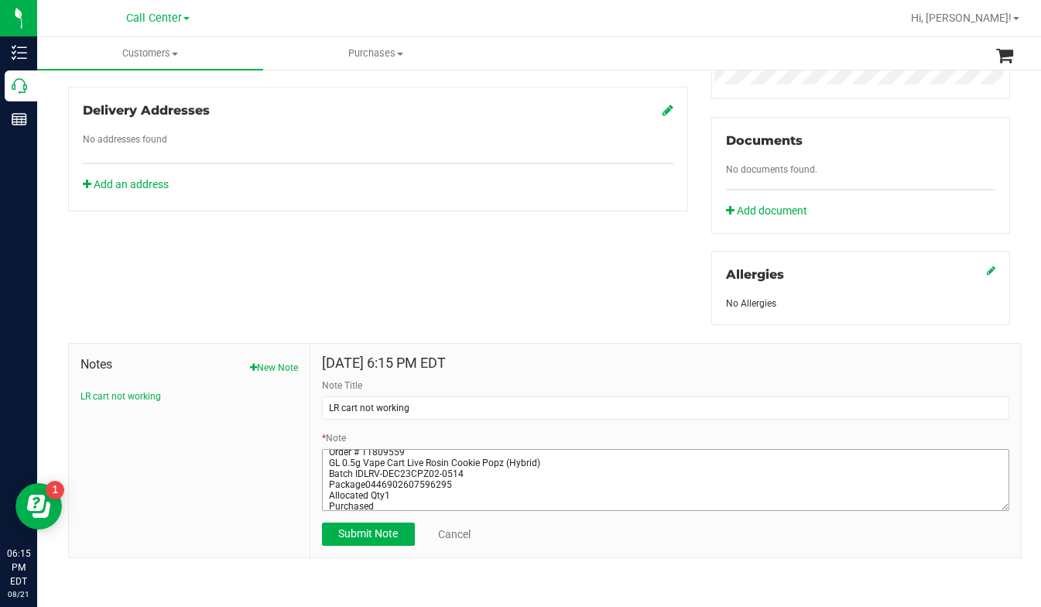
scroll to position [33, 0]
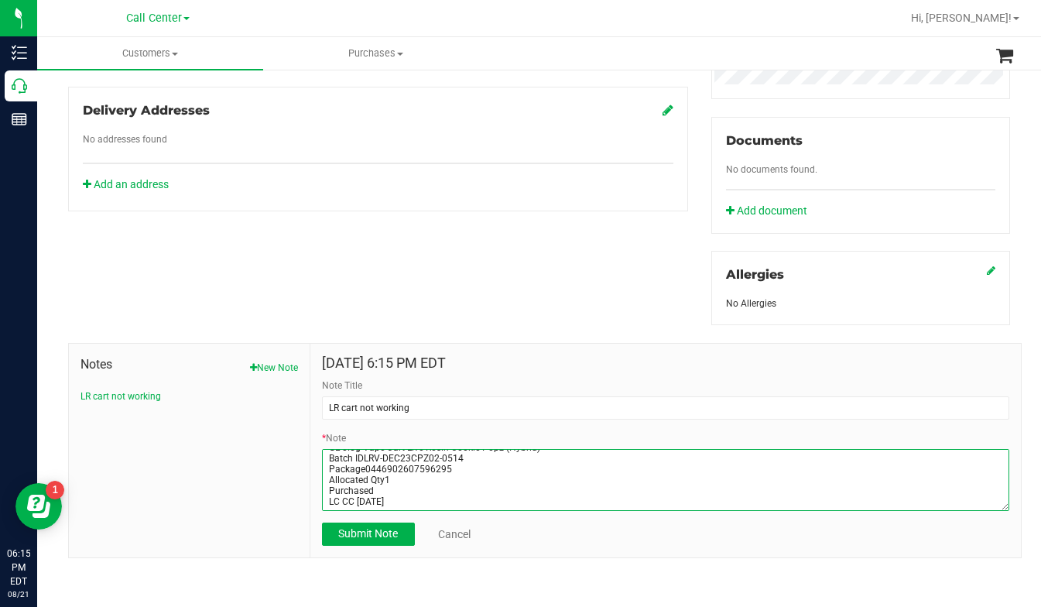
click at [393, 491] on textarea "* Note" at bounding box center [665, 480] width 687 height 62
click at [435, 483] on textarea "* Note" at bounding box center [665, 480] width 687 height 62
click at [442, 485] on textarea "* Note" at bounding box center [665, 480] width 687 height 62
click at [454, 487] on textarea "* Note" at bounding box center [665, 480] width 687 height 62
type textarea "PCI to say she is having trouble with the LR cart on the 510 variable battery. …"
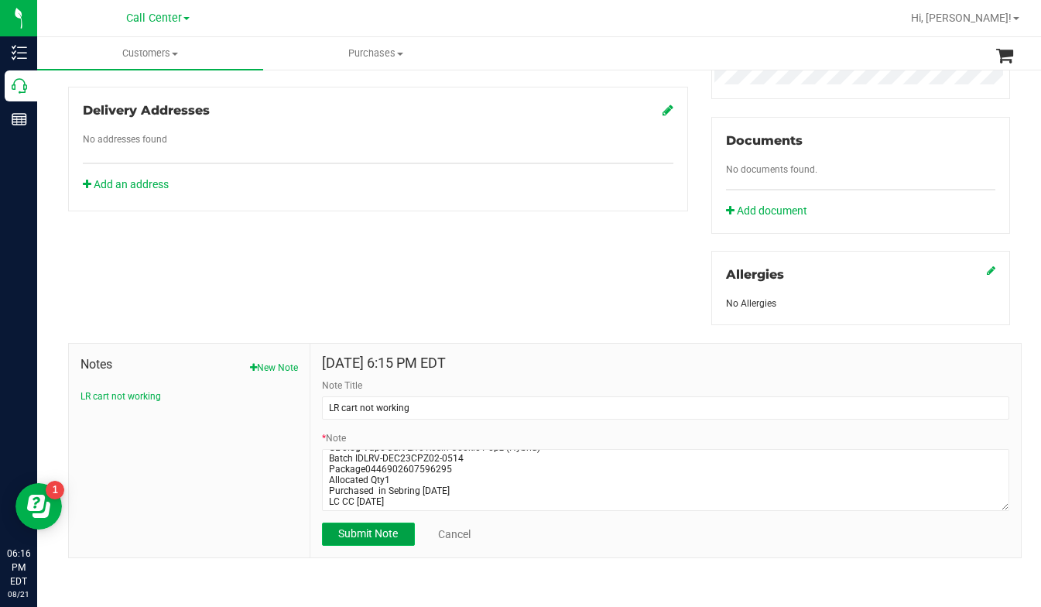
click at [352, 535] on span "Submit Note" at bounding box center [368, 533] width 60 height 12
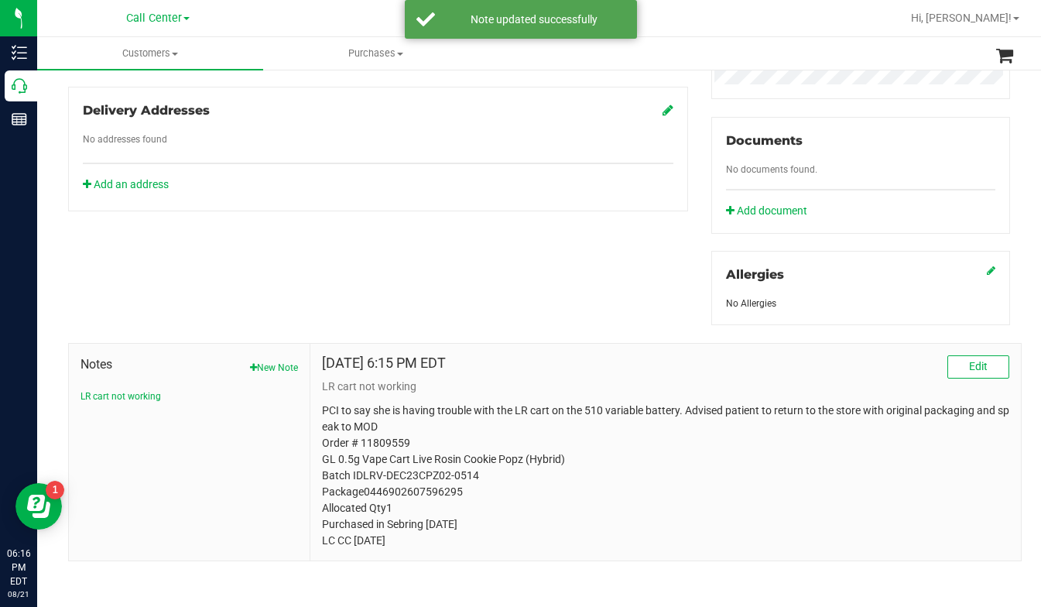
drag, startPoint x: 318, startPoint y: 409, endPoint x: 467, endPoint y: 548, distance: 203.7
click at [467, 548] on div "Aug 21, 2025 6:15 PM EDT Edit LR cart not working PCI to say she is having trou…" at bounding box center [665, 452] width 710 height 217
copy p "PCI to say she is having trouble with the LR cart on the 510 variable battery. …"
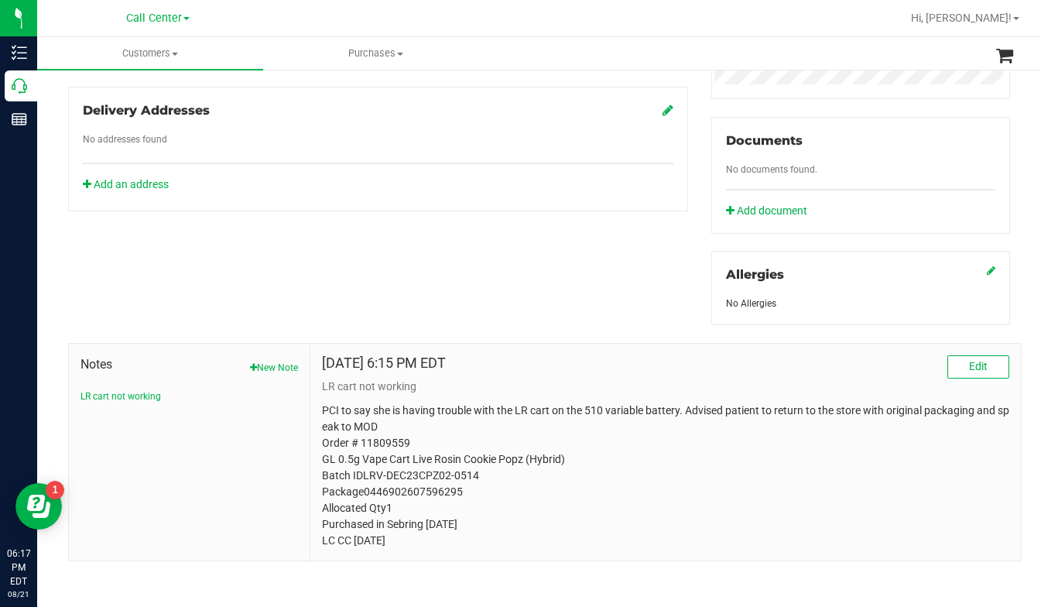
click at [855, 296] on div "No Allergies" at bounding box center [860, 303] width 269 height 14
click at [862, 476] on p "PCI to say she is having trouble with the LR cart on the 510 variable battery. …" at bounding box center [665, 475] width 687 height 146
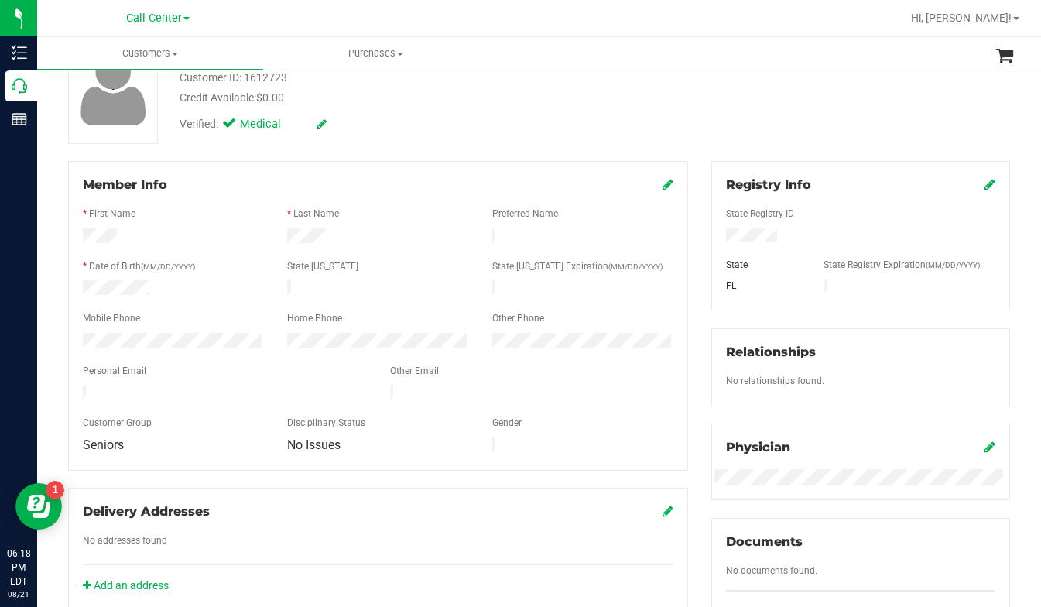
scroll to position [0, 0]
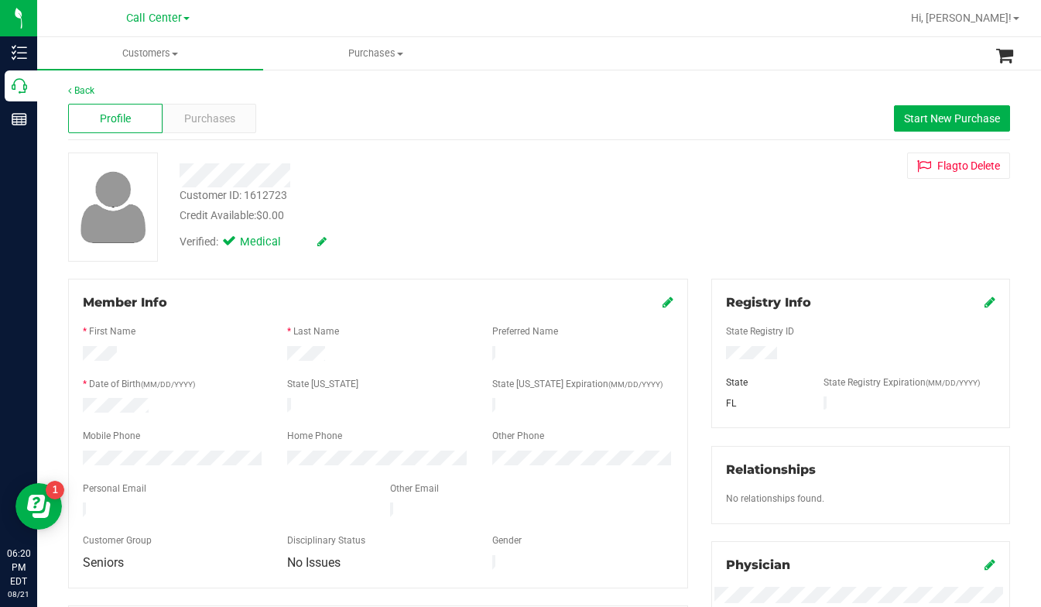
drag, startPoint x: 810, startPoint y: 227, endPoint x: 739, endPoint y: 224, distance: 71.2
click at [810, 227] on div "Customer ID: 1612723 Credit Available: $0.00 Verified: Medical Flag to Delete" at bounding box center [538, 206] width 965 height 109
drag, startPoint x: 245, startPoint y: 193, endPoint x: 285, endPoint y: 192, distance: 39.5
click at [285, 192] on div "Customer ID: 1612723" at bounding box center [234, 195] width 108 height 16
copy div "1612723"
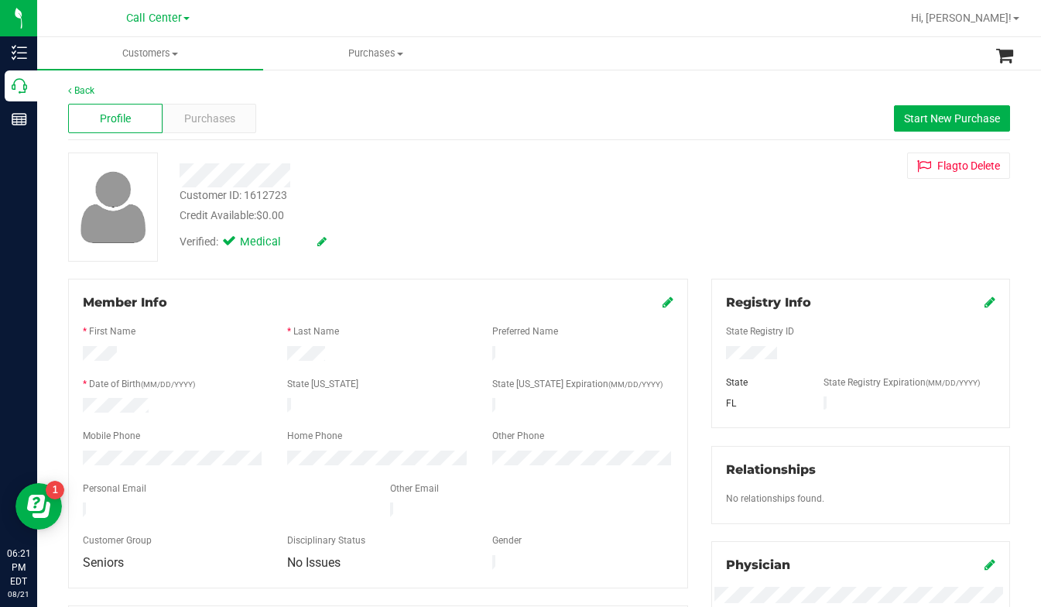
click at [851, 327] on div "State Registry ID" at bounding box center [860, 333] width 293 height 18
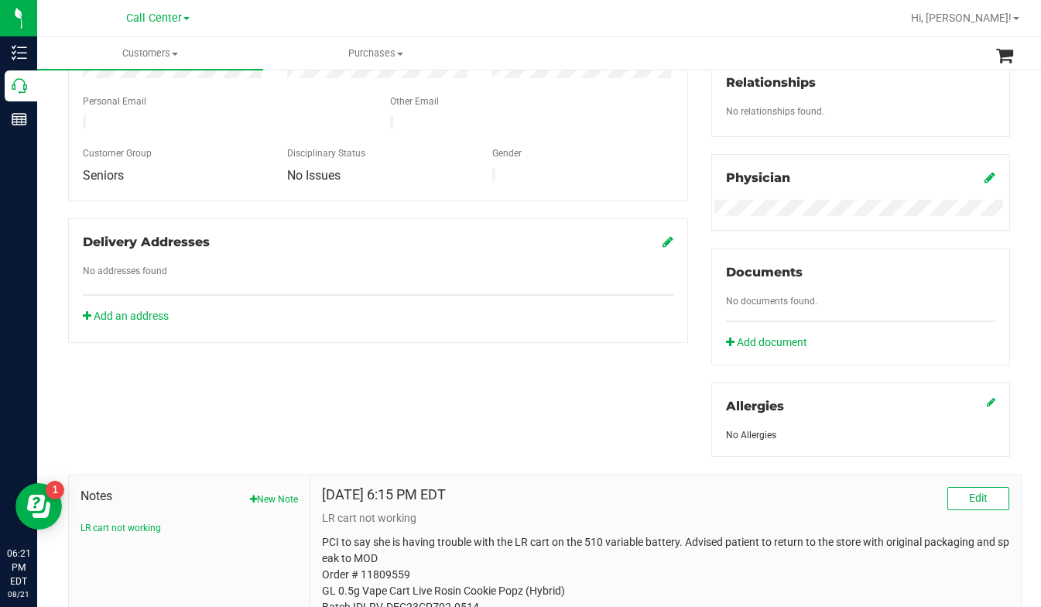
scroll to position [522, 0]
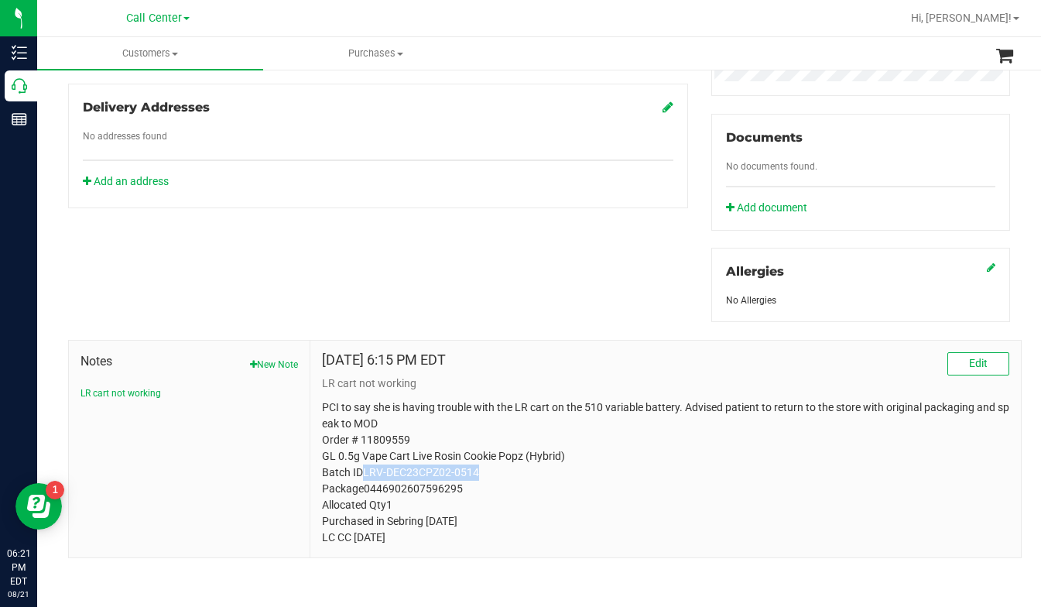
drag, startPoint x: 358, startPoint y: 471, endPoint x: 475, endPoint y: 473, distance: 117.7
click at [475, 473] on p "PCI to say she is having trouble with the LR cart on the 510 variable battery. …" at bounding box center [665, 472] width 687 height 146
copy p "LRV-DEC23CPZ02-0514"
click at [812, 464] on p "PCI to say she is having trouble with the LR cart on the 510 variable battery. …" at bounding box center [665, 472] width 687 height 146
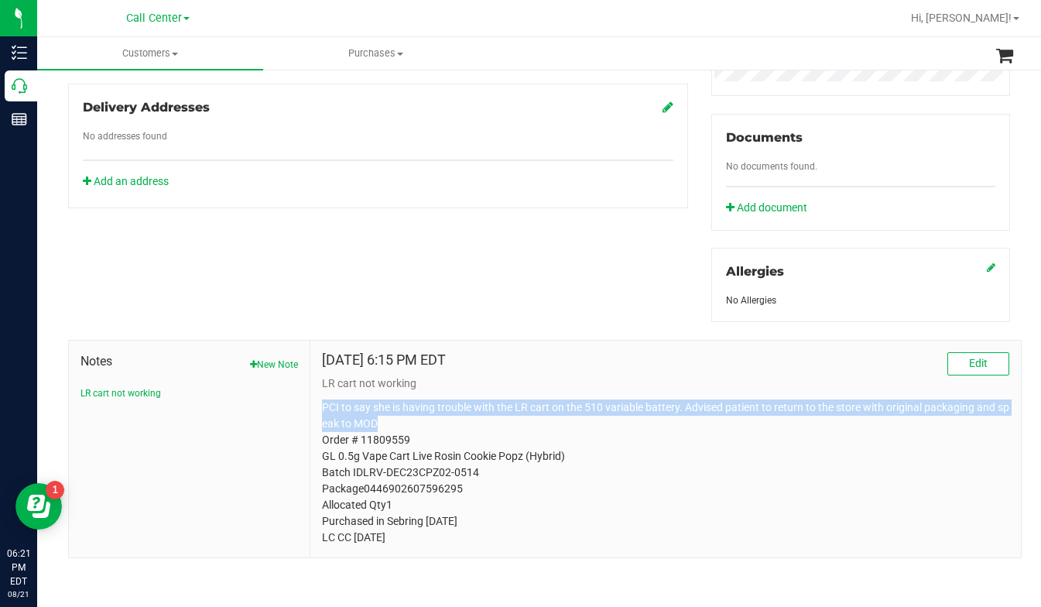
drag, startPoint x: 313, startPoint y: 407, endPoint x: 507, endPoint y: 429, distance: 194.7
click at [507, 429] on div "Aug 21, 2025 6:15 PM EDT Edit LR cart not working PCI to say she is having trou…" at bounding box center [665, 449] width 710 height 217
copy p "PCI to say she is having trouble with the LR cart on the 510 variable battery. …"
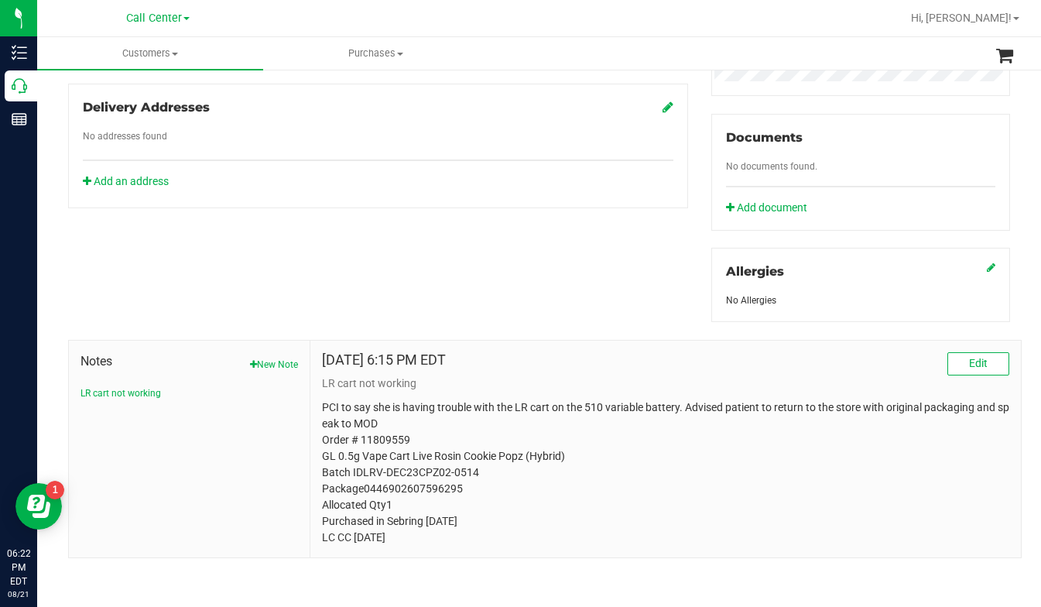
click at [849, 360] on div "Aug 21, 2025 6:15 PM EDT Edit" at bounding box center [665, 363] width 687 height 23
click at [784, 361] on div "Aug 21, 2025 6:15 PM EDT Edit" at bounding box center [665, 363] width 687 height 23
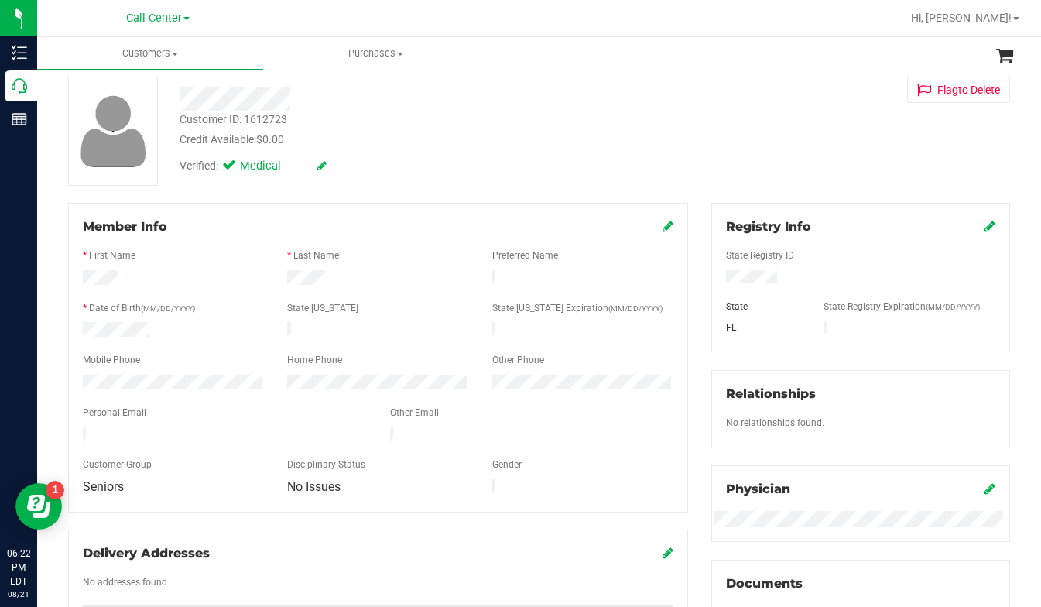
scroll to position [0, 0]
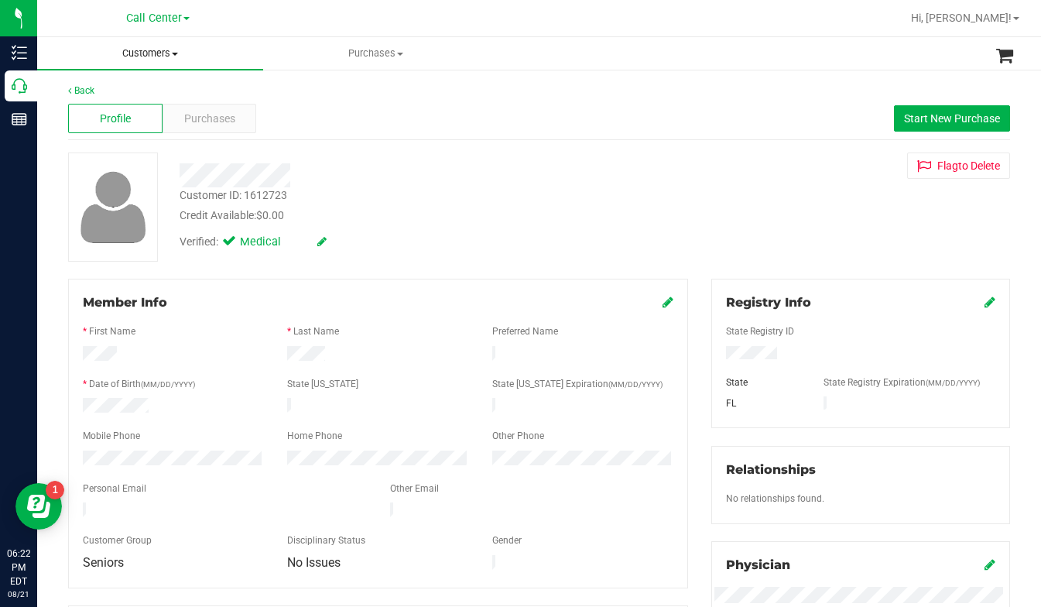
click at [176, 53] on span at bounding box center [175, 54] width 6 height 3
click at [100, 95] on span "All customers" at bounding box center [92, 93] width 111 height 13
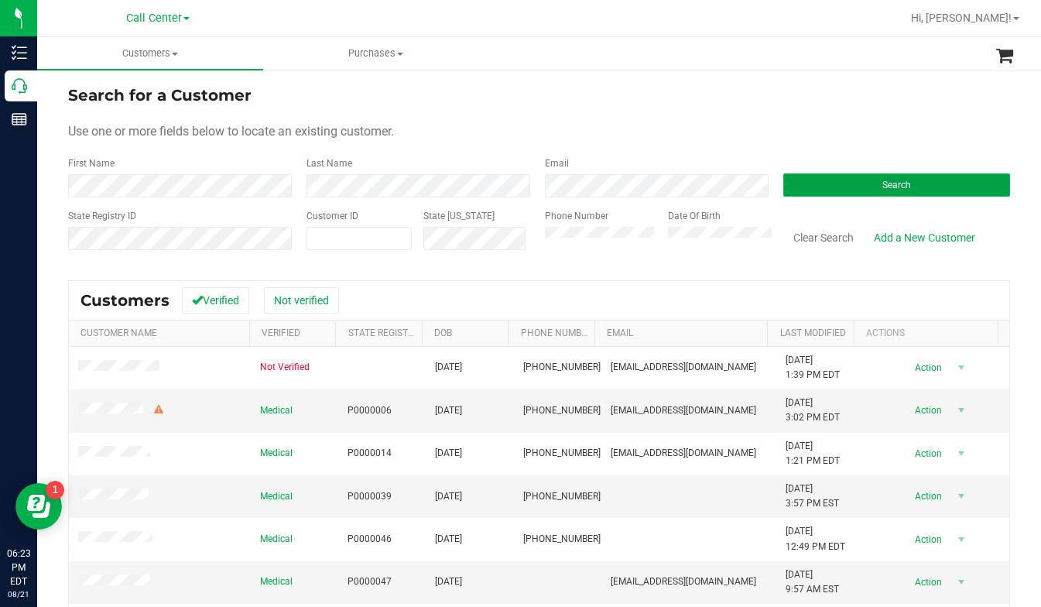
click at [854, 192] on button "Search" at bounding box center [896, 184] width 227 height 23
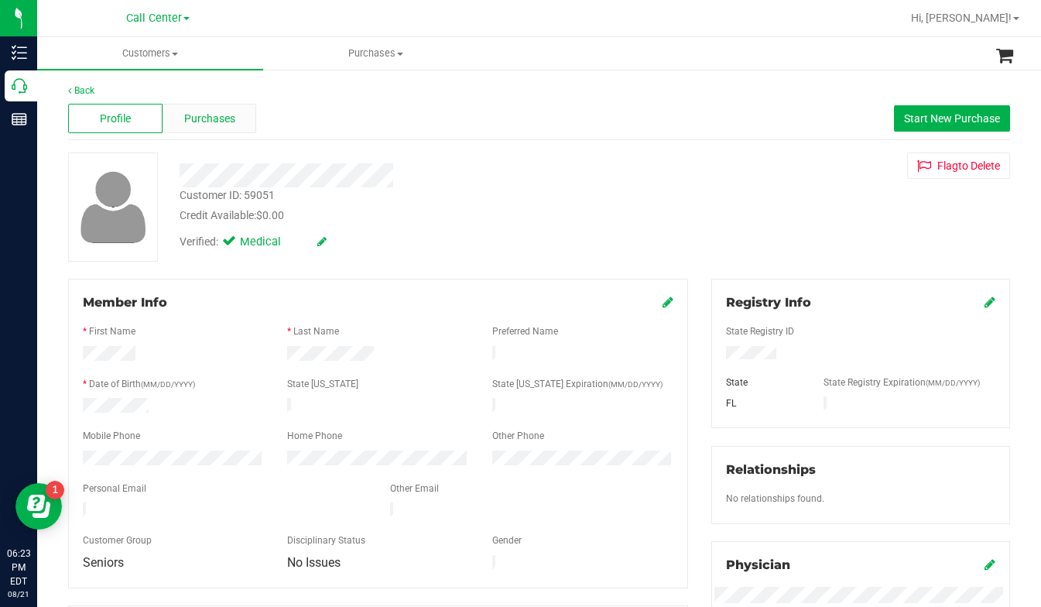
click at [184, 121] on span "Purchases" at bounding box center [209, 119] width 51 height 16
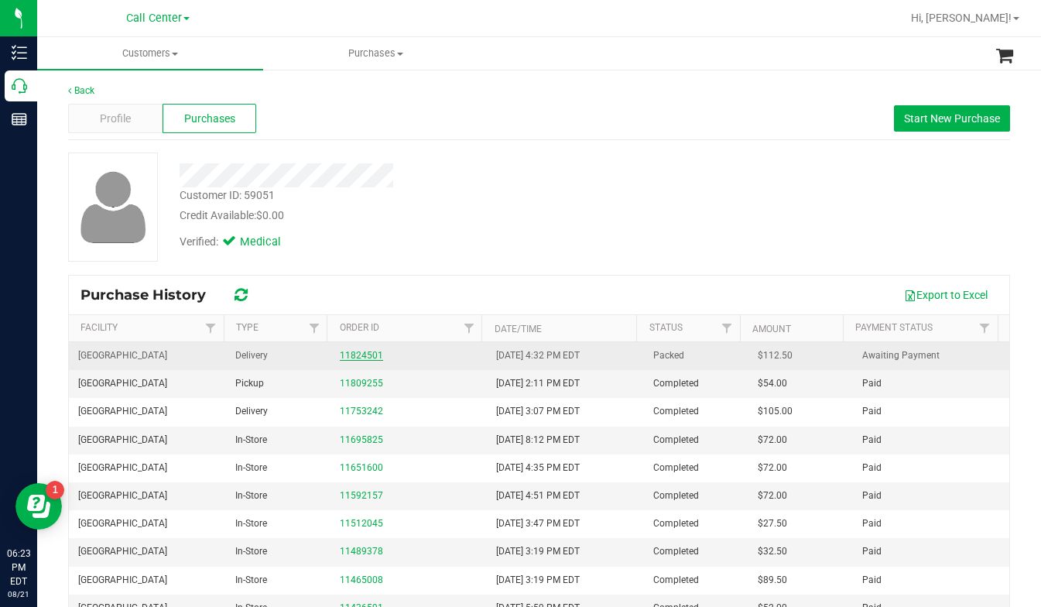
click at [346, 357] on link "11824501" at bounding box center [361, 355] width 43 height 11
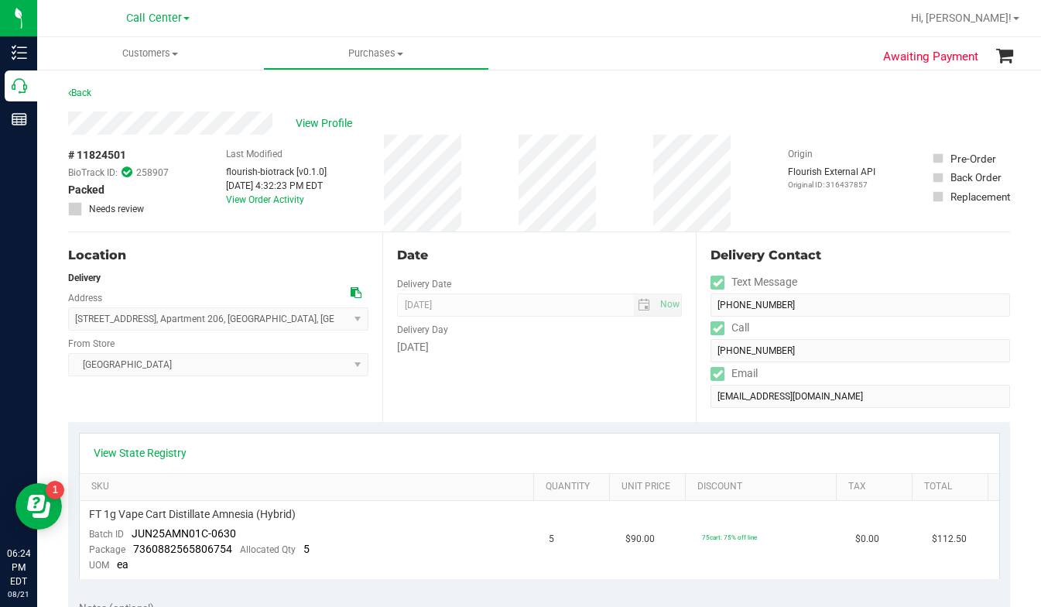
click at [249, 414] on div "Location Delivery Address 6901 Willow Creek Cir #206 , Apartment 206 , North Po…" at bounding box center [225, 327] width 314 height 190
click at [237, 412] on div "Location Delivery Address 6901 Willow Creek Cir #206 , Apartment 206 , North Po…" at bounding box center [225, 327] width 314 height 190
click at [820, 89] on div "Back" at bounding box center [539, 98] width 942 height 28
click at [840, 108] on div "Back" at bounding box center [539, 98] width 942 height 28
click at [177, 49] on span "Customers" at bounding box center [150, 53] width 226 height 14
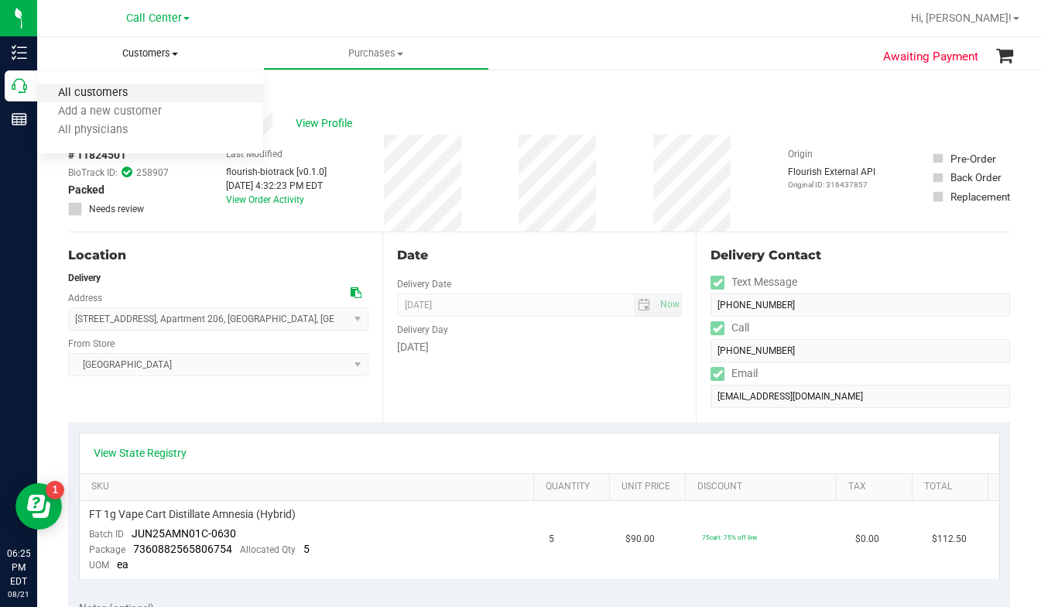
click at [121, 96] on span "All customers" at bounding box center [92, 93] width 111 height 13
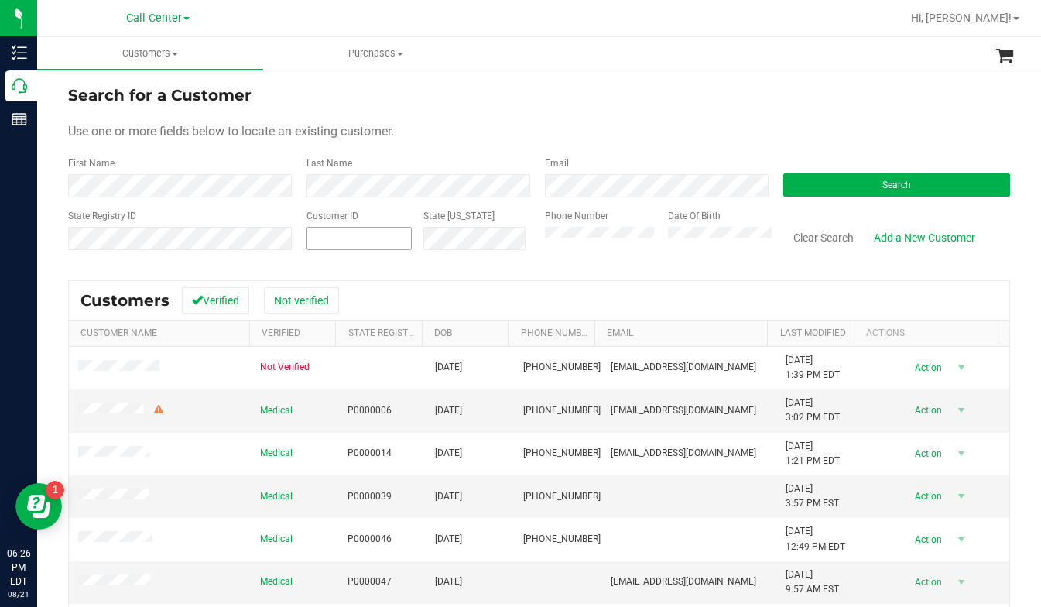
click at [327, 240] on span at bounding box center [358, 238] width 105 height 23
click at [811, 189] on button "Search" at bounding box center [896, 184] width 227 height 23
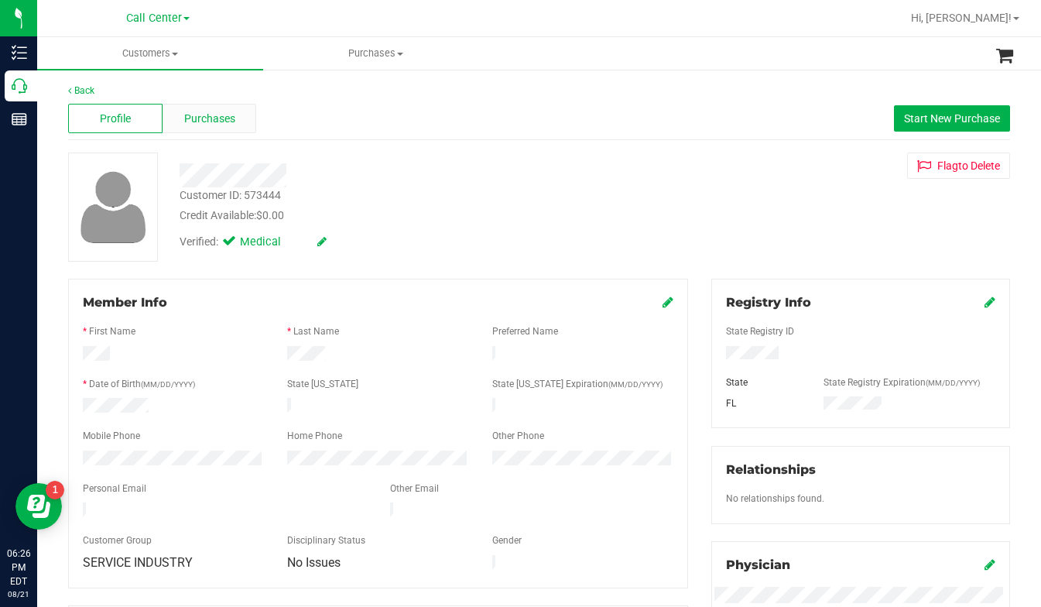
click at [197, 119] on span "Purchases" at bounding box center [209, 119] width 51 height 16
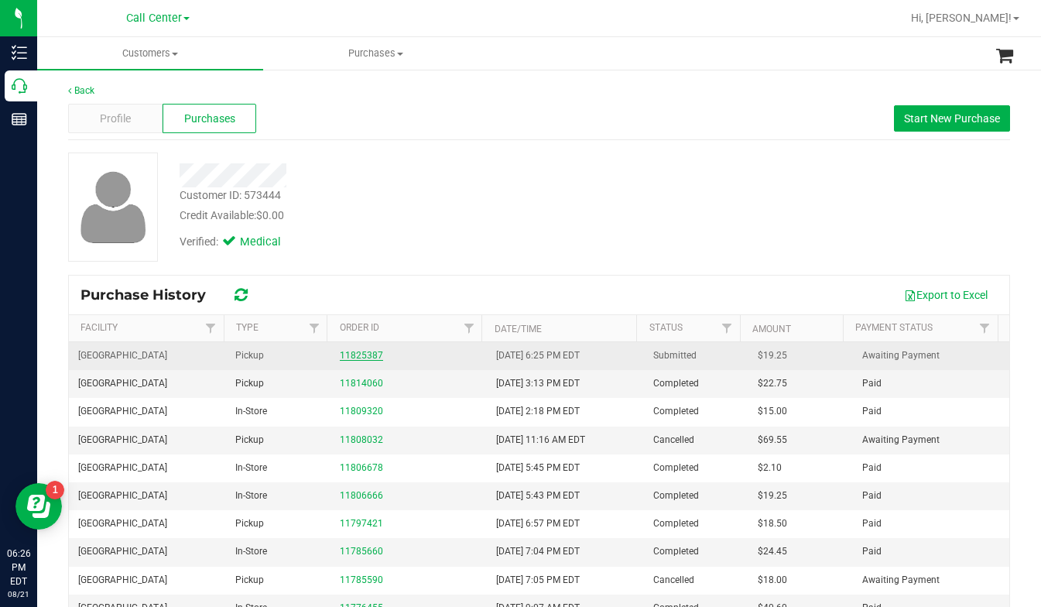
click at [361, 358] on link "11825387" at bounding box center [361, 355] width 43 height 11
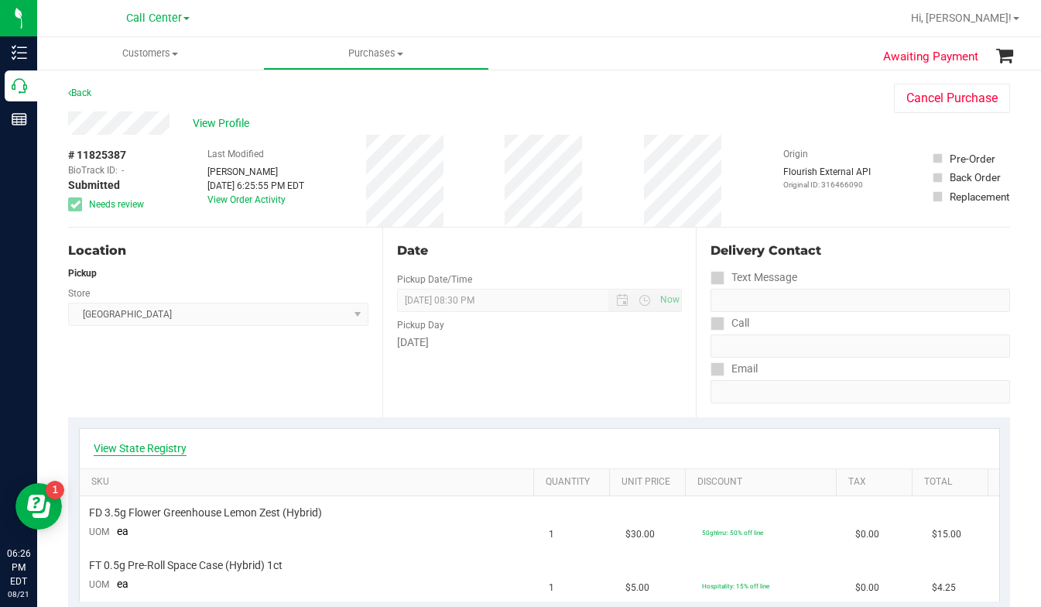
click at [142, 451] on link "View State Registry" at bounding box center [140, 447] width 93 height 15
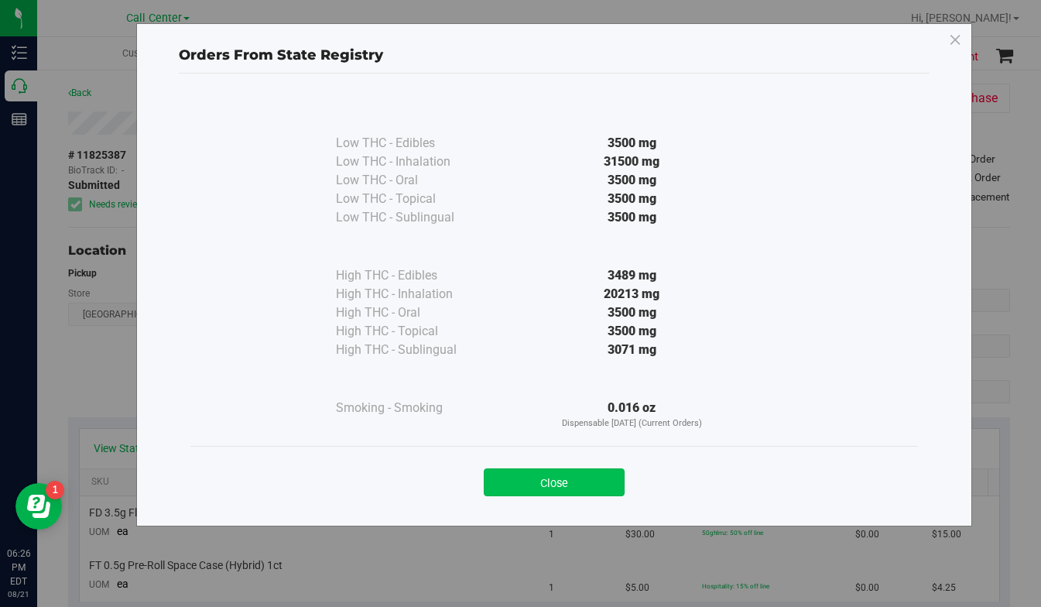
click at [529, 484] on button "Close" at bounding box center [554, 482] width 141 height 28
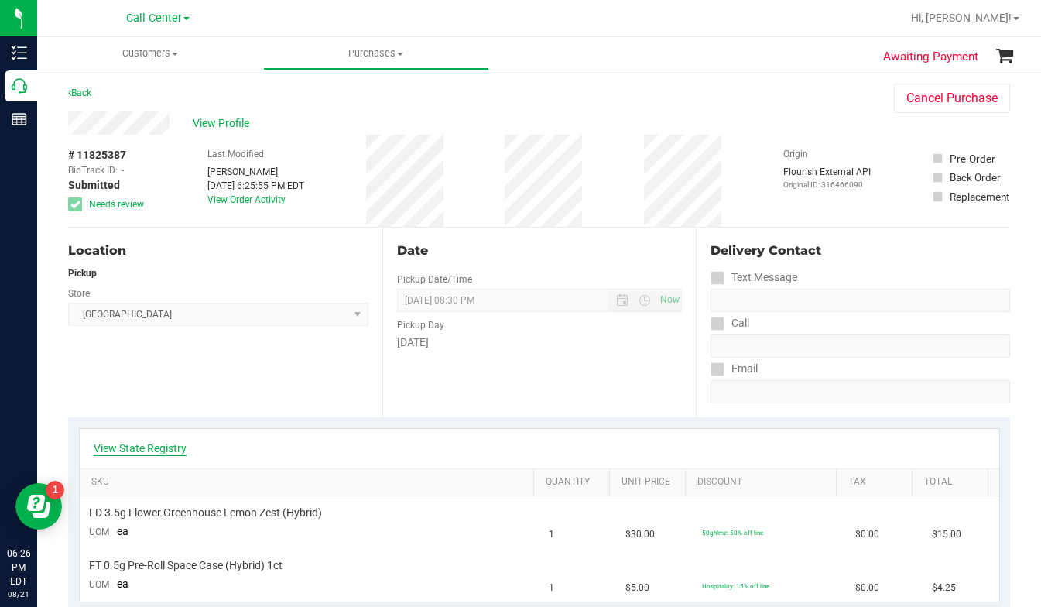
click at [133, 449] on link "View State Registry" at bounding box center [140, 447] width 93 height 15
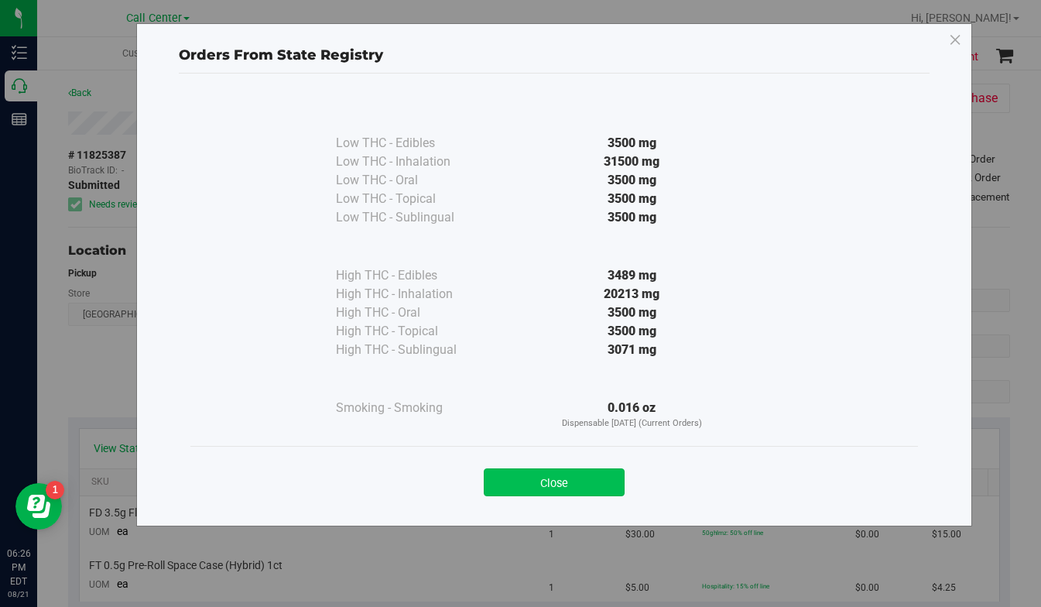
click at [536, 479] on button "Close" at bounding box center [554, 482] width 141 height 28
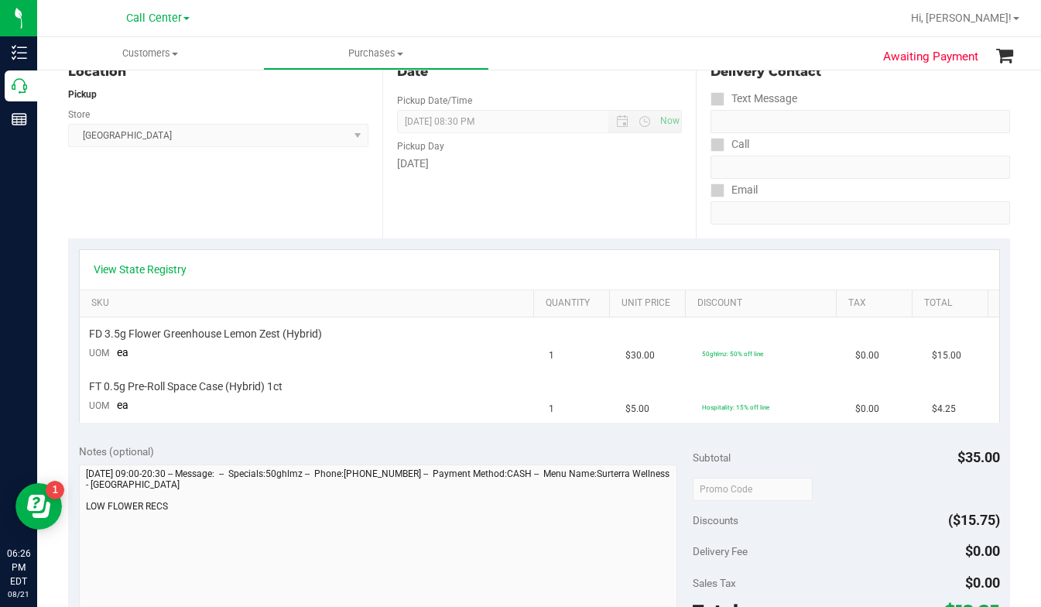
scroll to position [232, 0]
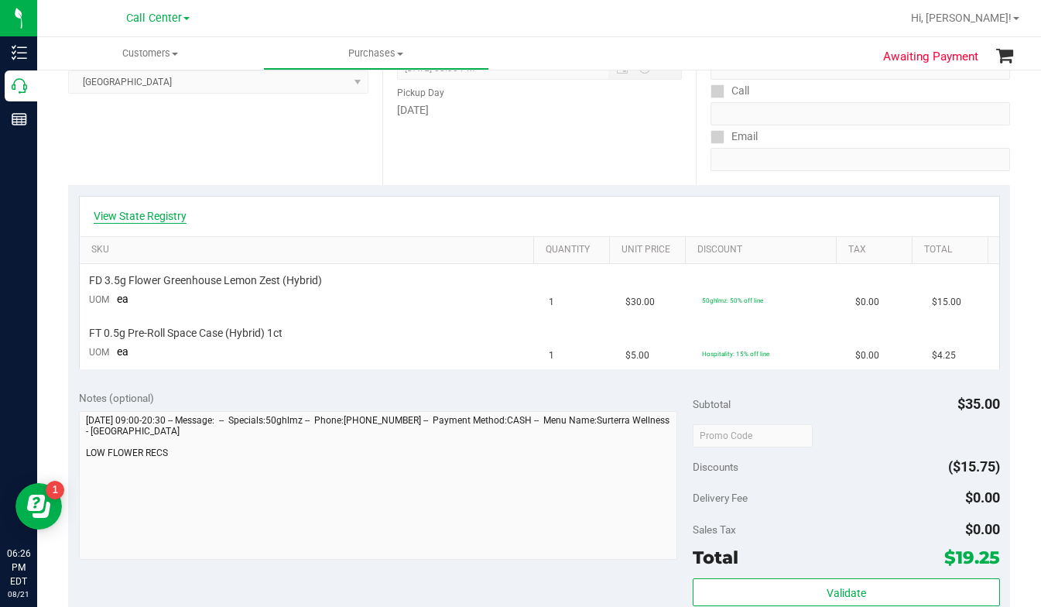
click at [181, 216] on link "View State Registry" at bounding box center [140, 215] width 93 height 15
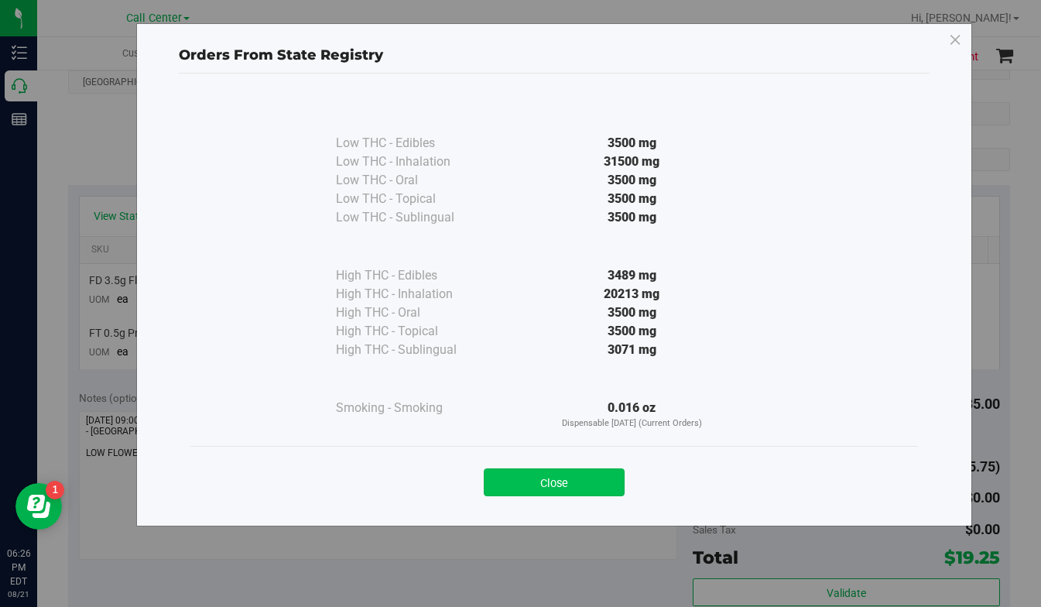
click at [512, 484] on button "Close" at bounding box center [554, 482] width 141 height 28
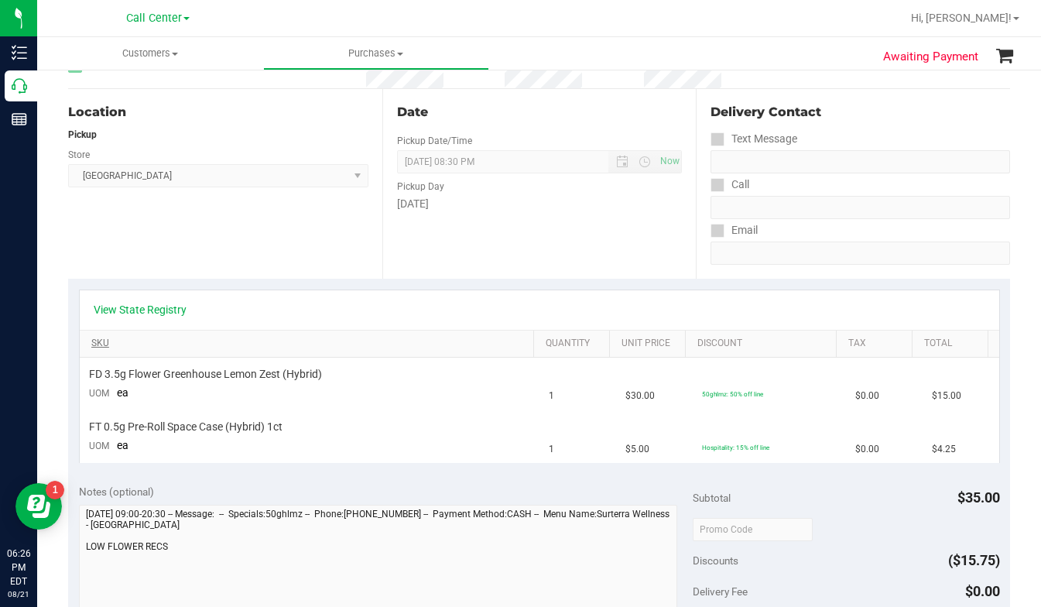
scroll to position [0, 0]
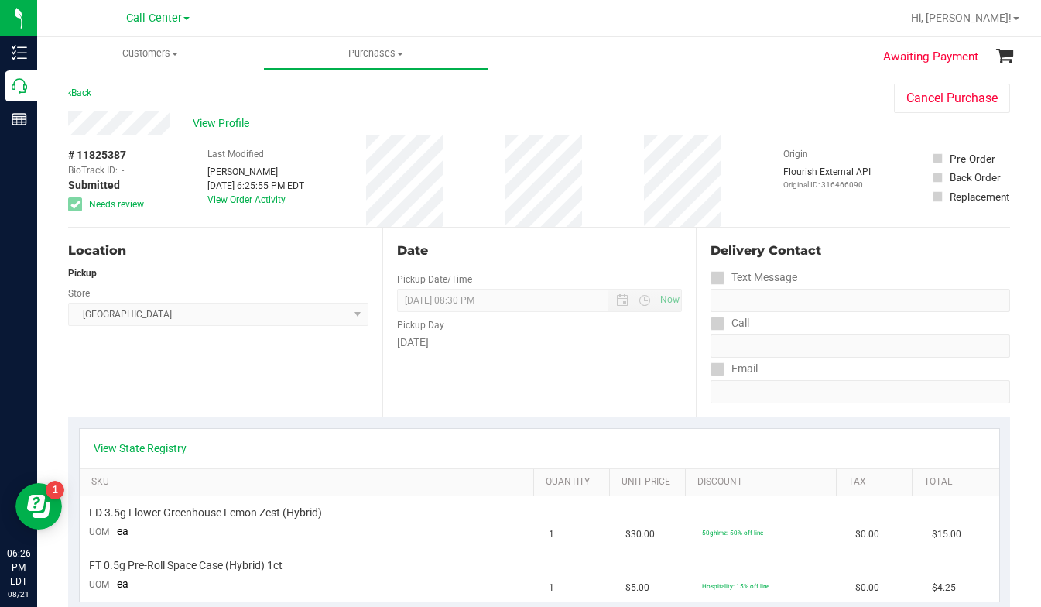
click at [214, 390] on div "Location Pickup Store Palm Bay WC Select Store Bonita Springs WC Boynton Beach …" at bounding box center [225, 323] width 314 height 190
click at [785, 119] on div "View Profile" at bounding box center [465, 122] width 795 height 23
click at [779, 112] on div "View Profile" at bounding box center [465, 122] width 795 height 23
click at [98, 152] on span "# 11825387" at bounding box center [97, 155] width 58 height 16
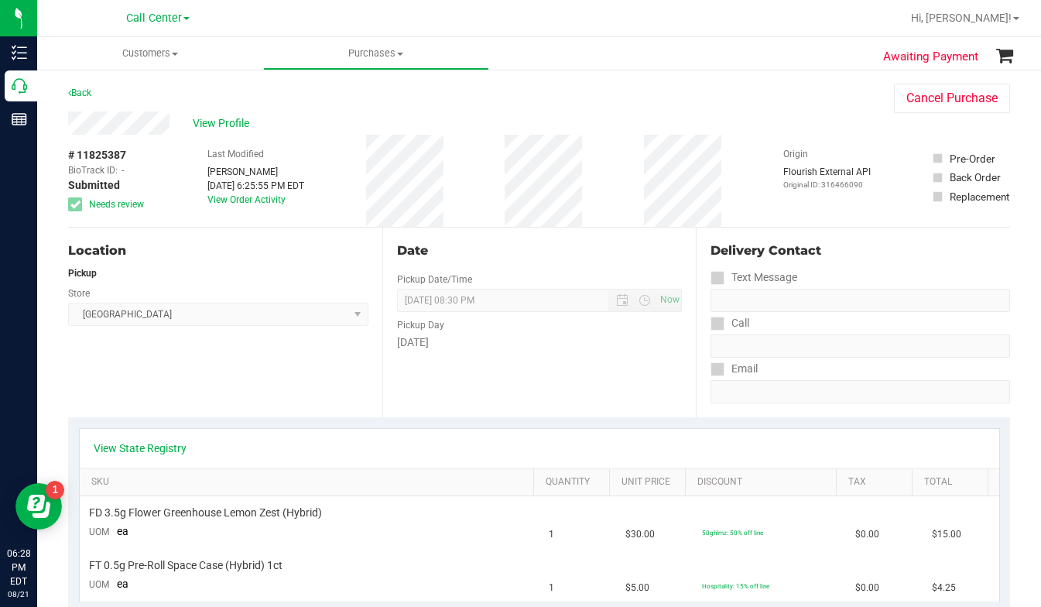
click at [98, 159] on span "# 11825387" at bounding box center [97, 155] width 58 height 16
click at [97, 157] on span "# 11825387" at bounding box center [97, 155] width 58 height 16
click at [227, 122] on span "View Profile" at bounding box center [224, 123] width 62 height 16
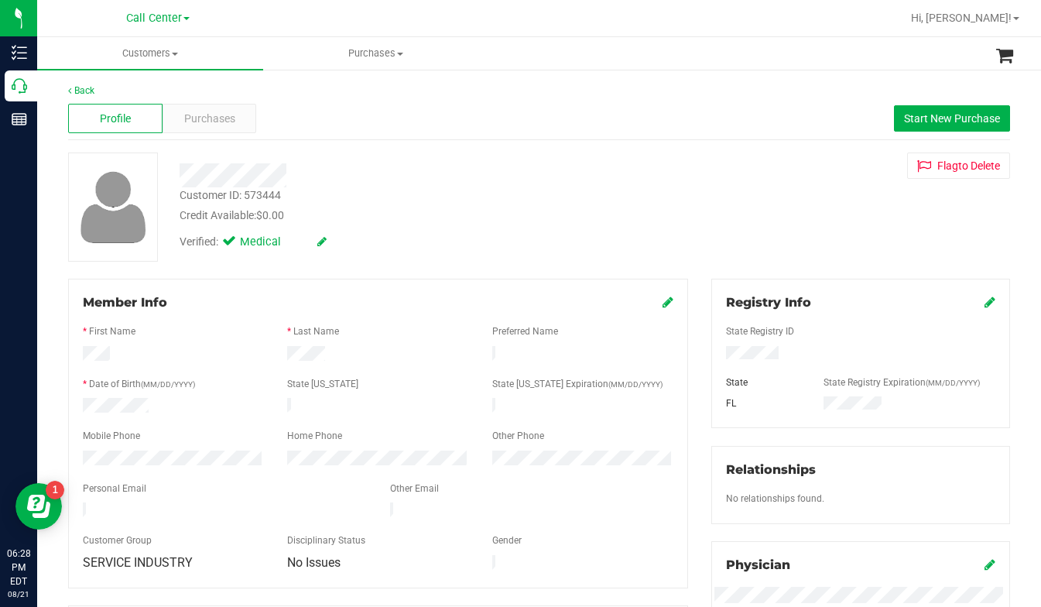
click at [233, 197] on div "Customer ID: 573444" at bounding box center [230, 195] width 101 height 16
click at [233, 193] on div "Customer ID: 573444" at bounding box center [230, 195] width 101 height 16
click at [232, 191] on div "Customer ID: 573444" at bounding box center [230, 195] width 101 height 16
click at [232, 190] on div "Customer ID: 573444" at bounding box center [230, 195] width 101 height 16
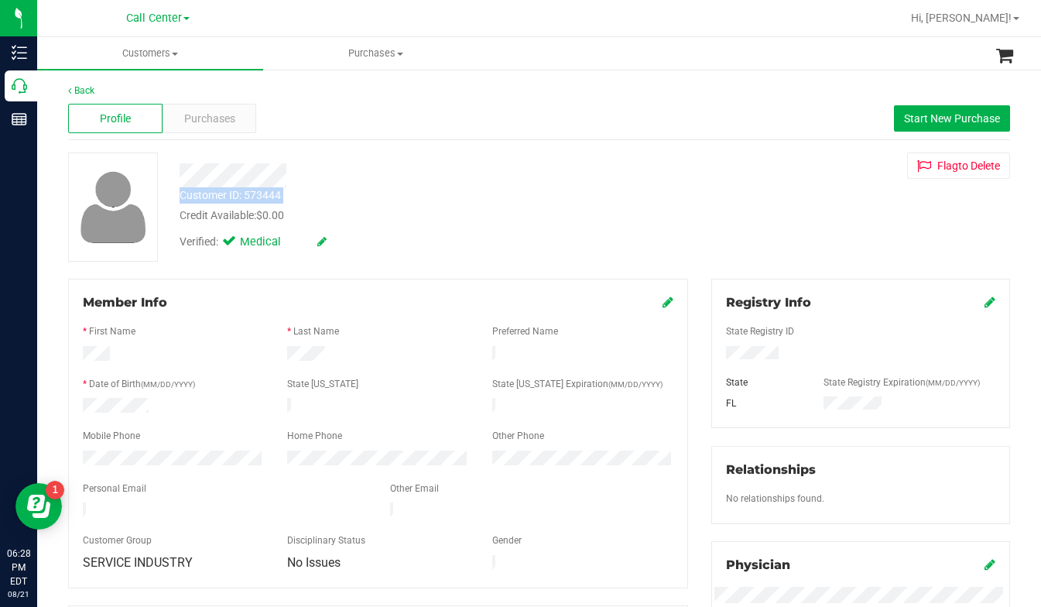
click at [232, 190] on div "Customer ID: 573444" at bounding box center [230, 195] width 101 height 16
copy div "Customer ID: 573444"
click at [798, 249] on div "Customer ID: 573444 Credit Available: $0.00 Verified: Medical Flag to Delete" at bounding box center [538, 206] width 965 height 109
click at [177, 55] on span at bounding box center [175, 54] width 6 height 3
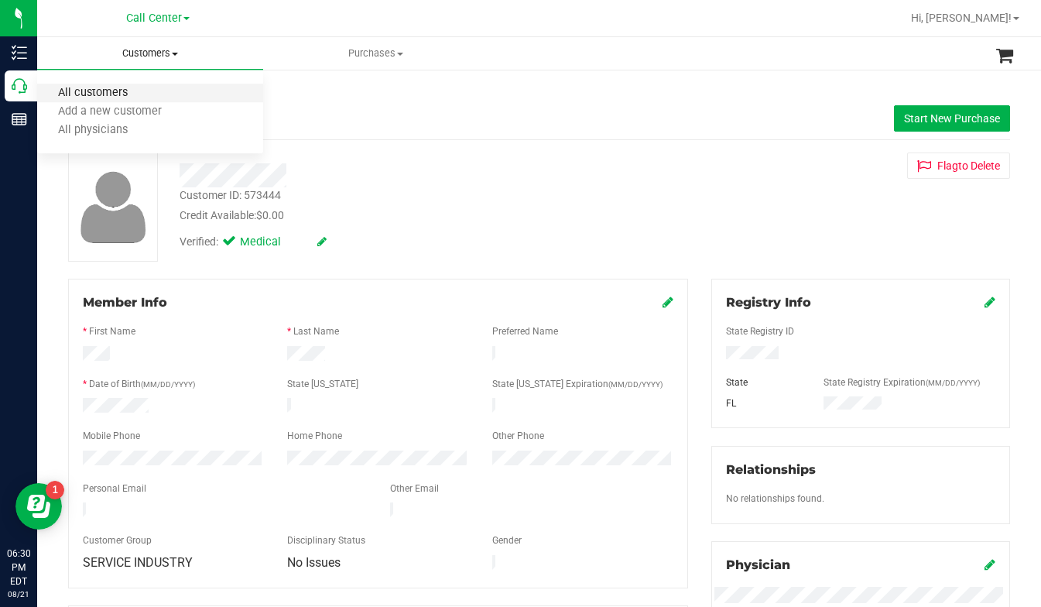
click at [94, 98] on span "All customers" at bounding box center [92, 93] width 111 height 13
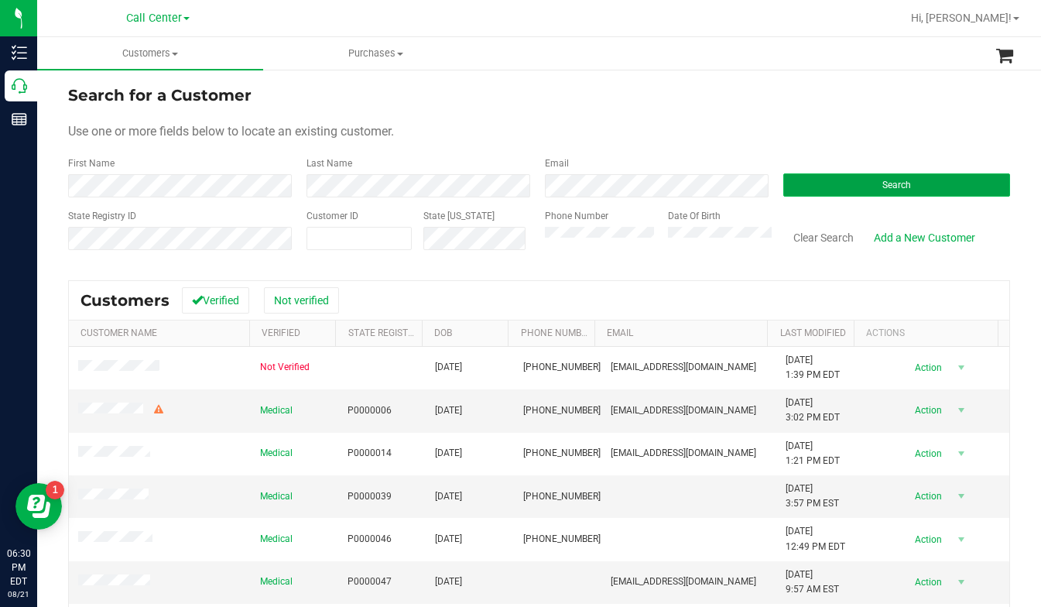
click at [832, 183] on button "Search" at bounding box center [896, 184] width 227 height 23
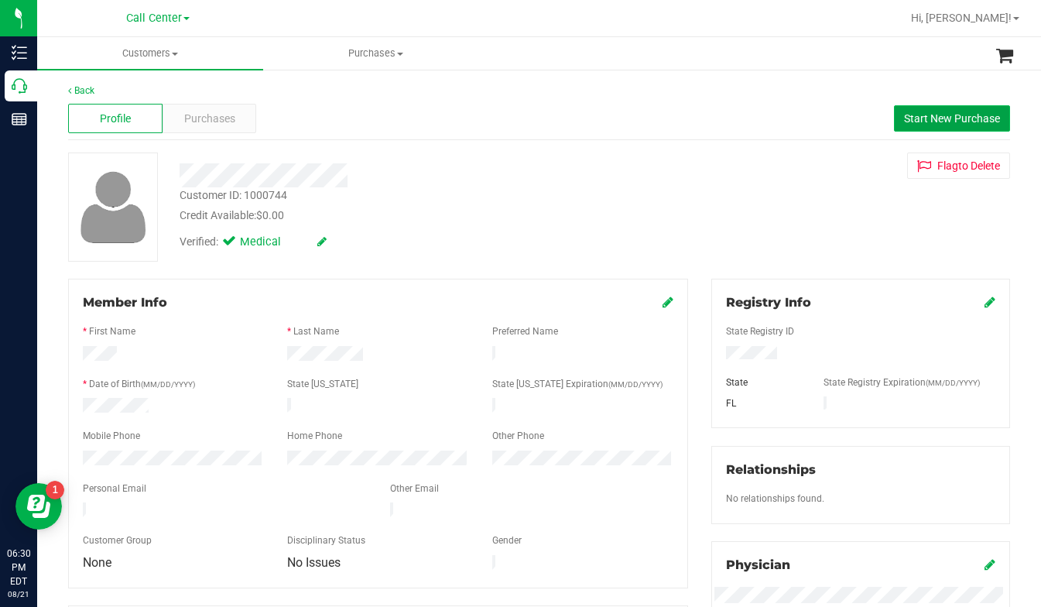
click at [904, 119] on span "Start New Purchase" at bounding box center [952, 118] width 96 height 12
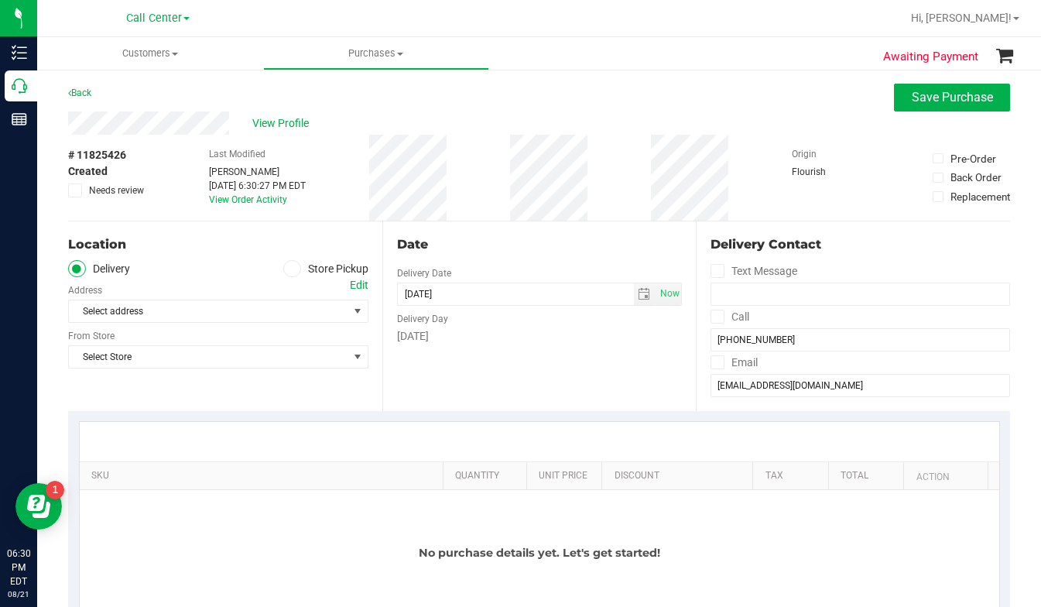
click at [292, 261] on span at bounding box center [292, 269] width 18 height 18
click at [0, 0] on input "Store Pickup" at bounding box center [0, 0] width 0 height 0
click at [237, 309] on span "Select Store" at bounding box center [208, 311] width 279 height 22
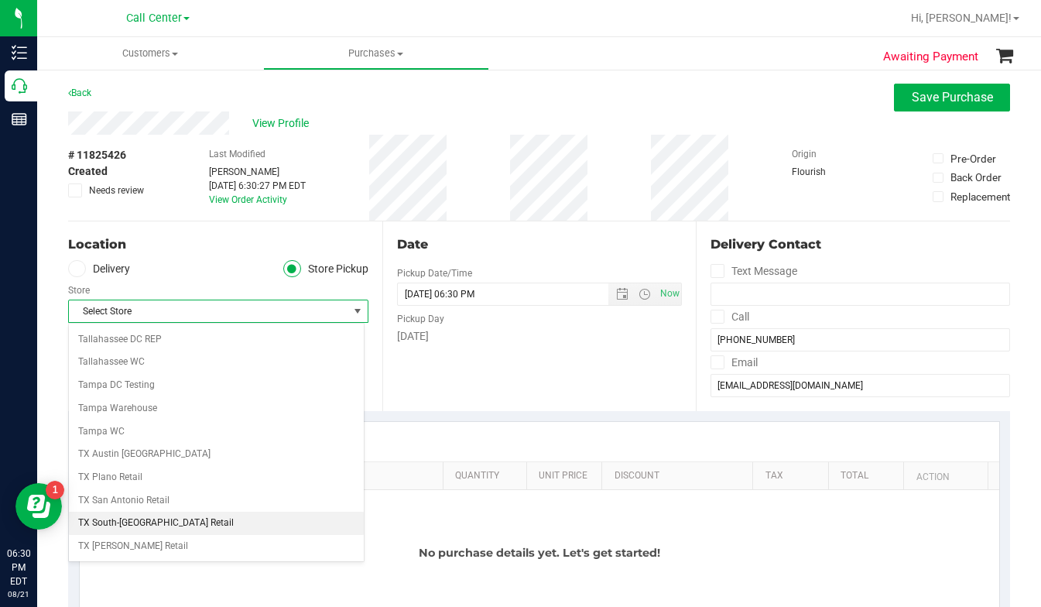
scroll to position [1083, 0]
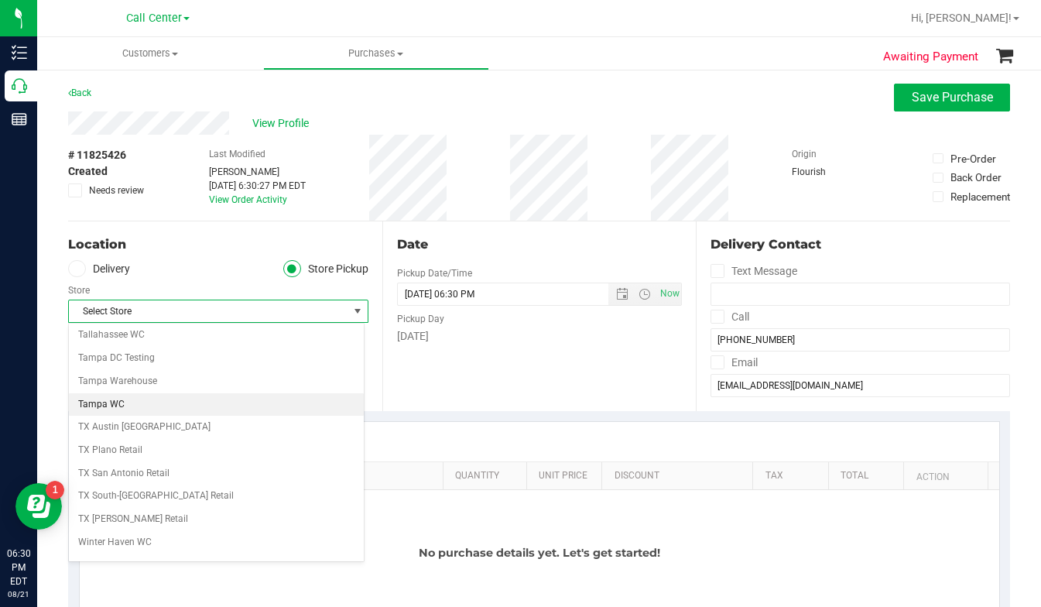
click at [110, 402] on li "Tampa WC" at bounding box center [216, 404] width 295 height 23
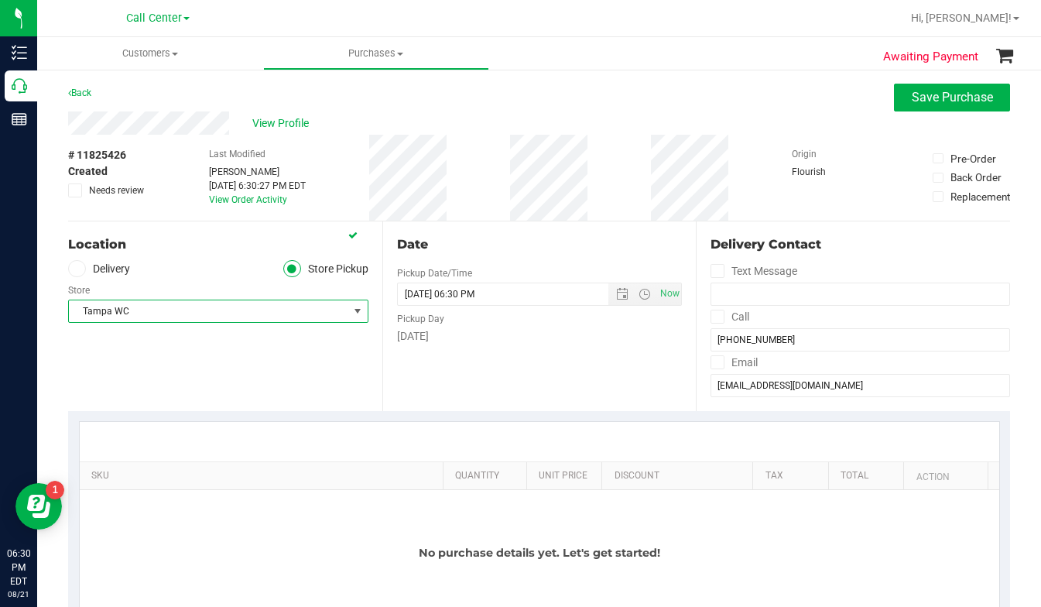
click at [181, 546] on div "No purchase details yet. Let's get started!" at bounding box center [539, 552] width 919 height 125
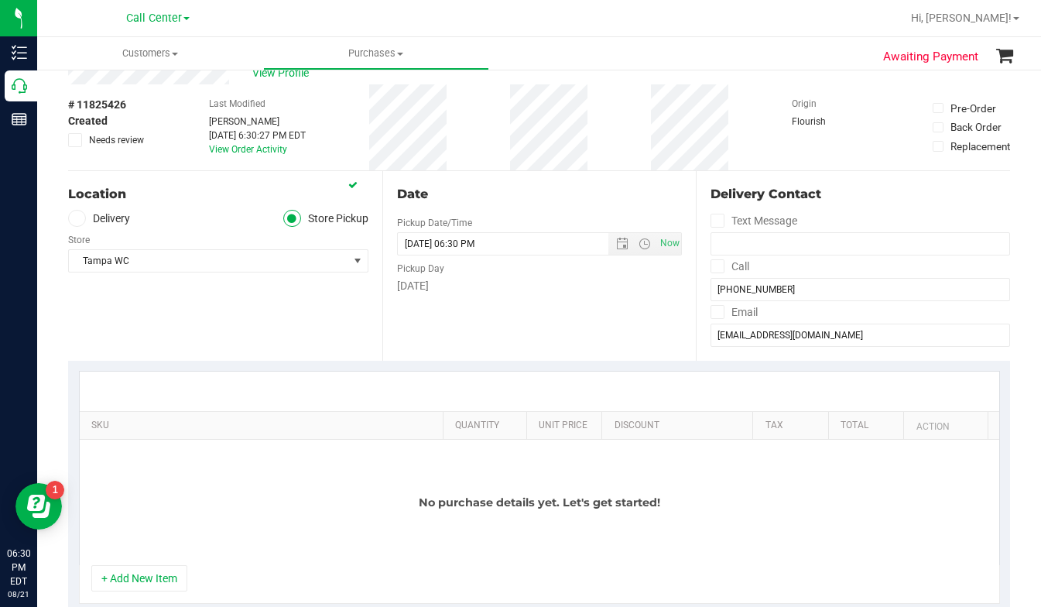
scroll to position [77, 0]
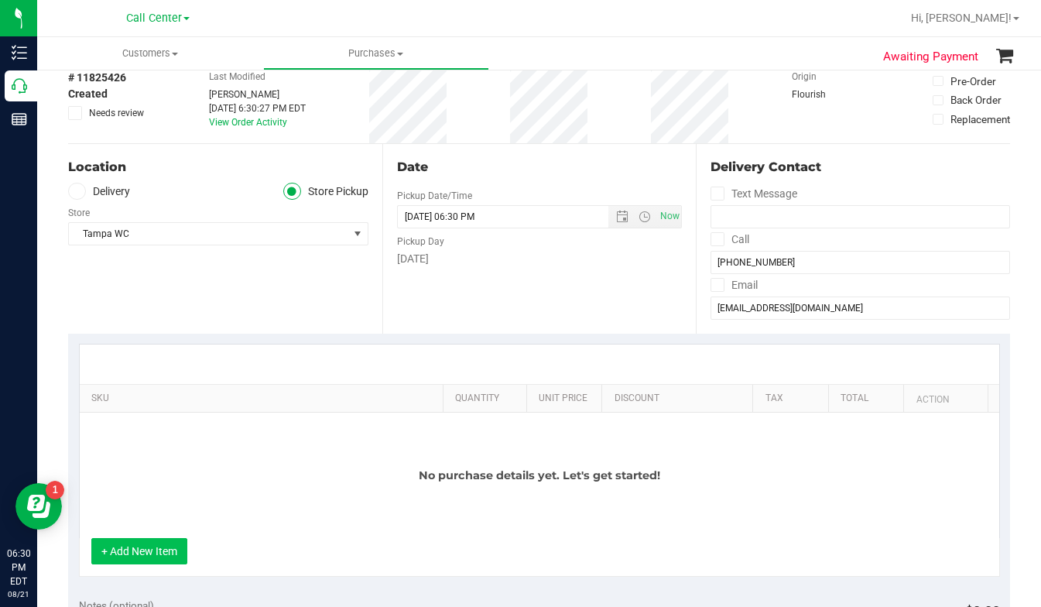
click at [151, 560] on button "+ Add New Item" at bounding box center [139, 551] width 96 height 26
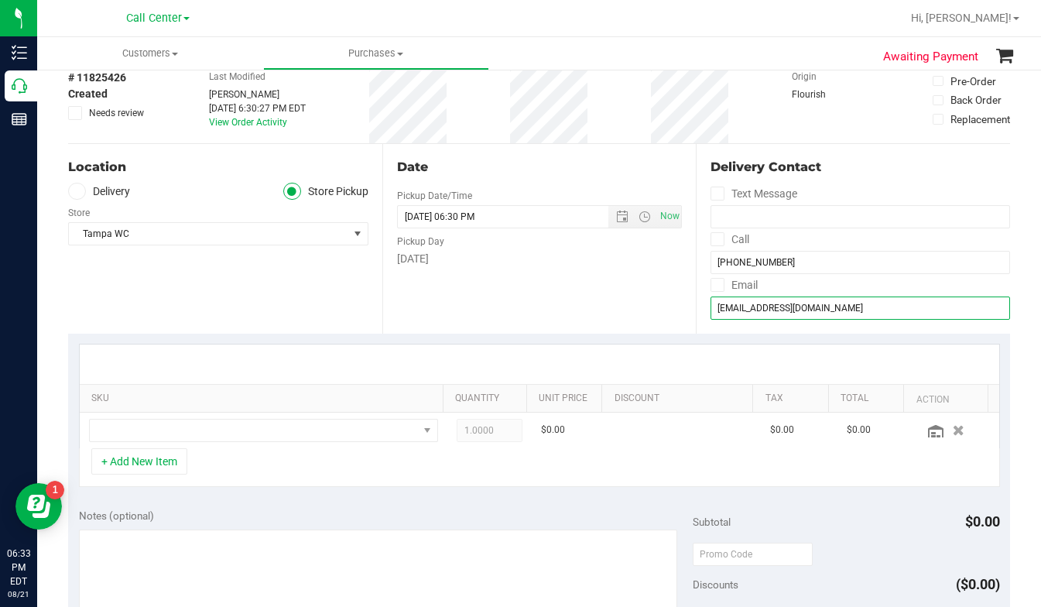
click at [748, 315] on input "KJJOHNS16@GMAIL.COM" at bounding box center [859, 307] width 299 height 23
click at [789, 449] on div "+ Add New Item" at bounding box center [539, 467] width 921 height 39
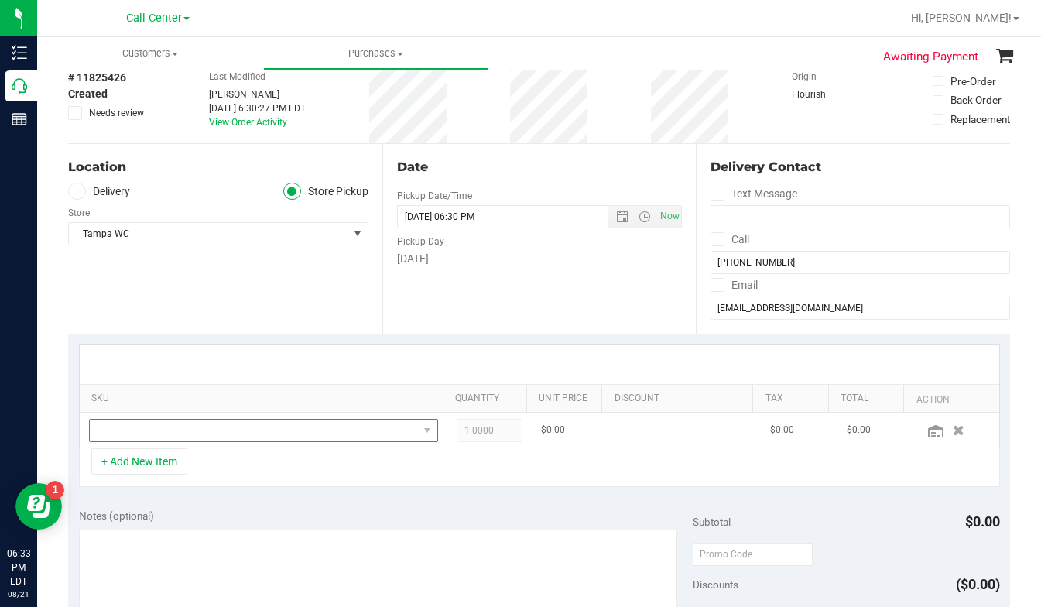
click at [129, 438] on span "NO DATA FOUND" at bounding box center [254, 430] width 328 height 22
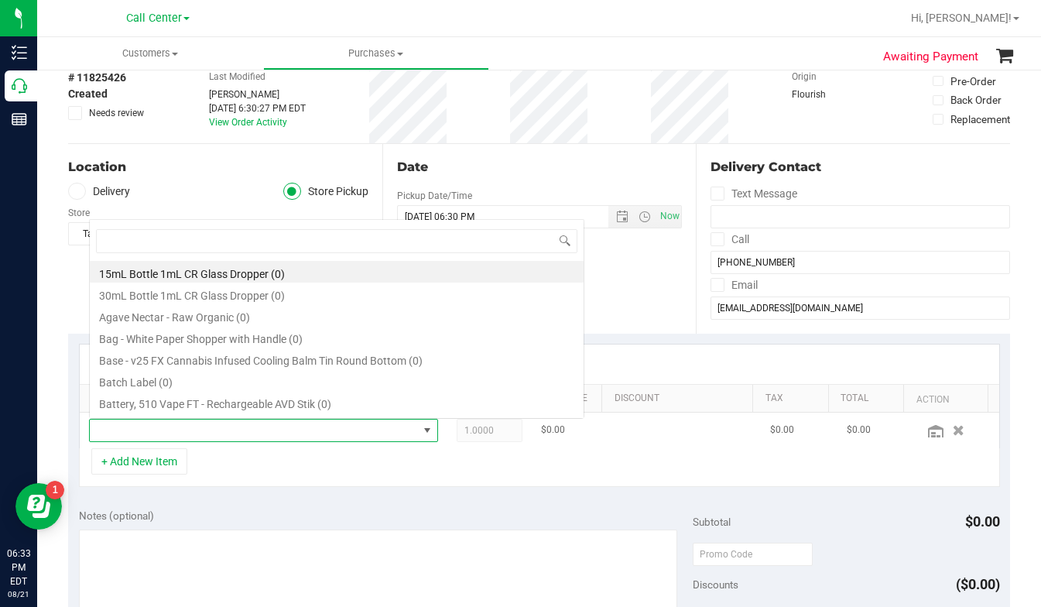
scroll to position [23, 335]
type input "dulce"
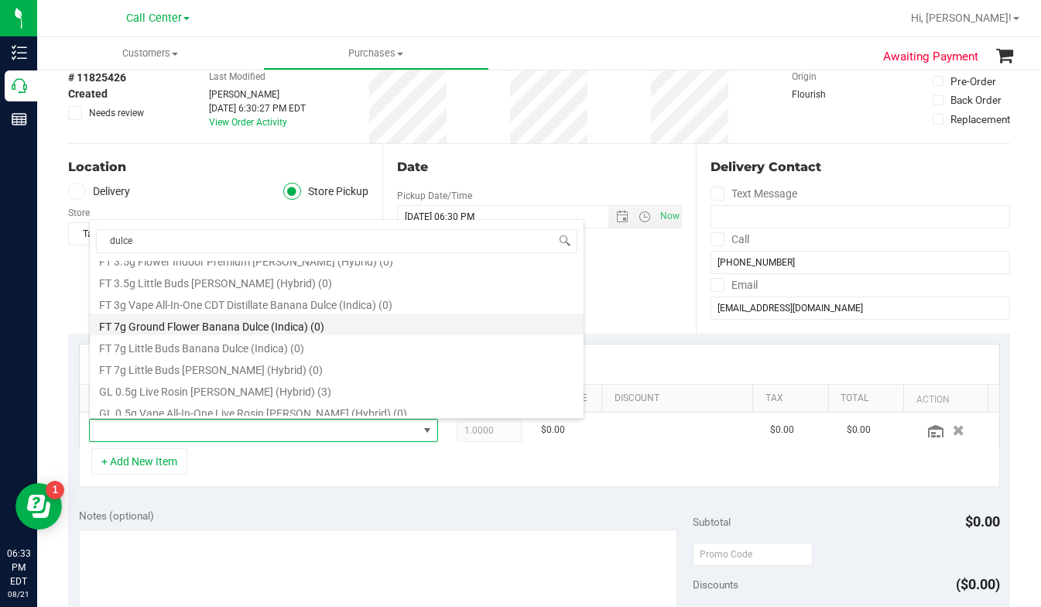
scroll to position [542, 0]
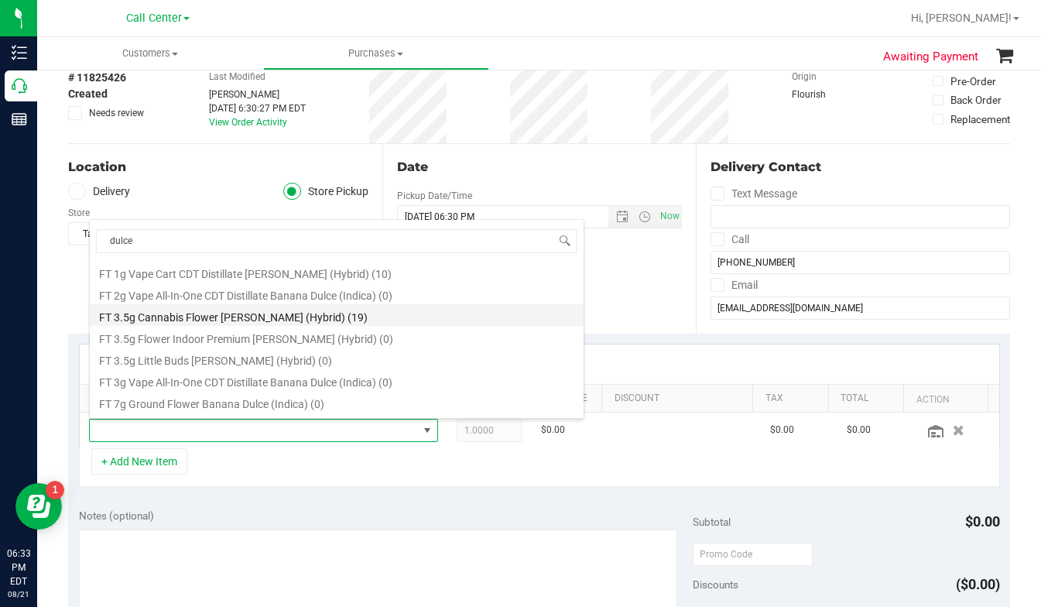
click at [216, 316] on li "FT 3.5g Cannabis Flower Dulce De Fresa (Hybrid) (19)" at bounding box center [337, 315] width 494 height 22
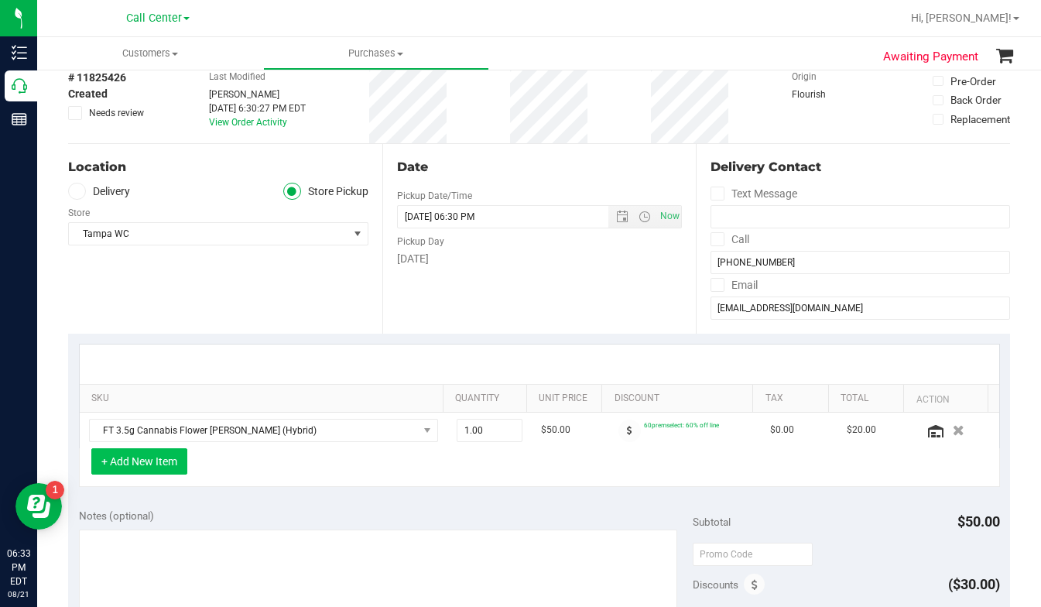
click at [158, 461] on button "+ Add New Item" at bounding box center [139, 461] width 96 height 26
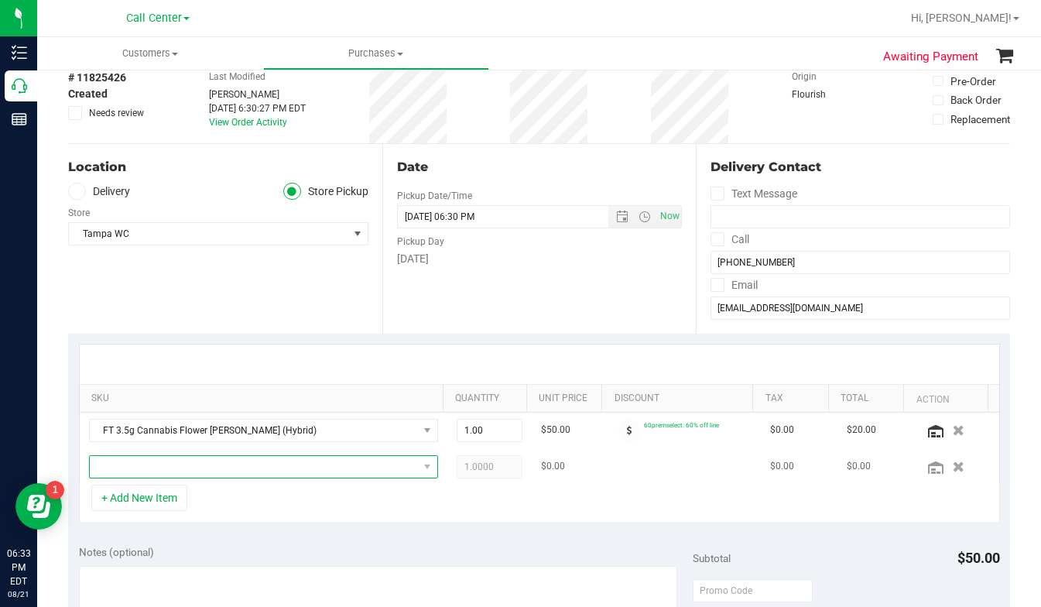
click at [155, 474] on span "NO DATA FOUND" at bounding box center [254, 467] width 328 height 22
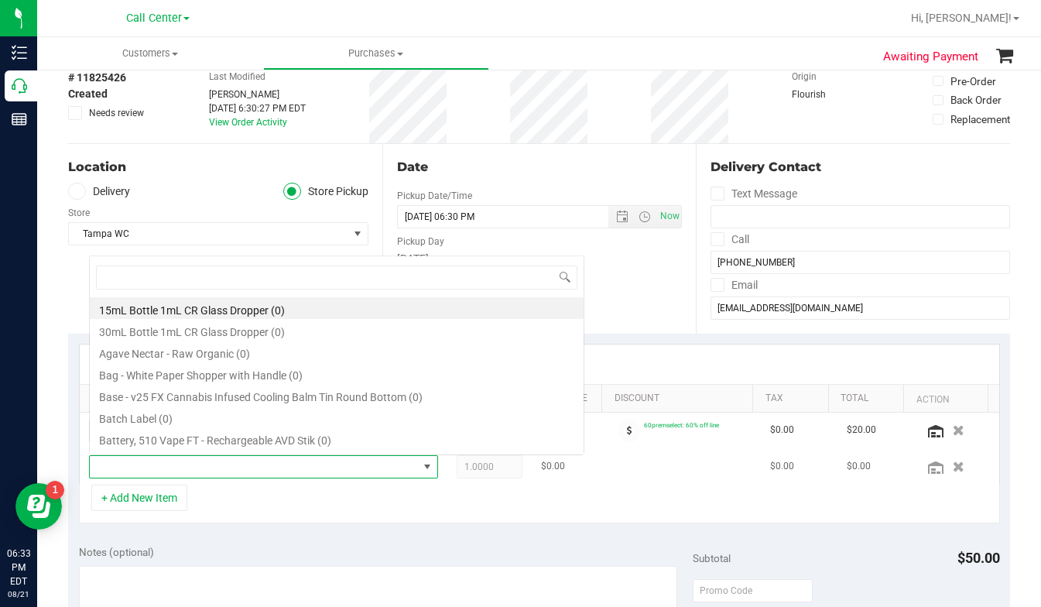
scroll to position [23, 335]
type input "fried"
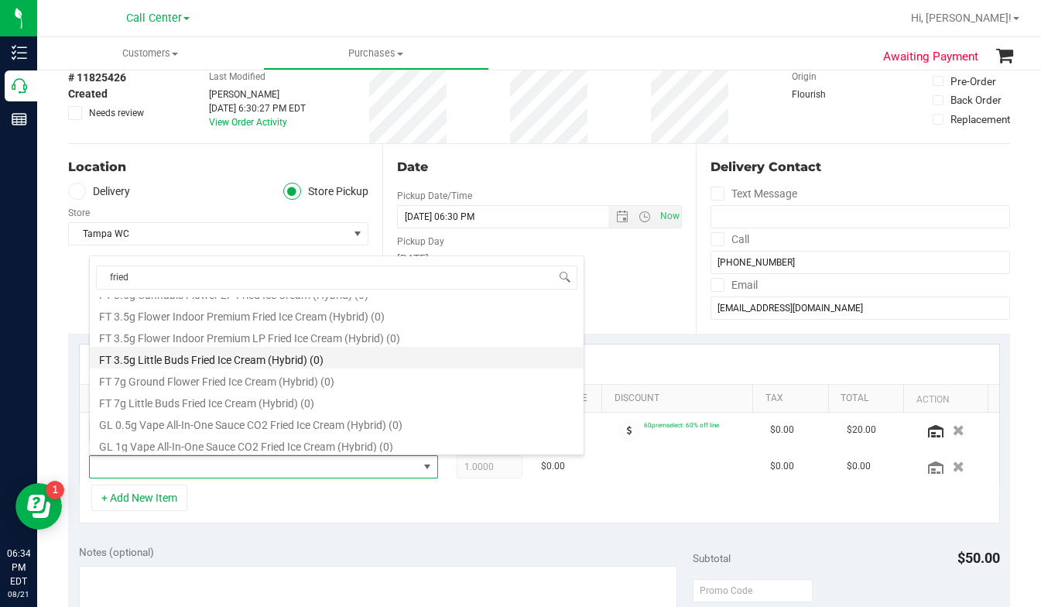
scroll to position [155, 0]
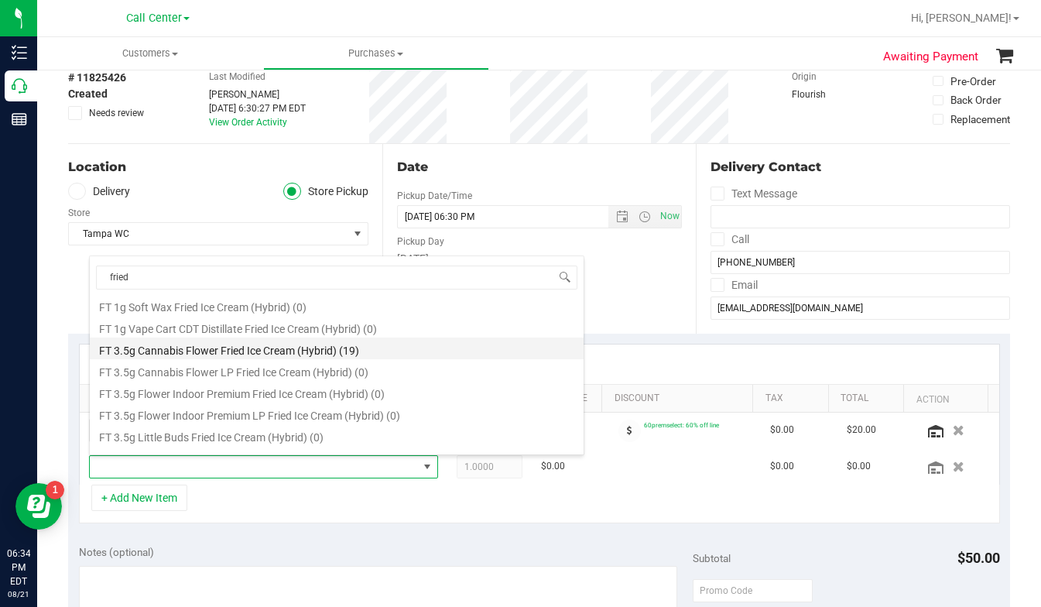
click at [222, 350] on li "FT 3.5g Cannabis Flower Fried Ice Cream (Hybrid) (19)" at bounding box center [337, 348] width 494 height 22
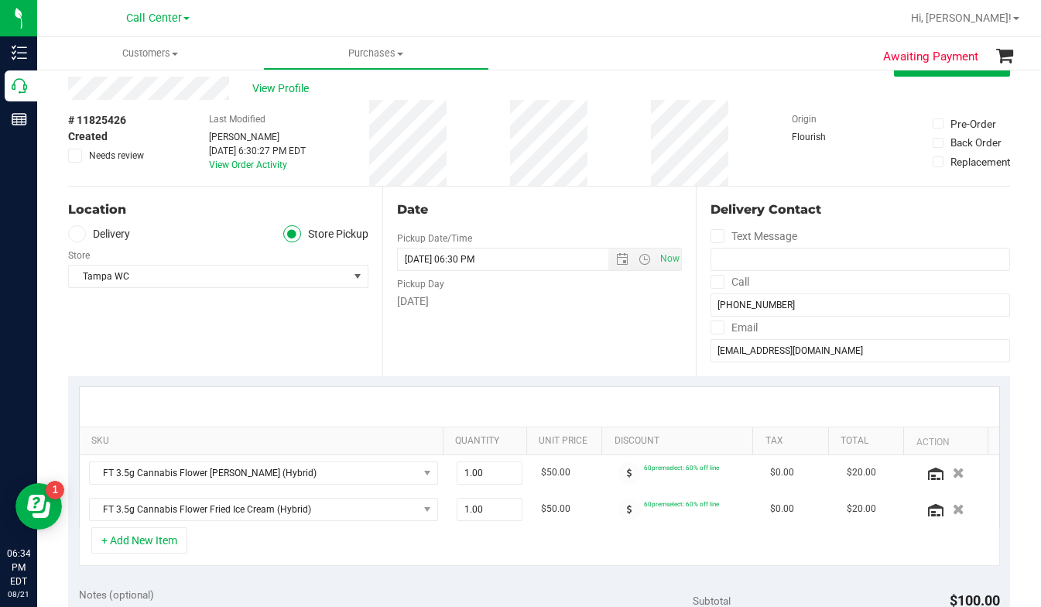
scroll to position [0, 0]
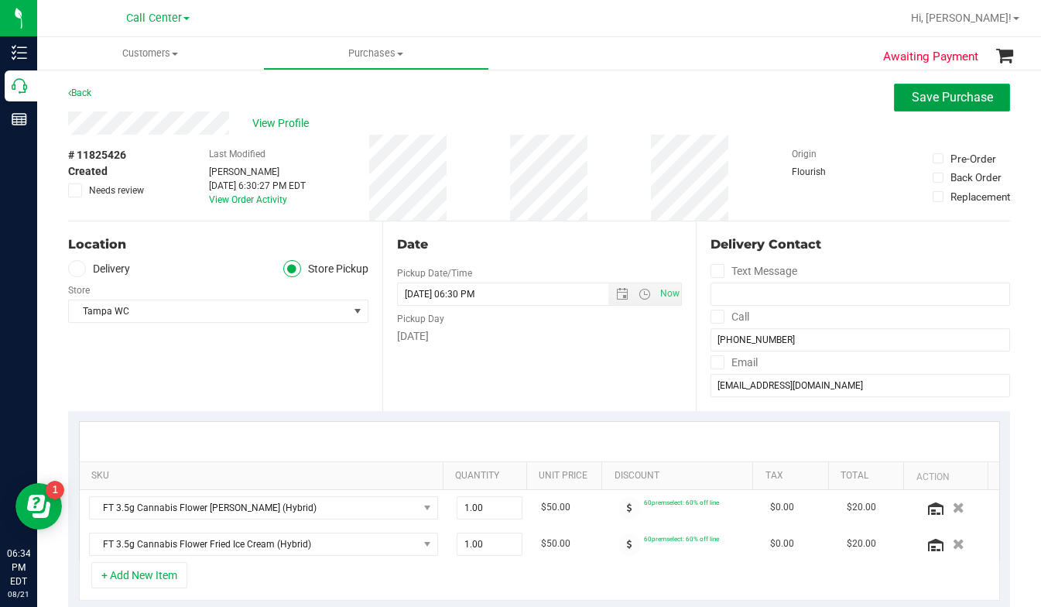
click at [912, 91] on span "Save Purchase" at bounding box center [952, 97] width 81 height 15
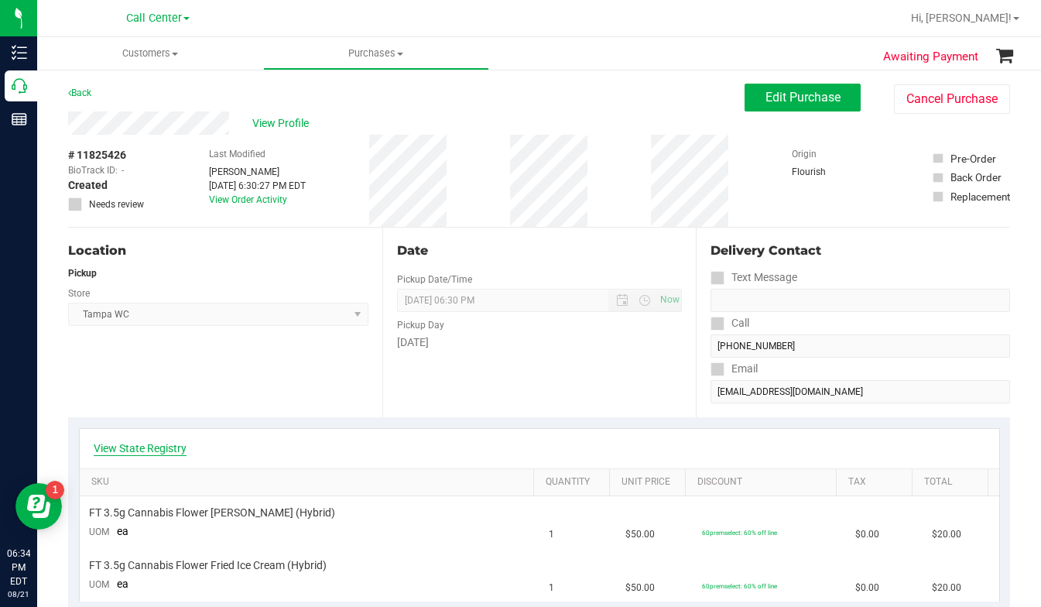
click at [179, 441] on link "View State Registry" at bounding box center [140, 447] width 93 height 15
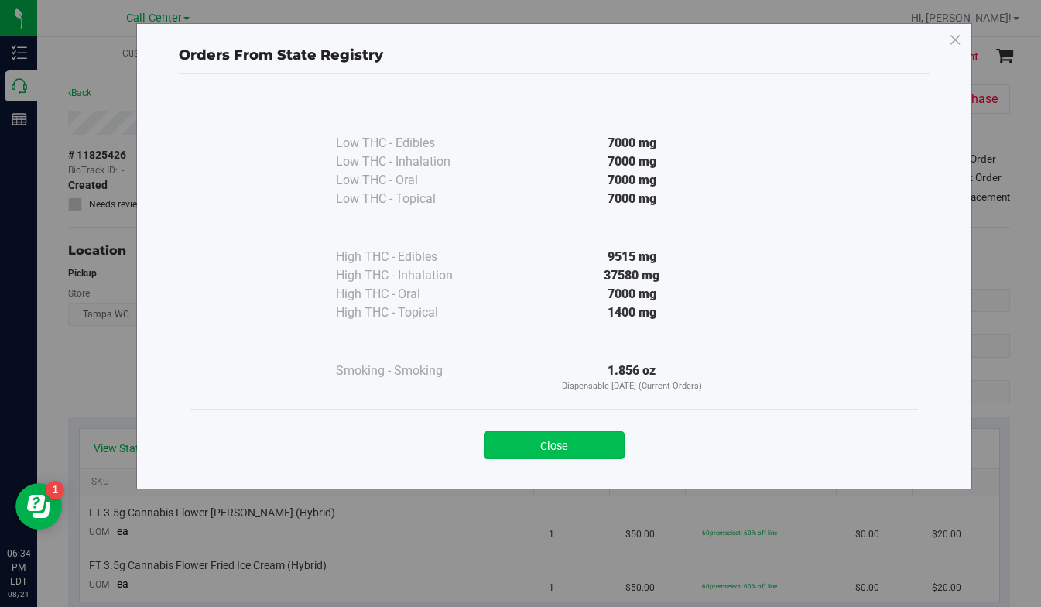
click at [525, 453] on button "Close" at bounding box center [554, 445] width 141 height 28
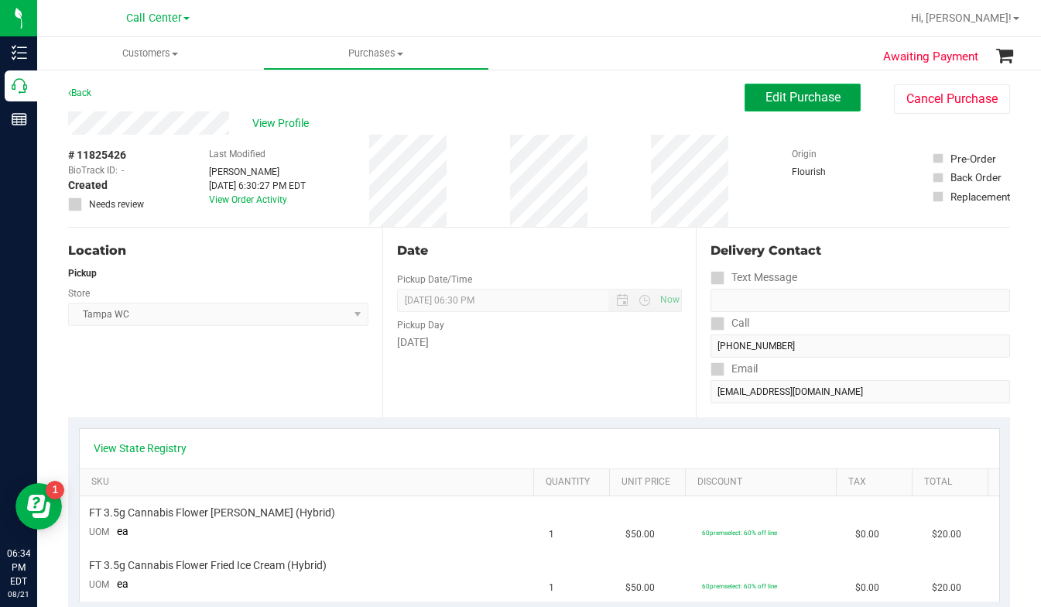
click at [778, 96] on span "Edit Purchase" at bounding box center [802, 97] width 75 height 15
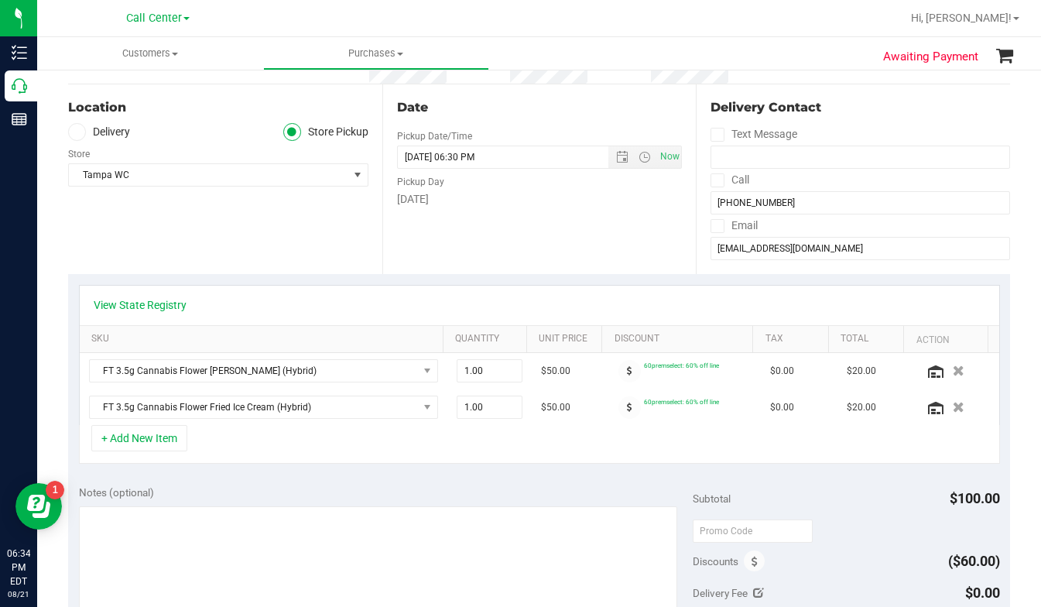
scroll to position [155, 0]
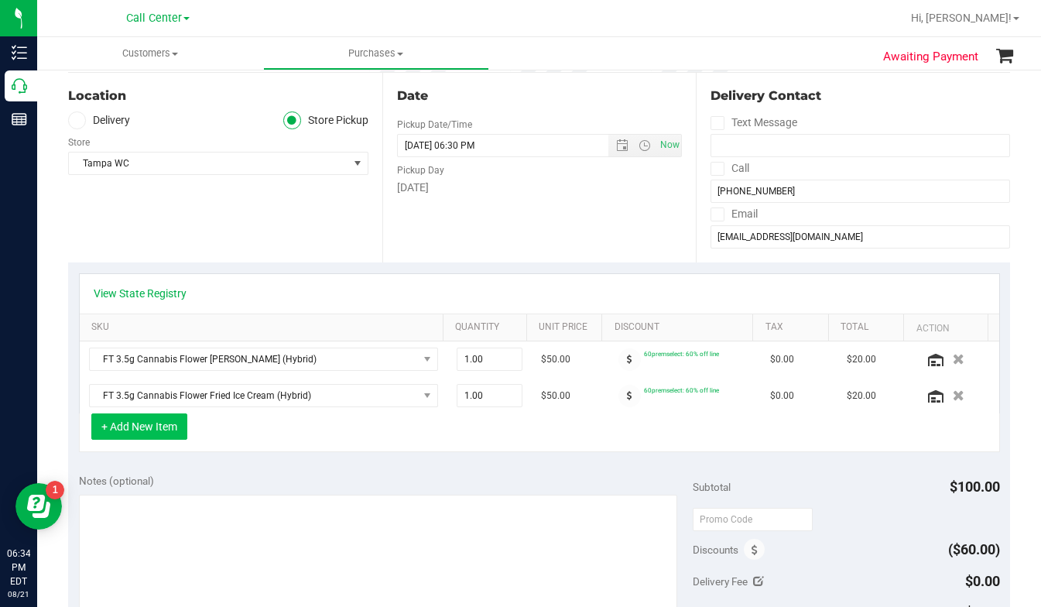
click at [152, 430] on button "+ Add New Item" at bounding box center [139, 426] width 96 height 26
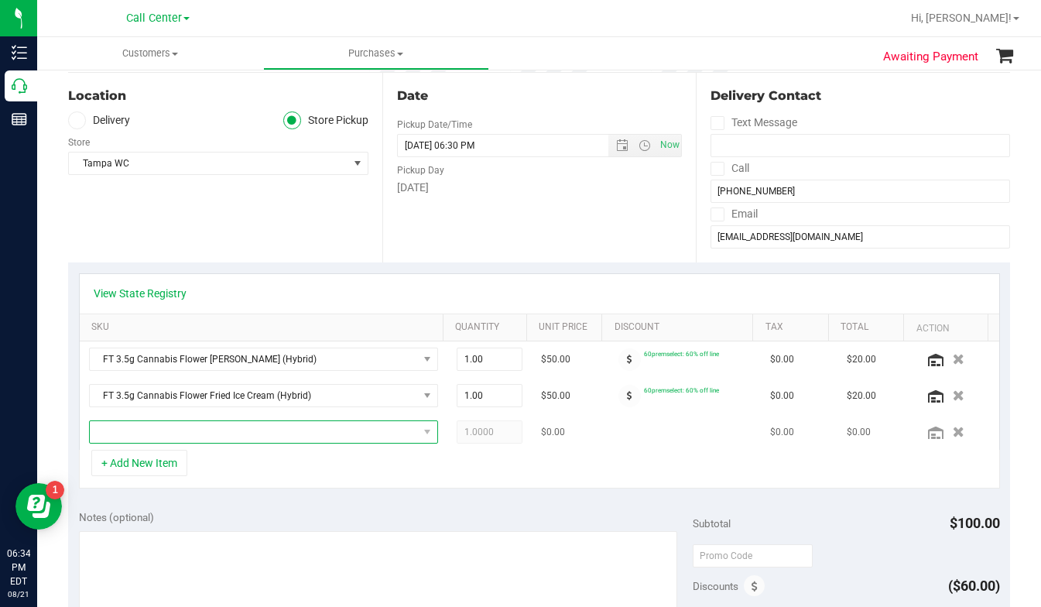
click at [148, 436] on span "NO DATA FOUND" at bounding box center [254, 432] width 328 height 22
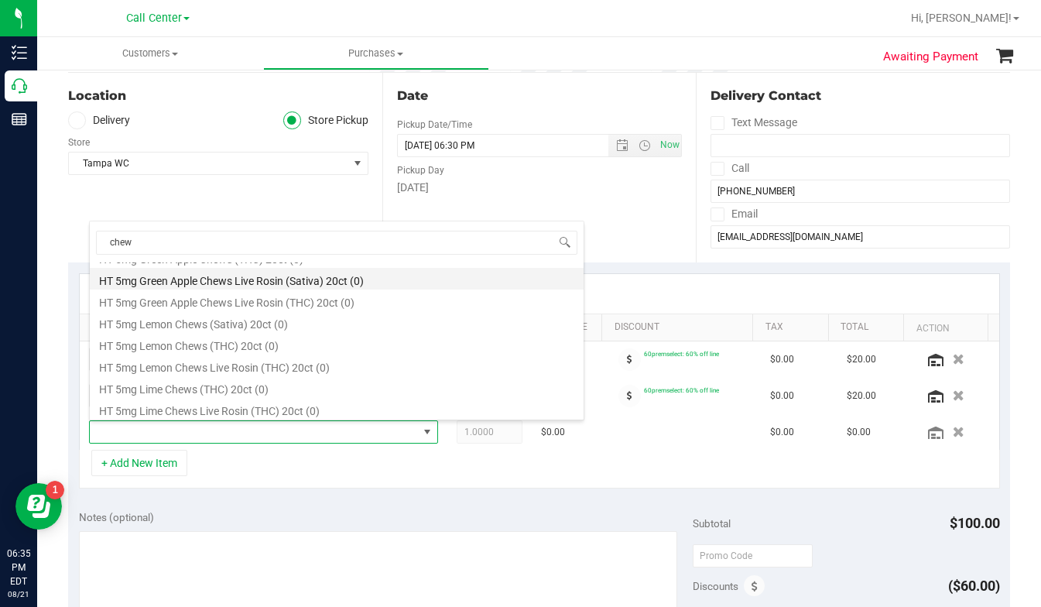
scroll to position [929, 0]
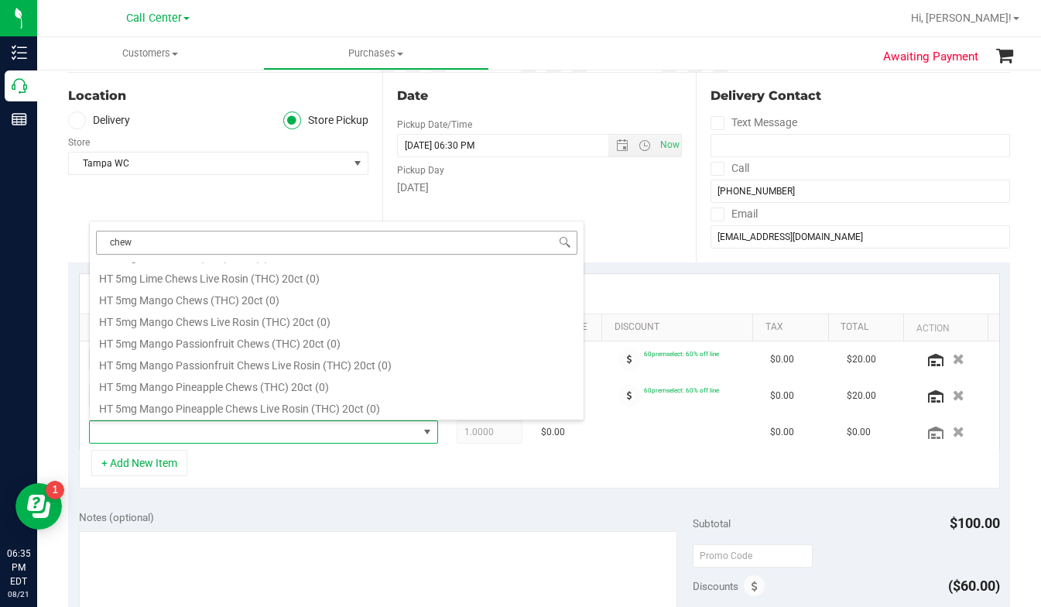
drag, startPoint x: 158, startPoint y: 245, endPoint x: 95, endPoint y: 237, distance: 63.2
click at [96, 237] on input "chew" at bounding box center [336, 243] width 481 height 24
type input "mixed"
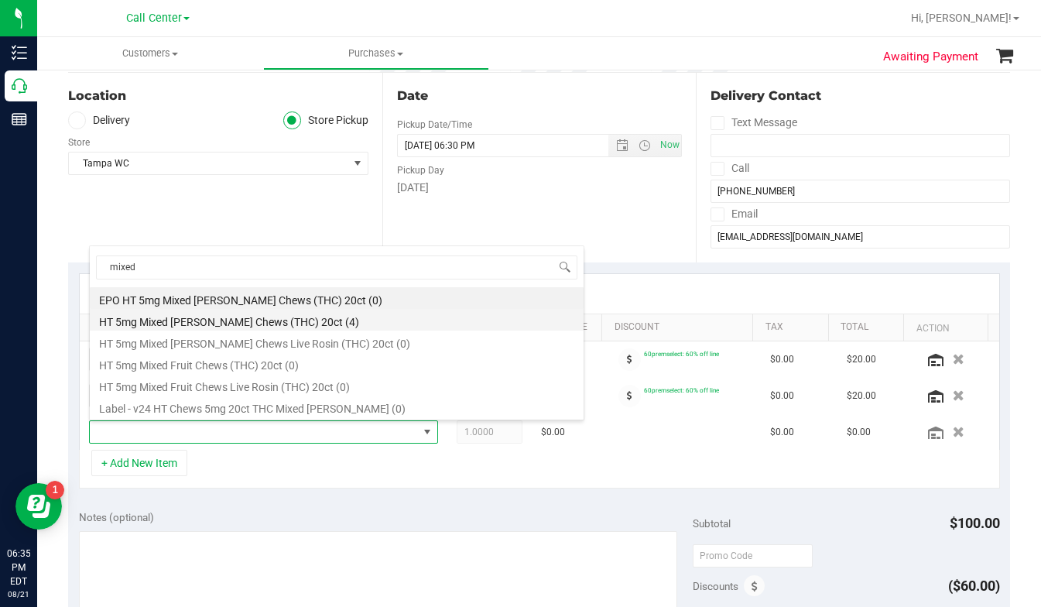
click at [159, 320] on li "HT 5mg Mixed Berry Chews (THC) 20ct (4)" at bounding box center [337, 320] width 494 height 22
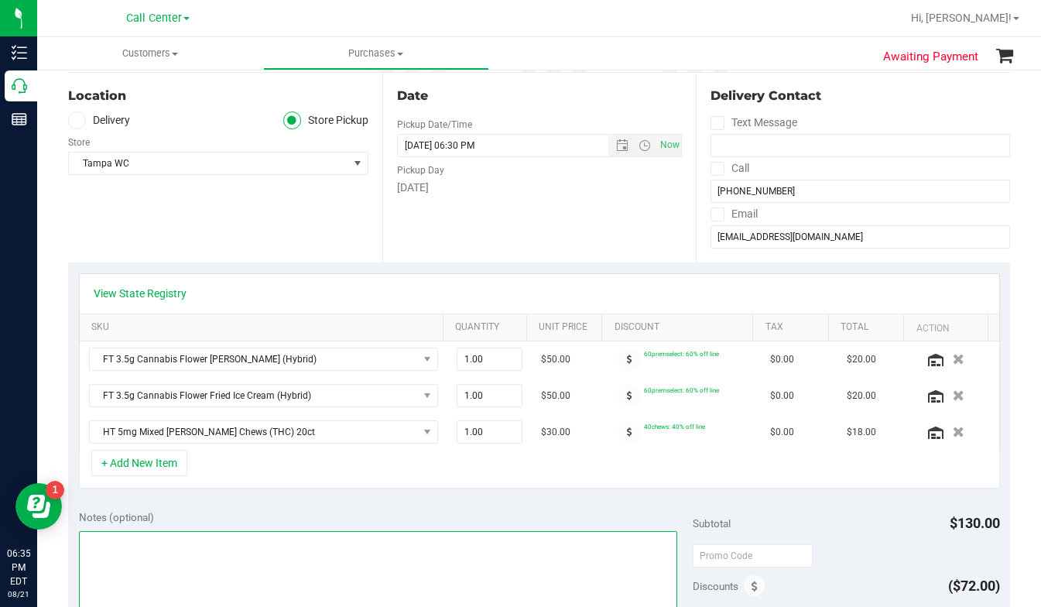
click at [163, 577] on textarea at bounding box center [378, 605] width 598 height 149
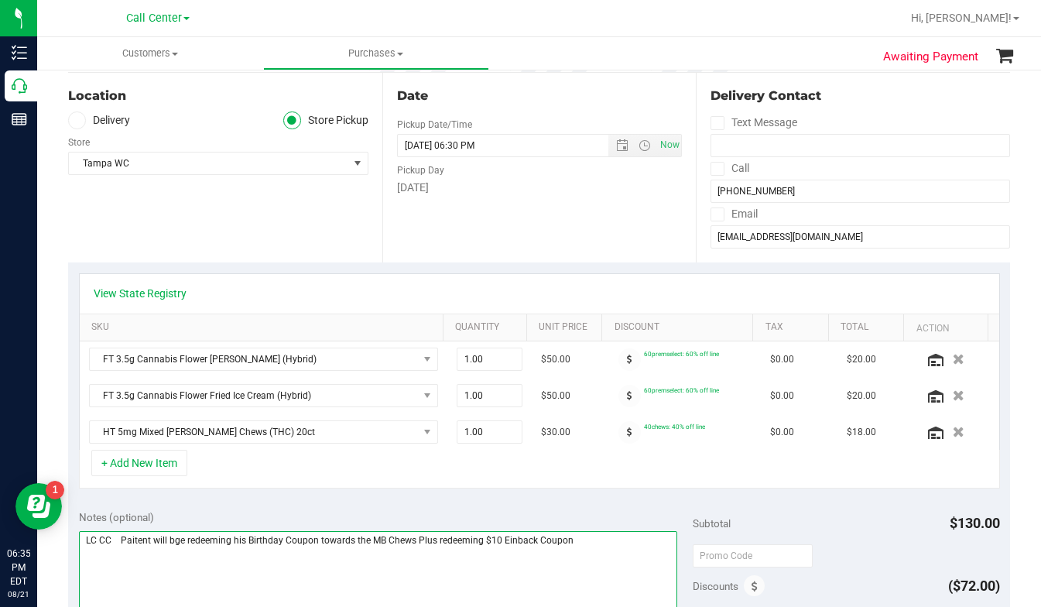
click at [132, 540] on textarea at bounding box center [378, 605] width 598 height 149
click at [174, 540] on textarea at bounding box center [378, 605] width 598 height 149
click at [176, 540] on textarea at bounding box center [378, 605] width 598 height 149
click at [241, 558] on textarea at bounding box center [378, 605] width 598 height 149
click at [496, 542] on textarea at bounding box center [378, 605] width 598 height 149
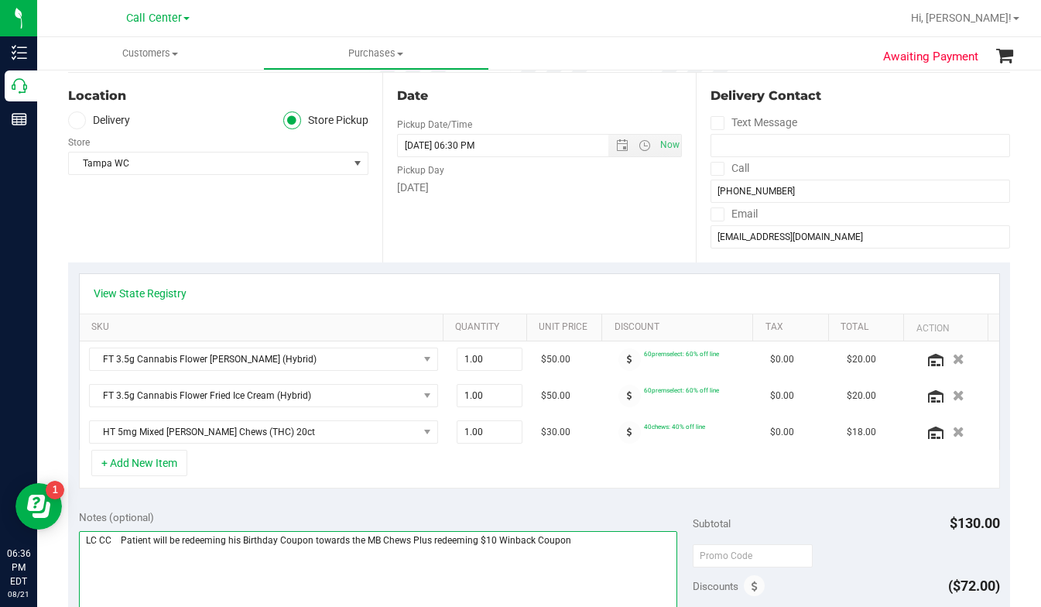
scroll to position [387, 0]
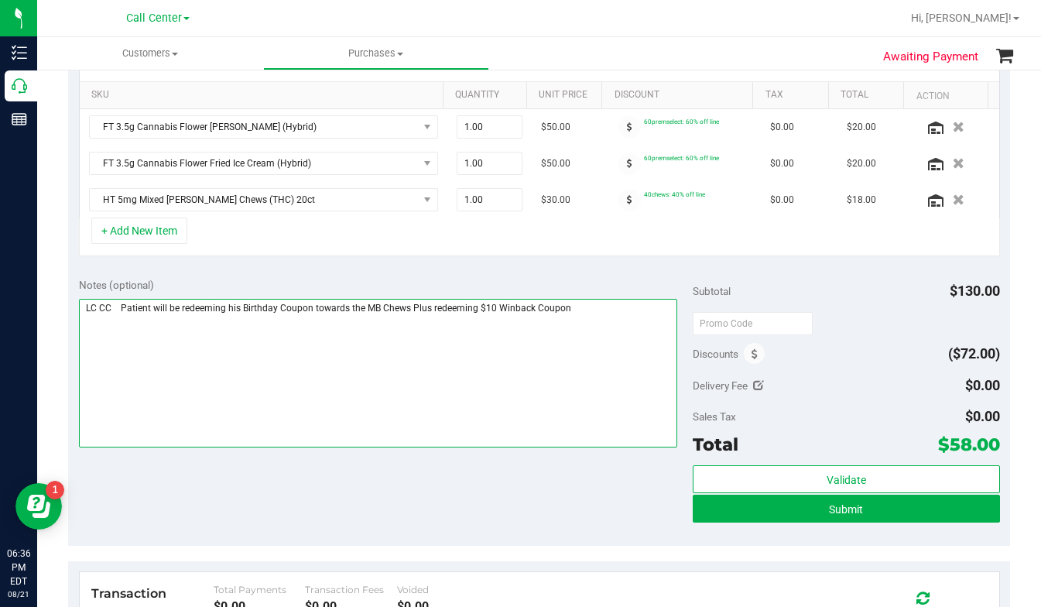
click at [461, 418] on textarea at bounding box center [378, 373] width 598 height 149
click at [447, 419] on textarea at bounding box center [378, 373] width 598 height 149
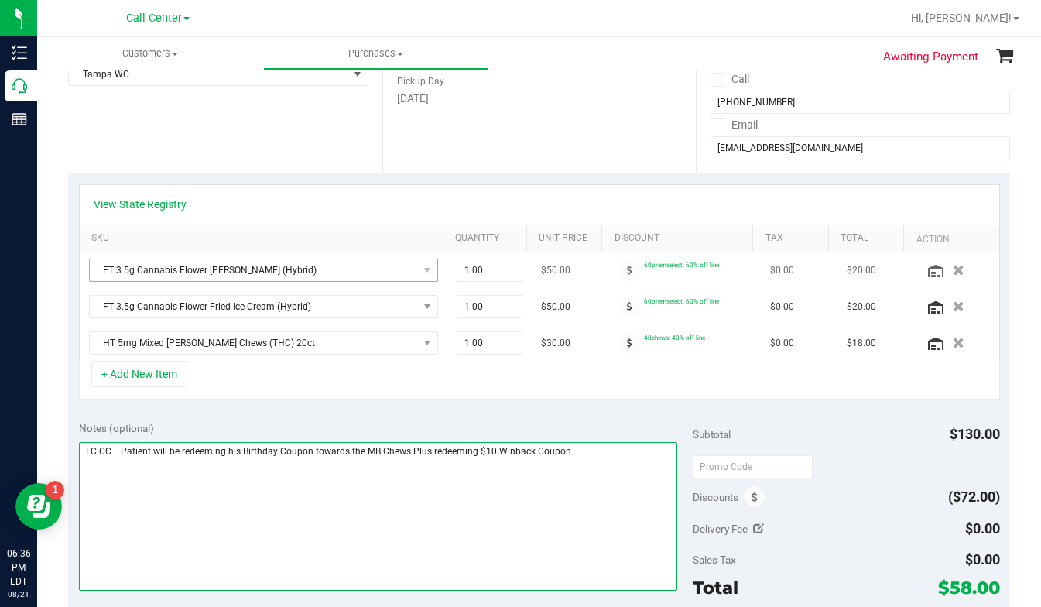
scroll to position [232, 0]
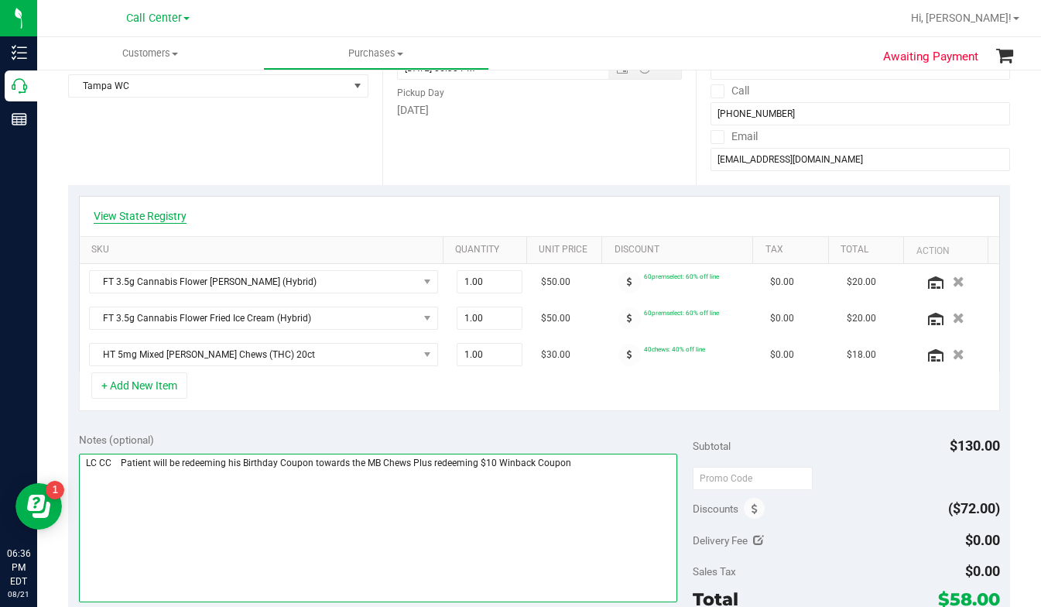
type textarea "LC CC Patient will be redeeming his Birthday Coupon towards the MB Chews Plus r…"
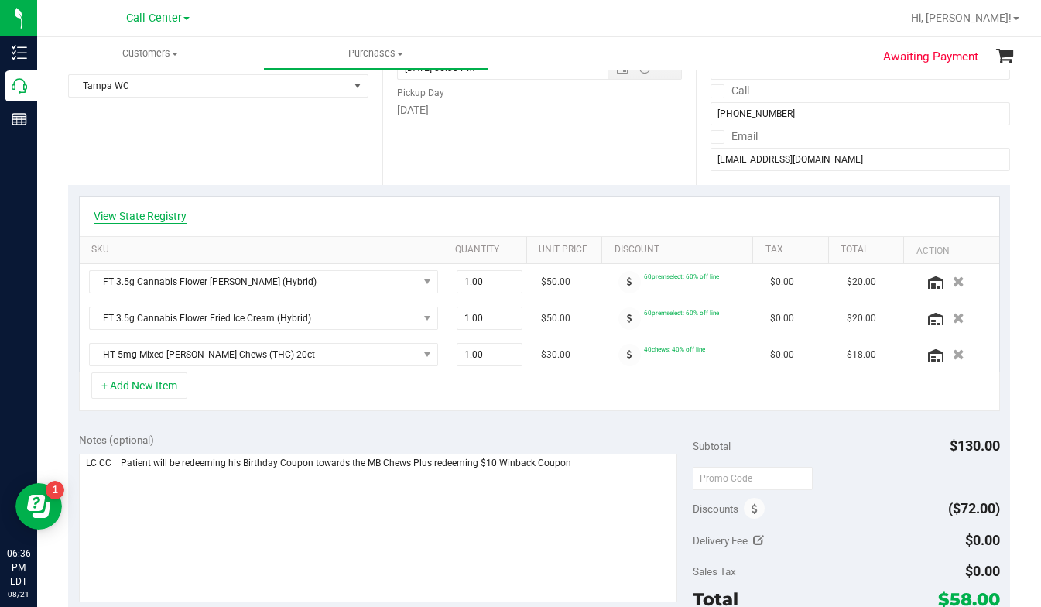
click at [156, 217] on link "View State Registry" at bounding box center [140, 215] width 93 height 15
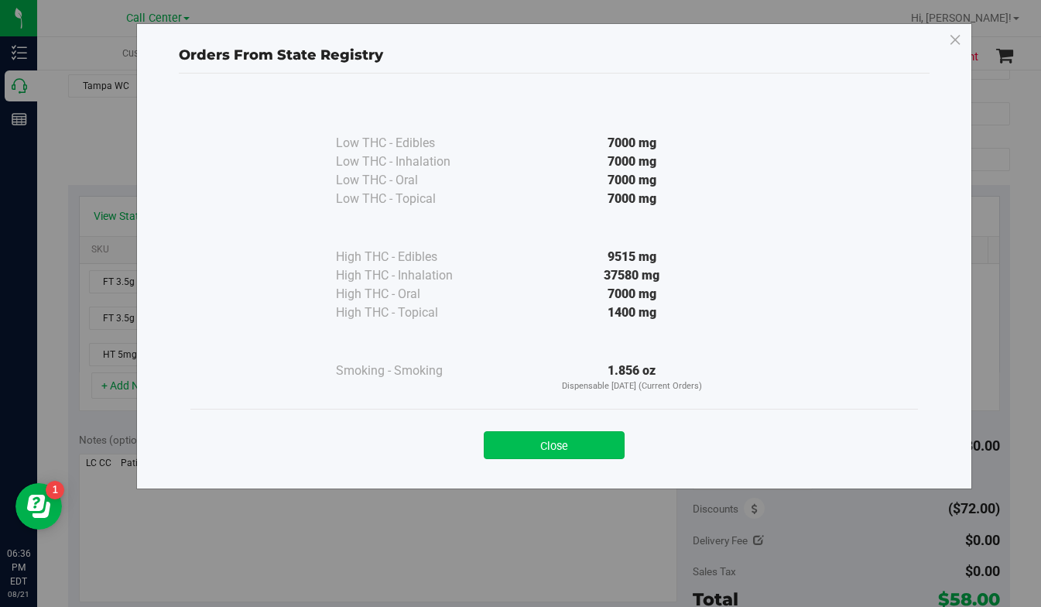
click at [537, 443] on button "Close" at bounding box center [554, 445] width 141 height 28
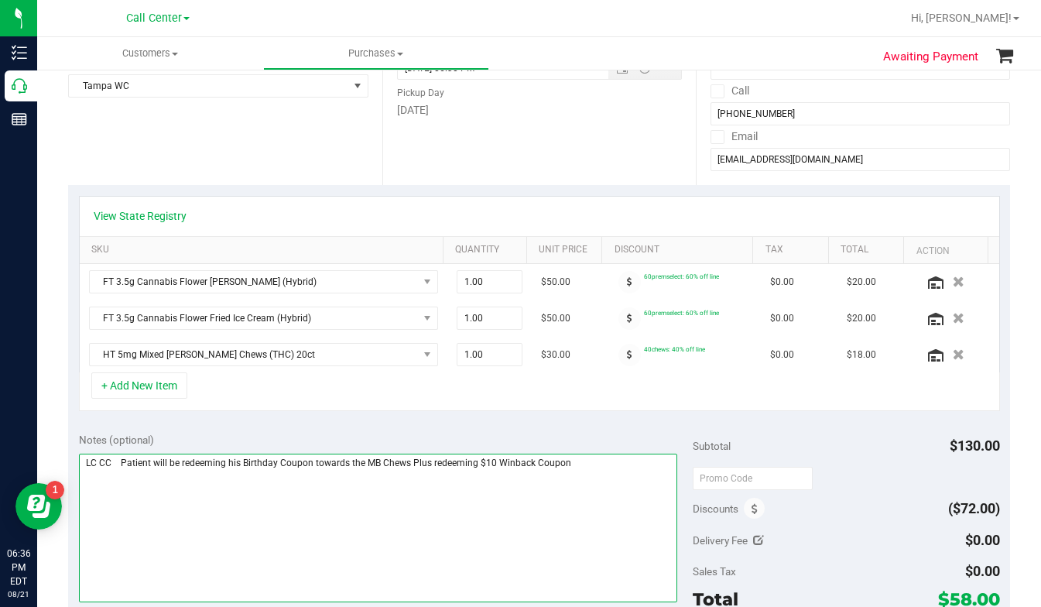
click at [373, 557] on textarea at bounding box center [378, 527] width 598 height 149
click at [301, 520] on textarea at bounding box center [378, 527] width 598 height 149
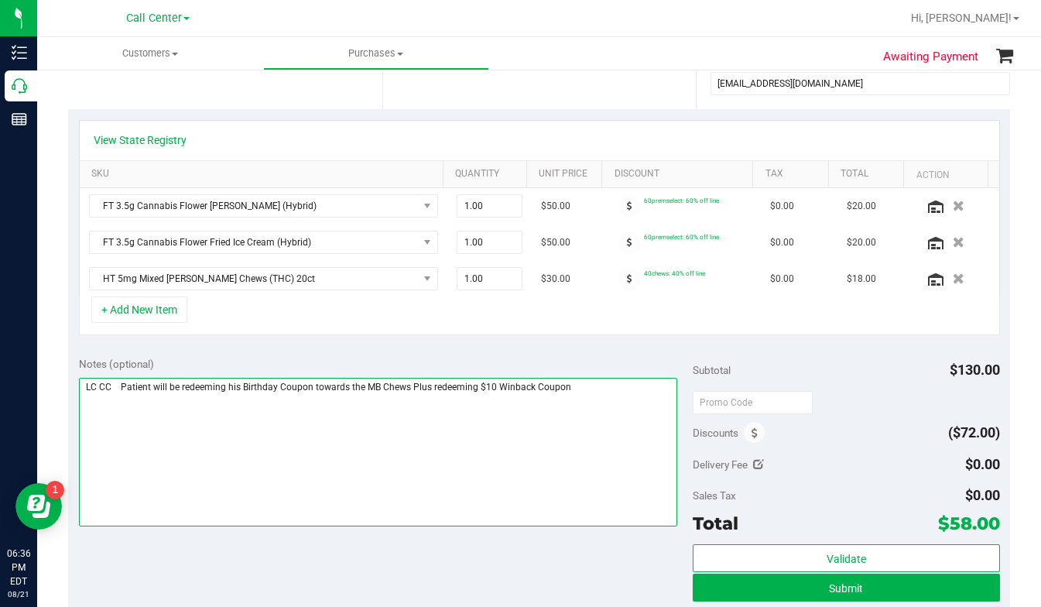
scroll to position [464, 0]
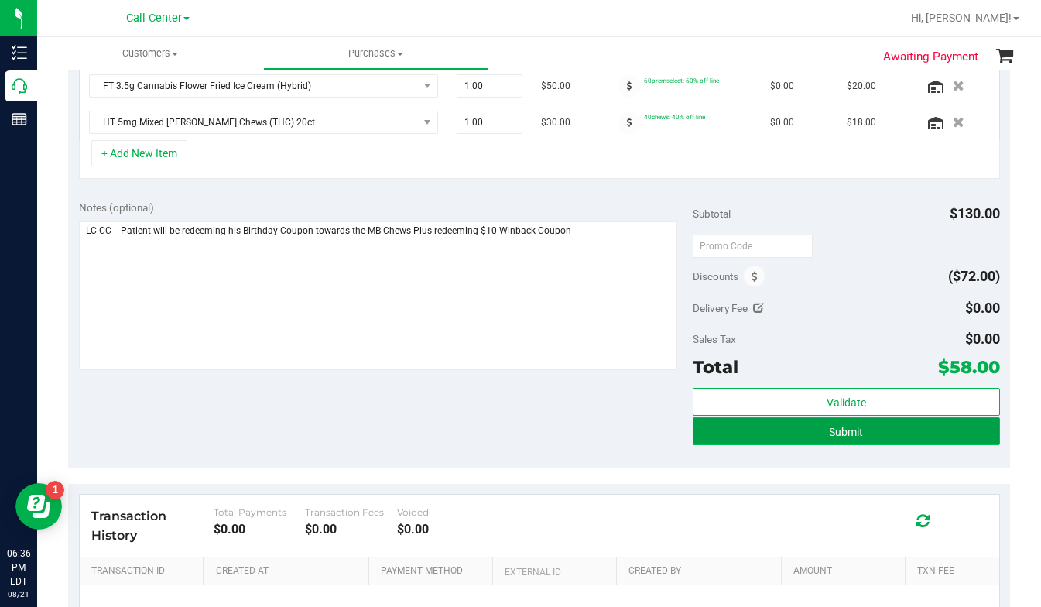
click at [740, 435] on button "Submit" at bounding box center [846, 431] width 307 height 28
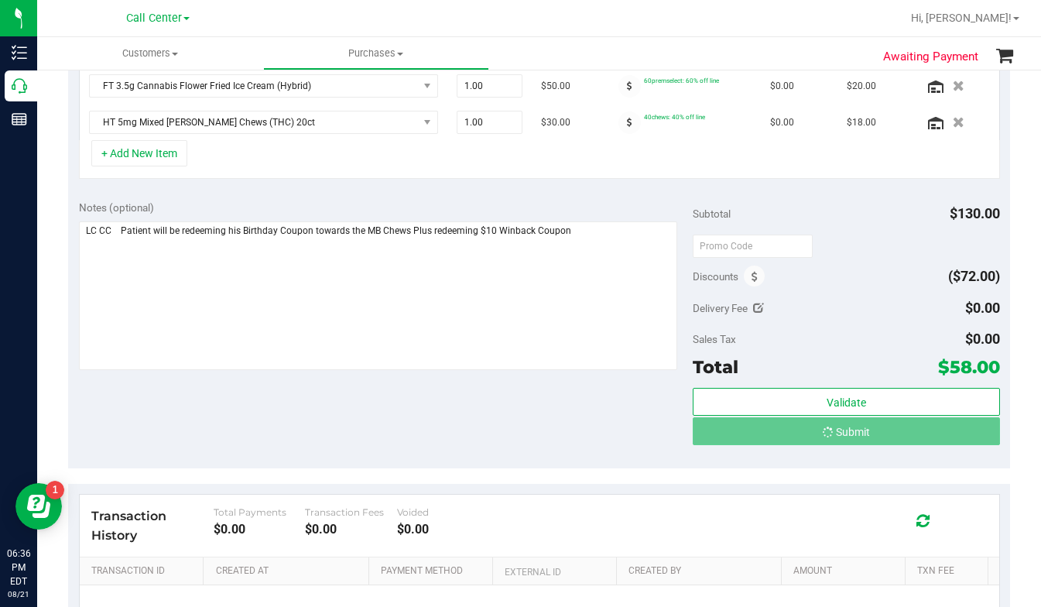
scroll to position [440, 0]
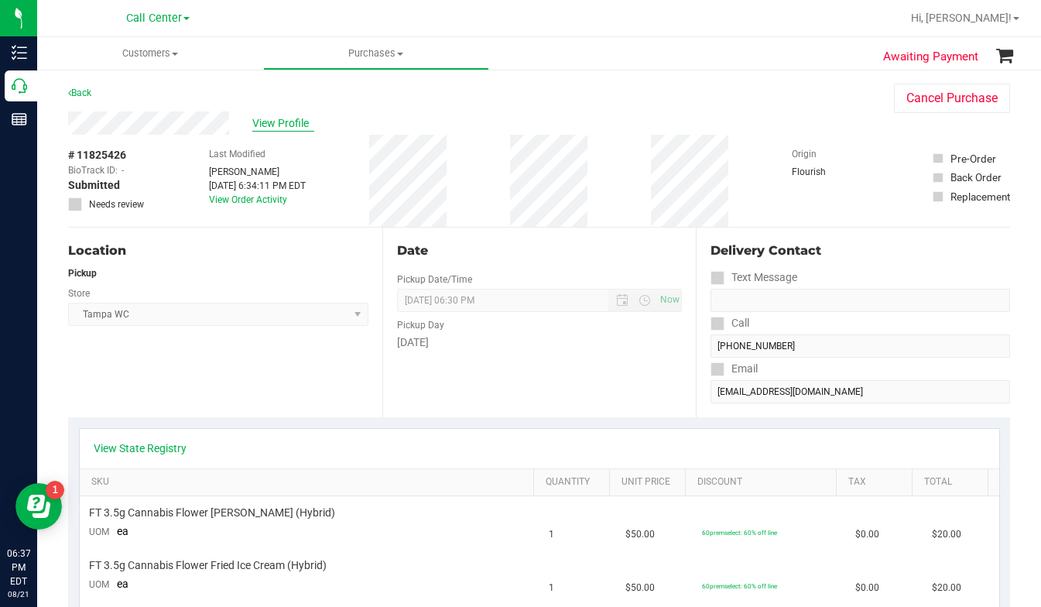
click at [275, 131] on span "View Profile" at bounding box center [283, 123] width 62 height 16
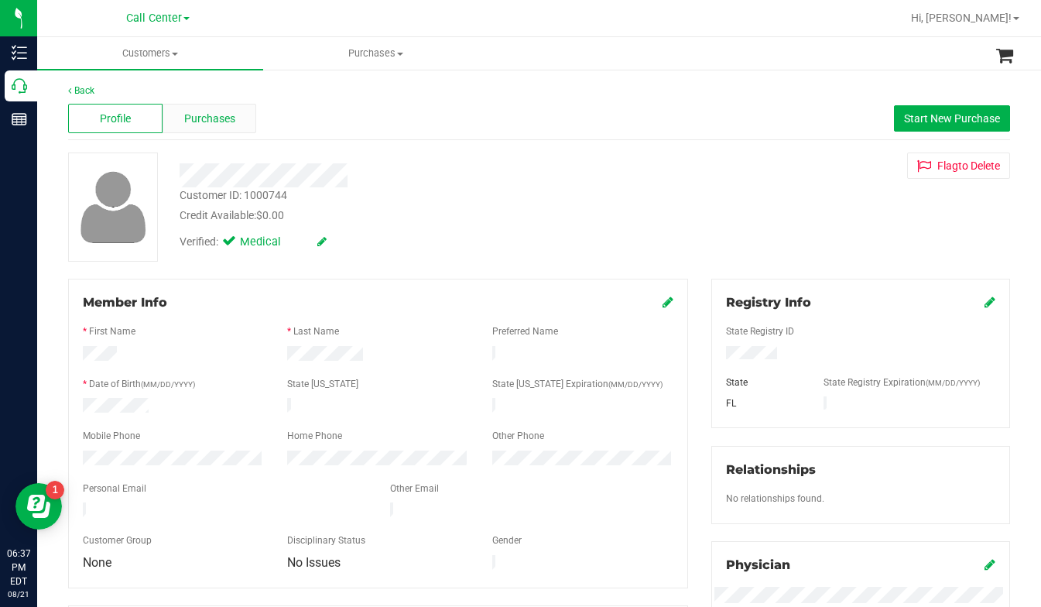
click at [192, 121] on span "Purchases" at bounding box center [209, 119] width 51 height 16
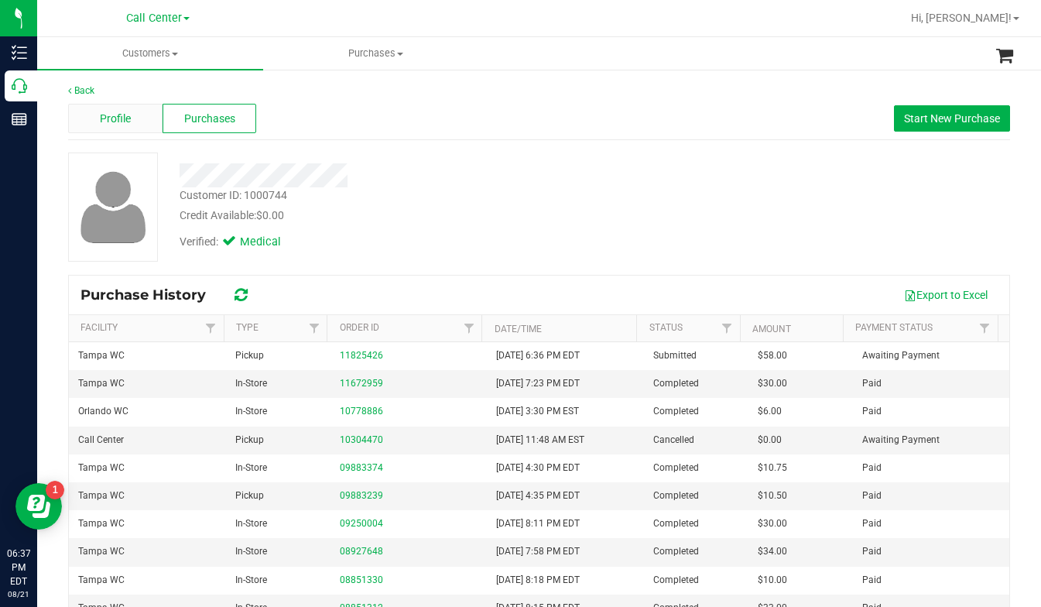
click at [118, 115] on span "Profile" at bounding box center [115, 119] width 31 height 16
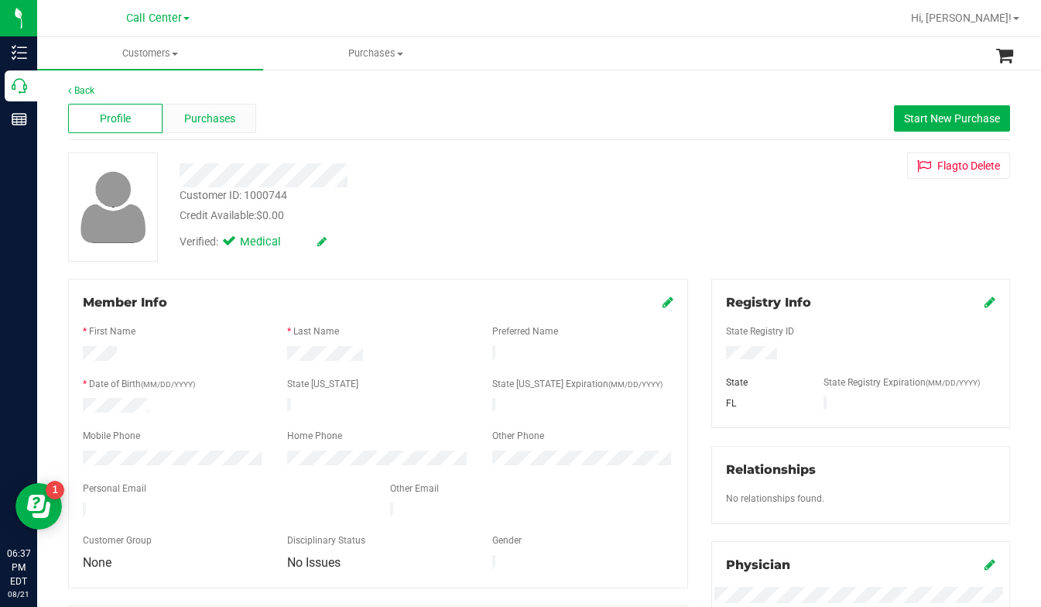
click at [202, 121] on span "Purchases" at bounding box center [209, 119] width 51 height 16
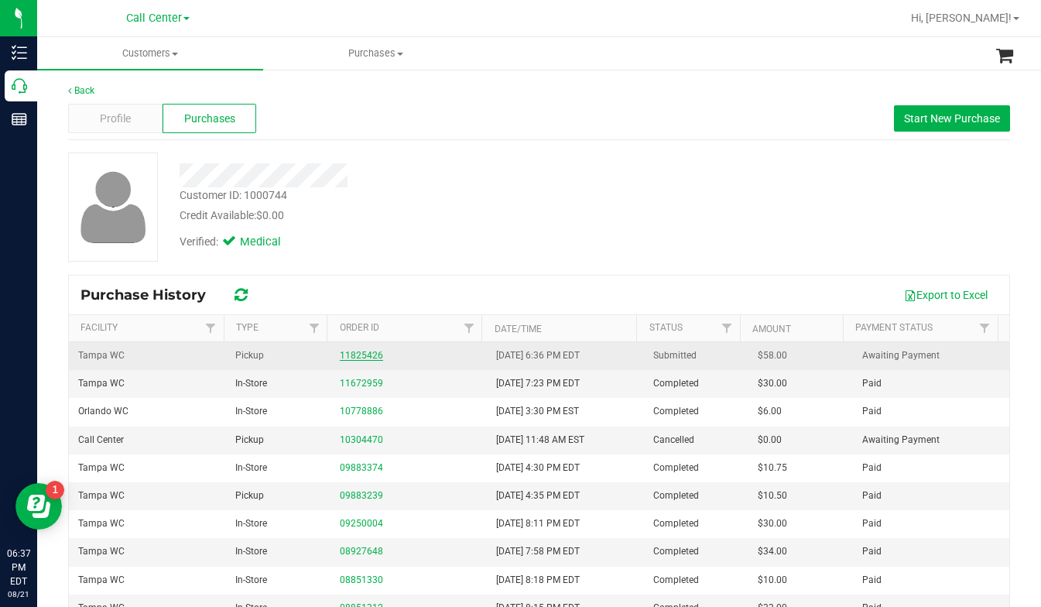
click at [357, 355] on link "11825426" at bounding box center [361, 355] width 43 height 11
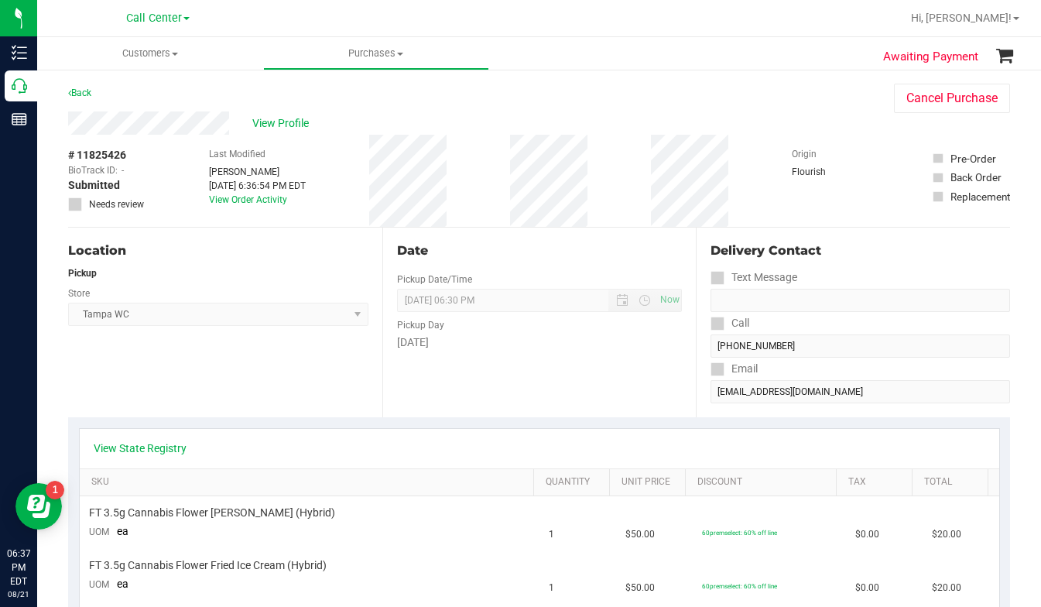
click at [180, 370] on div "Location Pickup Store Tampa WC Select Store Bonita Springs WC Boynton Beach WC …" at bounding box center [225, 323] width 314 height 190
click at [750, 122] on div "View Profile" at bounding box center [465, 122] width 795 height 23
click at [272, 121] on span "View Profile" at bounding box center [283, 123] width 62 height 16
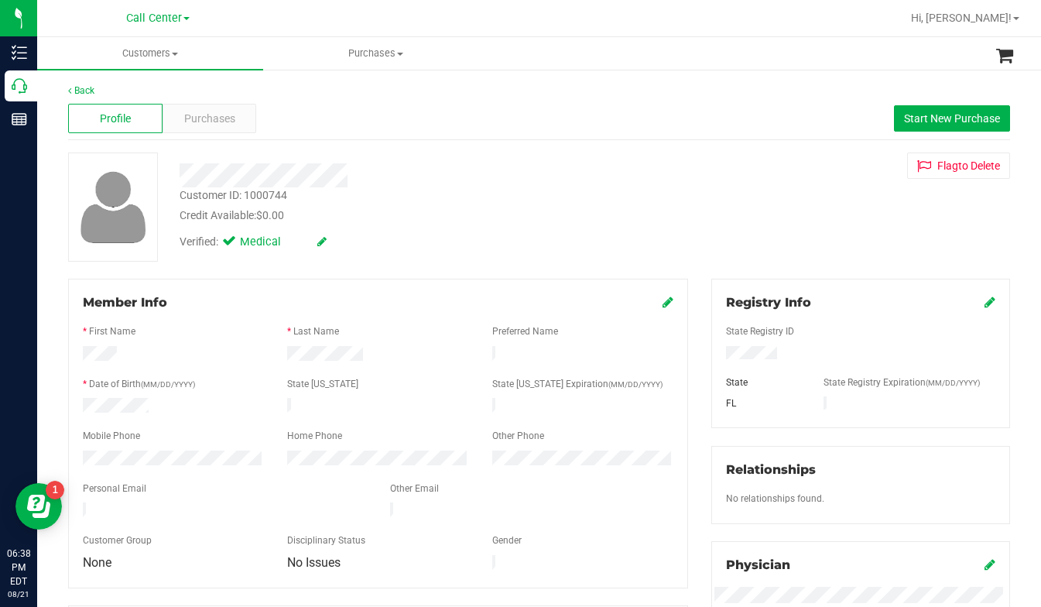
drag, startPoint x: 323, startPoint y: 230, endPoint x: 328, endPoint y: 237, distance: 8.8
click at [326, 234] on div "Verified: Medical" at bounding box center [409, 241] width 483 height 34
click at [432, 247] on div "Verified: Medical" at bounding box center [409, 241] width 483 height 34
drag, startPoint x: 823, startPoint y: 224, endPoint x: 806, endPoint y: 224, distance: 16.3
click at [823, 224] on div "Customer ID: 1000744 Credit Available: $0.00 Verified: Medical Flag to Delete" at bounding box center [538, 206] width 965 height 109
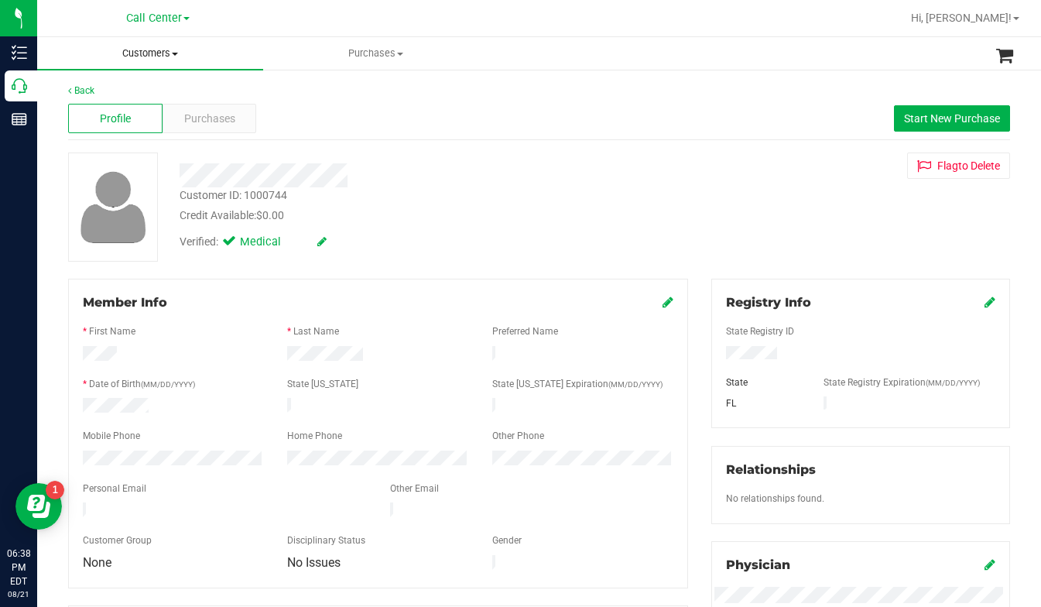
click at [171, 56] on span "Customers" at bounding box center [150, 53] width 226 height 14
click at [115, 91] on span "All customers" at bounding box center [92, 93] width 111 height 13
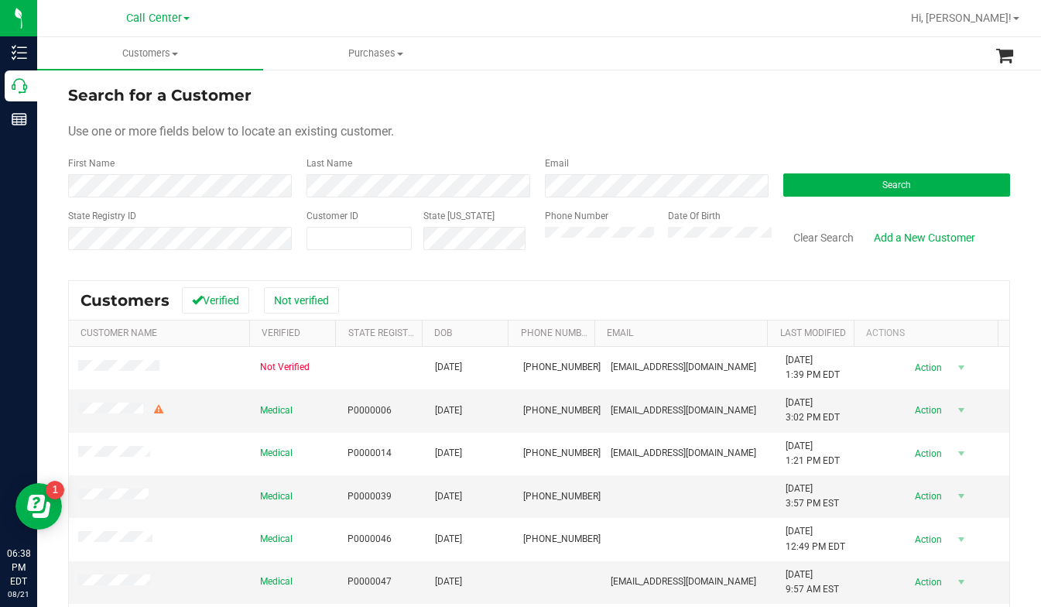
click at [434, 133] on div "Use one or more fields below to locate an existing customer." at bounding box center [539, 131] width 942 height 19
click at [808, 135] on div "Use one or more fields below to locate an existing customer." at bounding box center [539, 131] width 942 height 19
click at [516, 161] on div "Last Name" at bounding box center [414, 176] width 238 height 41
click at [515, 119] on form "Search for a Customer Use one or more fields below to locate an existing custom…" at bounding box center [539, 174] width 942 height 180
click at [406, 121] on form "Search for a Customer Use one or more fields below to locate an existing custom…" at bounding box center [539, 174] width 942 height 180
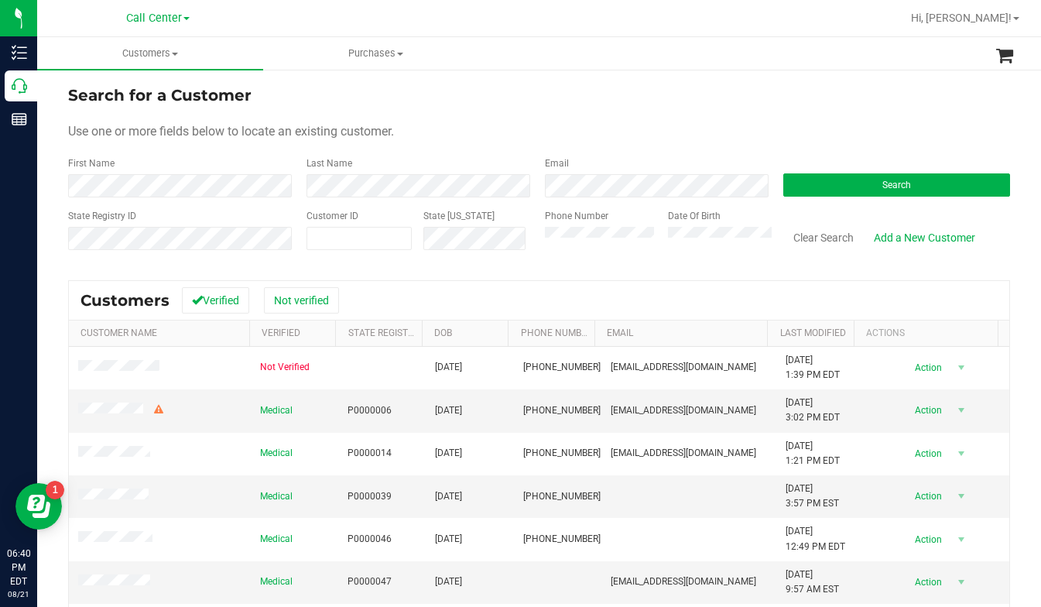
click at [611, 161] on div "Email" at bounding box center [652, 176] width 238 height 41
click at [868, 115] on form "Search for a Customer Use one or more fields below to locate an existing custom…" at bounding box center [539, 174] width 942 height 180
click at [816, 187] on button "Search" at bounding box center [896, 184] width 227 height 23
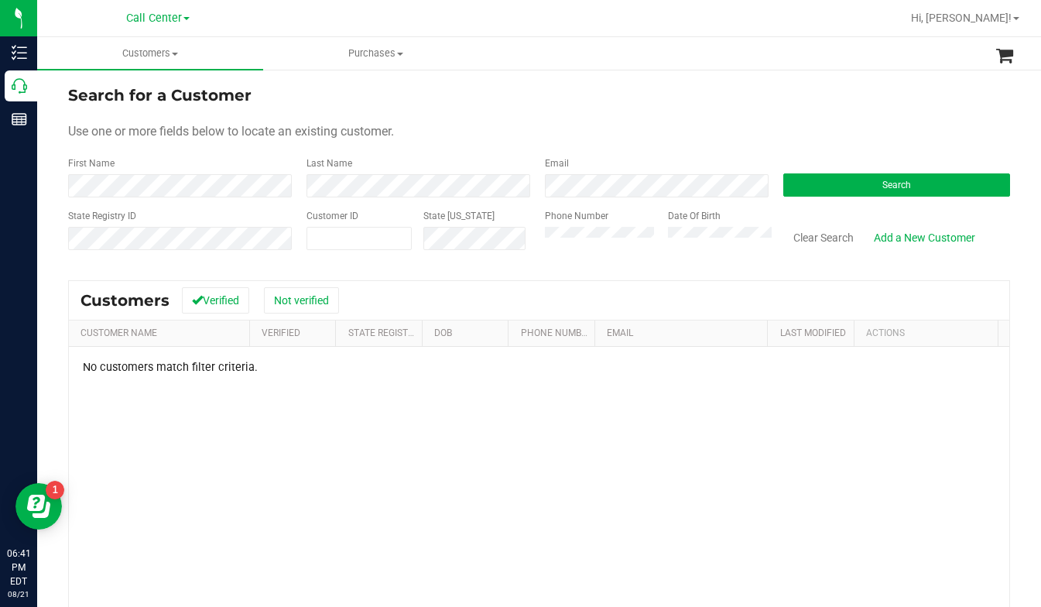
click at [635, 140] on form "Search for a Customer Use one or more fields below to locate an existing custom…" at bounding box center [539, 174] width 942 height 180
click at [648, 140] on div "Use one or more fields below to locate an existing customer." at bounding box center [539, 131] width 942 height 19
click at [631, 152] on form "Search for a Customer Use one or more fields below to locate an existing custom…" at bounding box center [539, 174] width 942 height 180
click at [825, 138] on div "Use one or more fields below to locate an existing customer." at bounding box center [539, 131] width 942 height 19
click at [885, 134] on div "Use one or more fields below to locate an existing customer." at bounding box center [539, 131] width 942 height 19
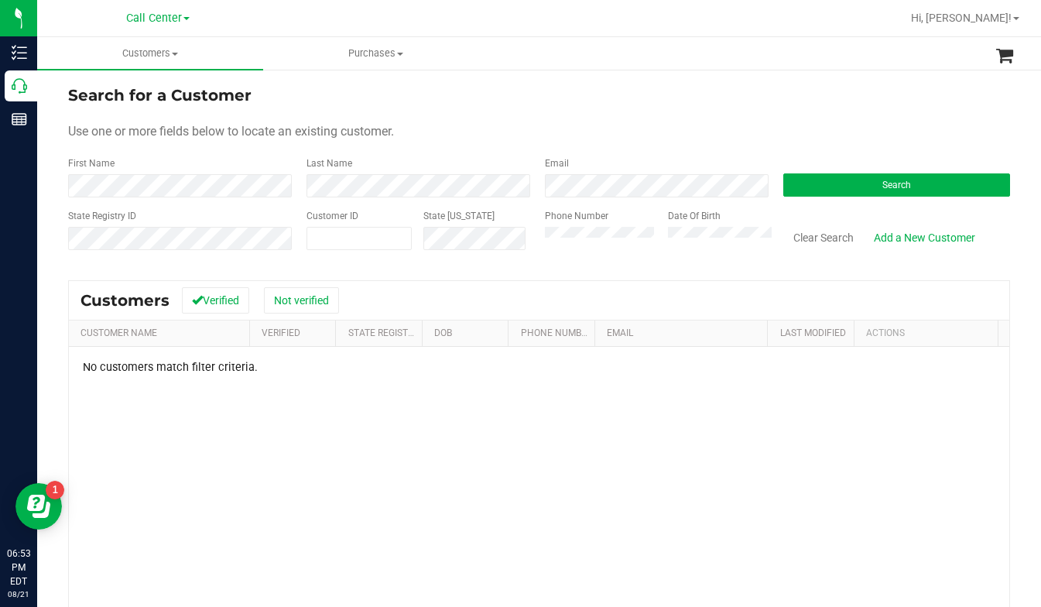
click at [592, 296] on div "Customers Verified Not verified" at bounding box center [539, 300] width 940 height 39
click at [474, 390] on div "No customers match filter criteria." at bounding box center [539, 545] width 940 height 396
click at [790, 139] on div "Use one or more fields below to locate an existing customer." at bounding box center [539, 131] width 942 height 19
click at [865, 139] on div "Use one or more fields below to locate an existing customer." at bounding box center [539, 131] width 942 height 19
click at [1015, 15] on link "Hi, [PERSON_NAME]!" at bounding box center [965, 18] width 121 height 16
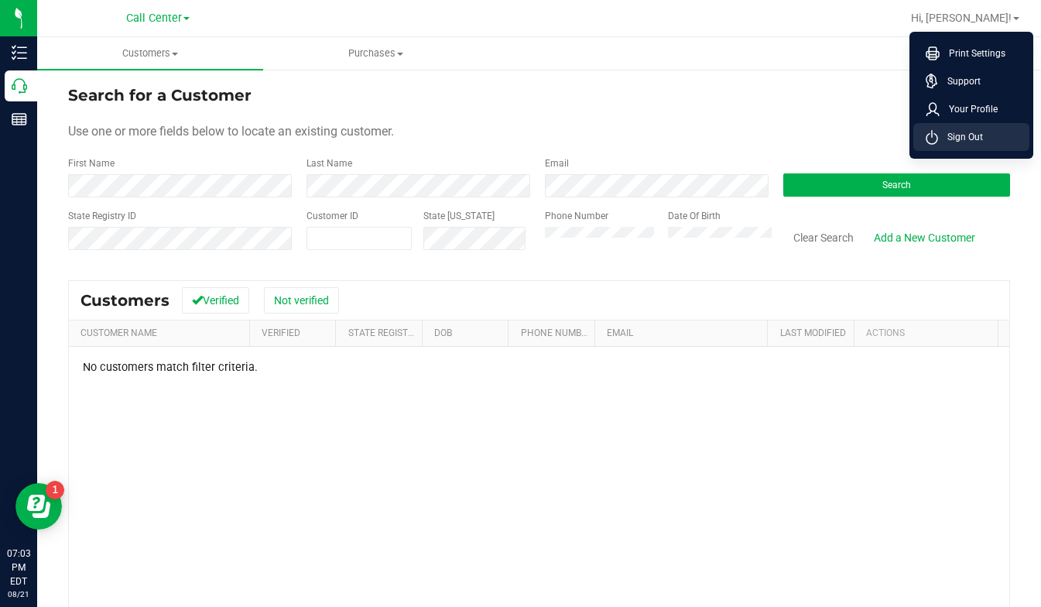
click at [966, 137] on span "Sign Out" at bounding box center [960, 136] width 45 height 15
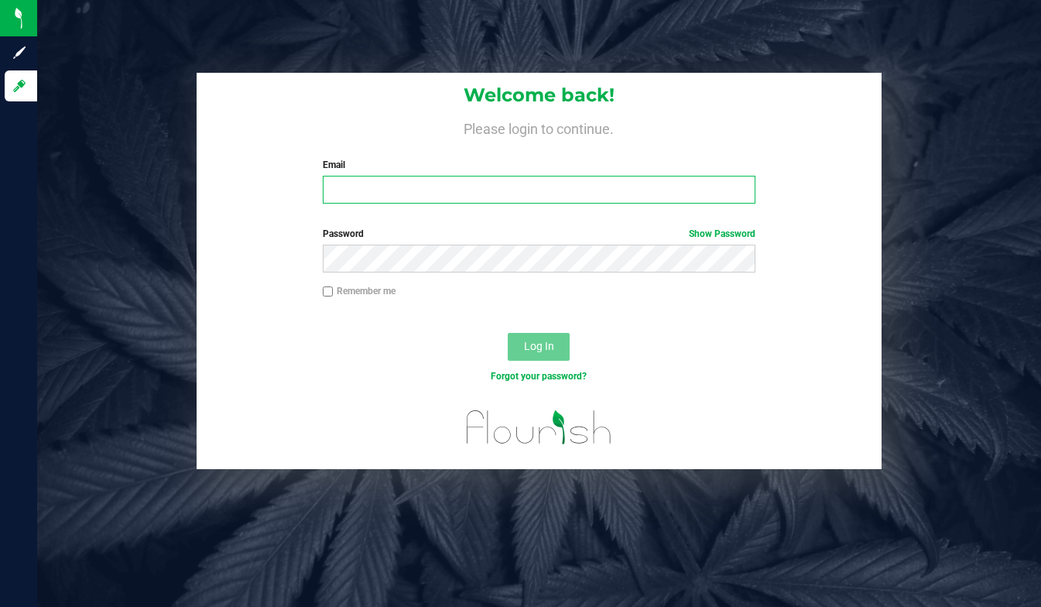
type input "lcousin@liveparallel.com"
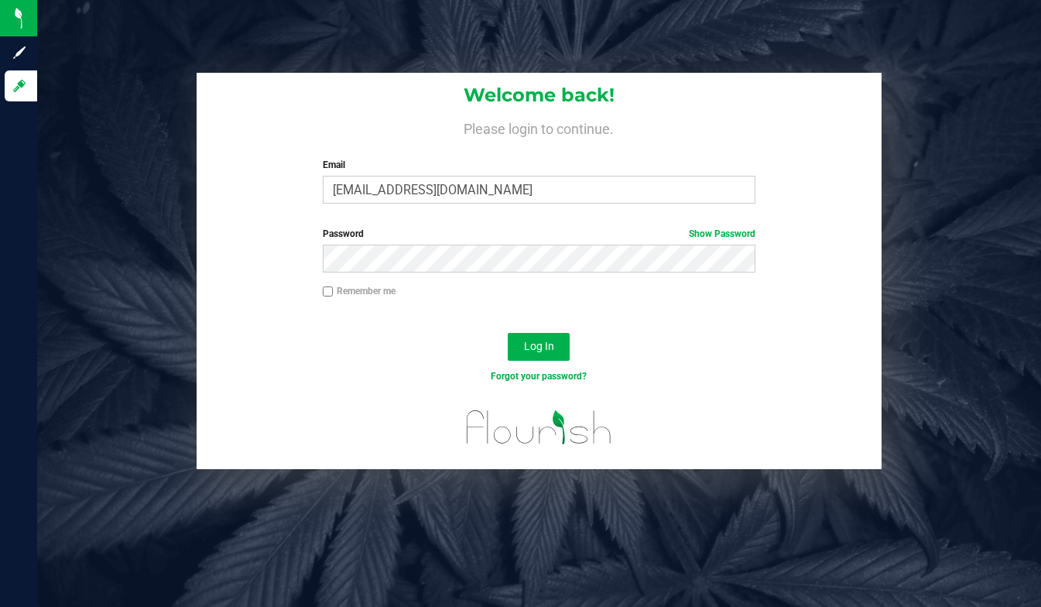
click at [981, 293] on div "Welcome back! Please login to continue. Email lcousin@liveparallel.com Required…" at bounding box center [539, 271] width 1027 height 396
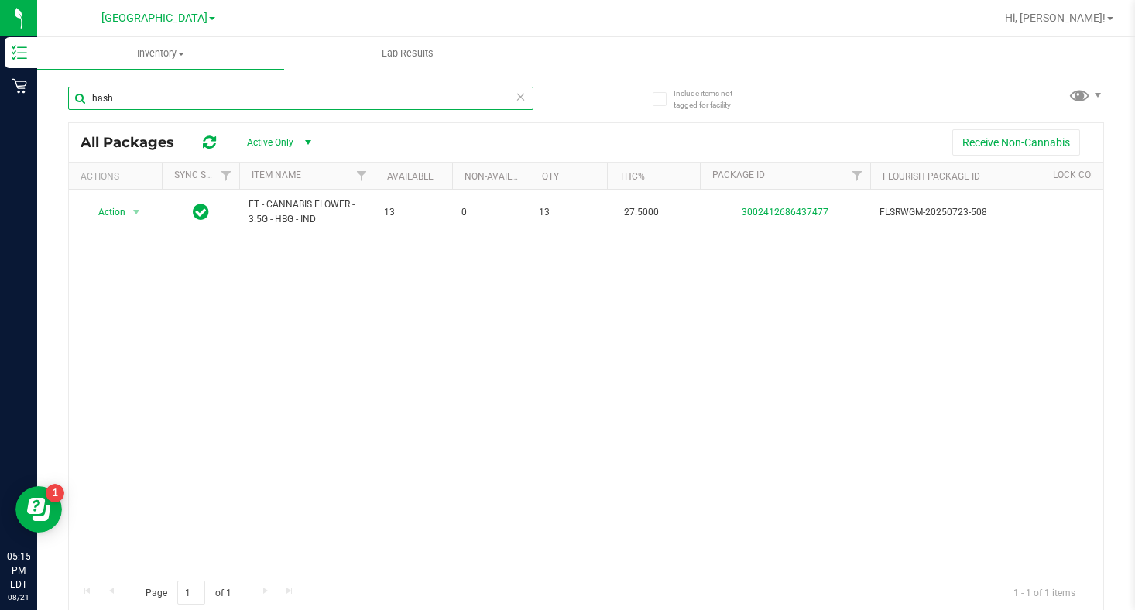
click at [158, 106] on input "hash" at bounding box center [300, 98] width 465 height 23
click at [159, 97] on input "hash" at bounding box center [300, 98] width 465 height 23
type input "h"
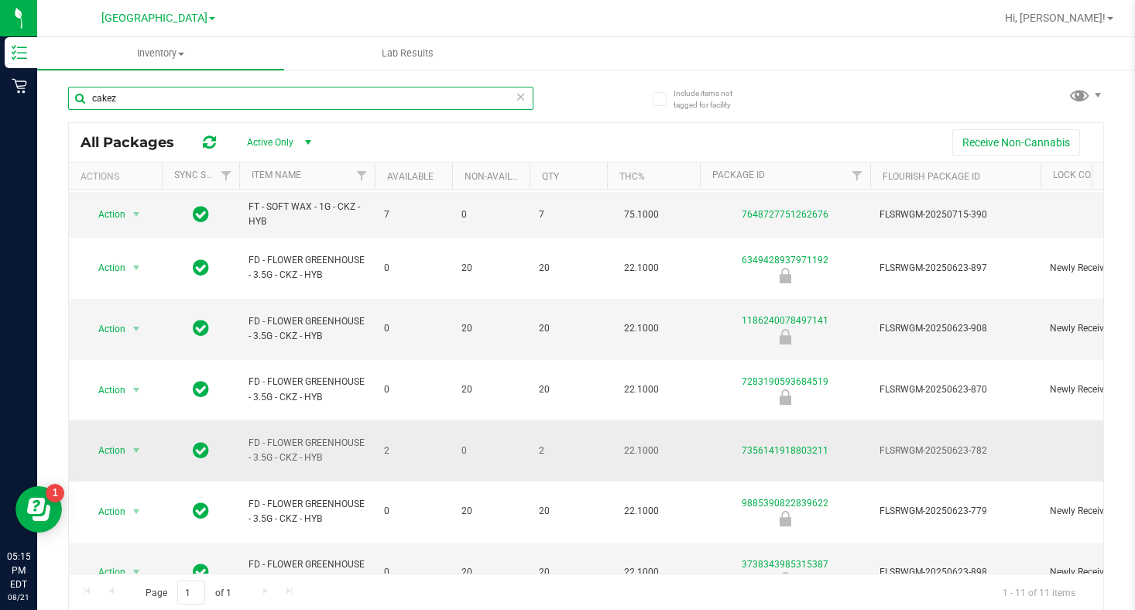
scroll to position [168, 0]
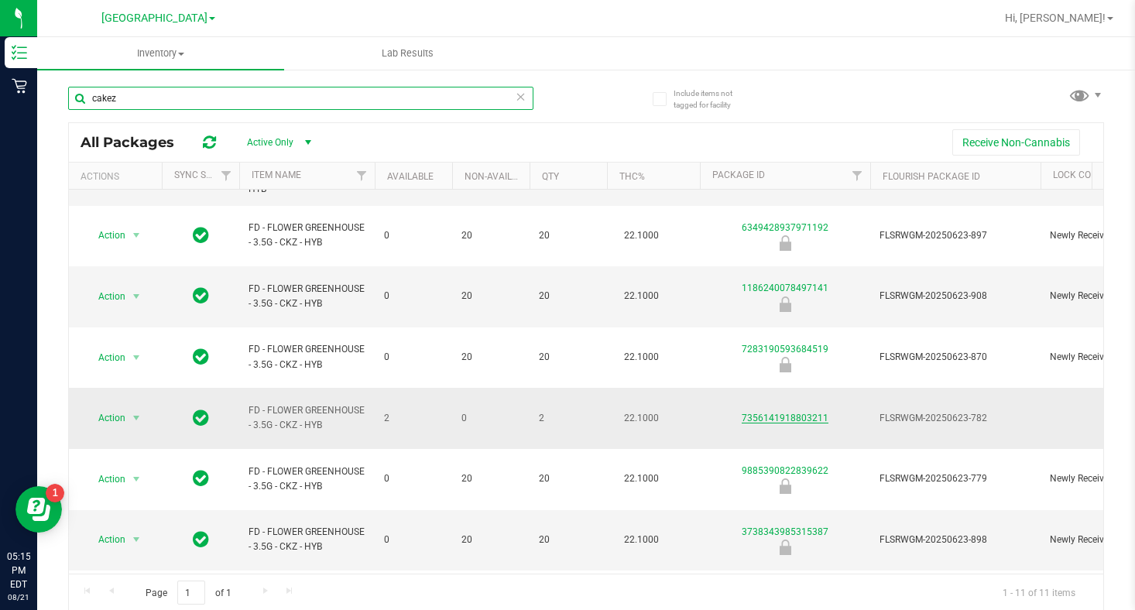
type input "cakez"
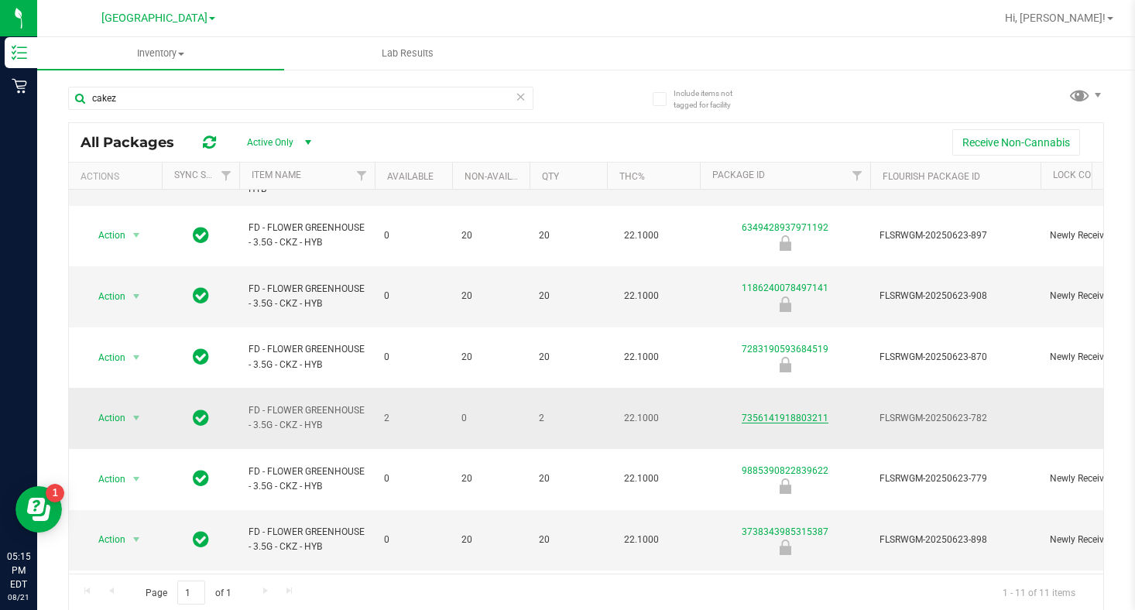
click at [790, 412] on link "7356141918803211" at bounding box center [784, 417] width 87 height 11
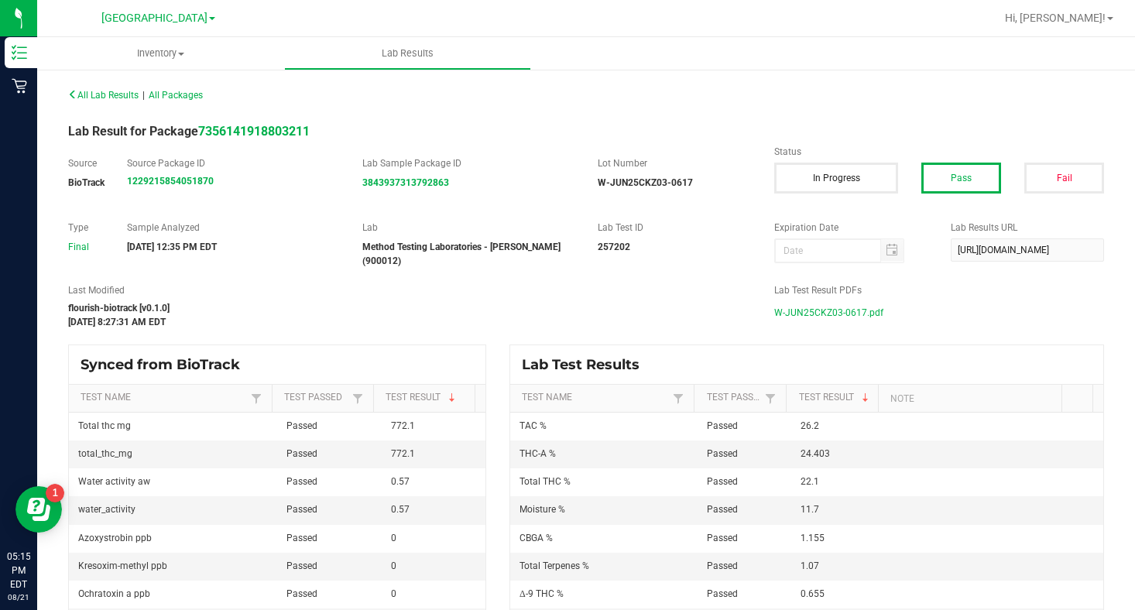
click at [823, 309] on span "W-JUN25CKZ03-0617.pdf" at bounding box center [828, 312] width 109 height 23
click at [180, 91] on span "All Packages" at bounding box center [176, 95] width 54 height 11
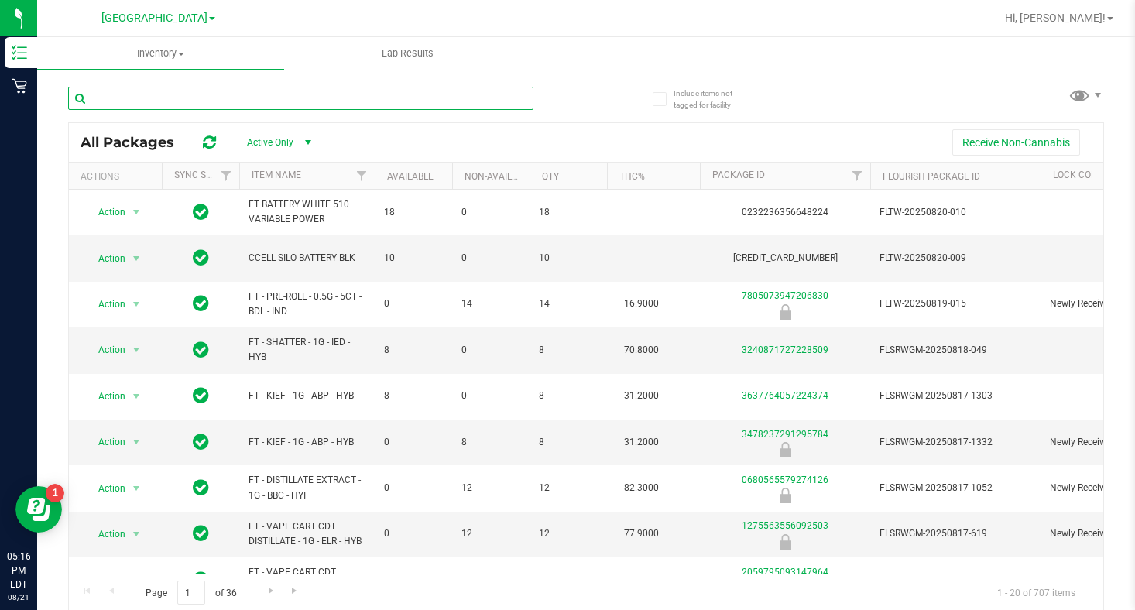
click at [109, 102] on input "text" at bounding box center [300, 98] width 465 height 23
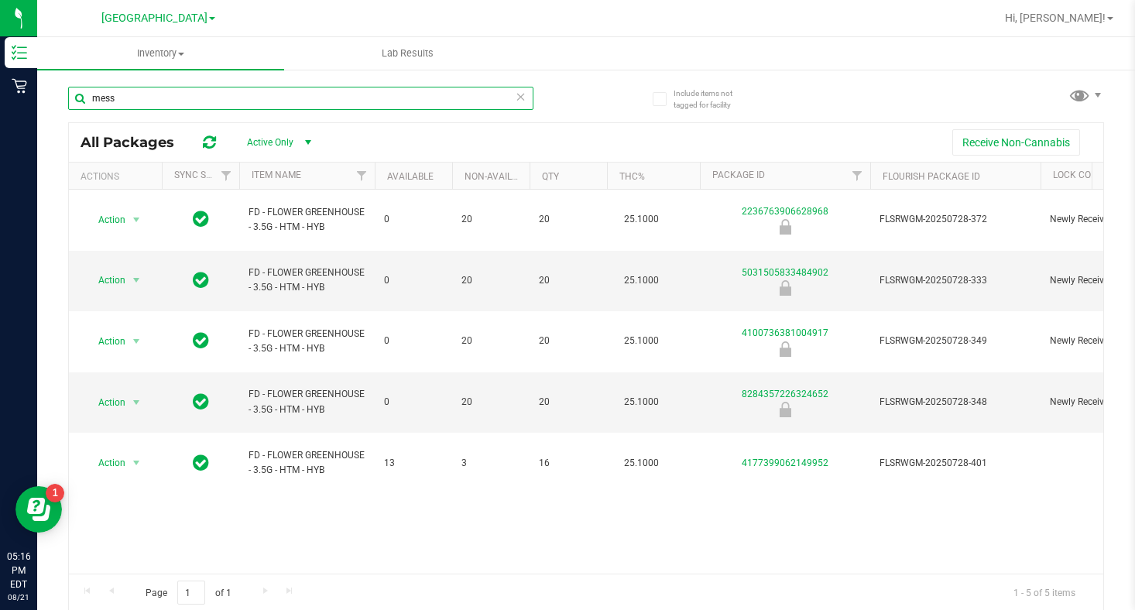
click at [146, 104] on input "mess" at bounding box center [300, 98] width 465 height 23
type input "m"
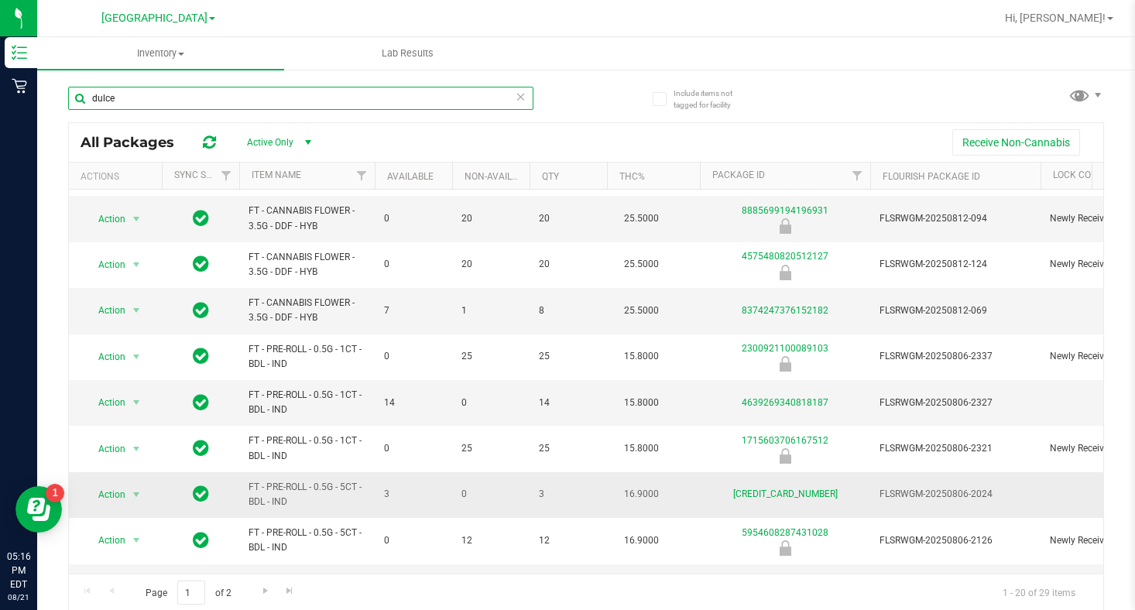
scroll to position [77, 0]
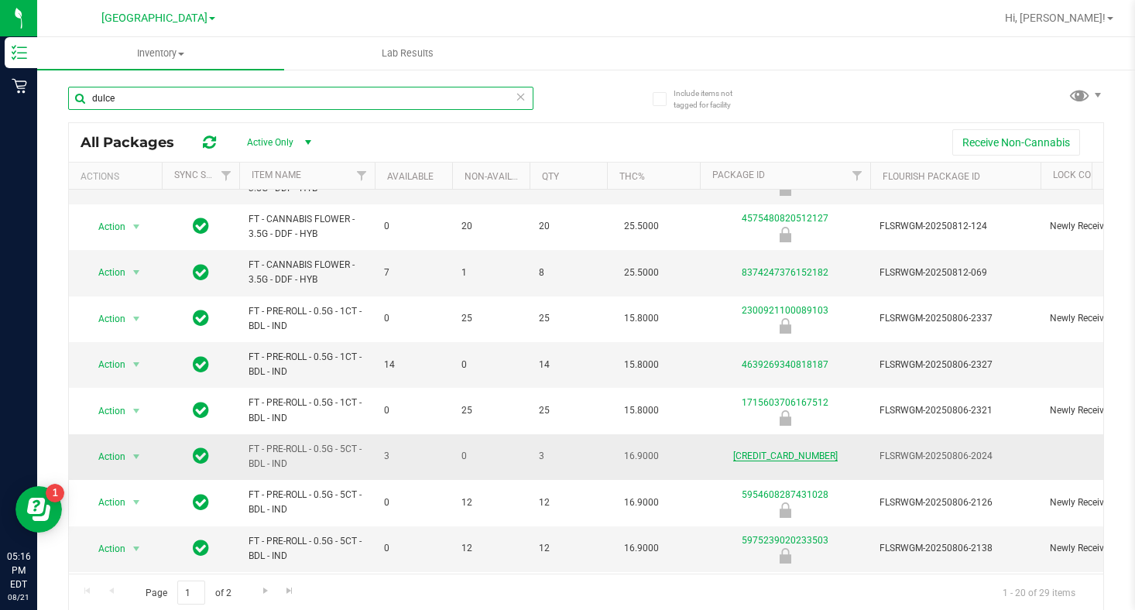
type input "dulce"
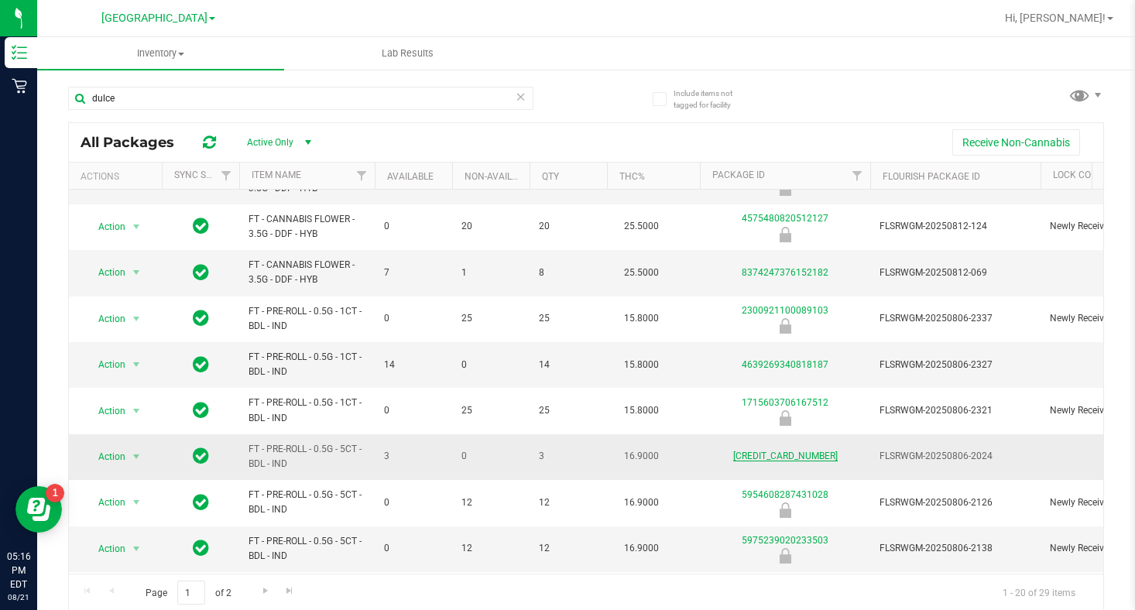
click at [775, 459] on link "5439056004228963" at bounding box center [785, 455] width 104 height 11
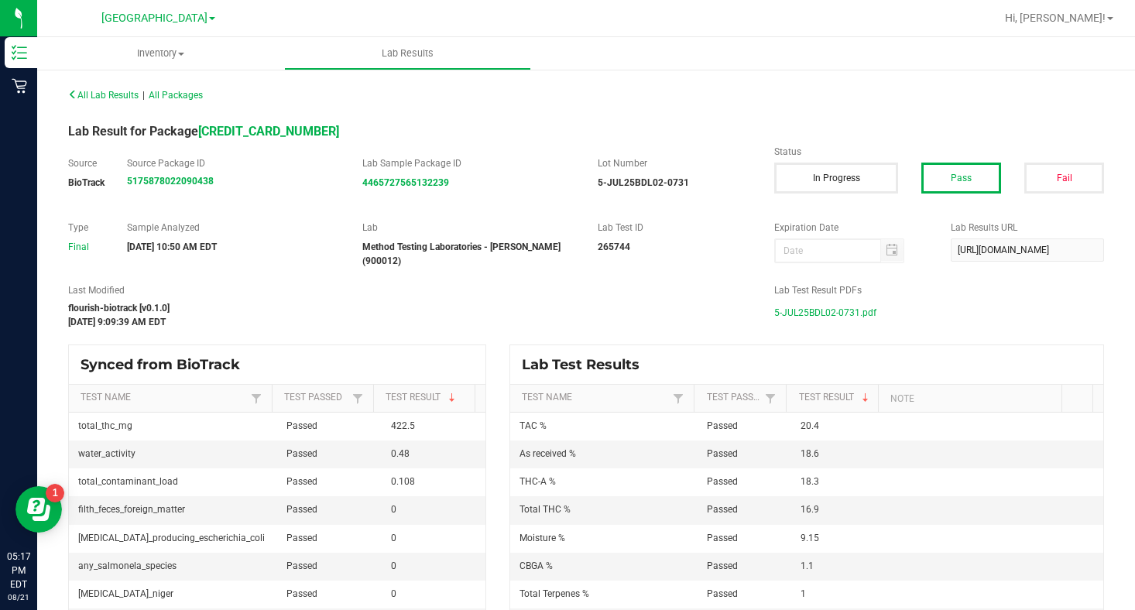
click at [812, 308] on span "5-JUL25BDL02-0731.pdf" at bounding box center [825, 312] width 102 height 23
click at [166, 98] on span "All Packages" at bounding box center [176, 95] width 54 height 11
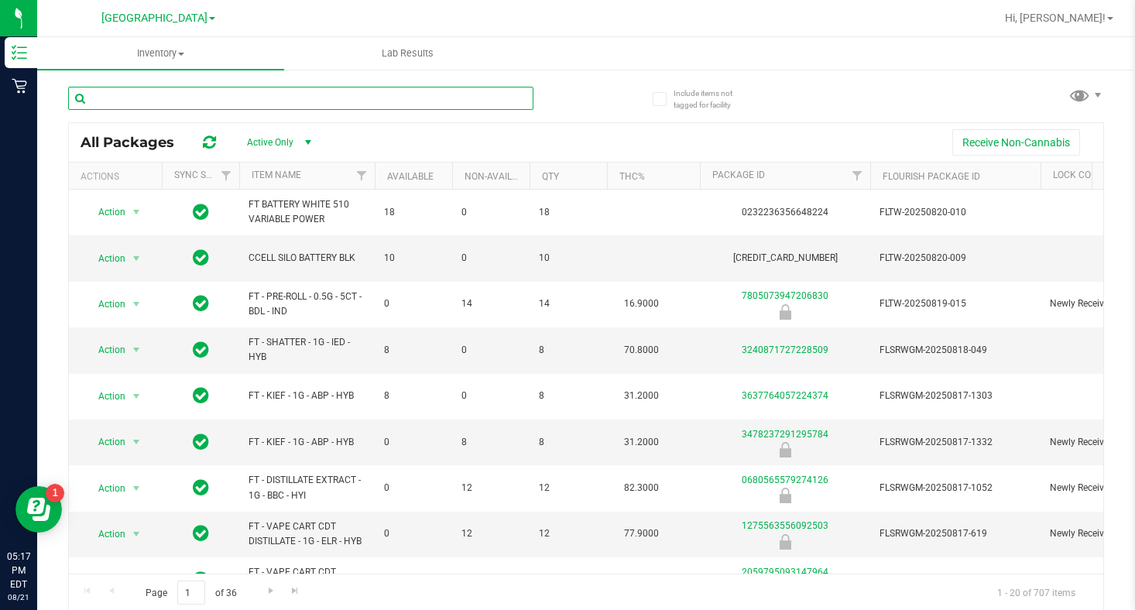
click at [115, 100] on input "text" at bounding box center [300, 98] width 465 height 23
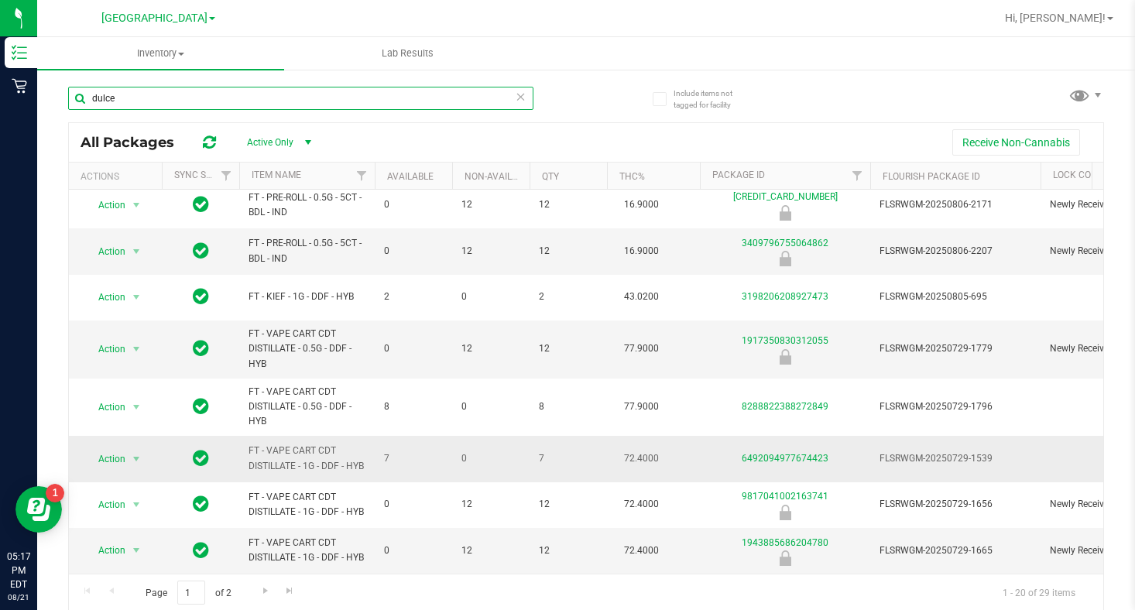
scroll to position [2, 0]
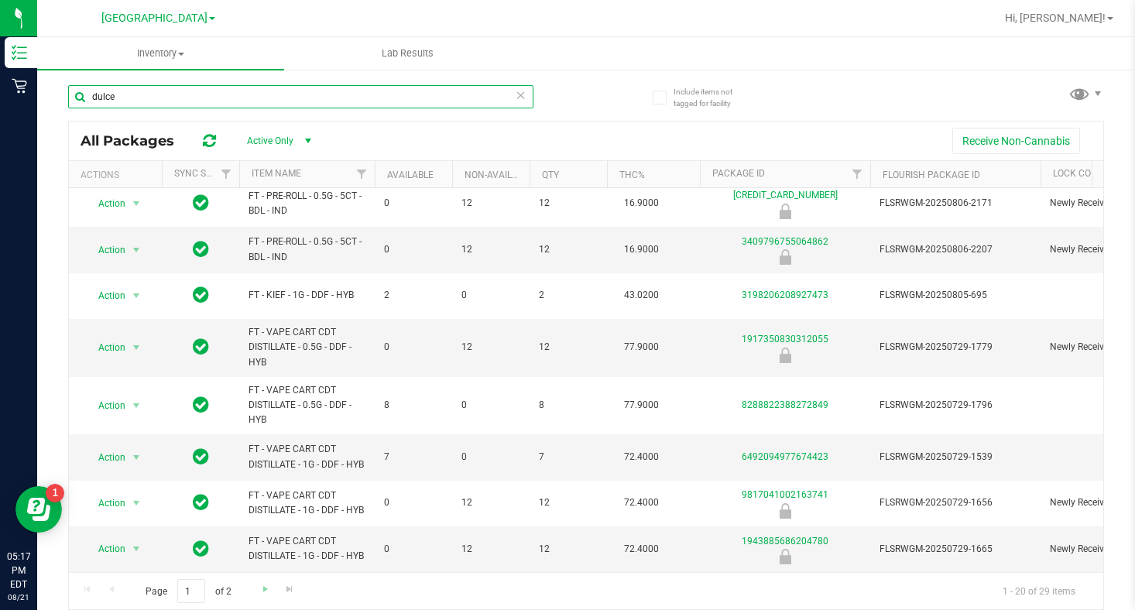
type input "dulce"
click at [269, 582] on link "Go to the next page" at bounding box center [265, 589] width 22 height 21
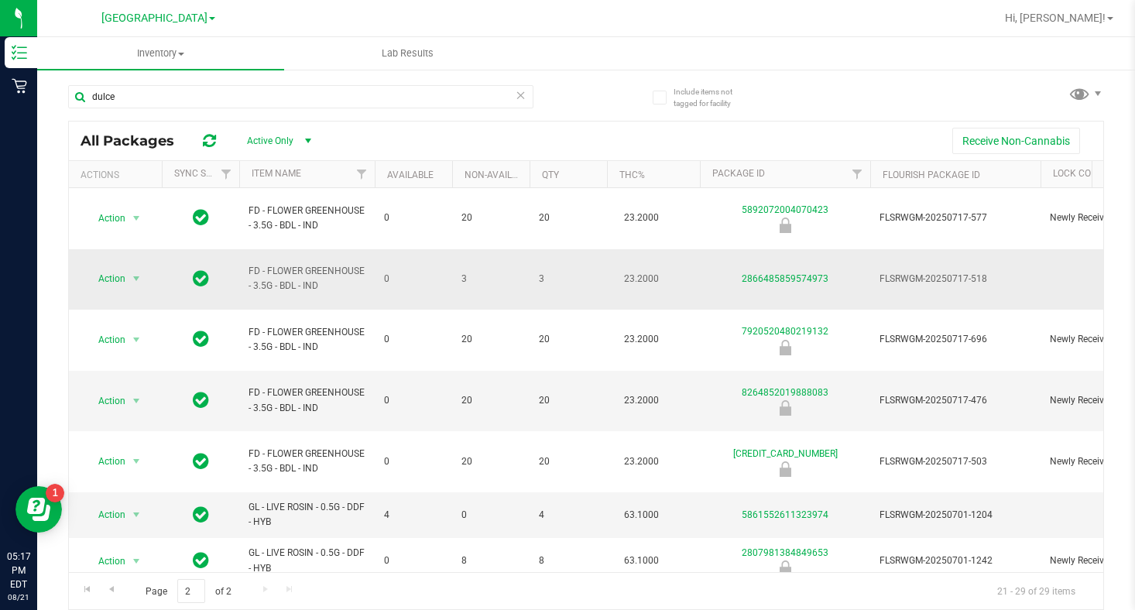
click at [778, 272] on div "2866485859574973" at bounding box center [784, 279] width 175 height 15
click at [776, 273] on link "2866485859574973" at bounding box center [784, 278] width 87 height 11
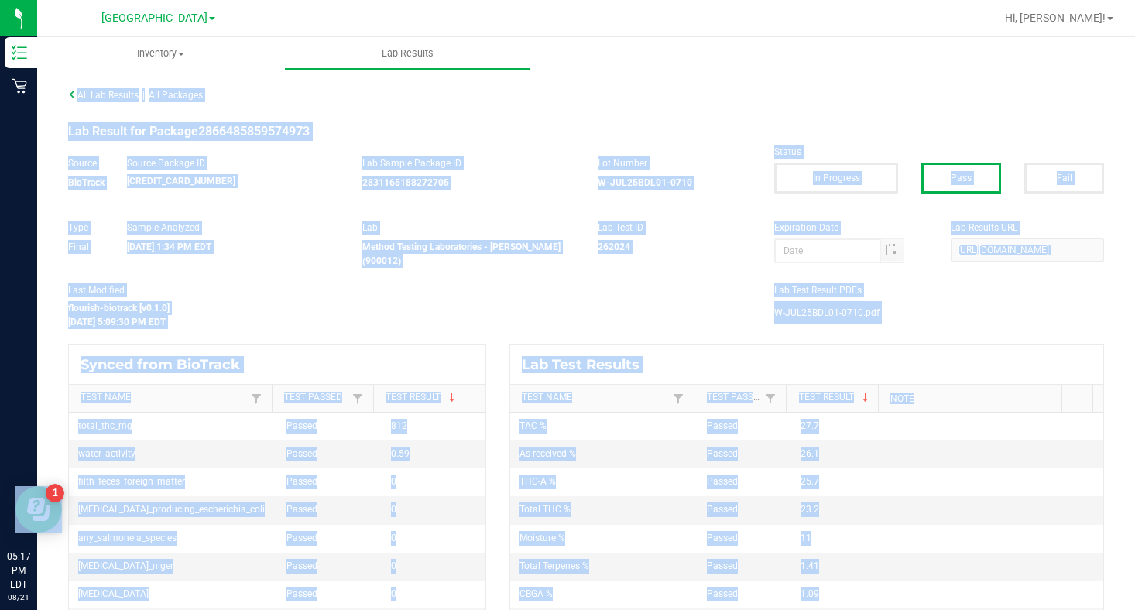
drag, startPoint x: 964, startPoint y: 305, endPoint x: 953, endPoint y: 308, distance: 12.0
click at [964, 306] on div "W-JUL25BDL01-0710.pdf" at bounding box center [939, 312] width 330 height 23
click at [690, 328] on div "All Lab Results | All Packages Lab Result for Package 2866485859574973 Source B…" at bounding box center [585, 349] width 1035 height 530
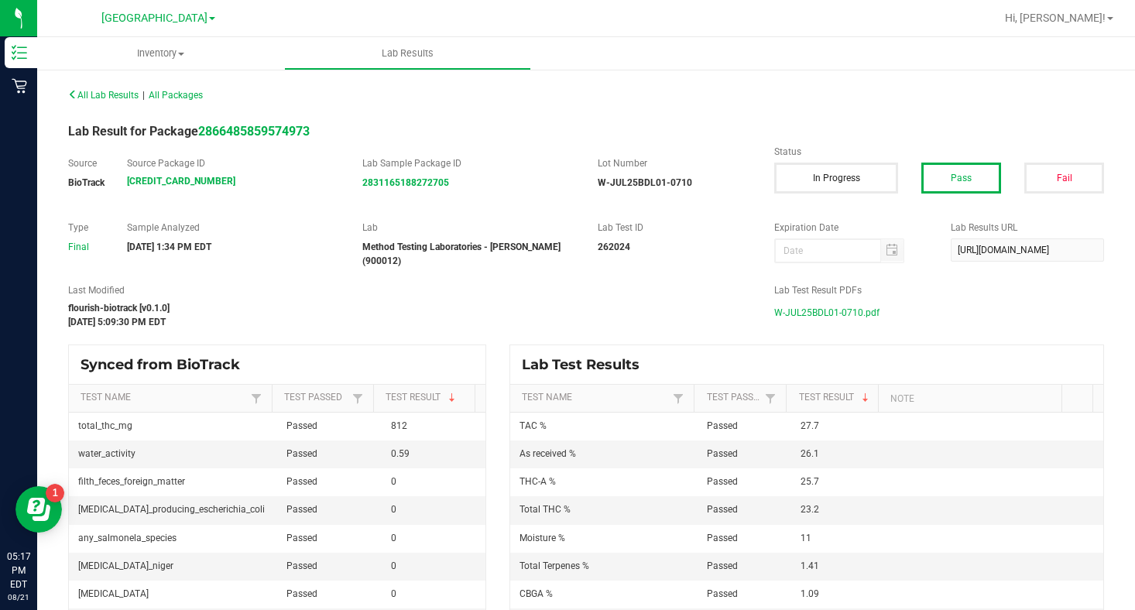
click at [801, 310] on span "W-JUL25BDL01-0710.pdf" at bounding box center [826, 312] width 105 height 23
click at [189, 21] on link "[GEOGRAPHIC_DATA]" at bounding box center [158, 17] width 114 height 15
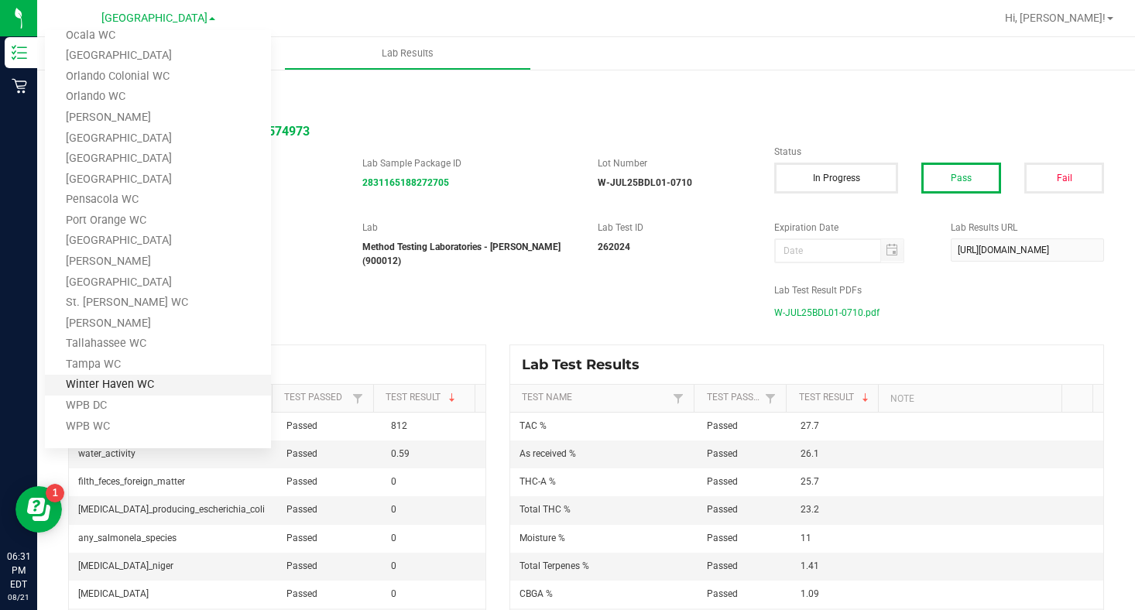
scroll to position [577, 0]
click at [78, 371] on link "Tampa WC" at bounding box center [158, 362] width 226 height 21
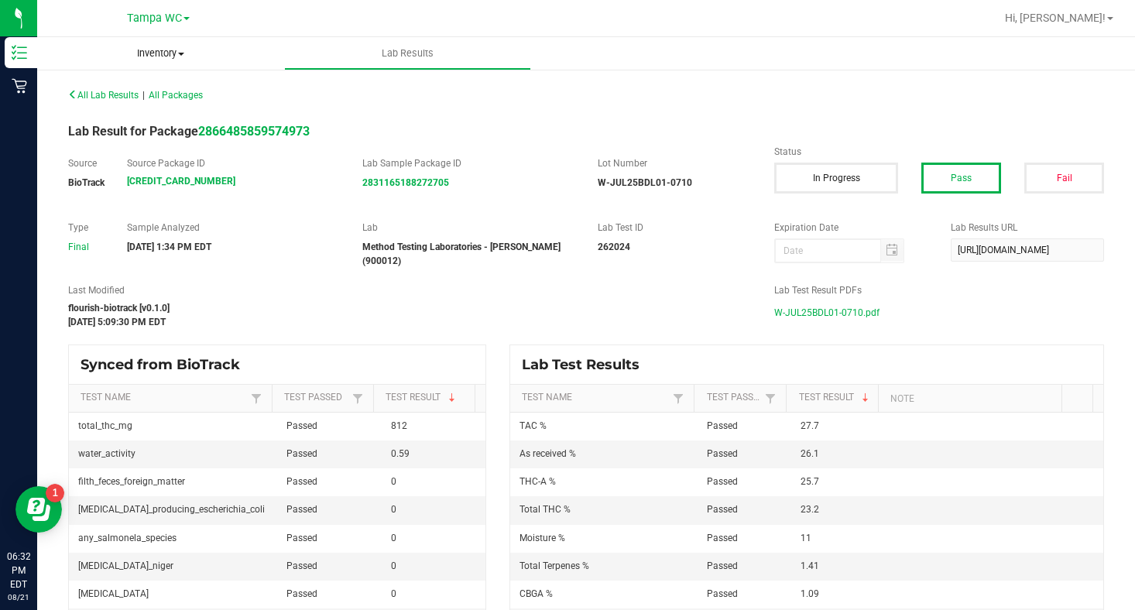
click at [187, 56] on span "Inventory" at bounding box center [160, 53] width 247 height 14
click at [70, 98] on span "All packages" at bounding box center [90, 93] width 106 height 13
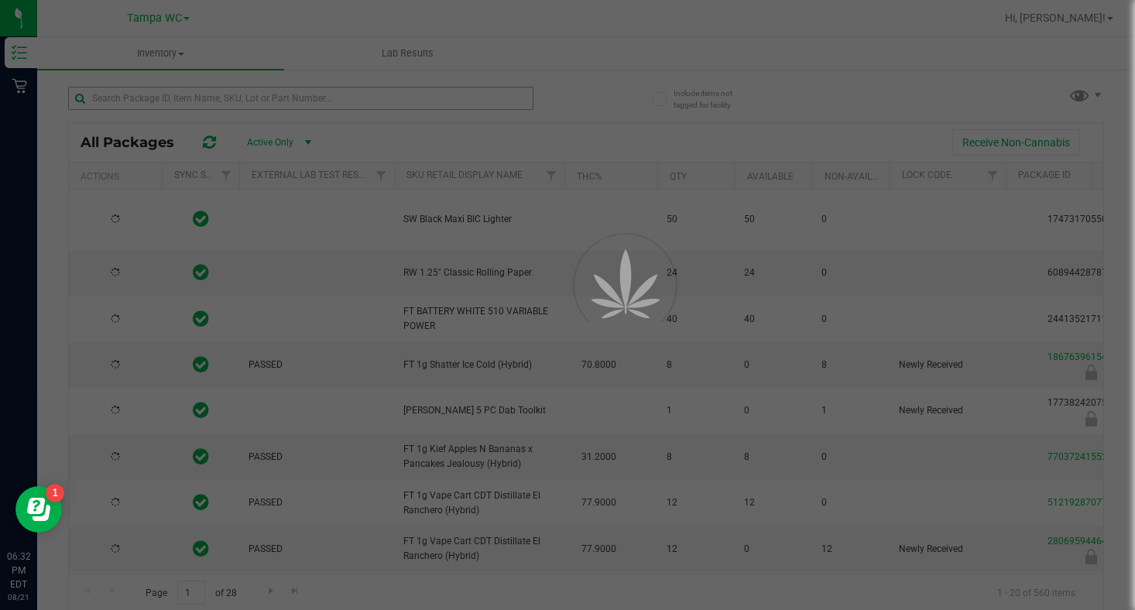
click at [147, 101] on div at bounding box center [567, 305] width 1135 height 610
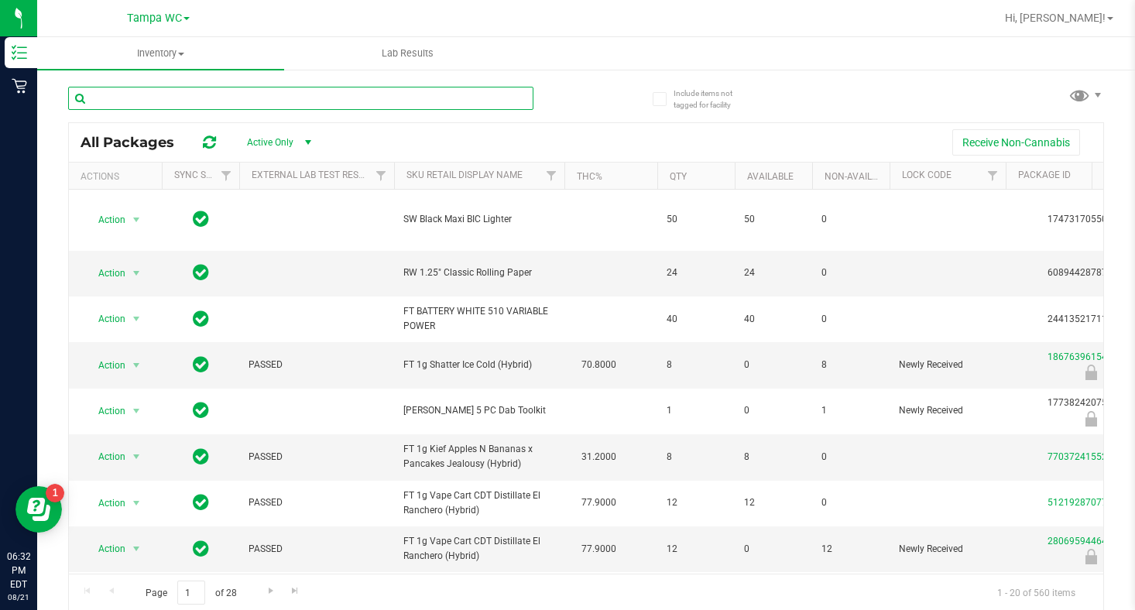
click at [192, 108] on input "text" at bounding box center [300, 98] width 465 height 23
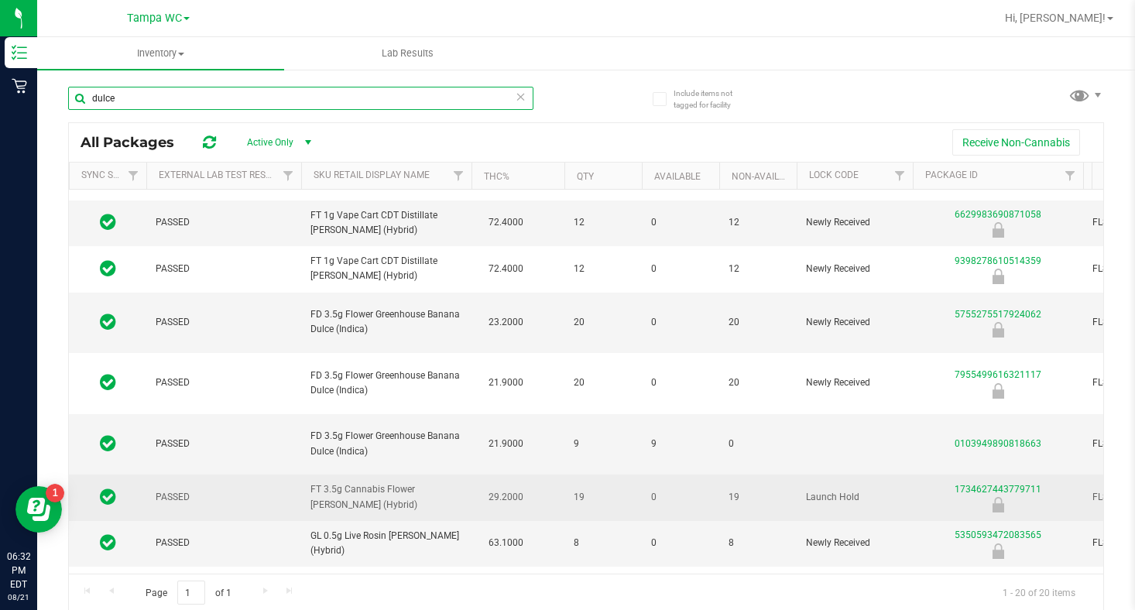
scroll to position [542, 93]
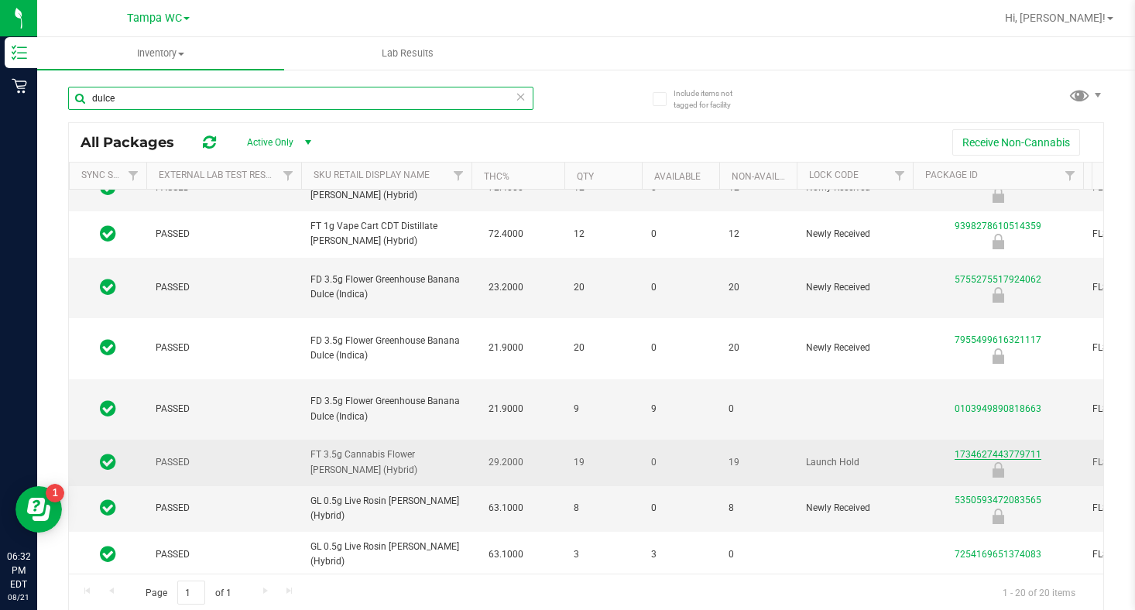
type input "dulce"
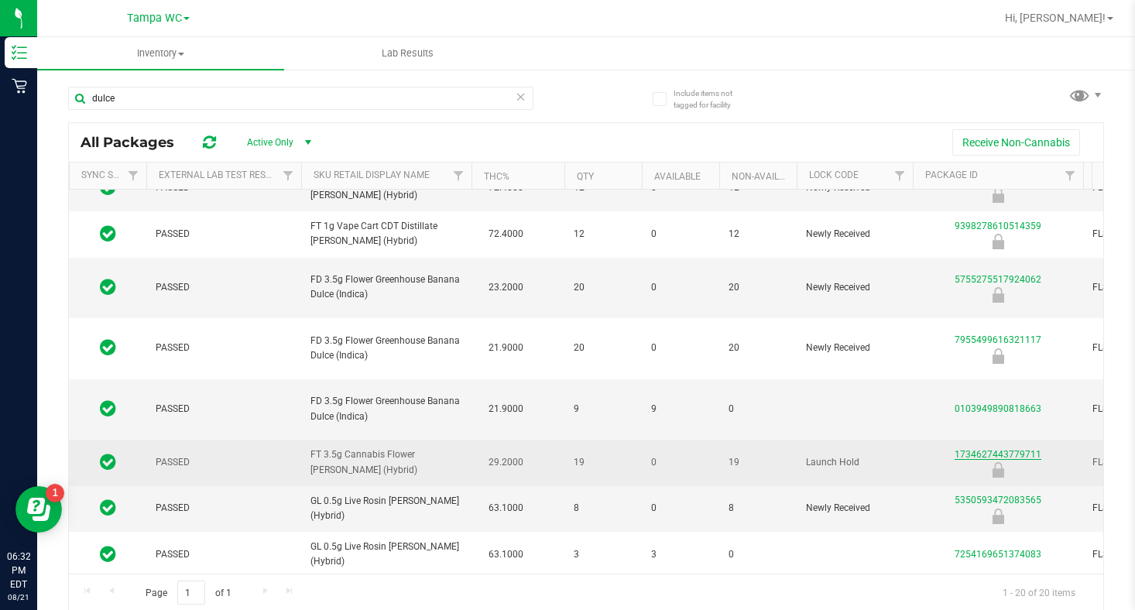
click at [981, 449] on link "1734627443779711" at bounding box center [997, 454] width 87 height 11
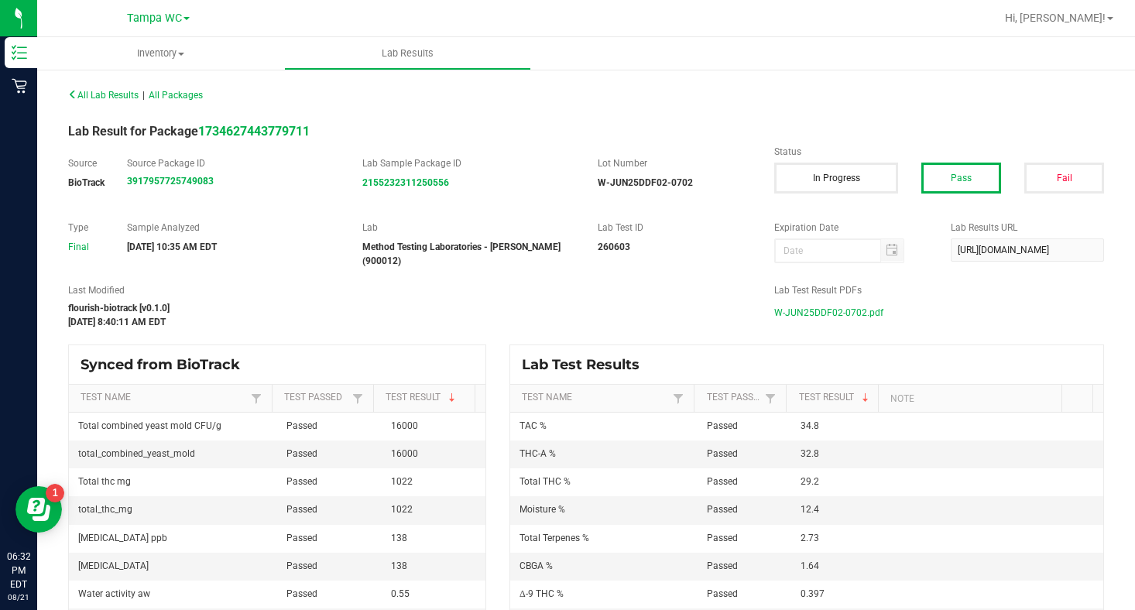
click at [803, 308] on span "W-JUN25DDF02-0702.pdf" at bounding box center [828, 312] width 109 height 23
